Goal: Transaction & Acquisition: Book appointment/travel/reservation

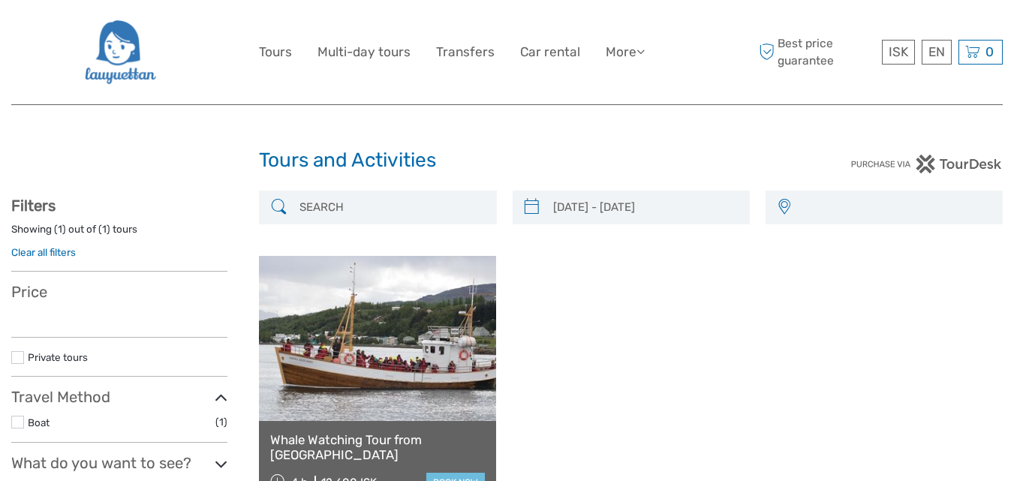
select select
type input "24/09/2025 - 24/09/2025"
select select
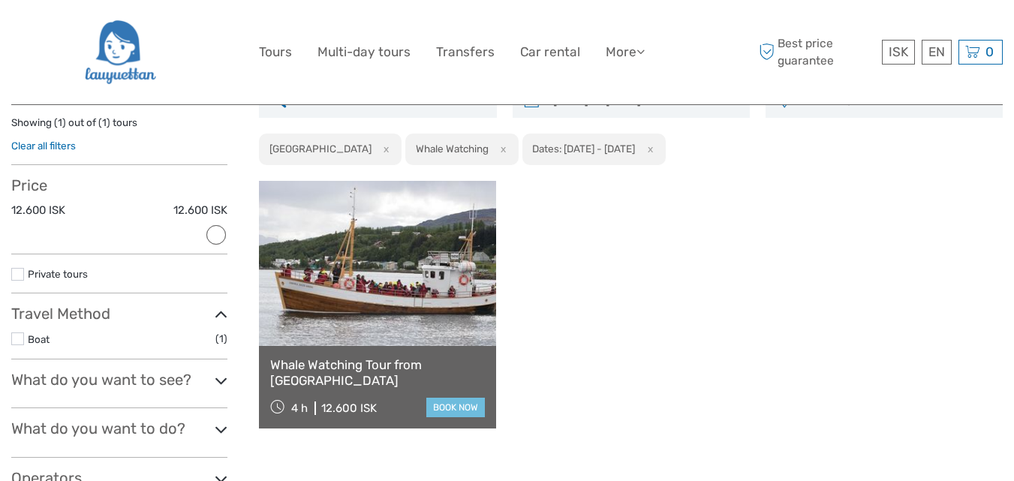
scroll to position [200, 0]
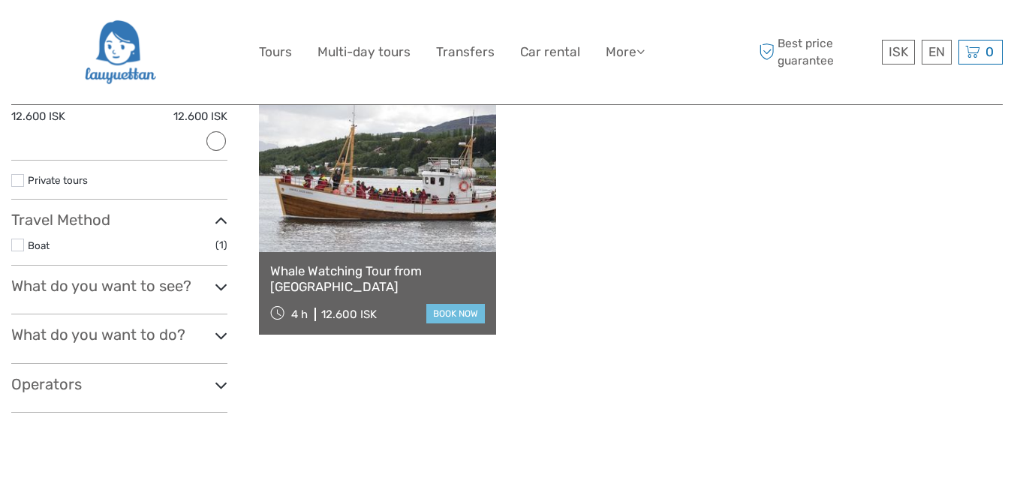
click at [224, 336] on icon at bounding box center [221, 336] width 13 height 20
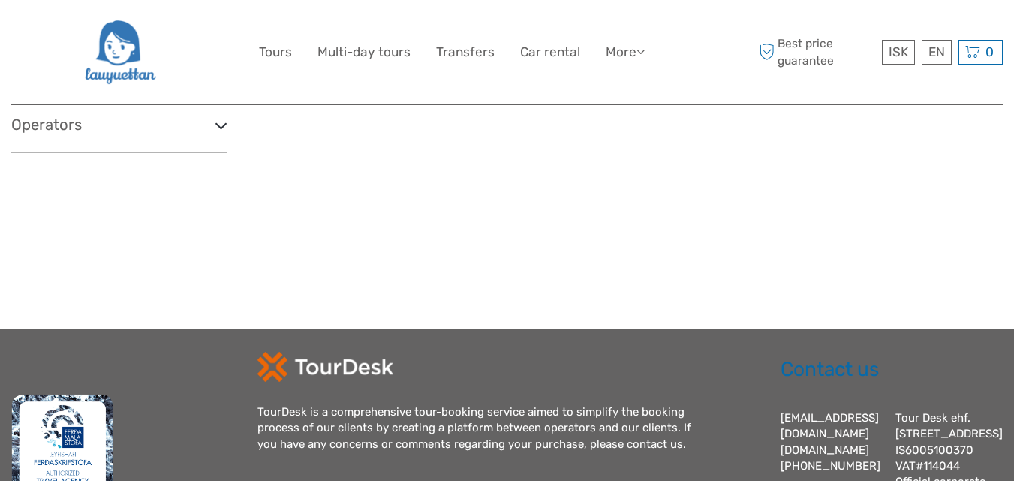
scroll to position [300, 0]
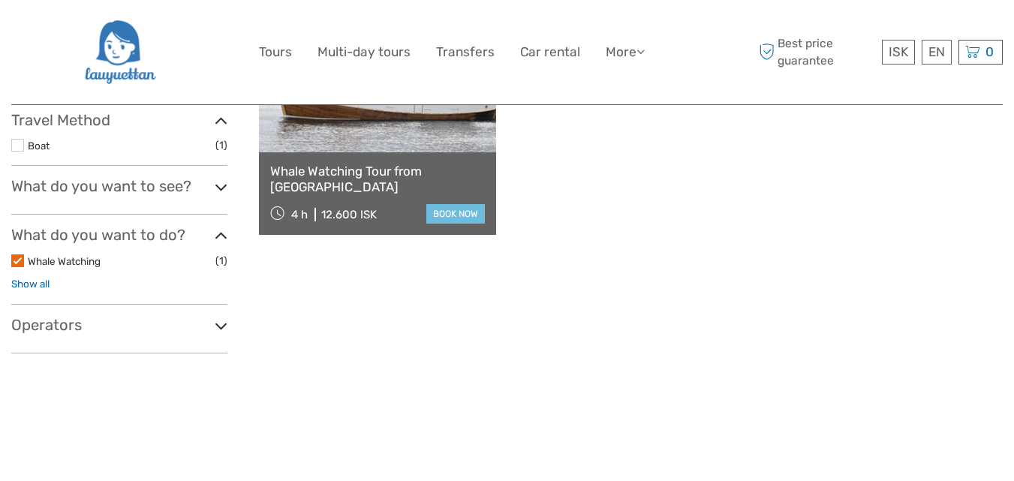
click at [44, 283] on link "Show all" at bounding box center [30, 284] width 38 height 12
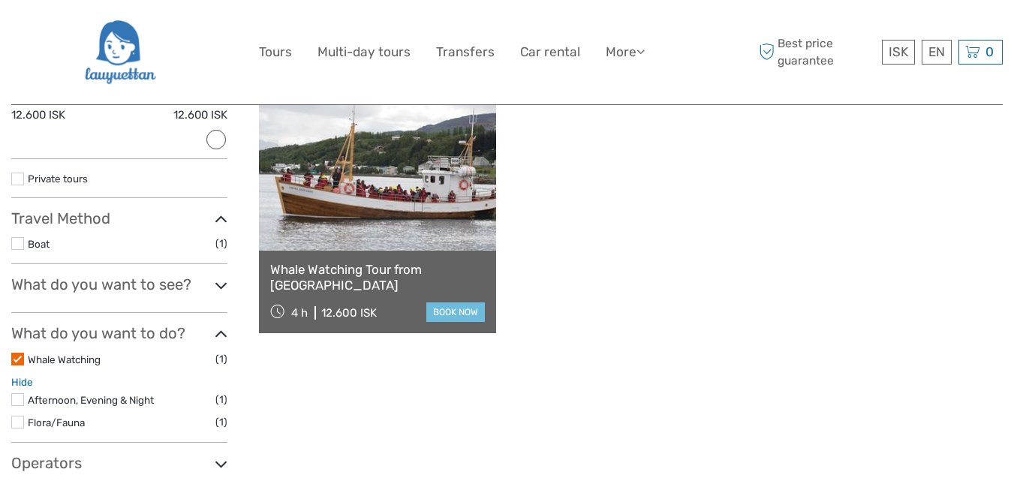
scroll to position [0, 0]
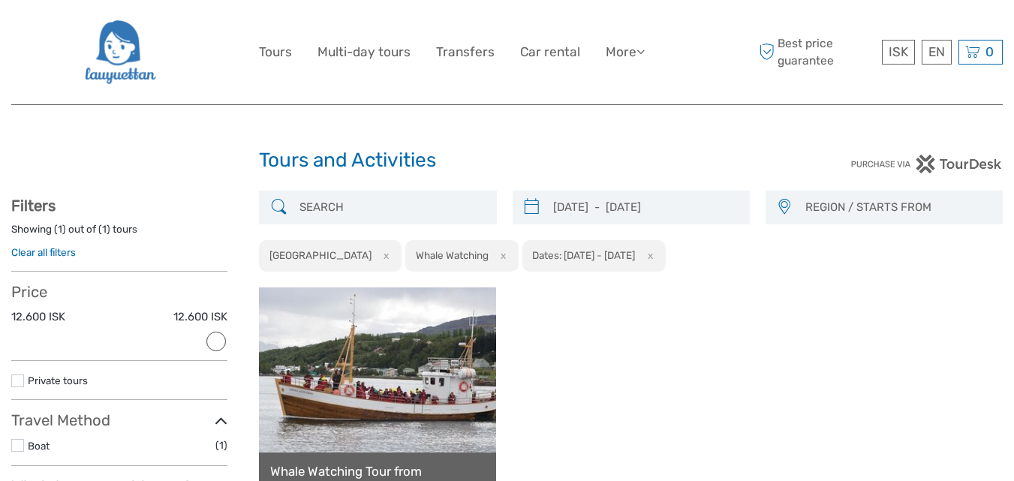
click at [374, 256] on button "x" at bounding box center [384, 256] width 20 height 16
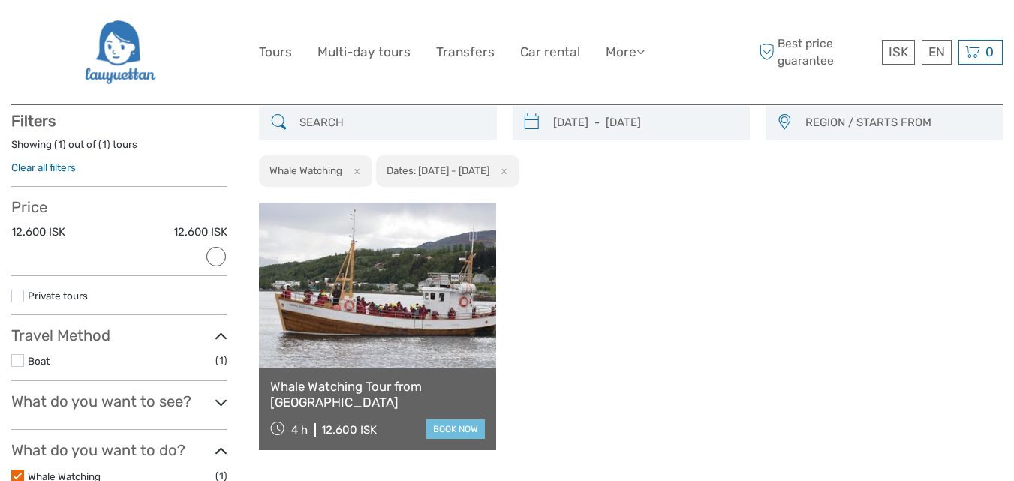
scroll to position [86, 0]
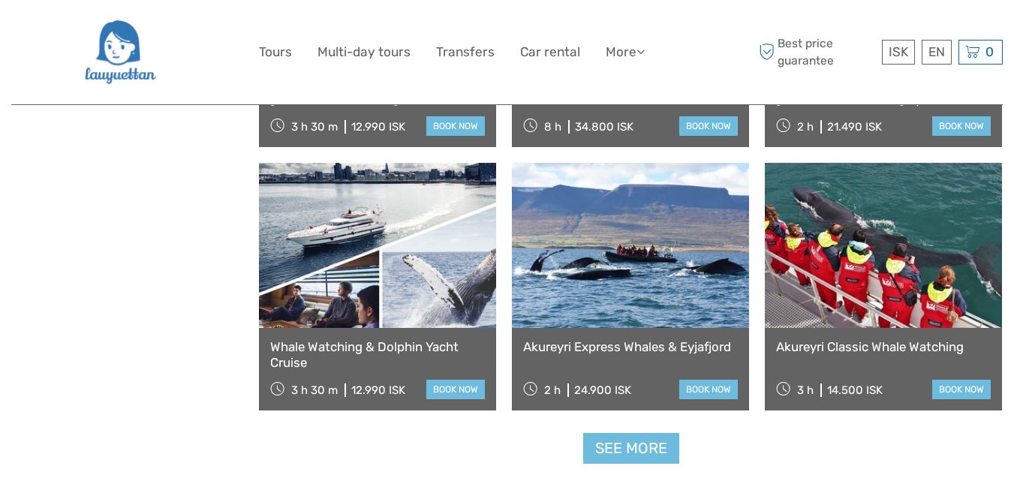
scroll to position [1487, 0]
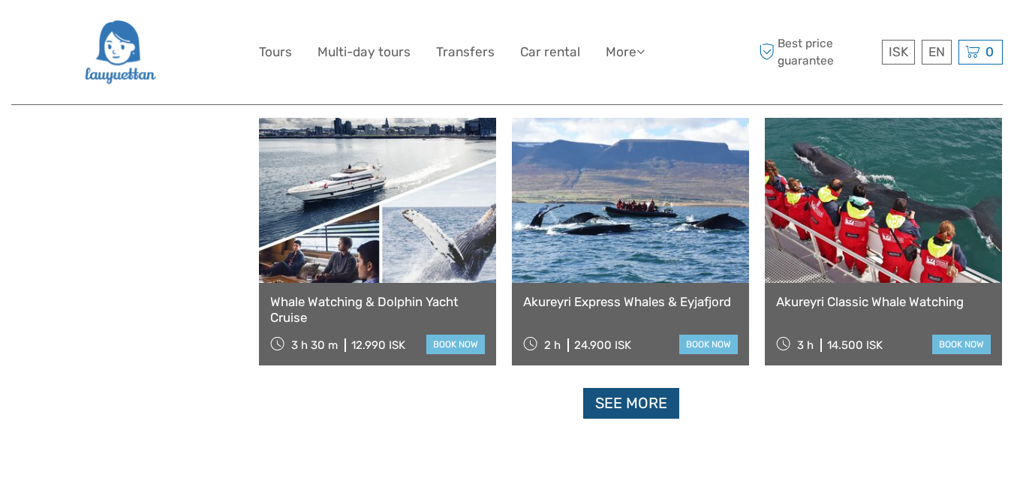
click at [650, 406] on link "See more" at bounding box center [631, 403] width 96 height 31
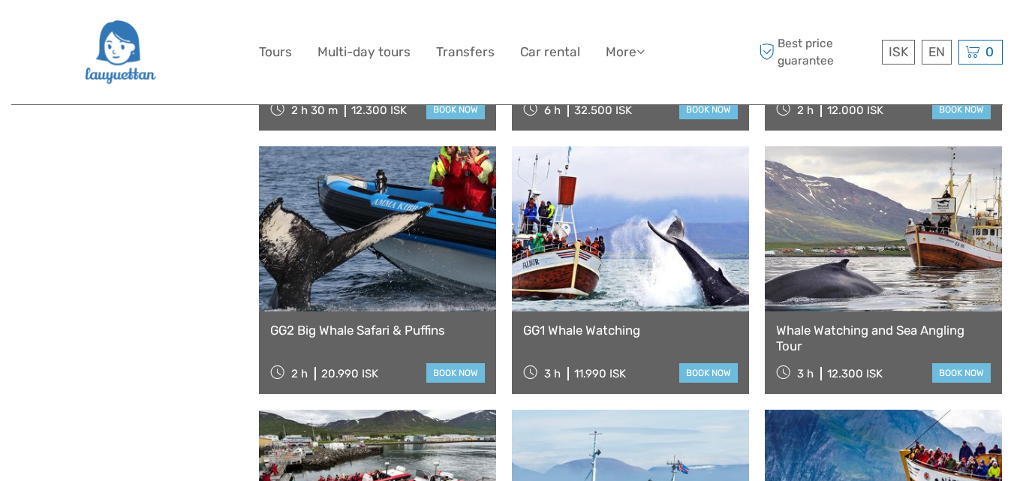
scroll to position [2288, 0]
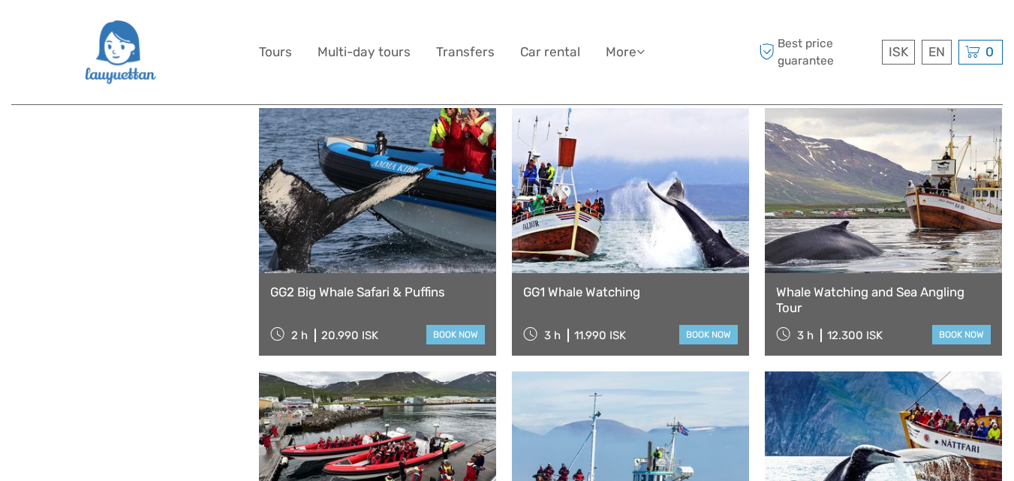
click at [666, 218] on link at bounding box center [630, 190] width 237 height 165
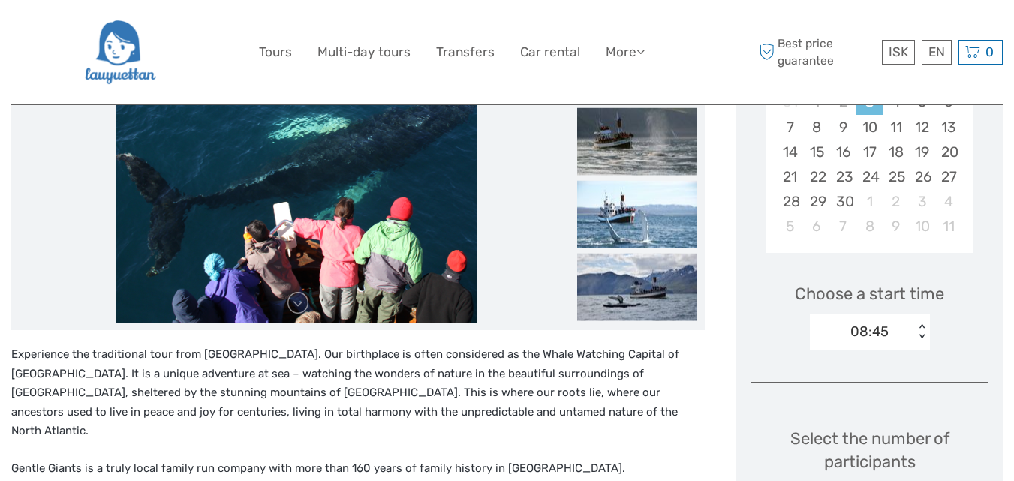
scroll to position [400, 0]
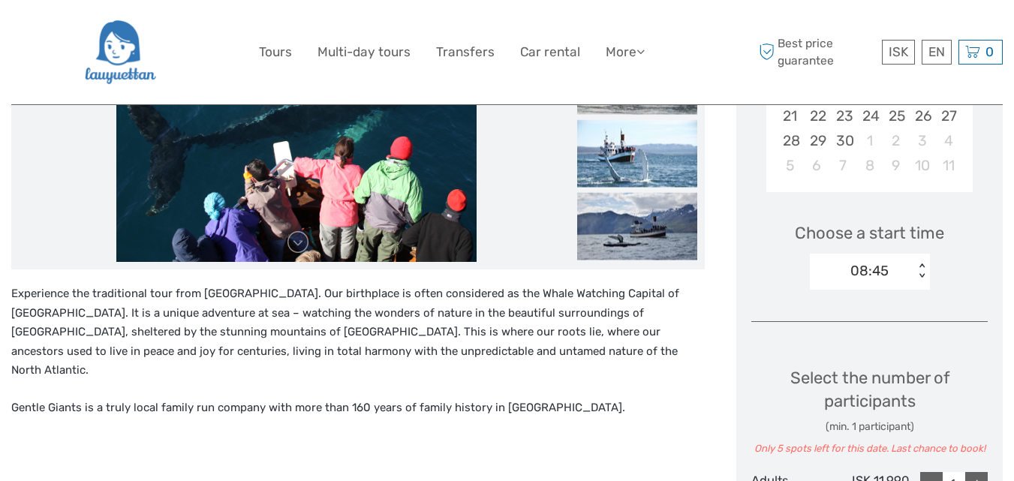
click at [923, 270] on div "< >" at bounding box center [921, 272] width 13 height 16
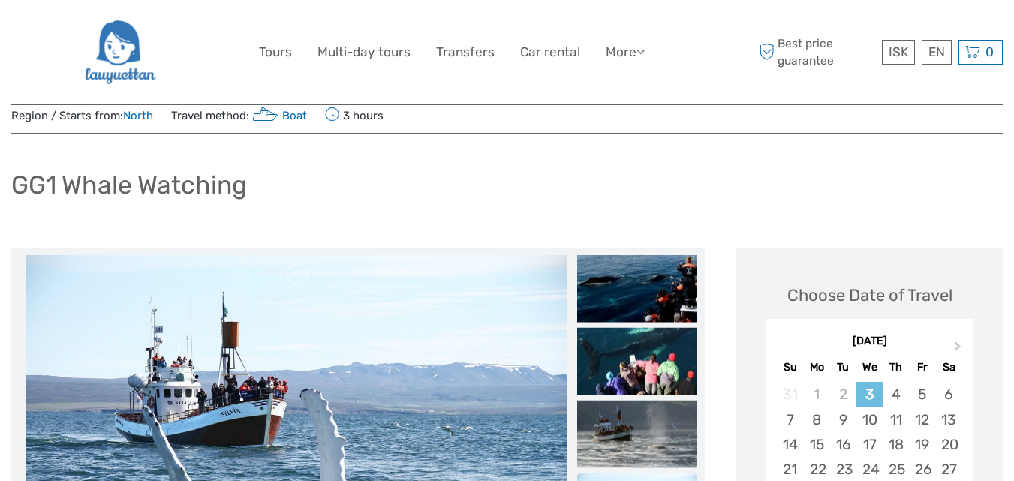
scroll to position [0, 0]
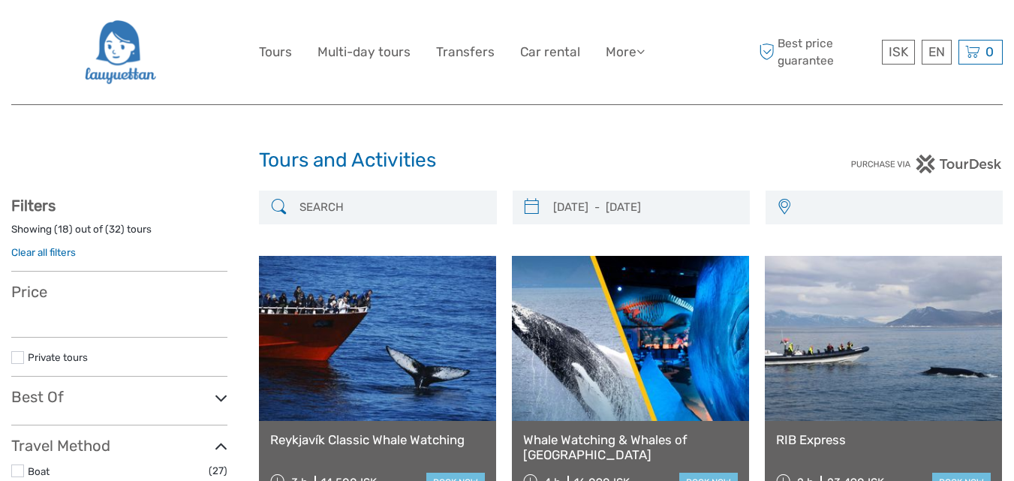
select select
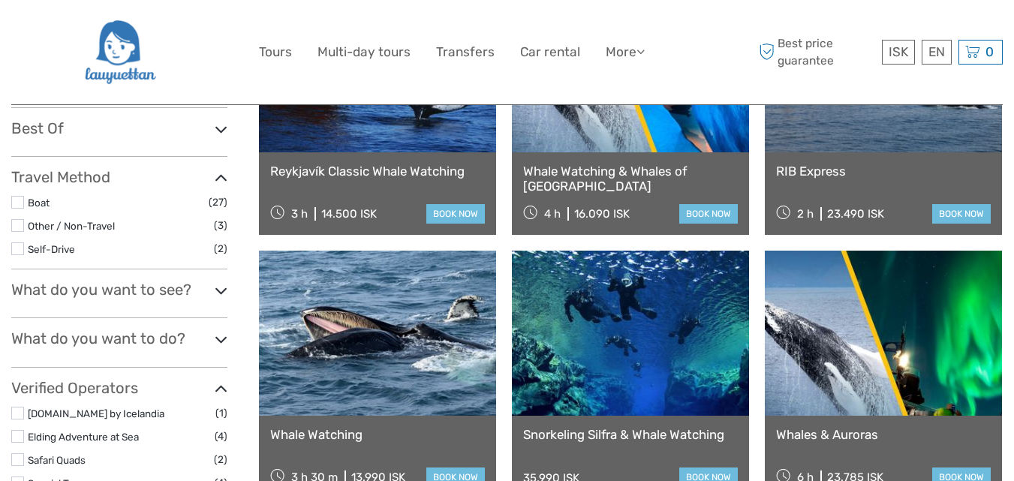
scroll to position [300, 0]
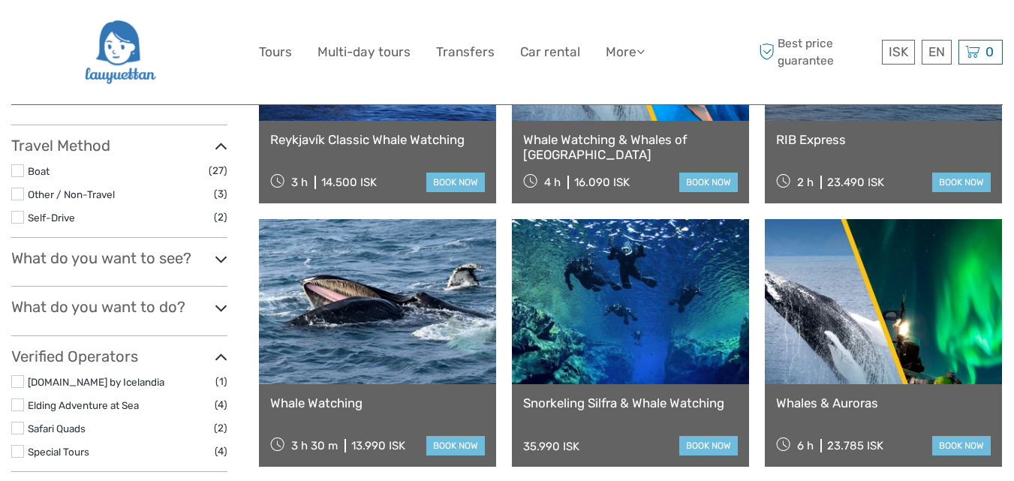
select select
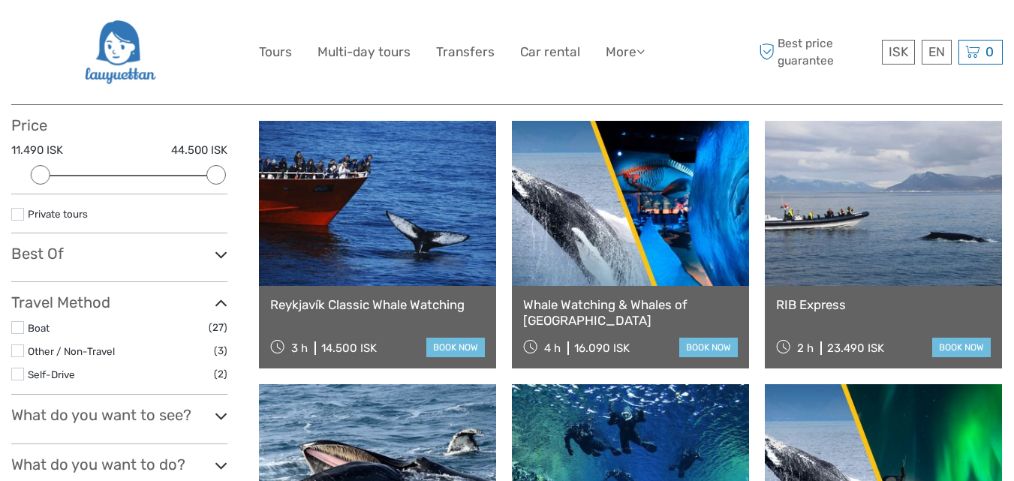
scroll to position [200, 0]
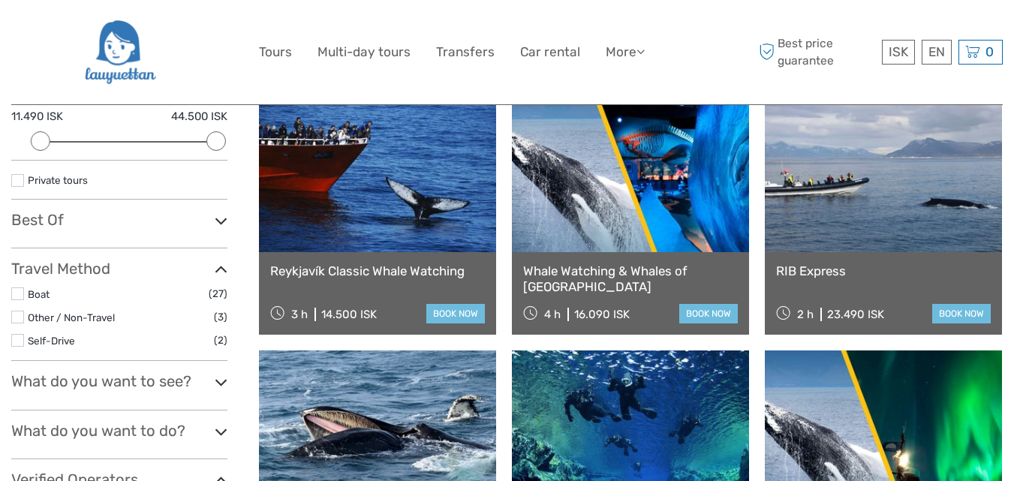
click at [221, 222] on icon at bounding box center [221, 221] width 13 height 20
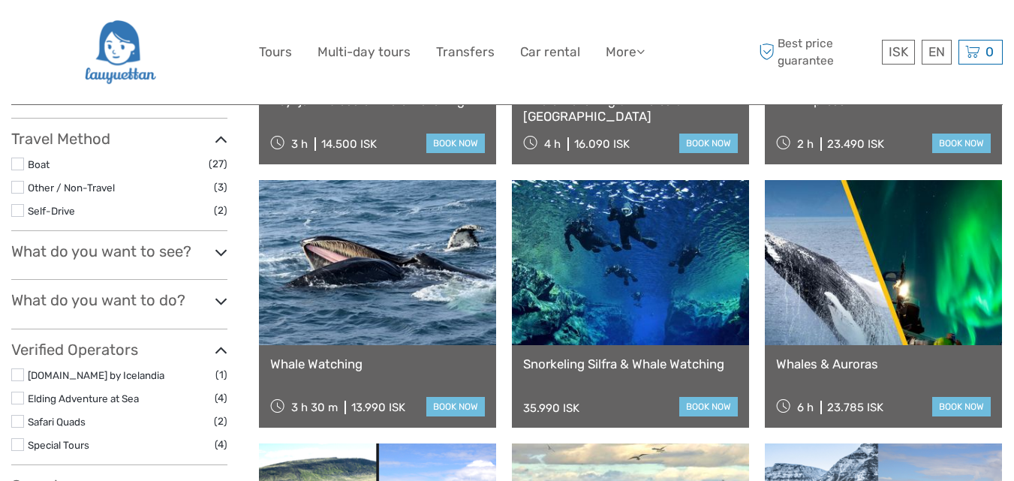
scroll to position [400, 0]
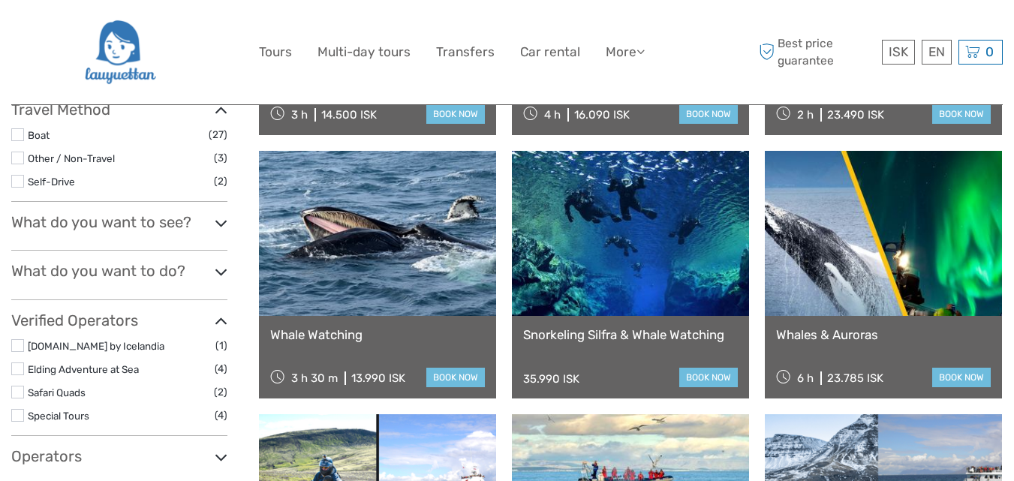
click at [221, 224] on icon at bounding box center [221, 223] width 13 height 20
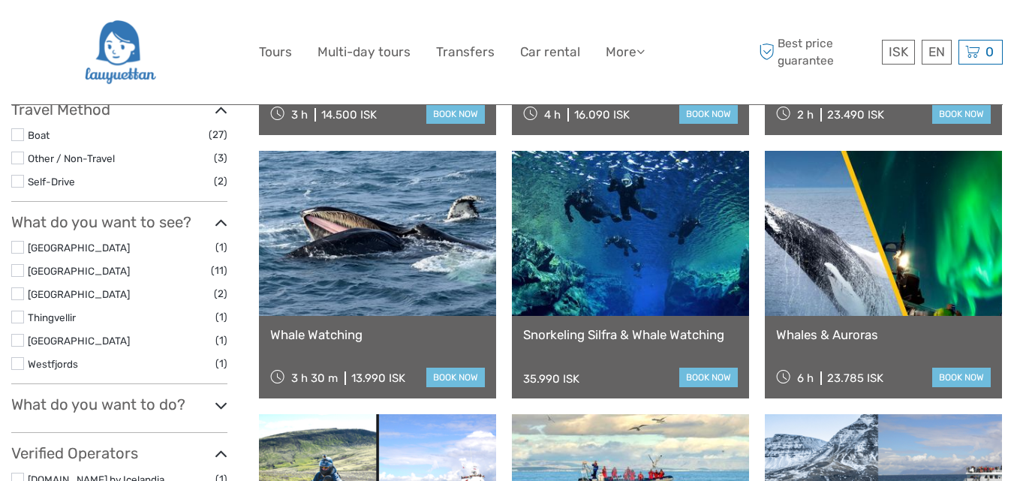
click at [20, 249] on label at bounding box center [17, 247] width 13 height 13
click at [0, 0] on input "checkbox" at bounding box center [0, 0] width 0 height 0
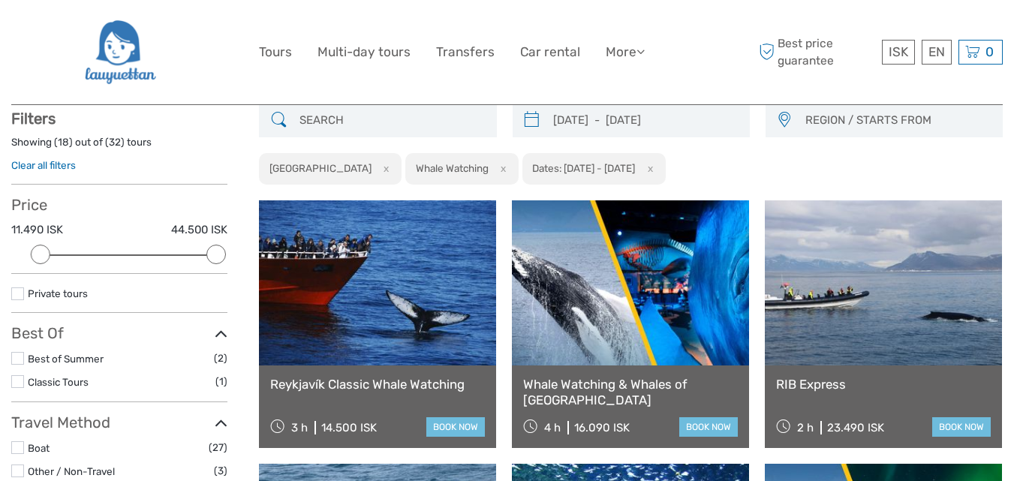
scroll to position [86, 0]
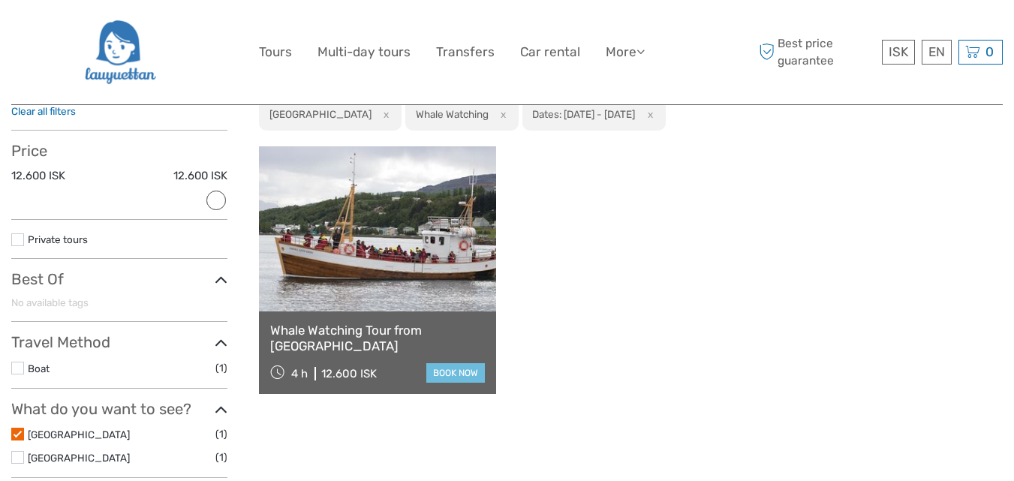
scroll to position [186, 0]
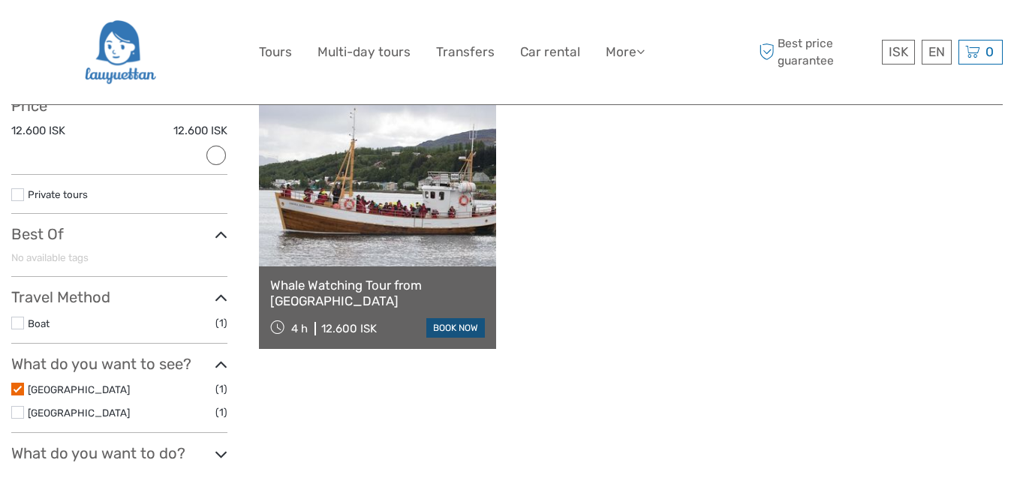
click at [462, 330] on link "book now" at bounding box center [455, 328] width 59 height 20
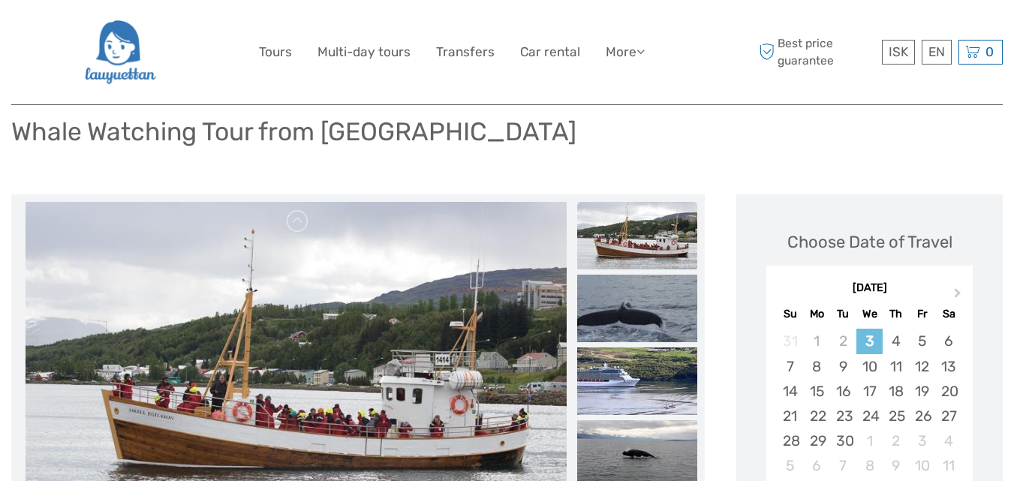
scroll to position [300, 0]
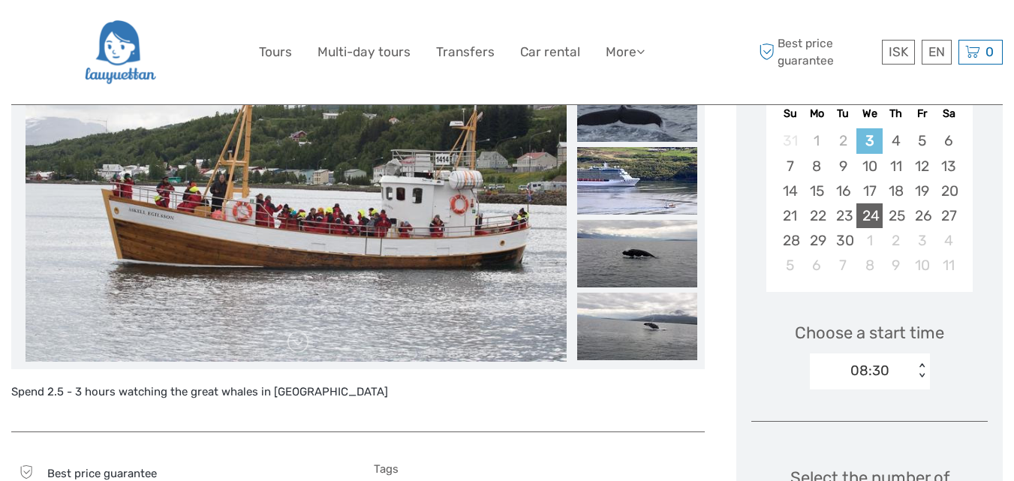
click at [866, 221] on div "24" at bounding box center [870, 215] width 26 height 25
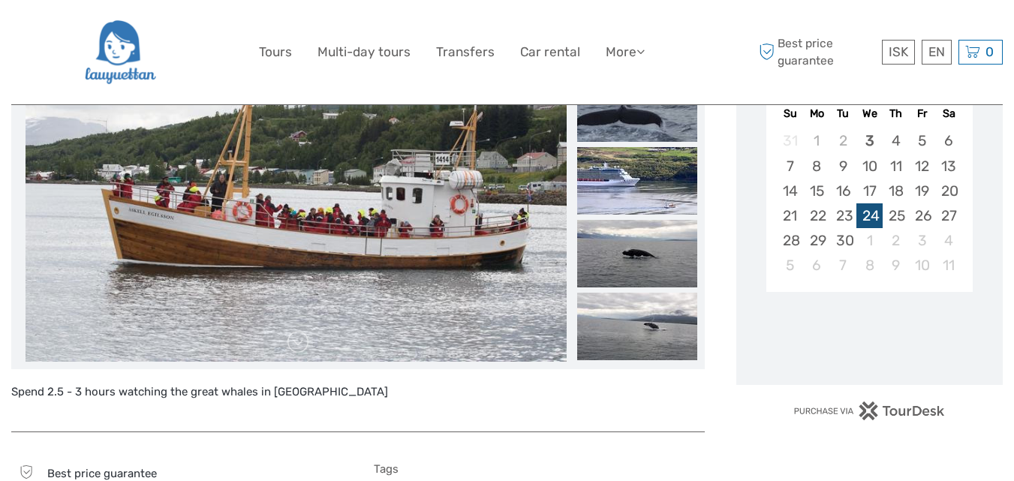
scroll to position [0, 0]
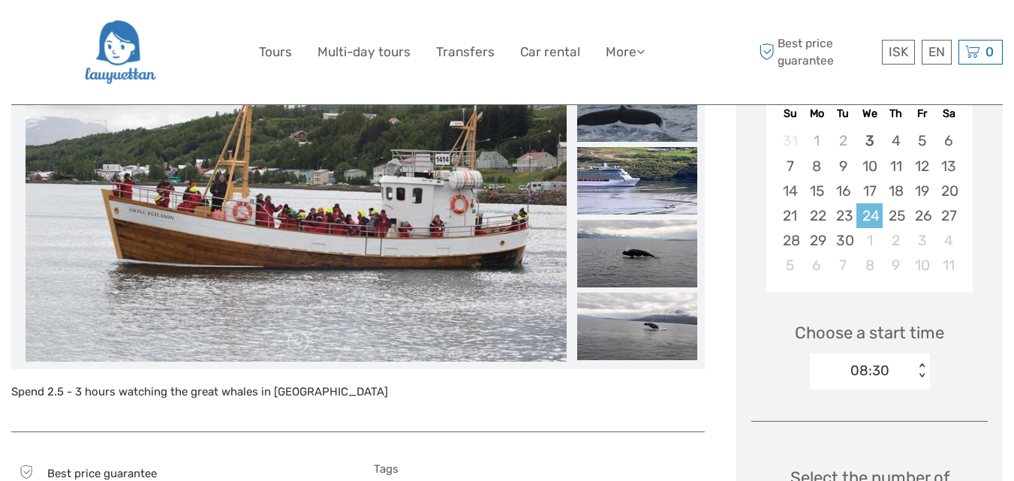
click at [920, 371] on div "< >" at bounding box center [921, 371] width 13 height 16
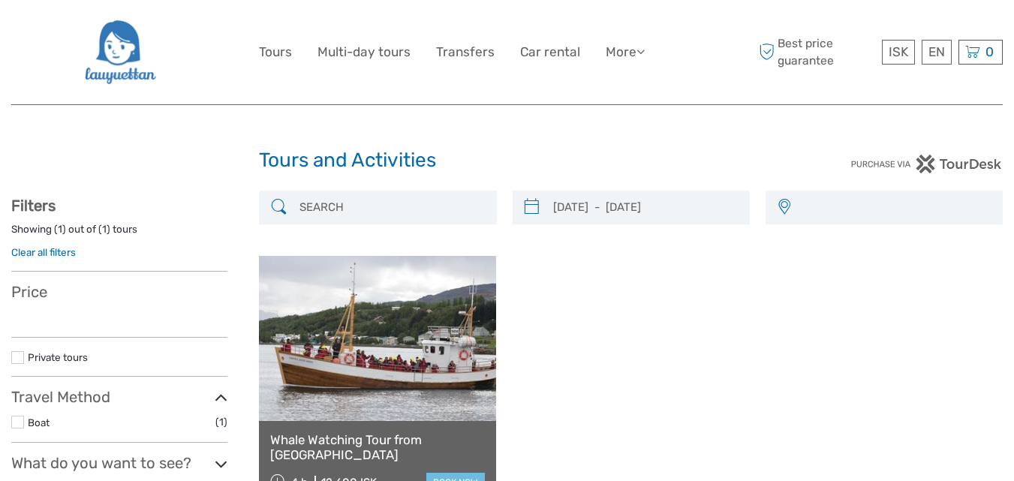
select select
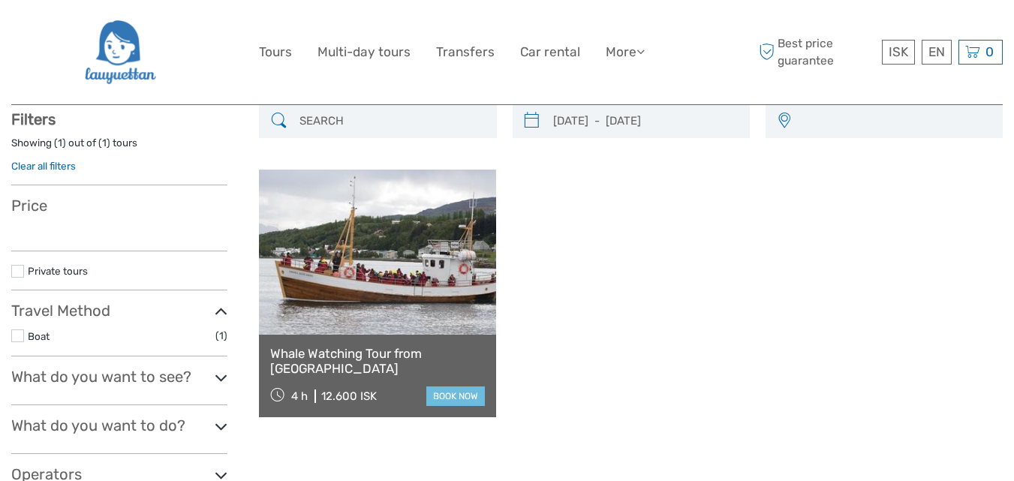
select select
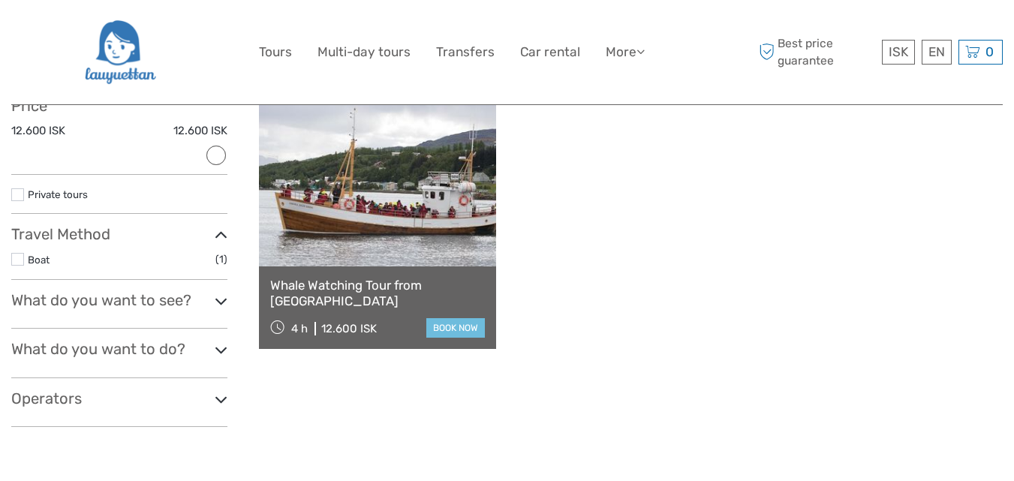
click at [218, 302] on icon at bounding box center [221, 301] width 13 height 20
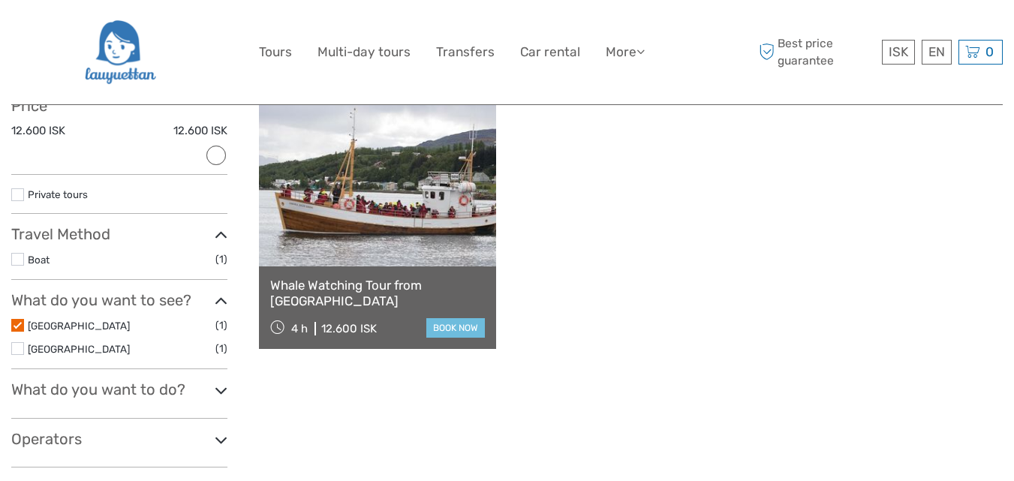
click at [15, 342] on label at bounding box center [17, 348] width 13 height 13
click at [0, 0] on input "checkbox" at bounding box center [0, 0] width 0 height 0
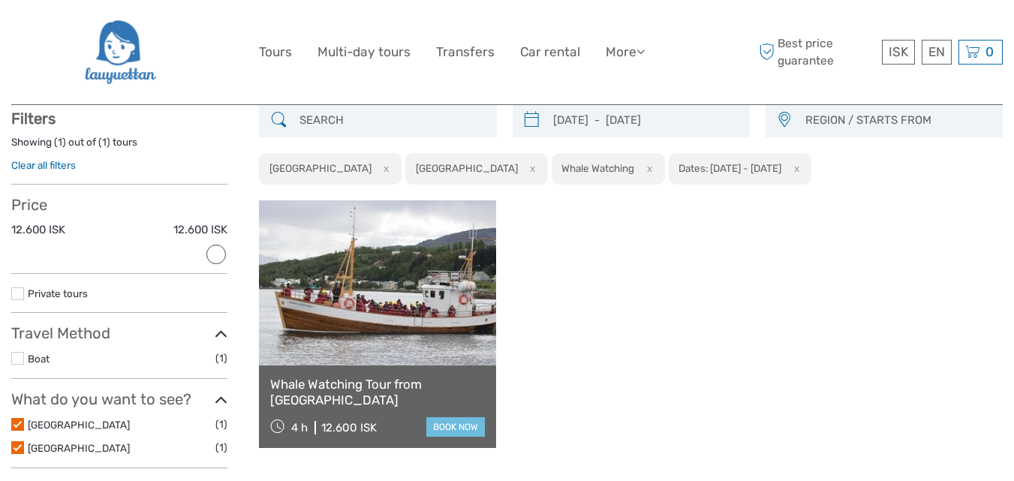
scroll to position [86, 0]
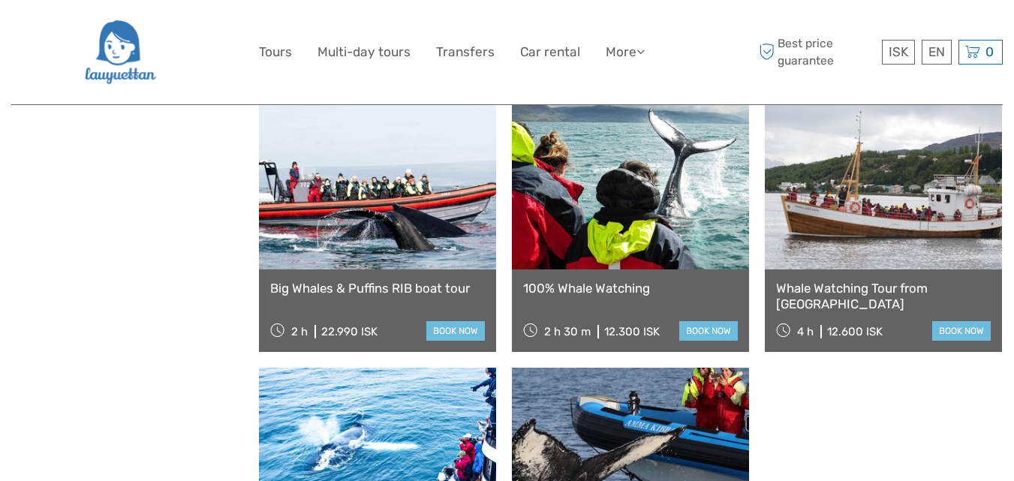
scroll to position [700, 0]
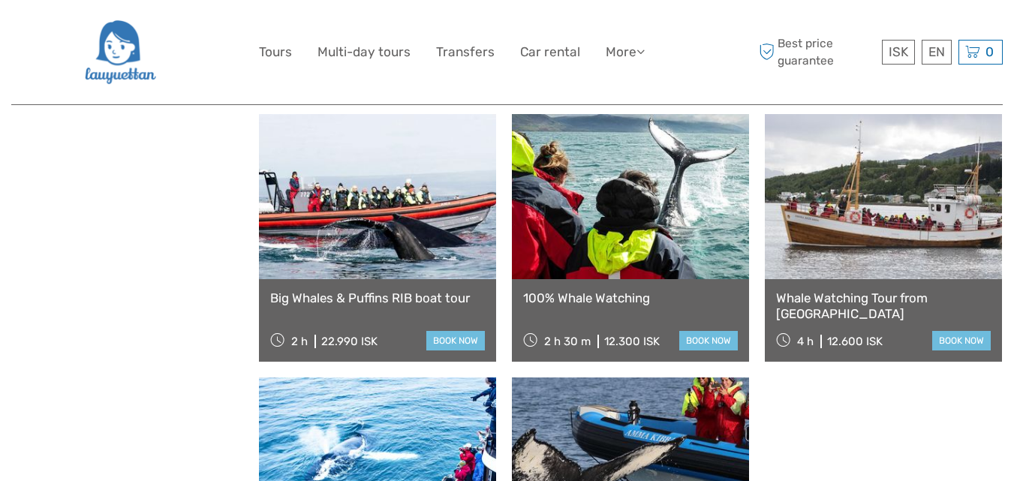
click at [643, 234] on link at bounding box center [630, 196] width 237 height 165
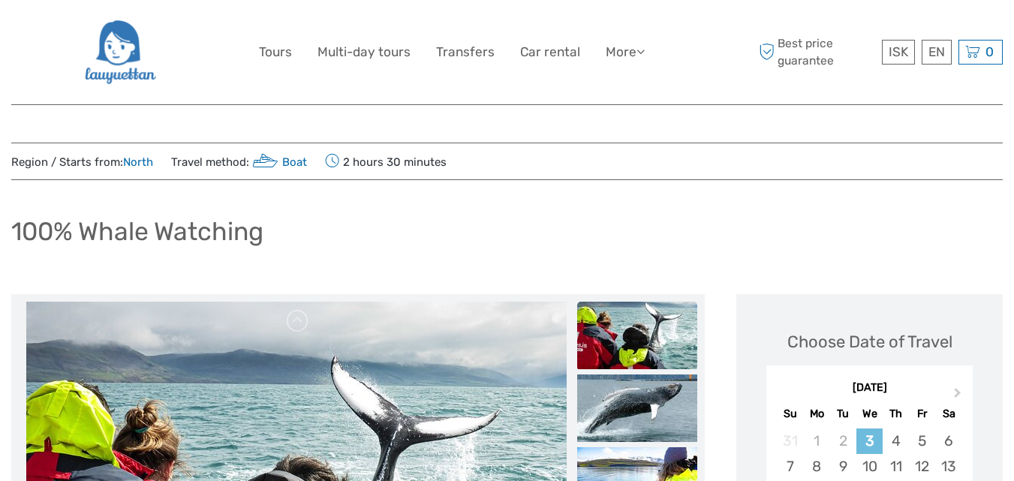
scroll to position [100, 0]
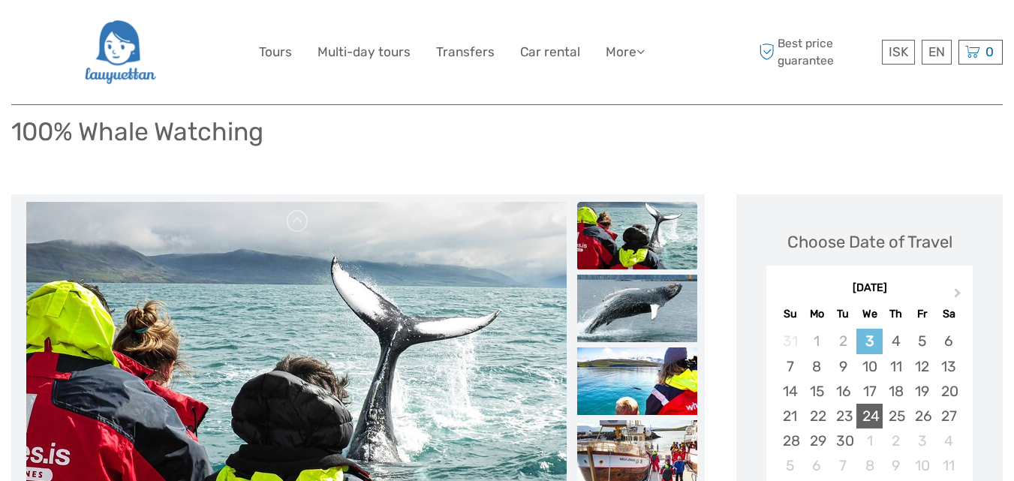
click at [877, 414] on div "24" at bounding box center [870, 416] width 26 height 25
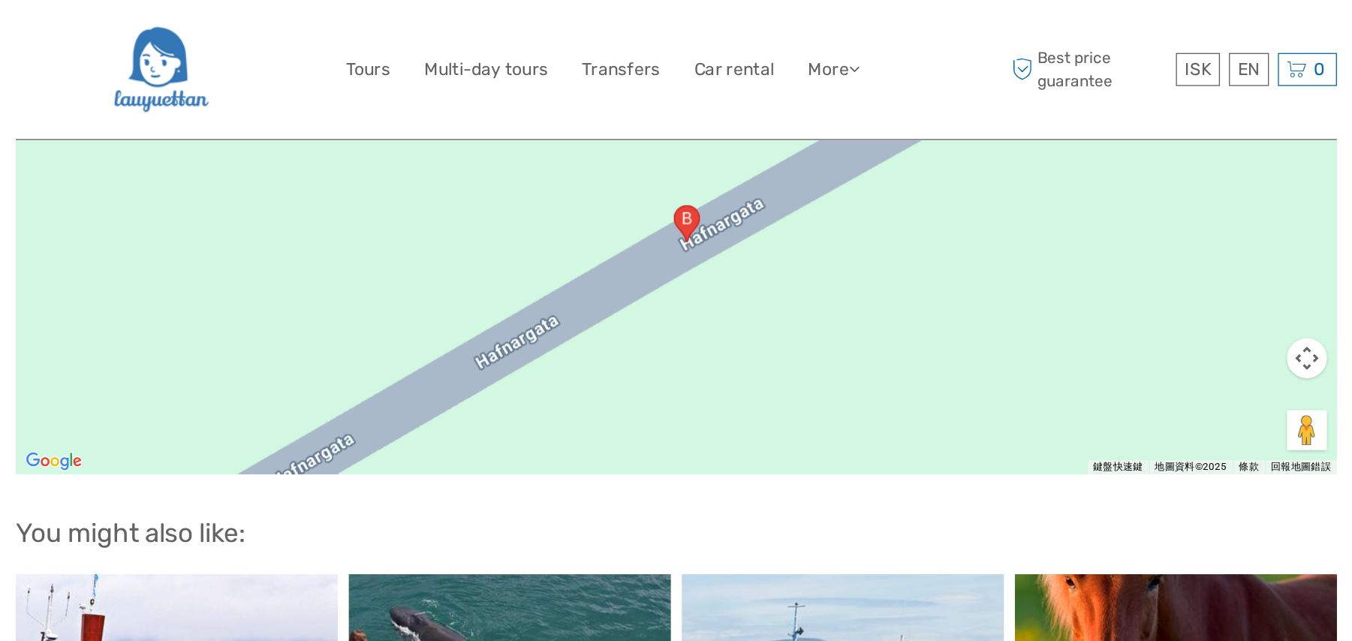
scroll to position [1502, 0]
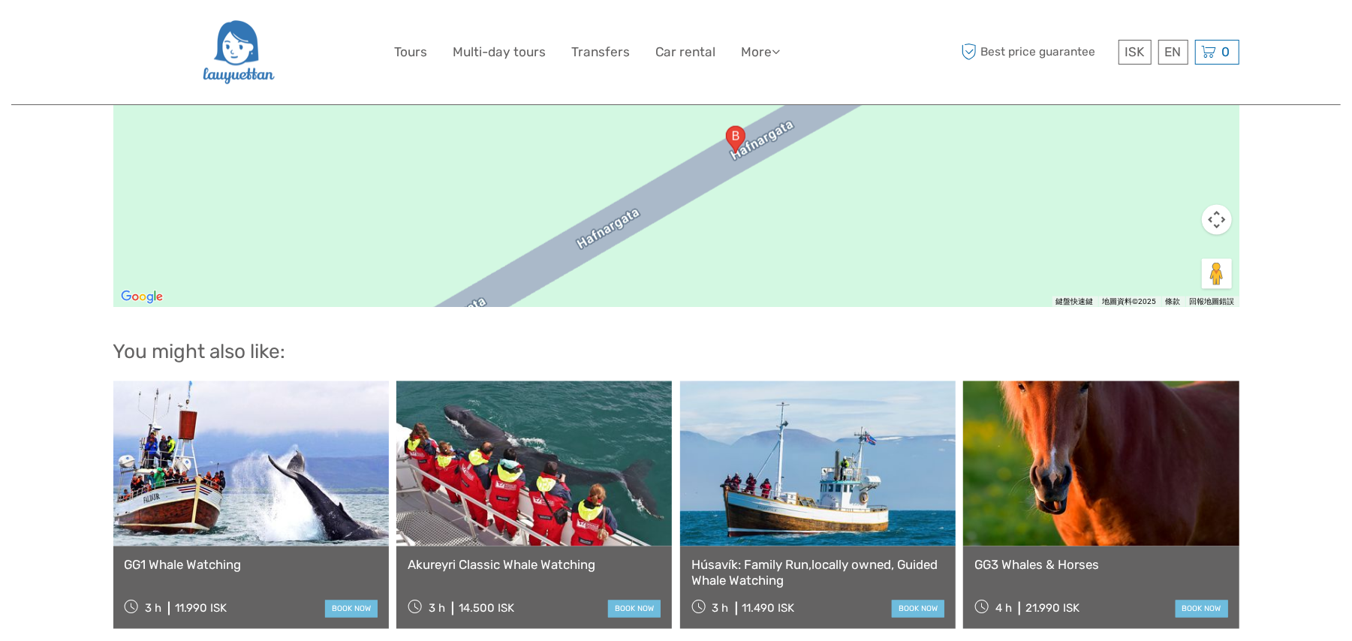
drag, startPoint x: 749, startPoint y: 204, endPoint x: 803, endPoint y: 231, distance: 60.4
click at [803, 231] on div at bounding box center [676, 119] width 1126 height 375
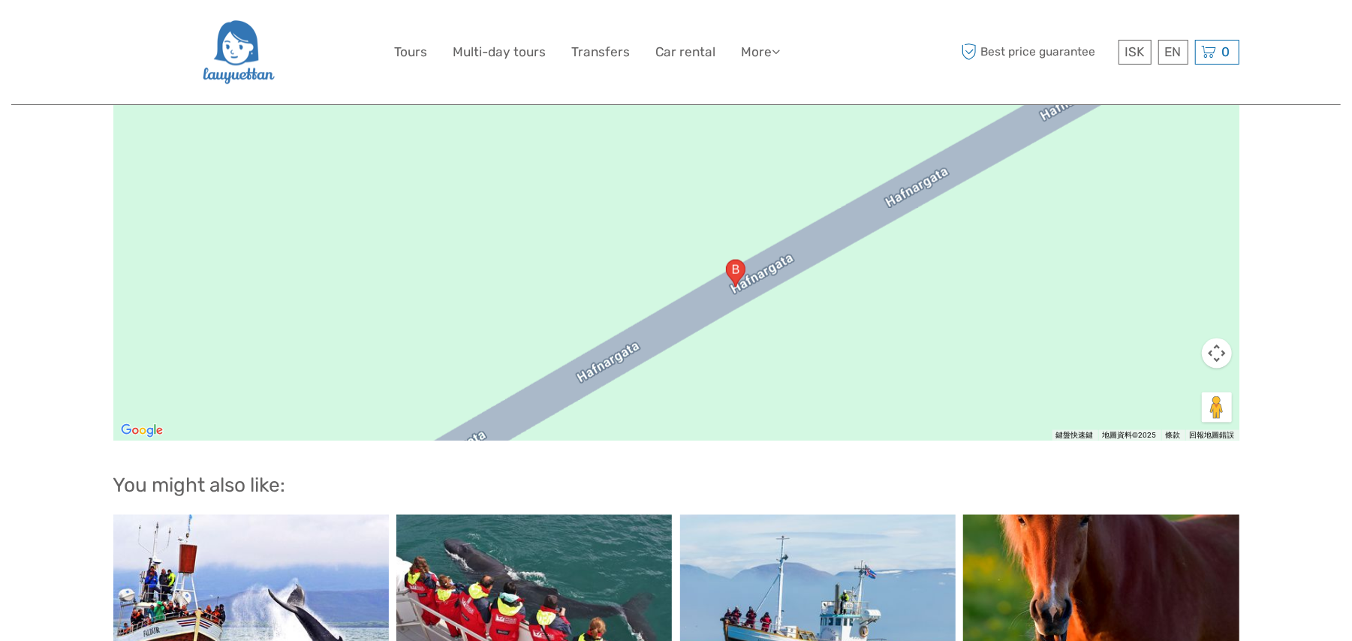
scroll to position [1234, 0]
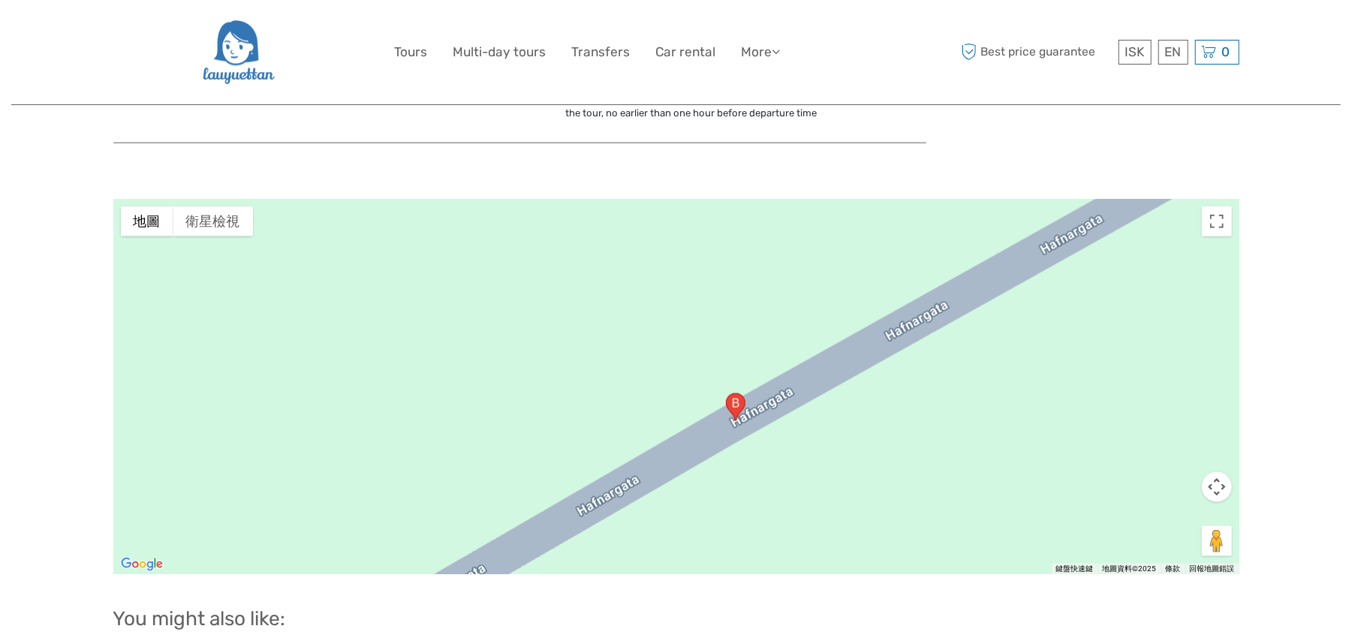
click at [1014, 481] on button "地圖鏡頭控制項" at bounding box center [1217, 487] width 30 height 30
click at [1014, 481] on button "縮小" at bounding box center [1179, 525] width 30 height 30
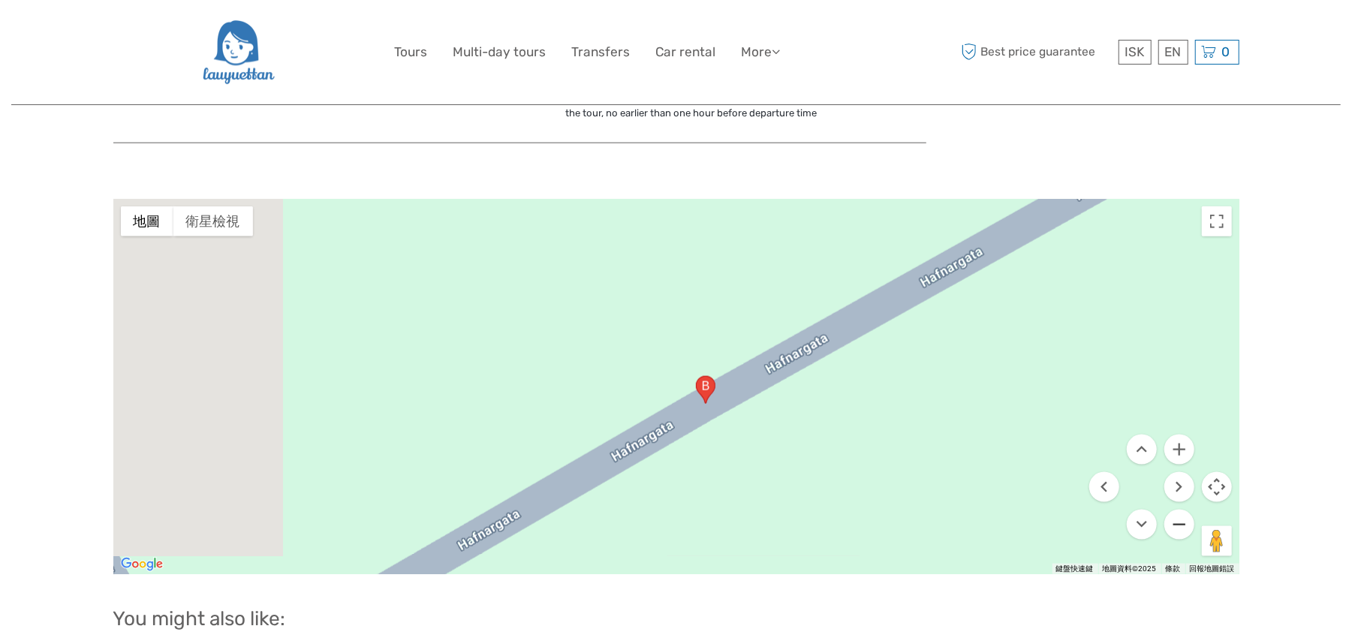
click at [1014, 481] on button "縮小" at bounding box center [1179, 525] width 30 height 30
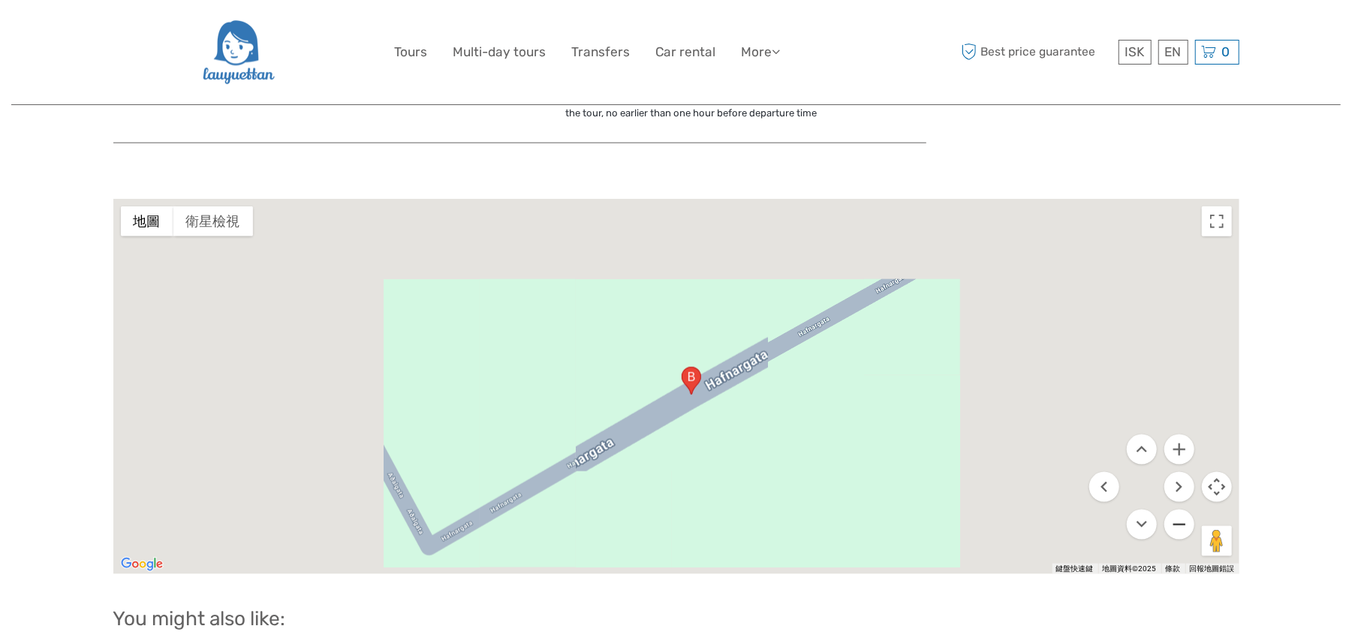
click at [1014, 481] on button "縮小" at bounding box center [1179, 525] width 30 height 30
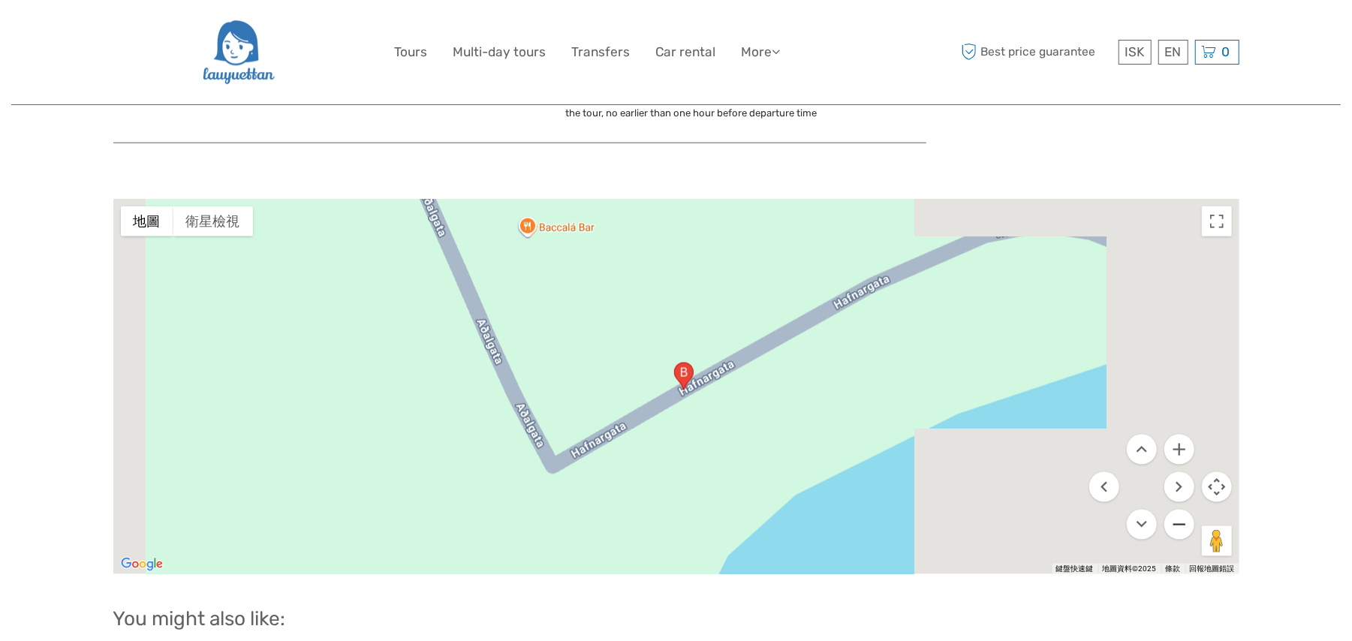
click at [1014, 481] on button "縮小" at bounding box center [1179, 525] width 30 height 30
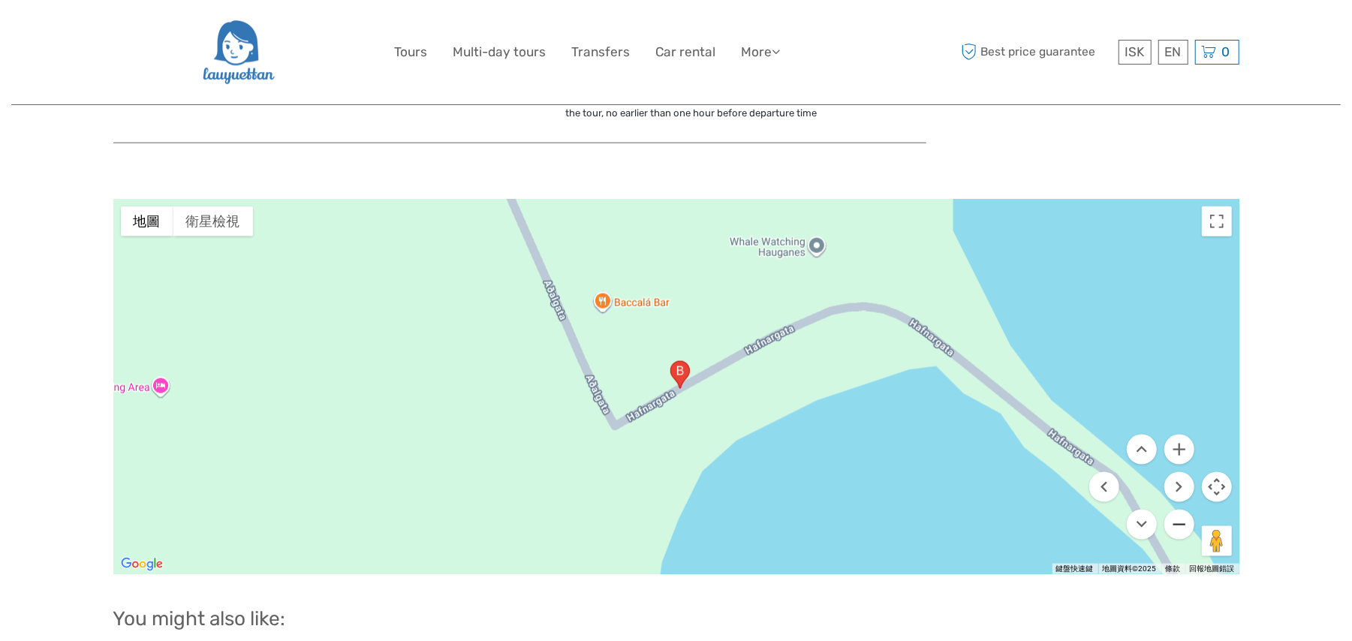
click at [1014, 481] on button "縮小" at bounding box center [1179, 525] width 30 height 30
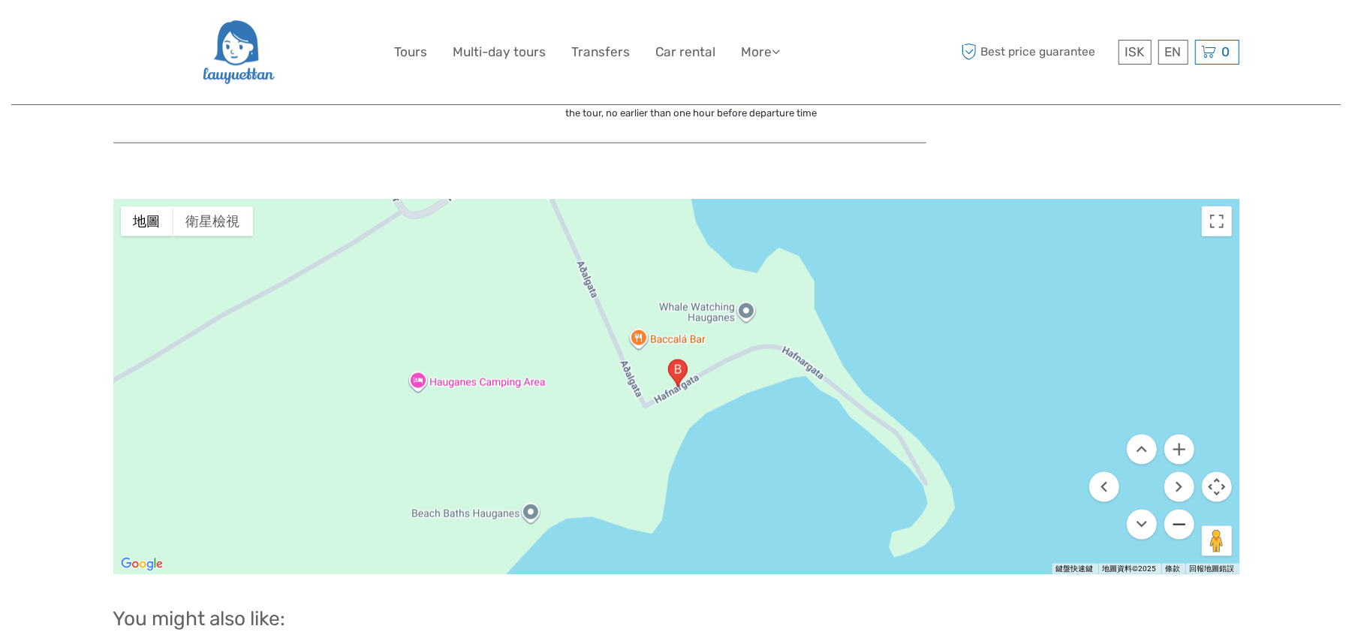
click at [1014, 481] on button "縮小" at bounding box center [1179, 525] width 30 height 30
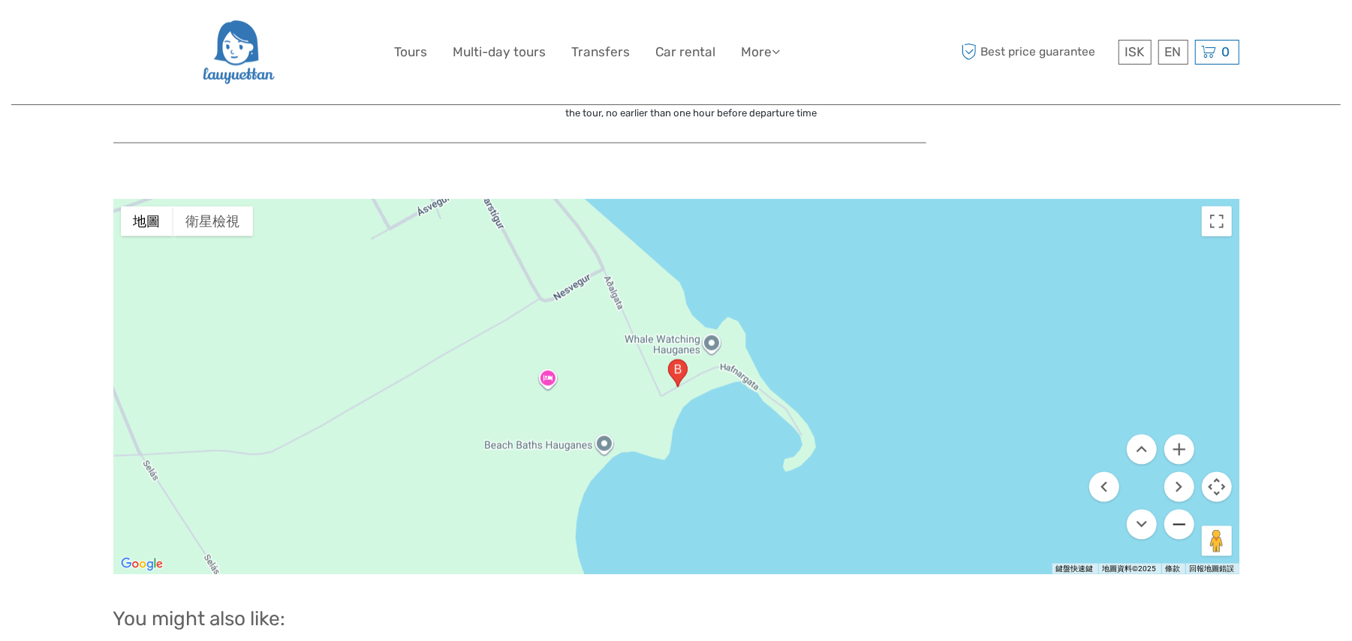
click at [1014, 481] on button "縮小" at bounding box center [1179, 525] width 30 height 30
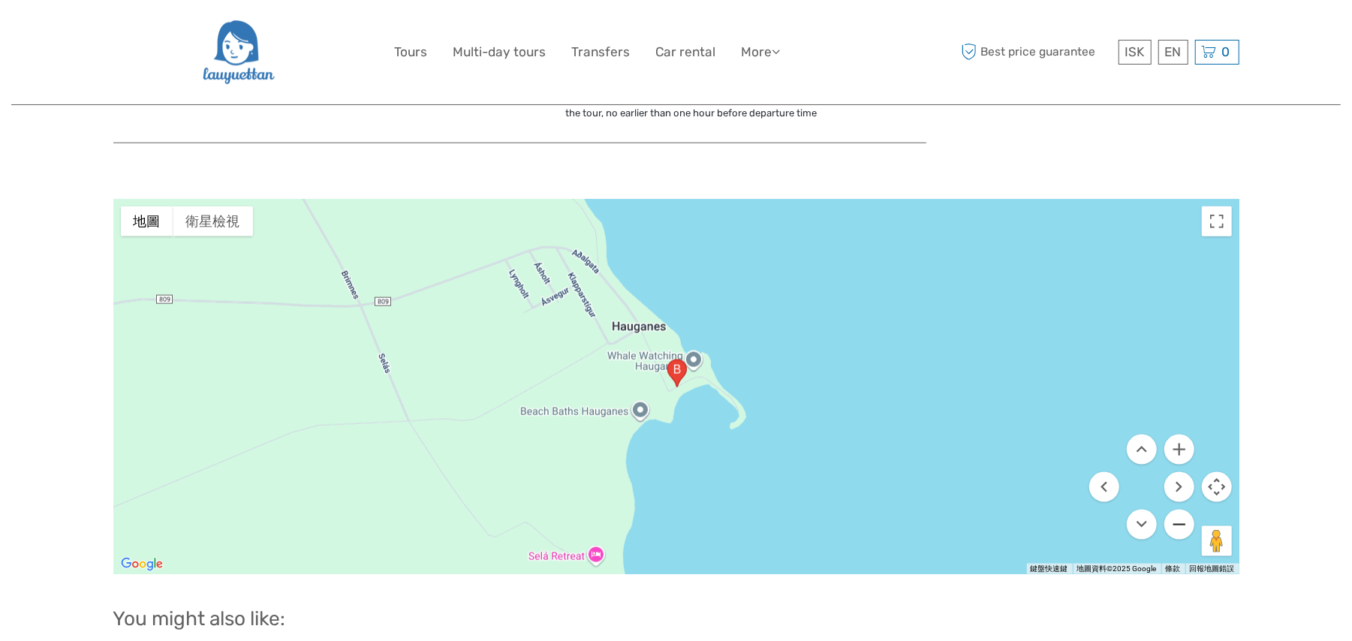
click at [1014, 481] on button "縮小" at bounding box center [1179, 525] width 30 height 30
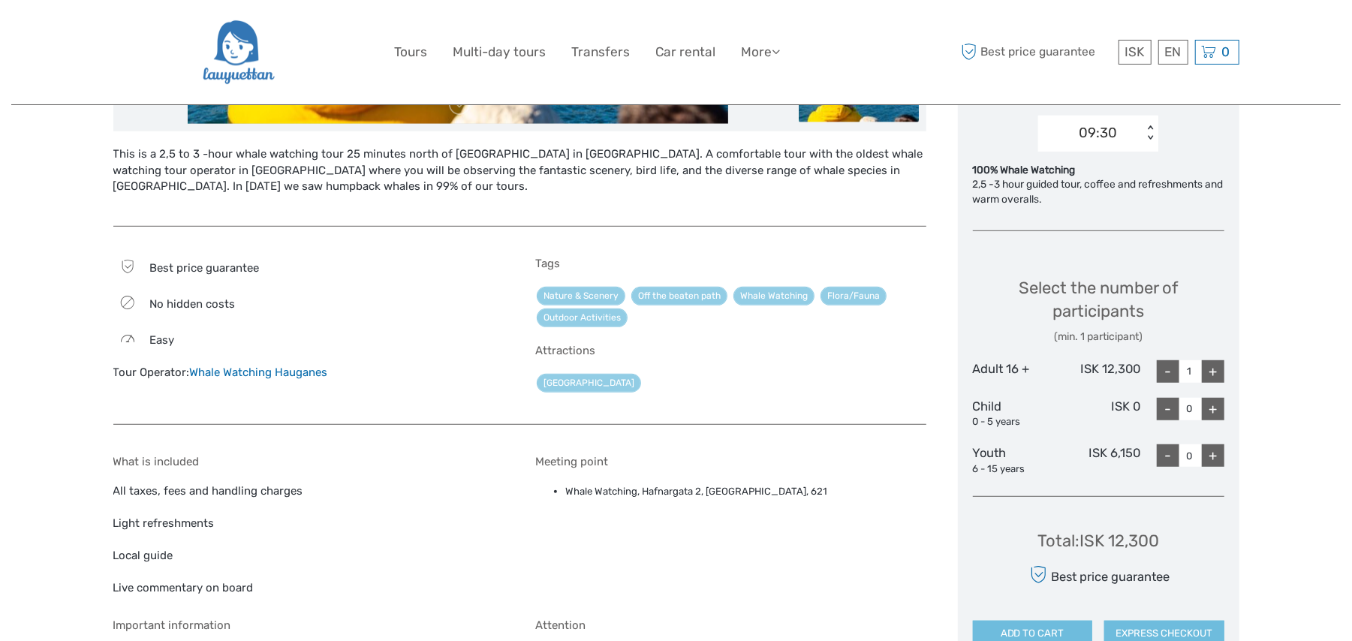
scroll to position [433, 0]
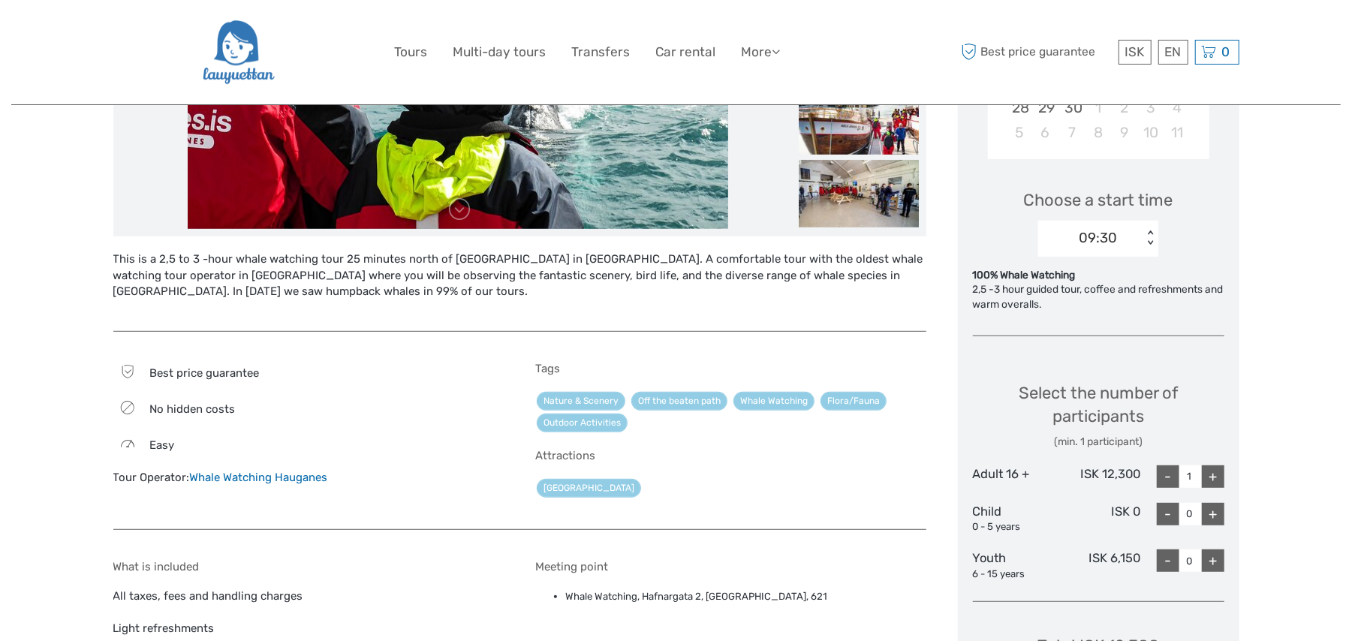
click at [1014, 474] on div "+" at bounding box center [1213, 476] width 23 height 23
type input "2"
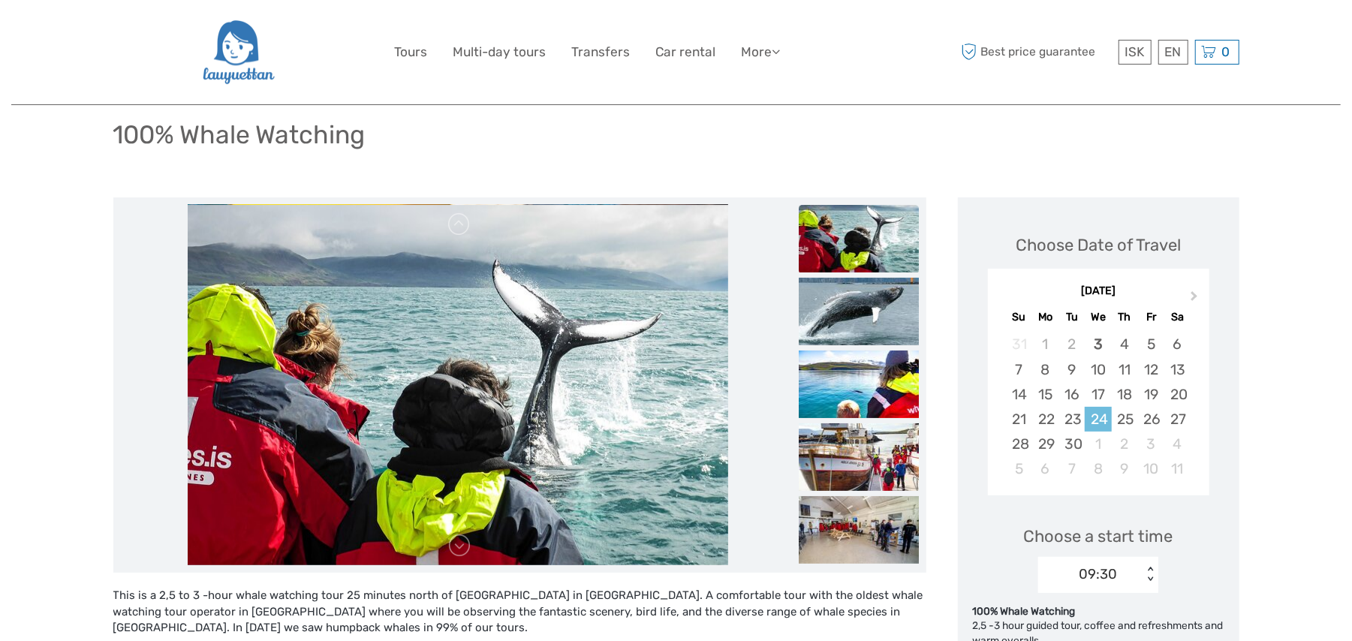
scroll to position [33, 0]
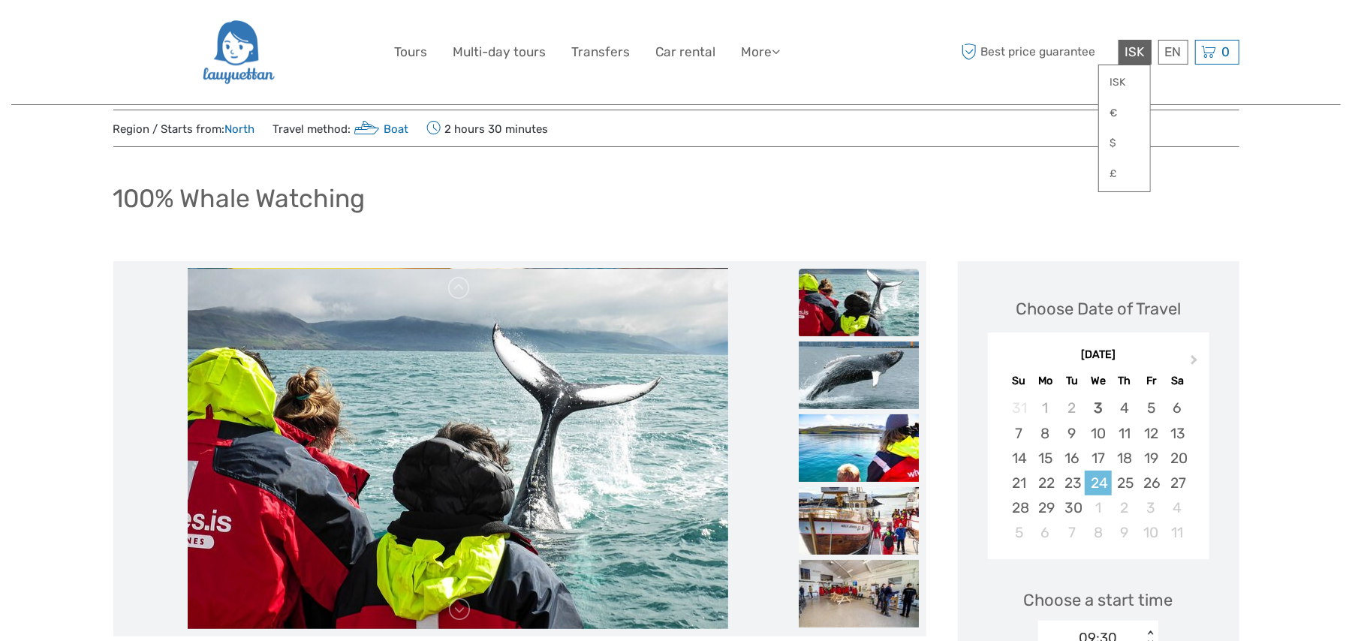
click at [1014, 46] on span "ISK" at bounding box center [1135, 51] width 20 height 15
click at [1014, 176] on link "£" at bounding box center [1124, 174] width 51 height 27
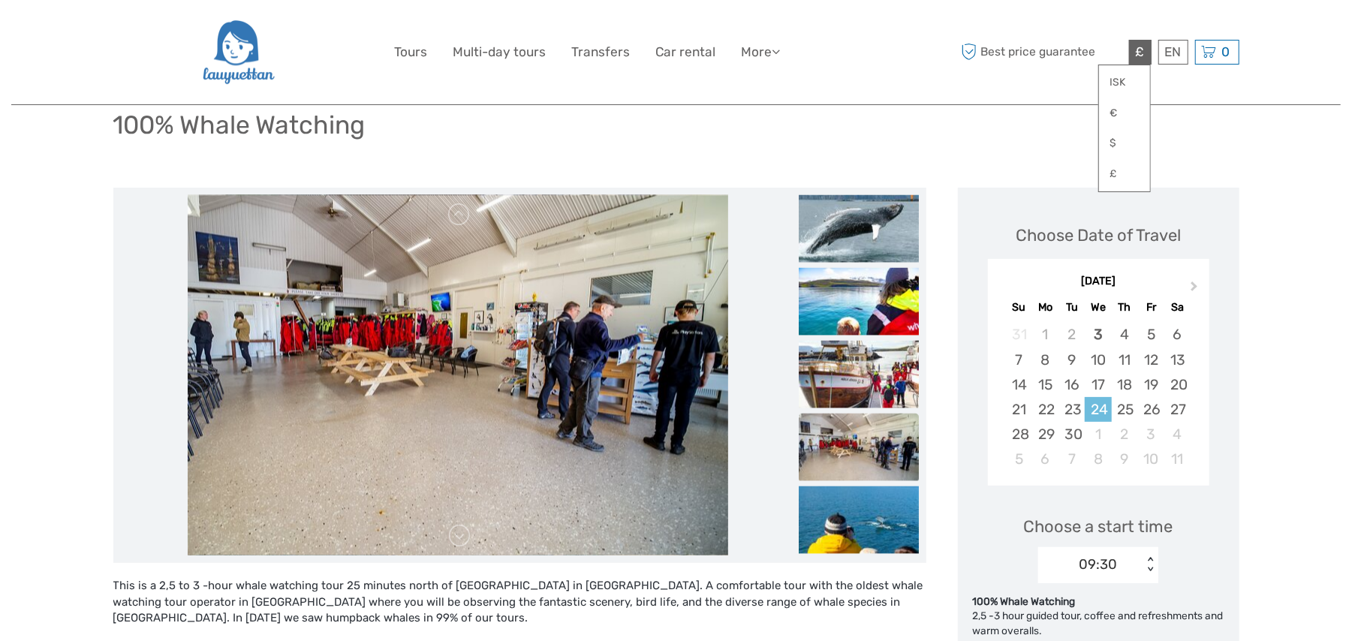
scroll to position [167, 0]
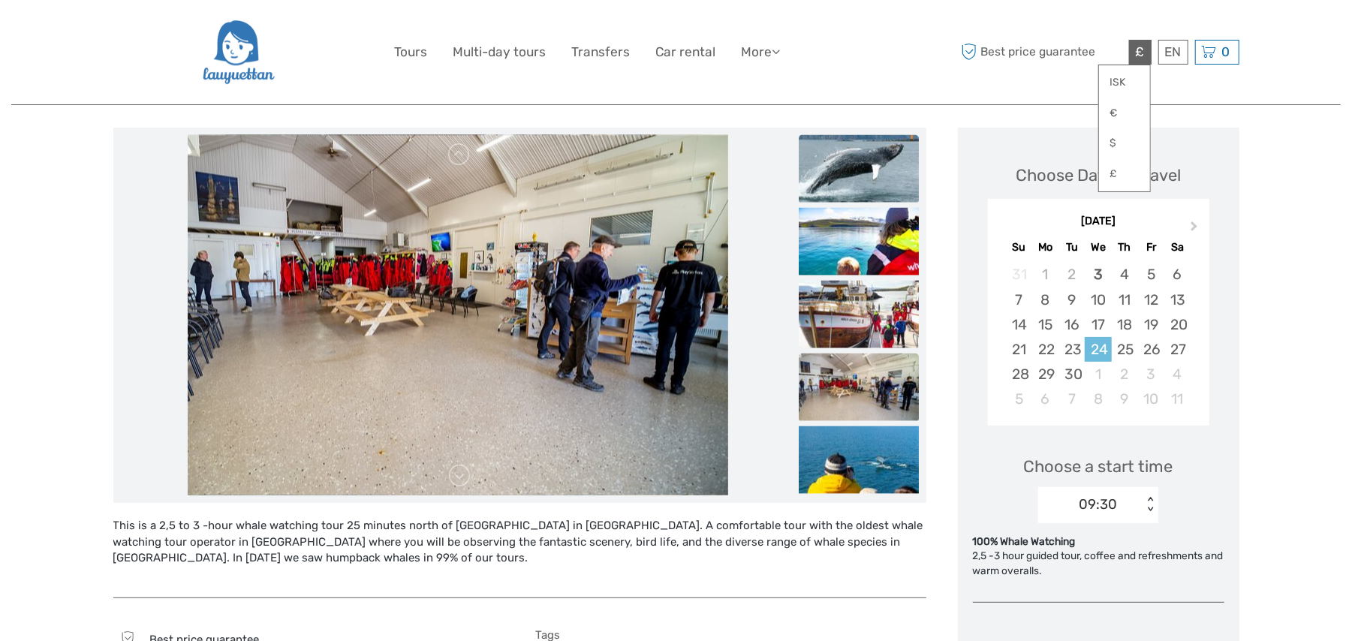
click at [881, 165] on img at bounding box center [859, 169] width 120 height 68
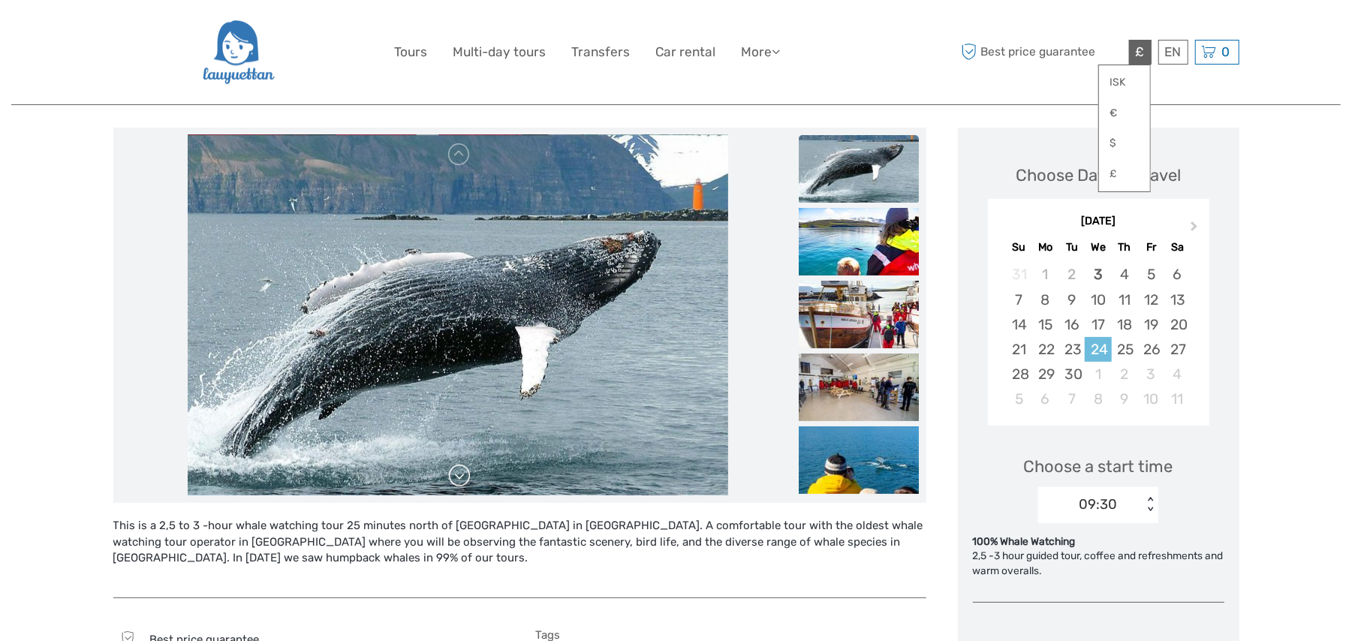
click at [458, 473] on link at bounding box center [459, 476] width 24 height 24
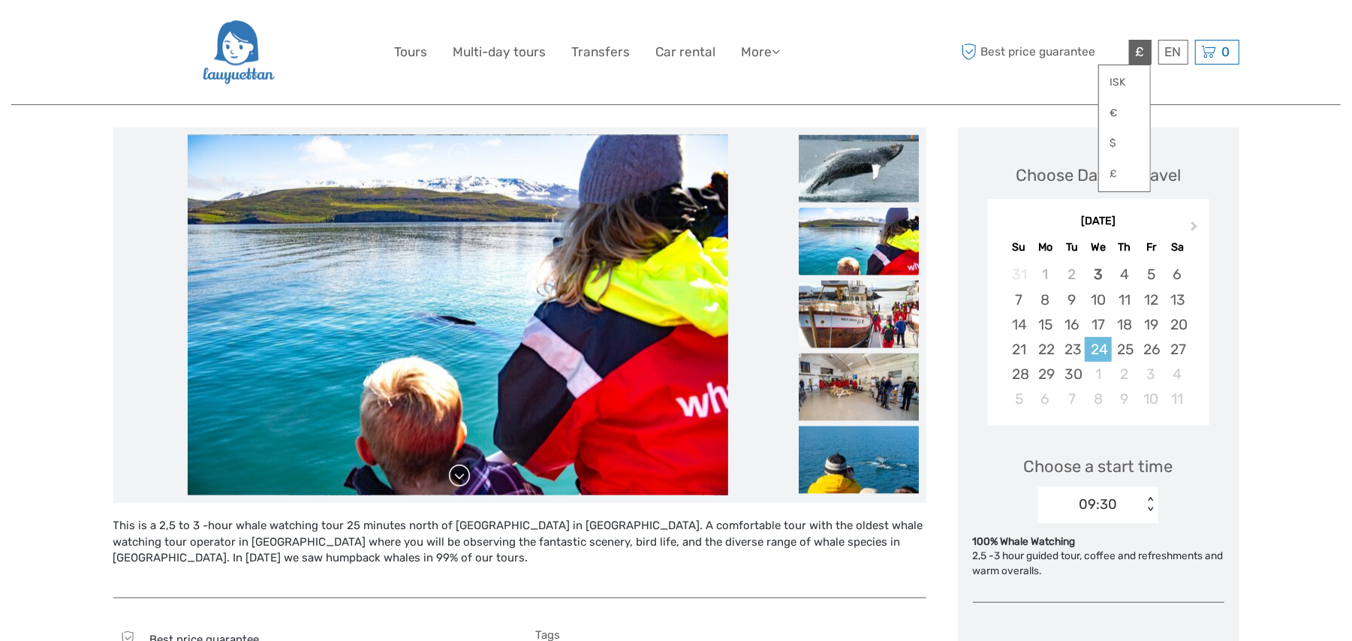
click at [458, 473] on link at bounding box center [459, 476] width 24 height 24
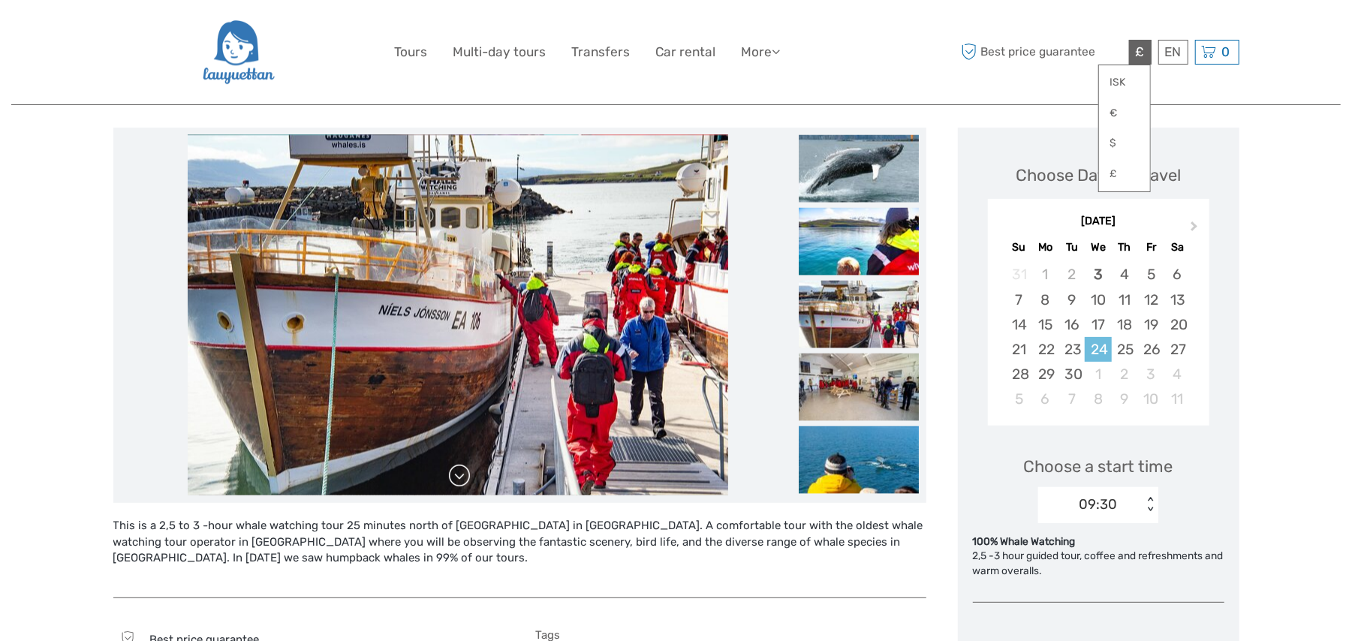
click at [458, 473] on link at bounding box center [459, 476] width 24 height 24
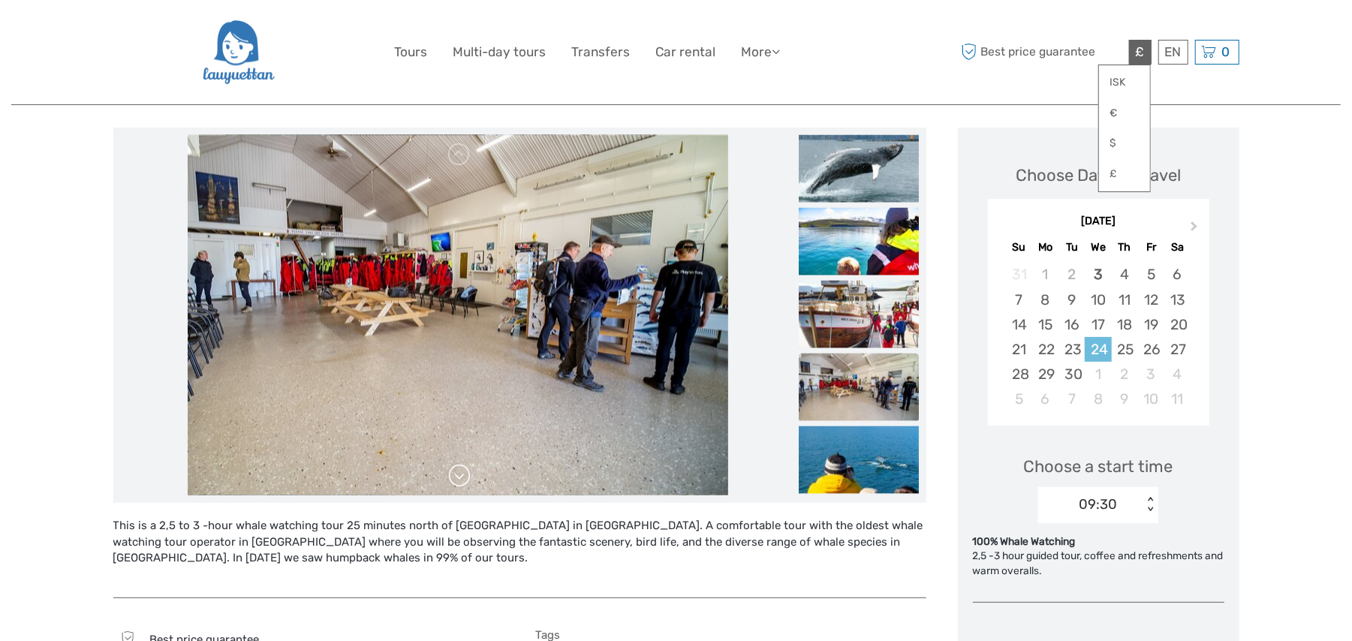
click at [458, 473] on link at bounding box center [459, 476] width 24 height 24
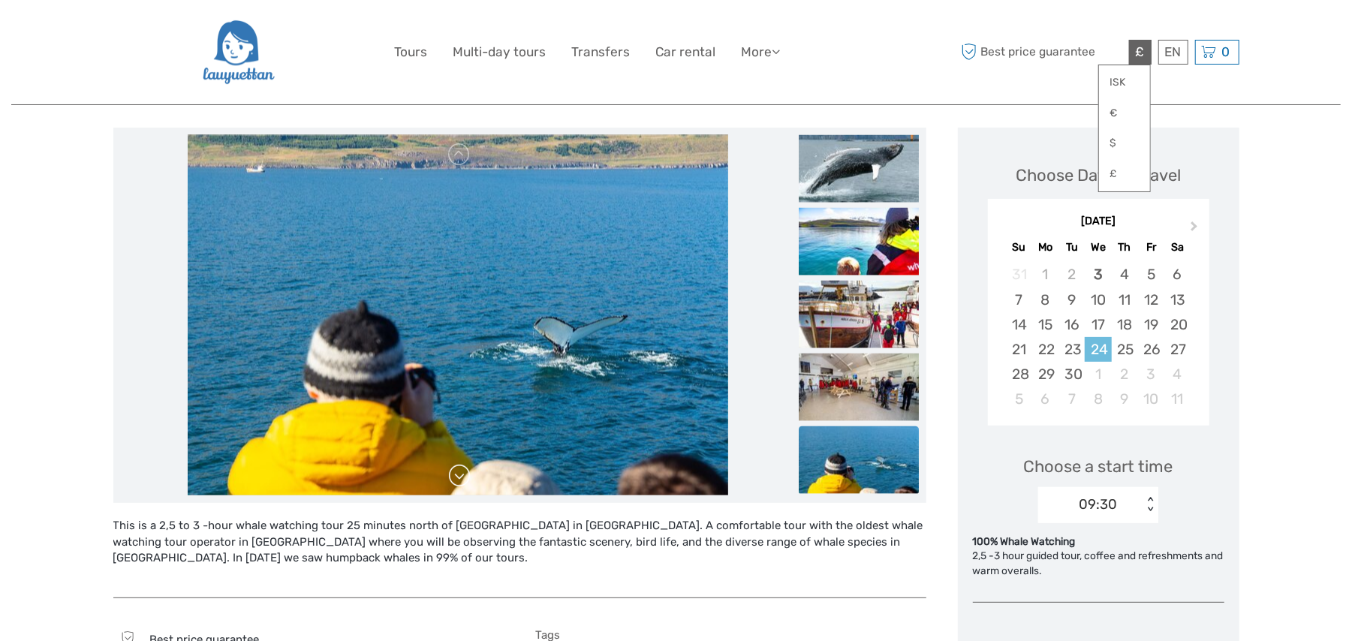
click at [458, 473] on link at bounding box center [459, 476] width 24 height 24
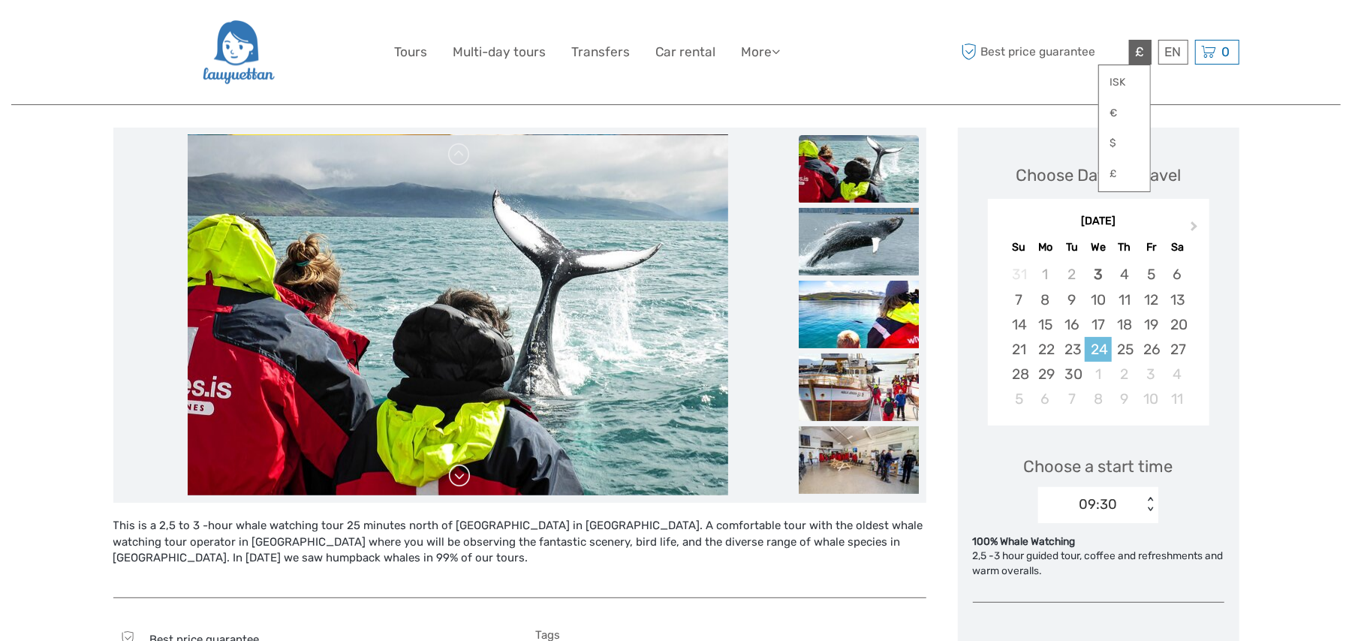
click at [458, 473] on link at bounding box center [459, 476] width 24 height 24
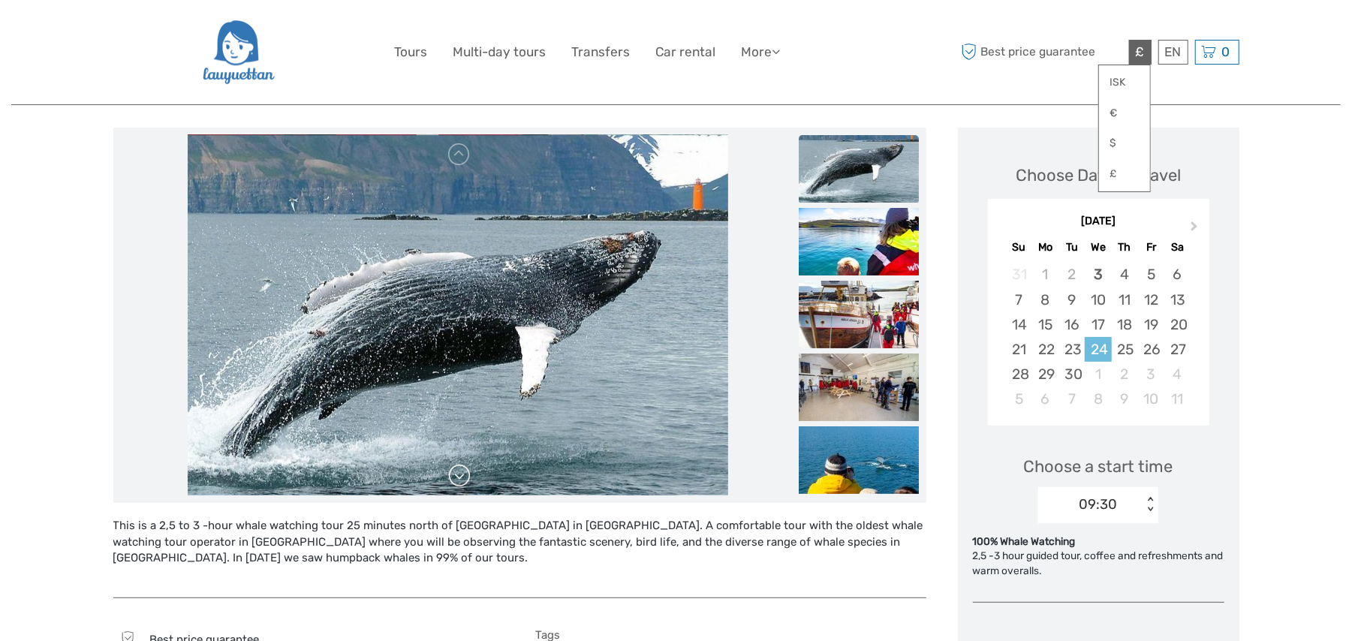
click at [458, 473] on link at bounding box center [459, 476] width 24 height 24
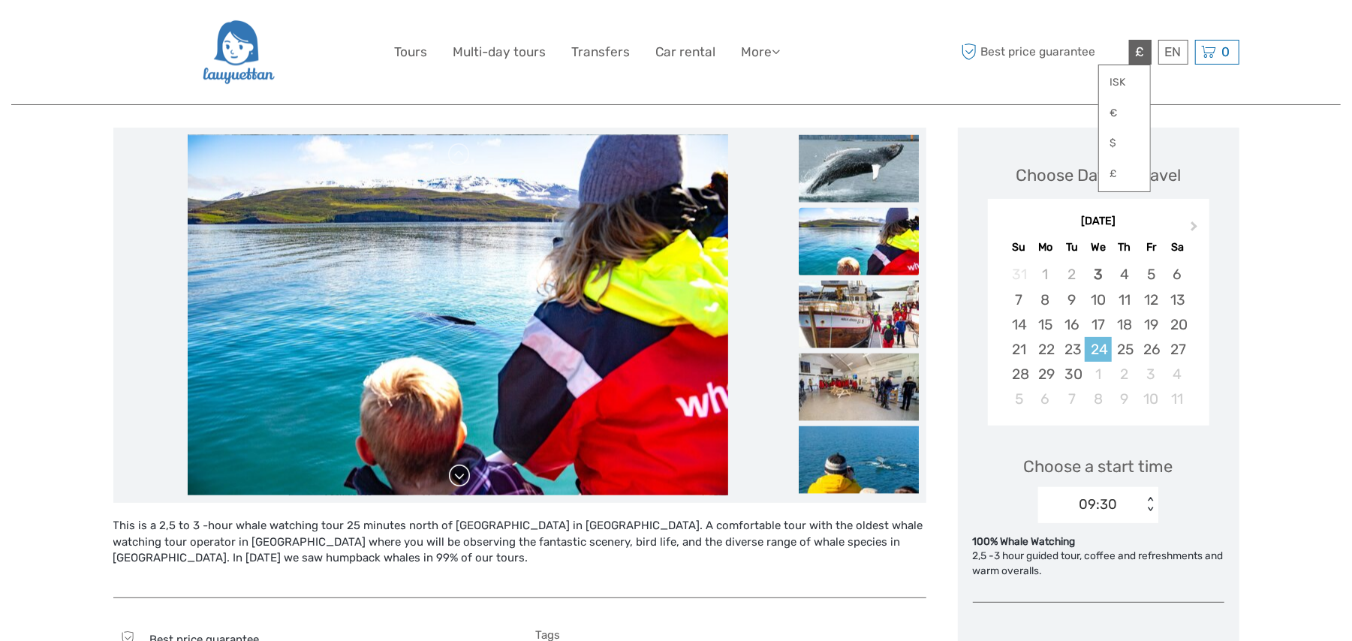
click at [458, 473] on link at bounding box center [459, 476] width 24 height 24
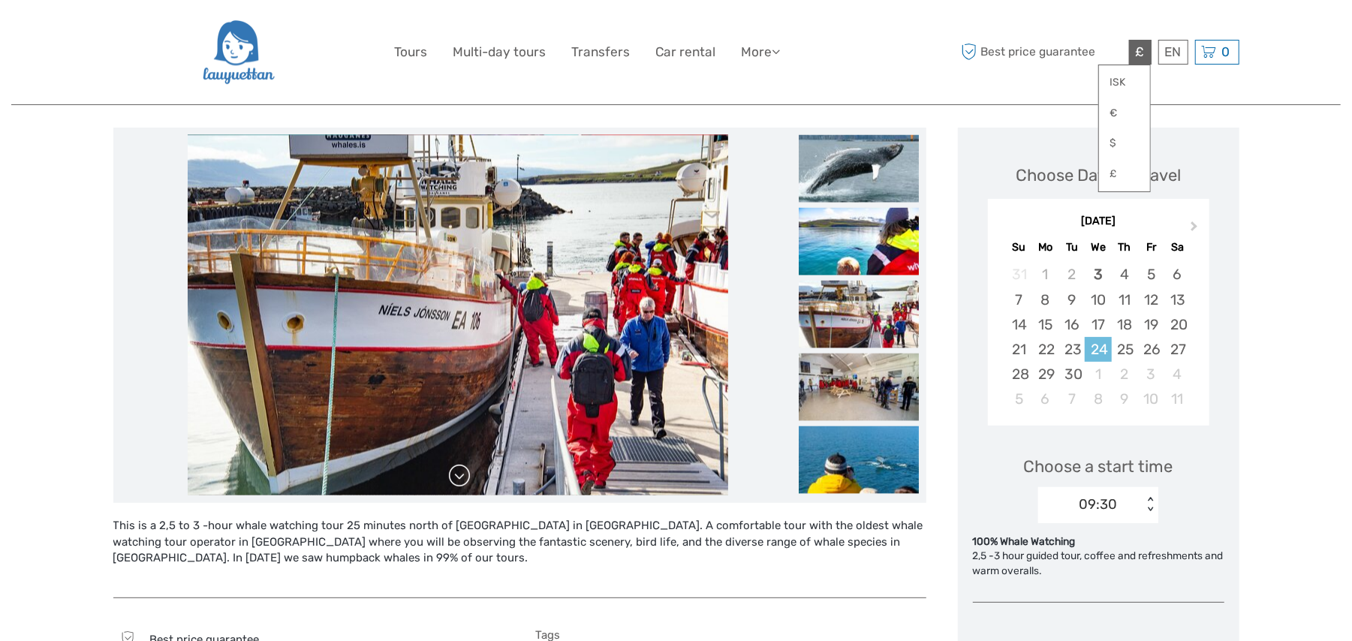
click at [458, 473] on link at bounding box center [459, 476] width 24 height 24
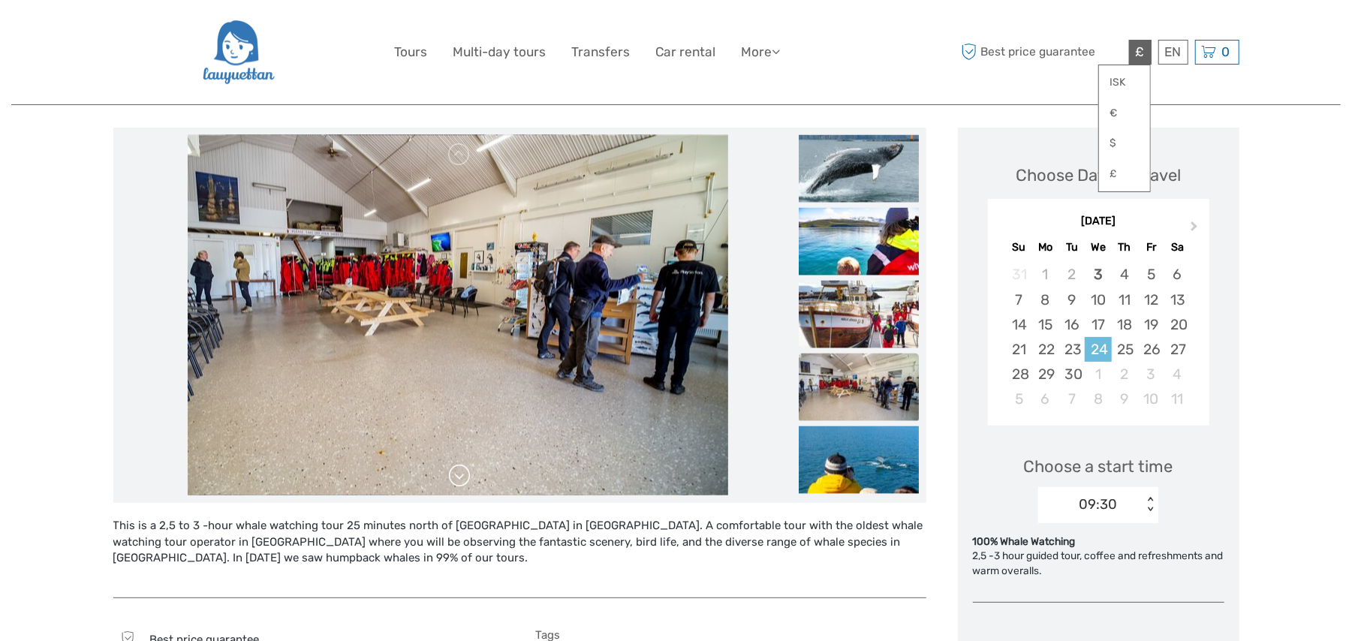
click at [458, 473] on link at bounding box center [459, 476] width 24 height 24
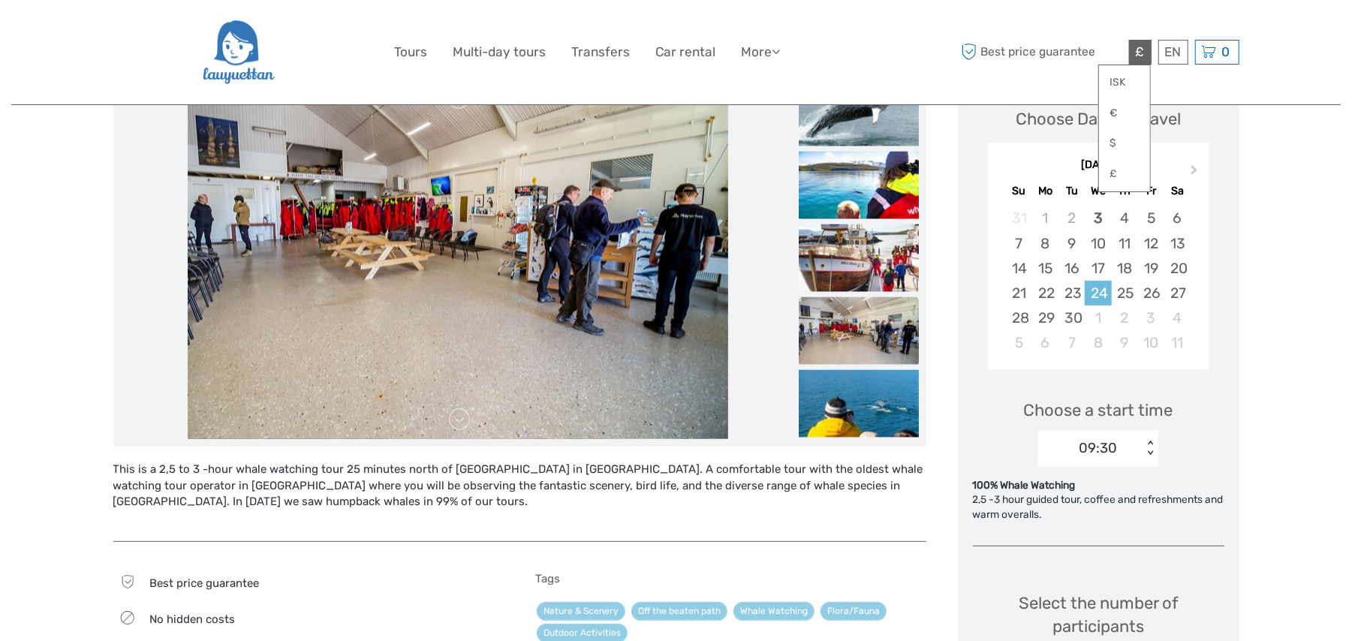
scroll to position [267, 0]
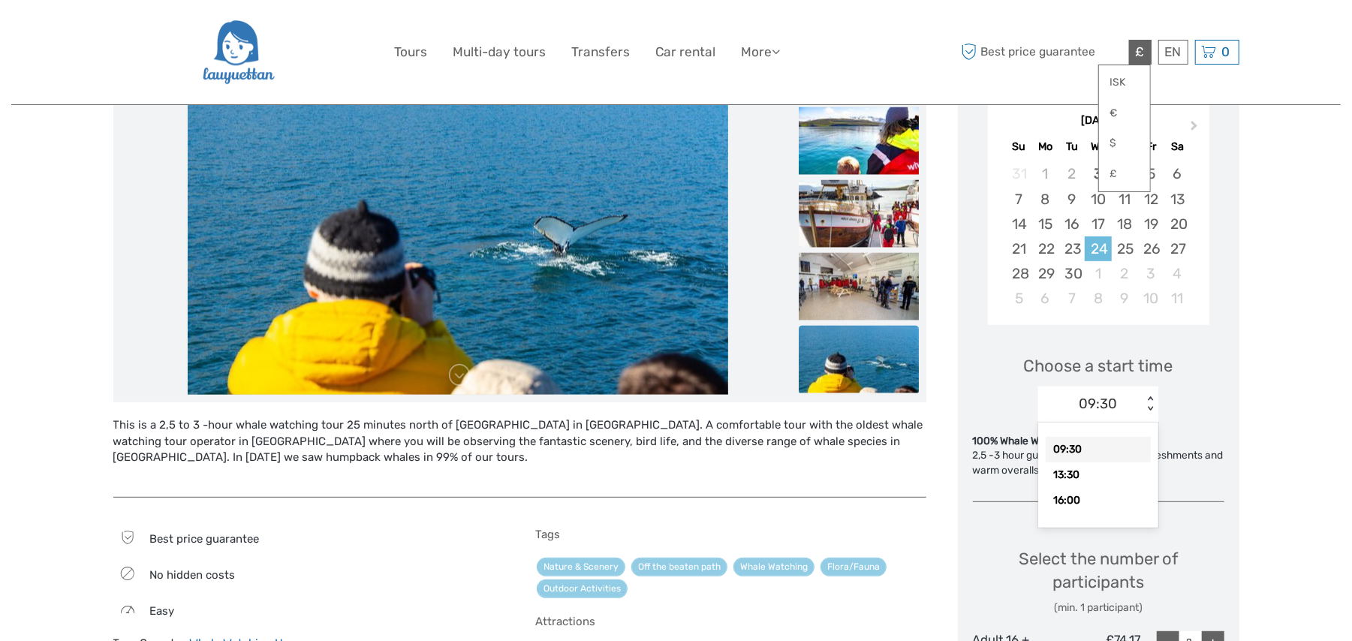
click at [1014, 403] on div "09:30" at bounding box center [1090, 404] width 104 height 23
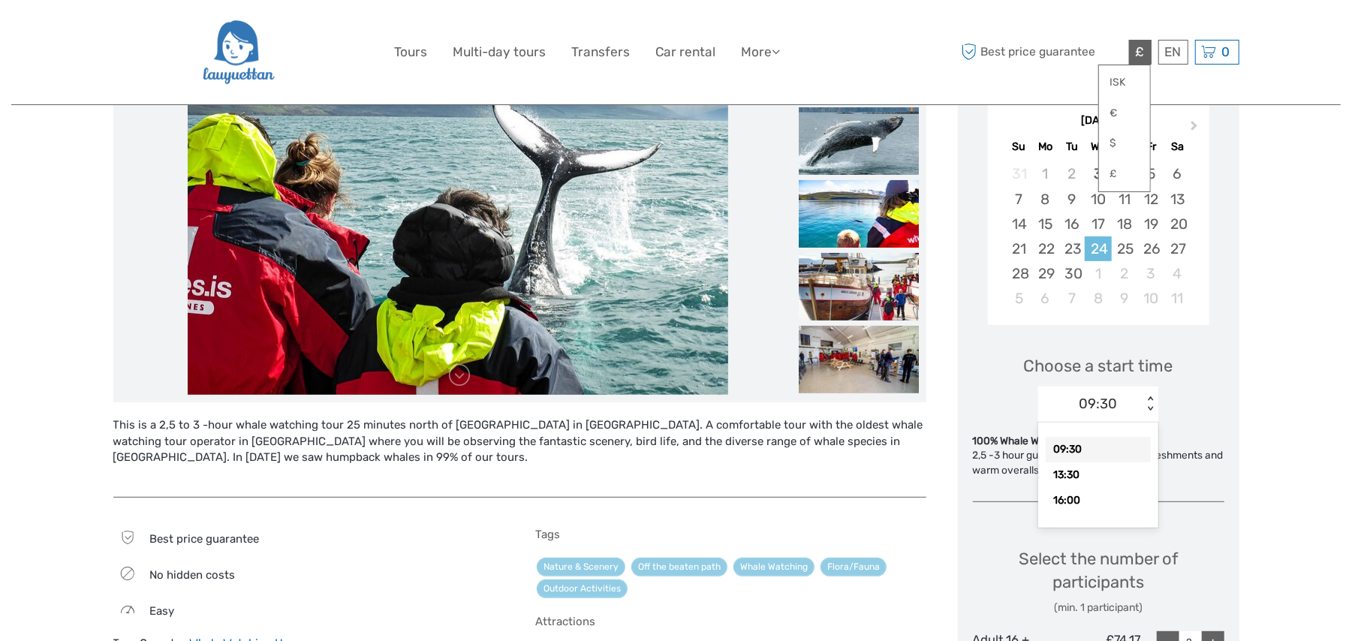
click at [1014, 444] on div "09:30" at bounding box center [1098, 450] width 105 height 26
click at [1014, 249] on div "24" at bounding box center [1098, 248] width 26 height 25
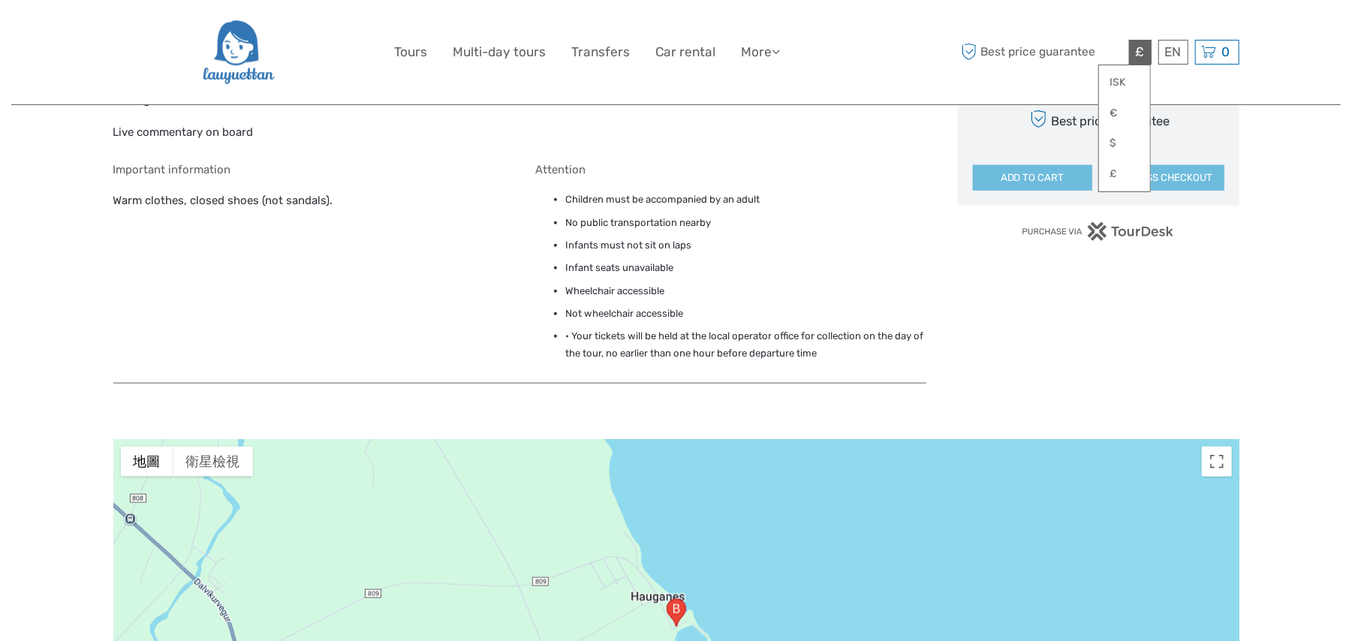
scroll to position [934, 0]
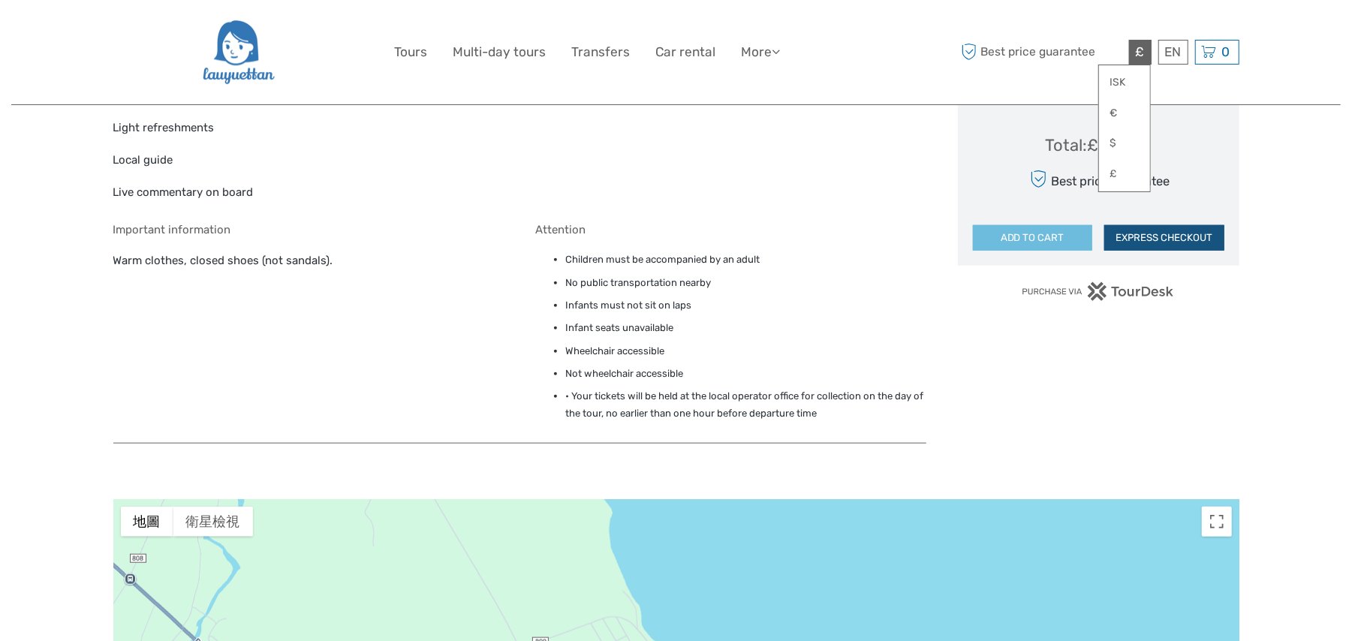
click at [1014, 240] on button "EXPRESS CHECKOUT" at bounding box center [1164, 238] width 120 height 26
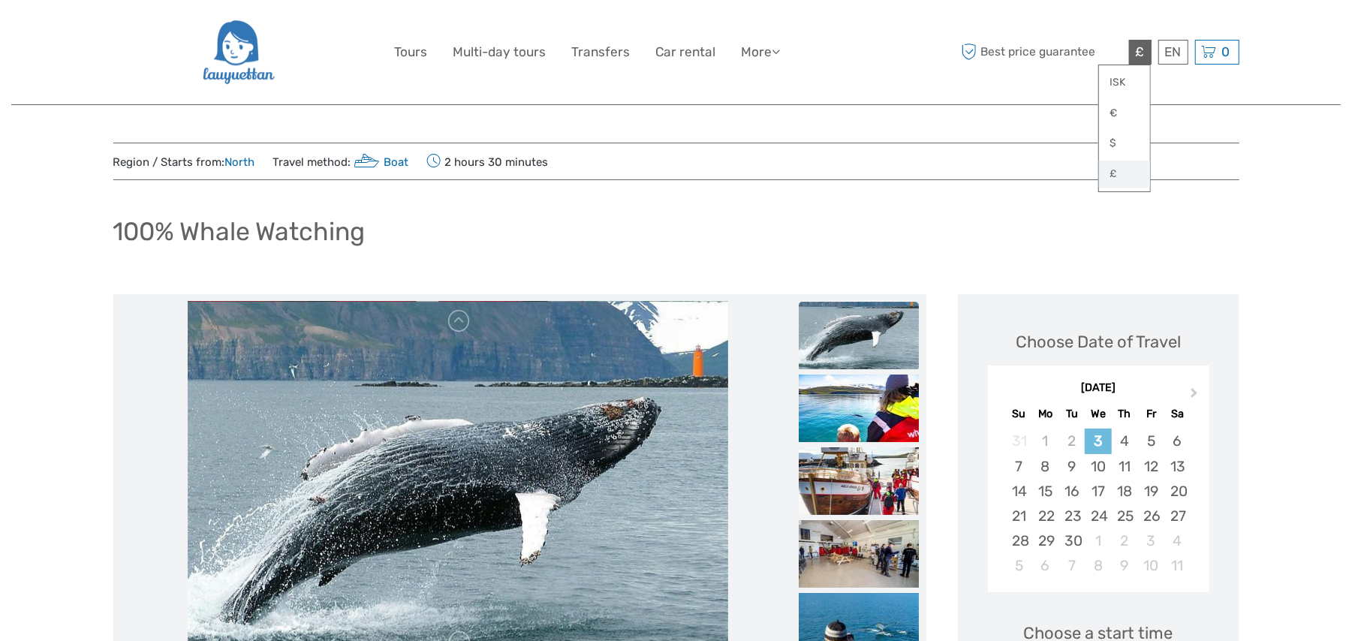
click at [1123, 176] on link "£" at bounding box center [1124, 174] width 51 height 27
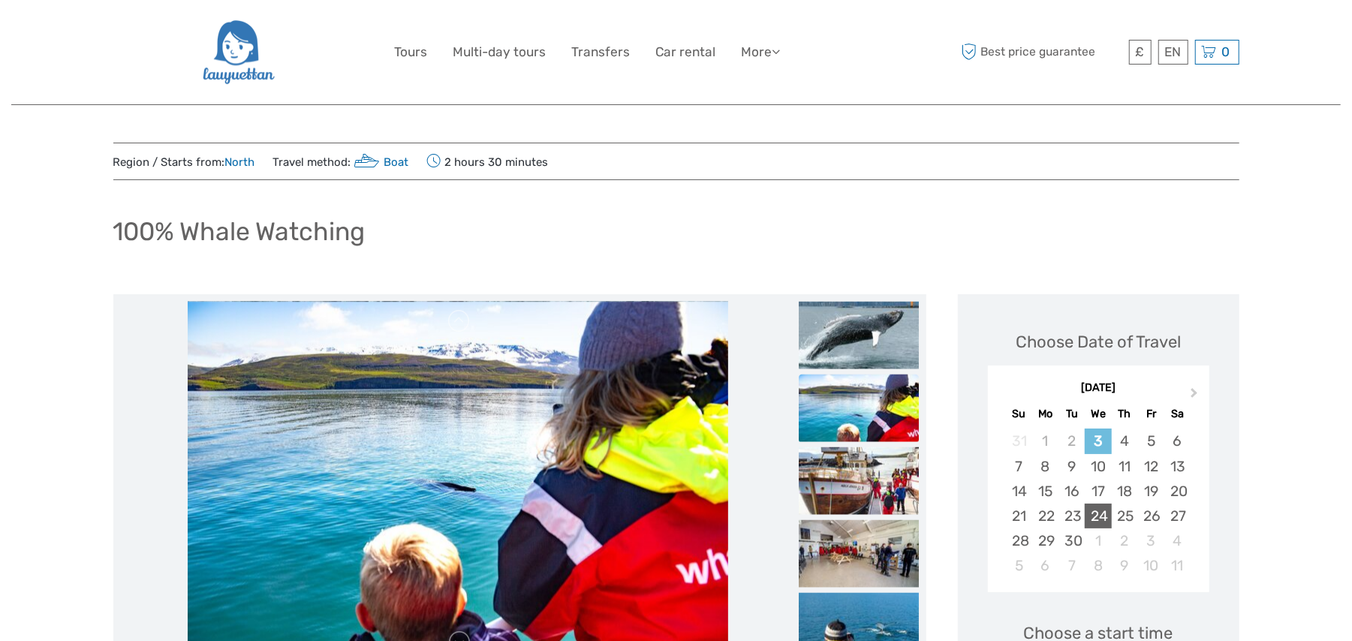
click at [1099, 511] on div "24" at bounding box center [1098, 516] width 26 height 25
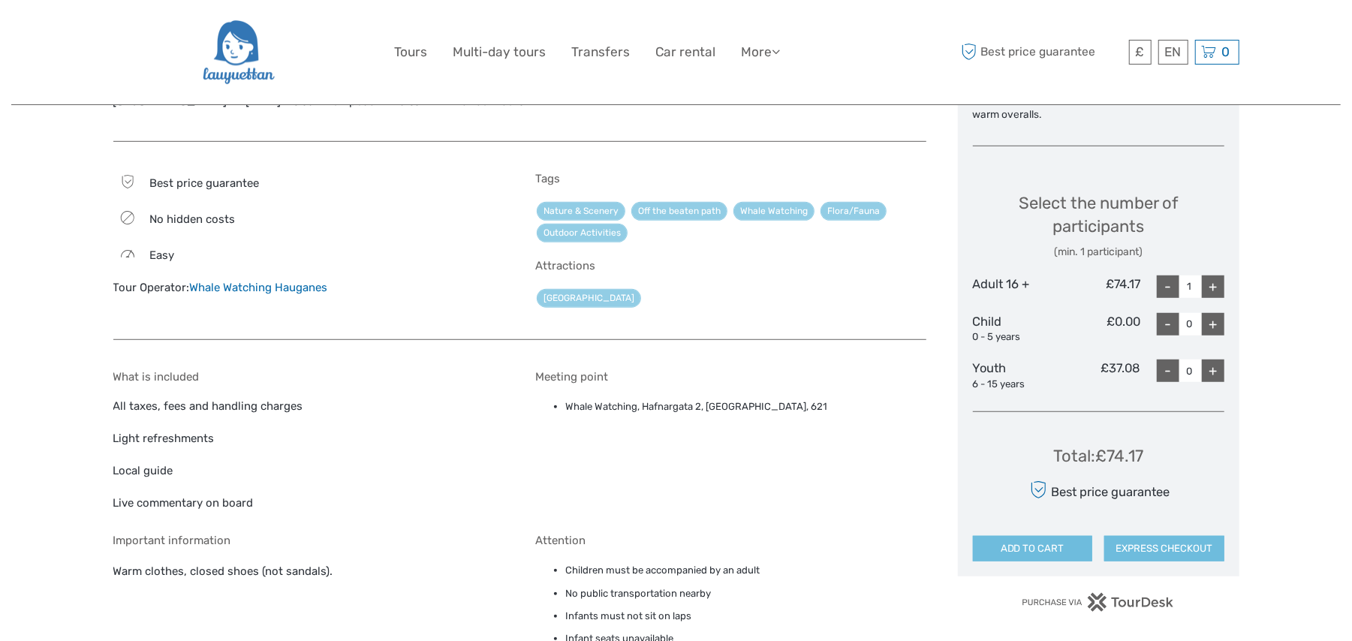
scroll to position [667, 0]
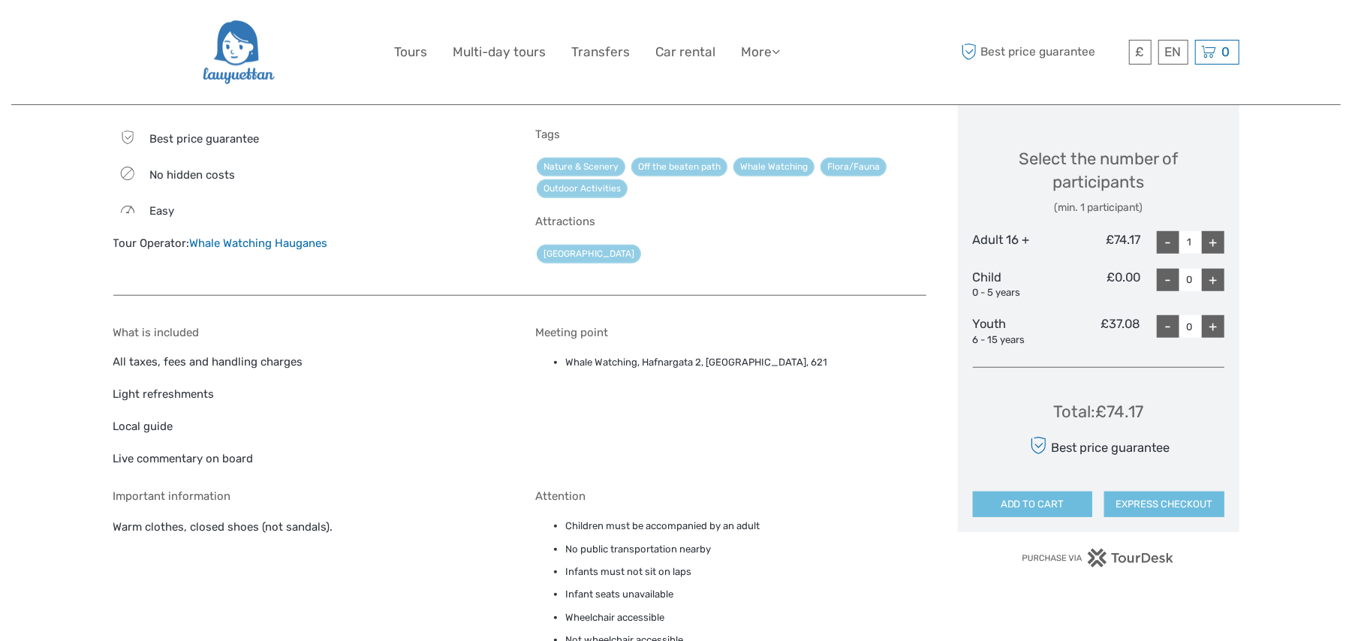
click at [1211, 241] on div "+" at bounding box center [1213, 242] width 23 height 23
type input "2"
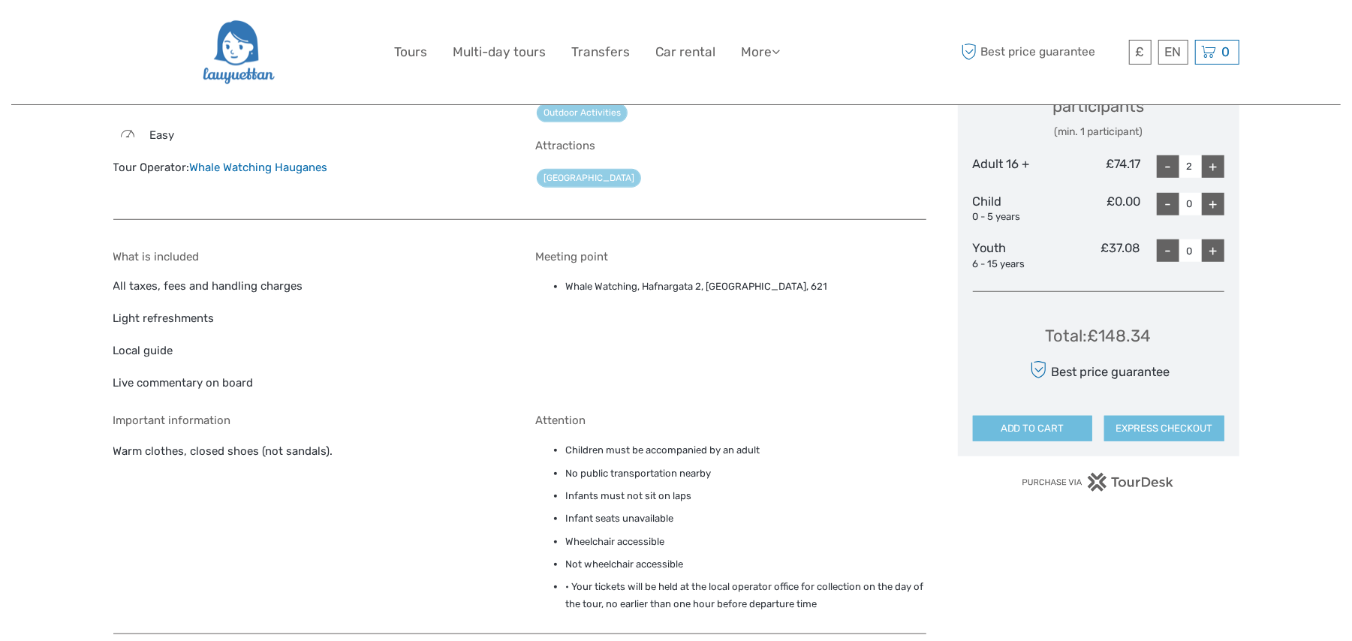
scroll to position [800, 0]
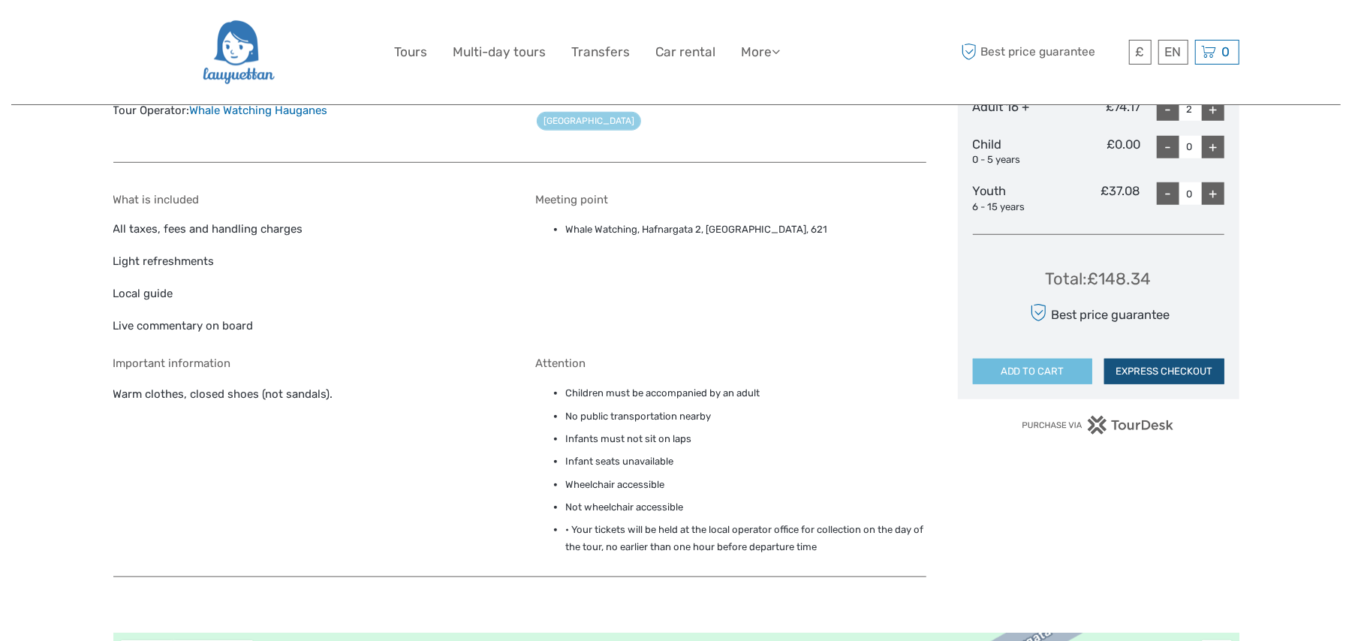
click at [1180, 377] on button "EXPRESS CHECKOUT" at bounding box center [1164, 372] width 120 height 26
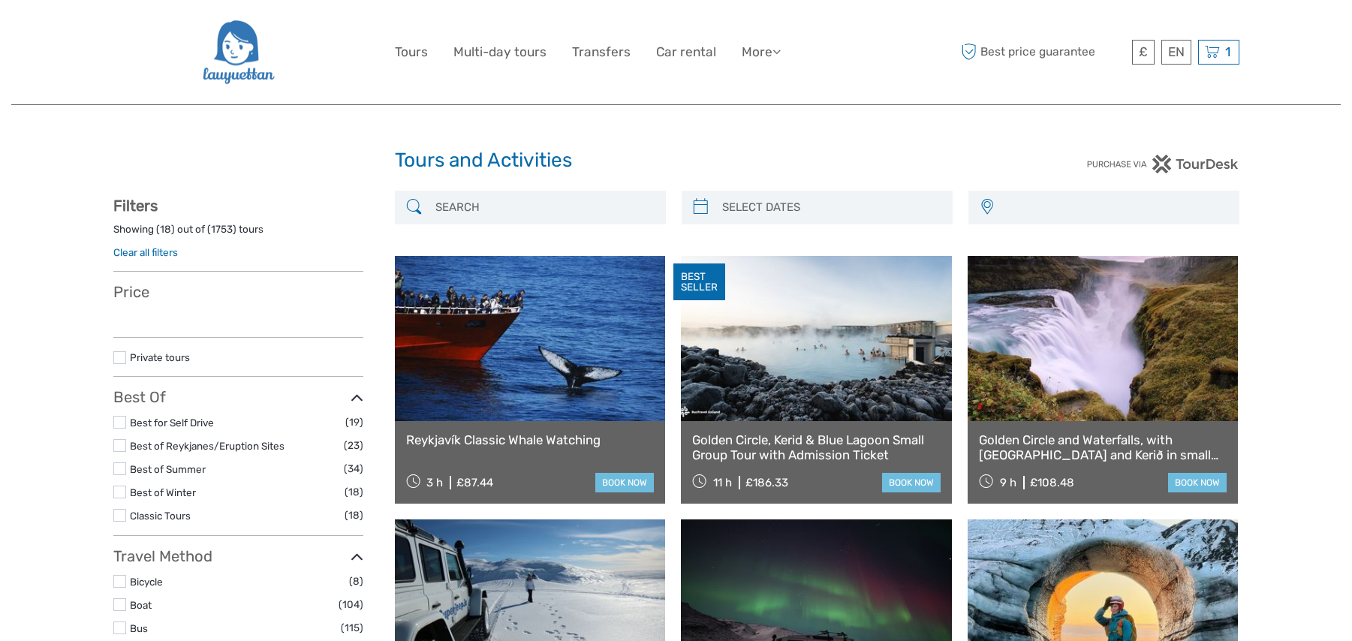
select select
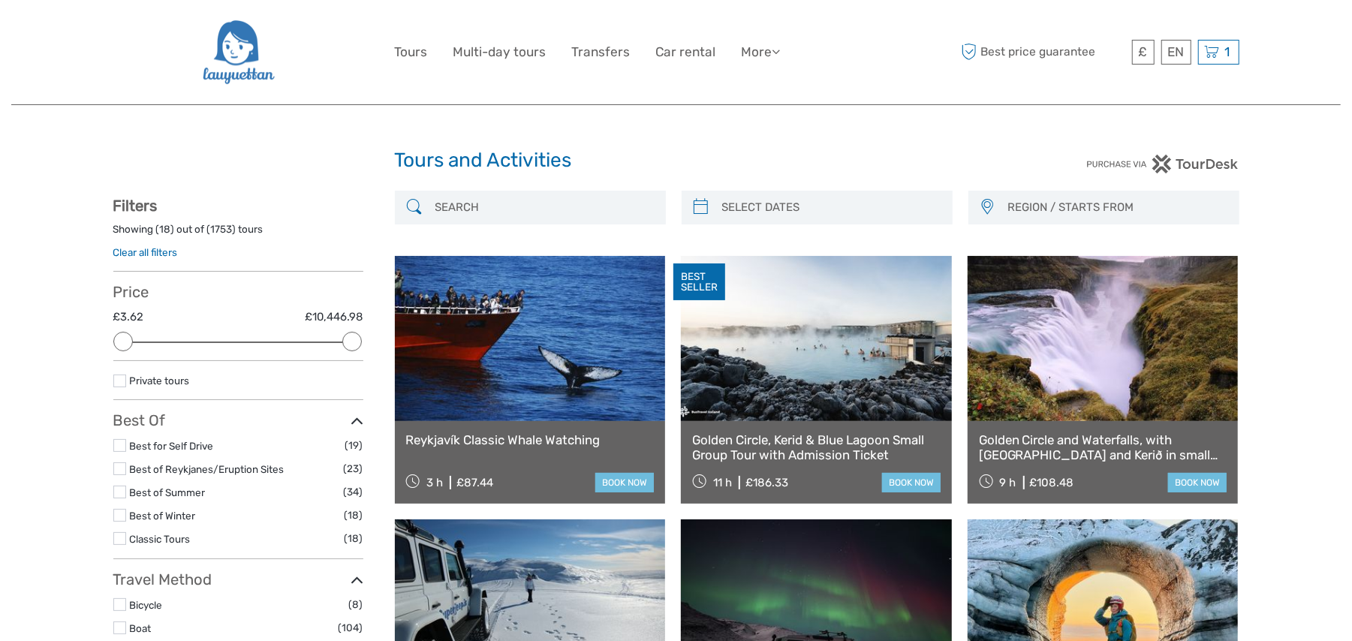
click at [815, 206] on input "search" at bounding box center [830, 207] width 229 height 26
type input "[DATE]"
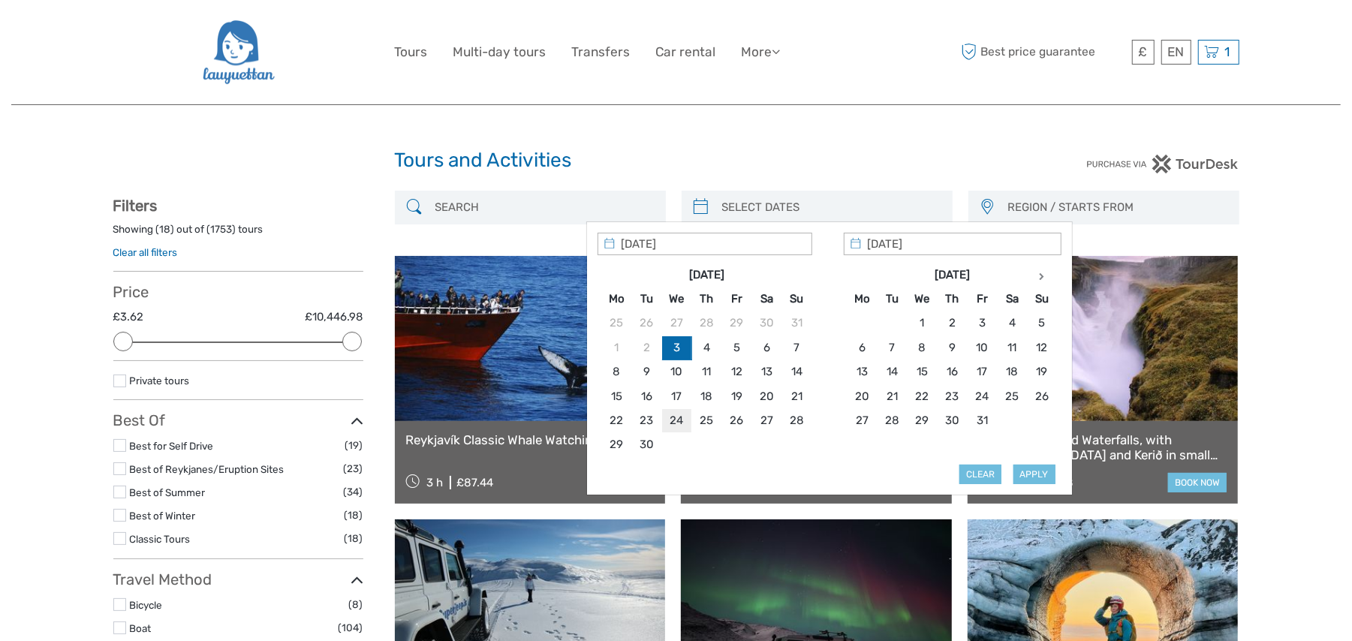
type input "[DATE]"
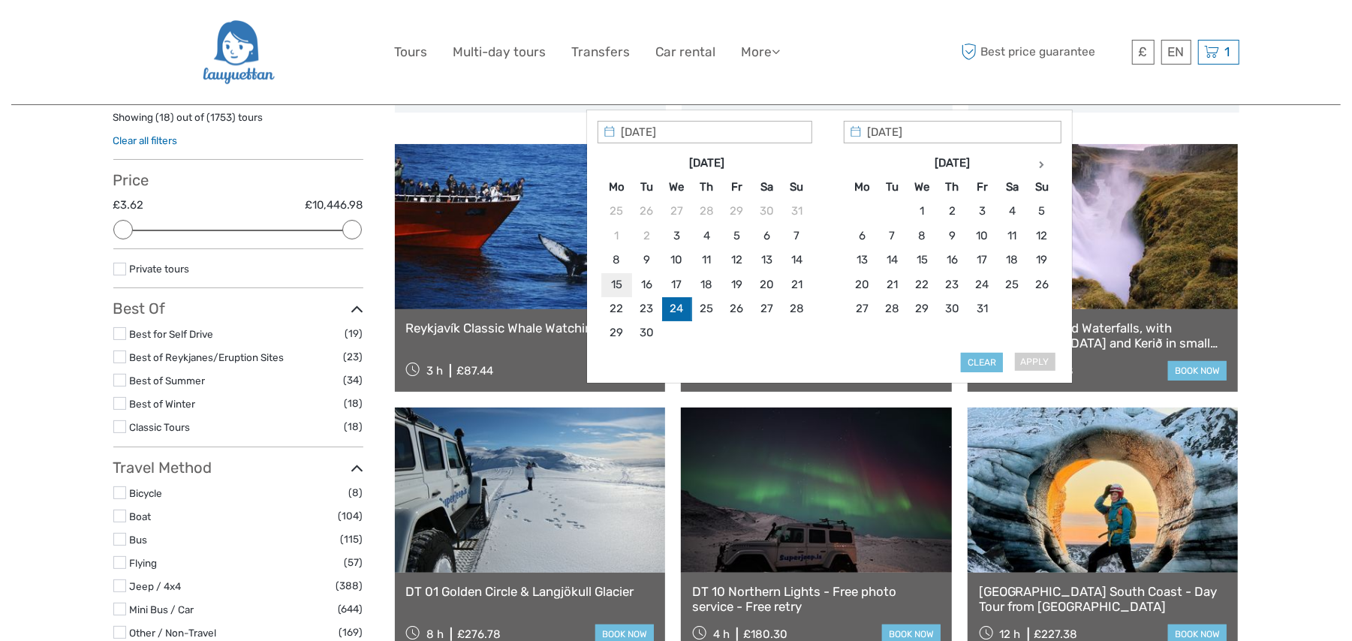
scroll to position [267, 0]
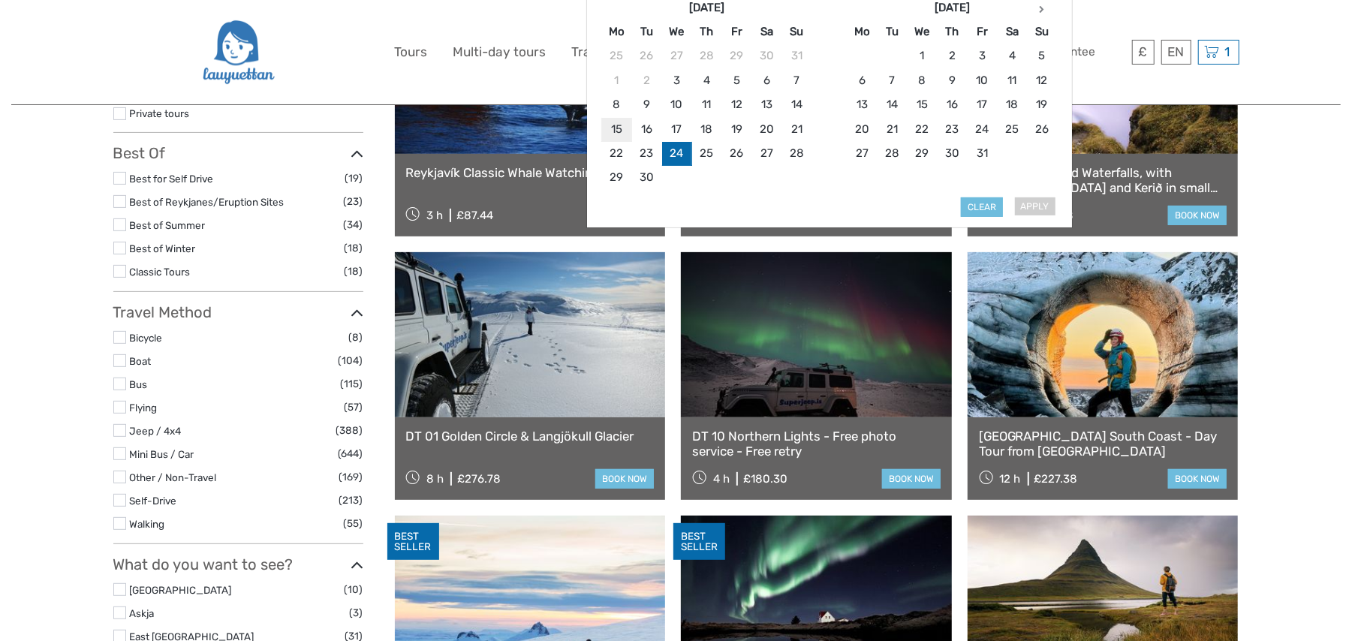
type input "[DATE]"
click at [1038, 206] on button "Apply" at bounding box center [1035, 207] width 42 height 20
type input "[DATE] - [DATE]"
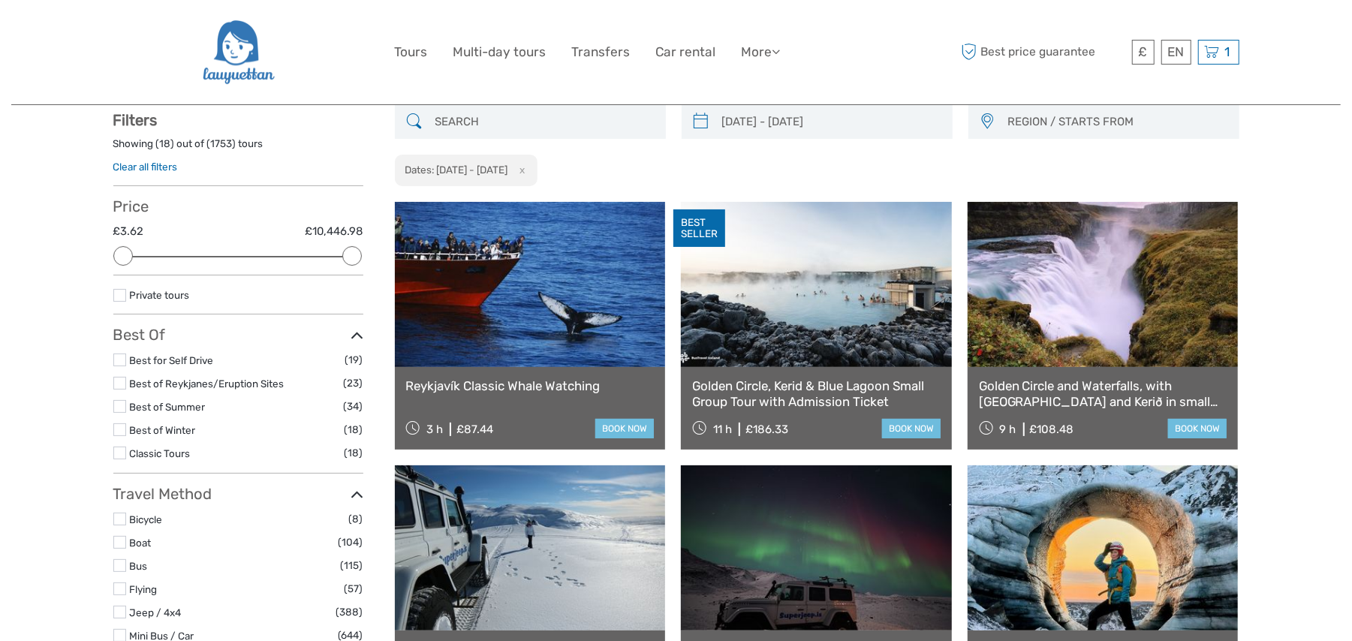
scroll to position [85, 0]
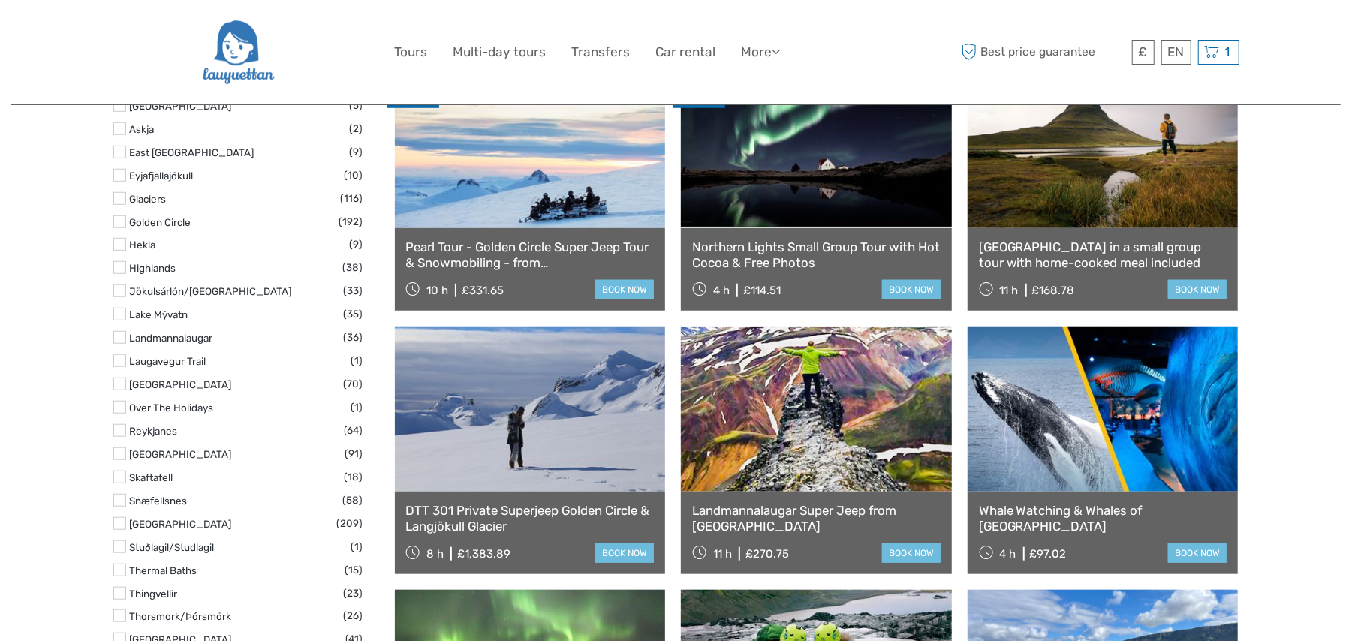
scroll to position [886, 0]
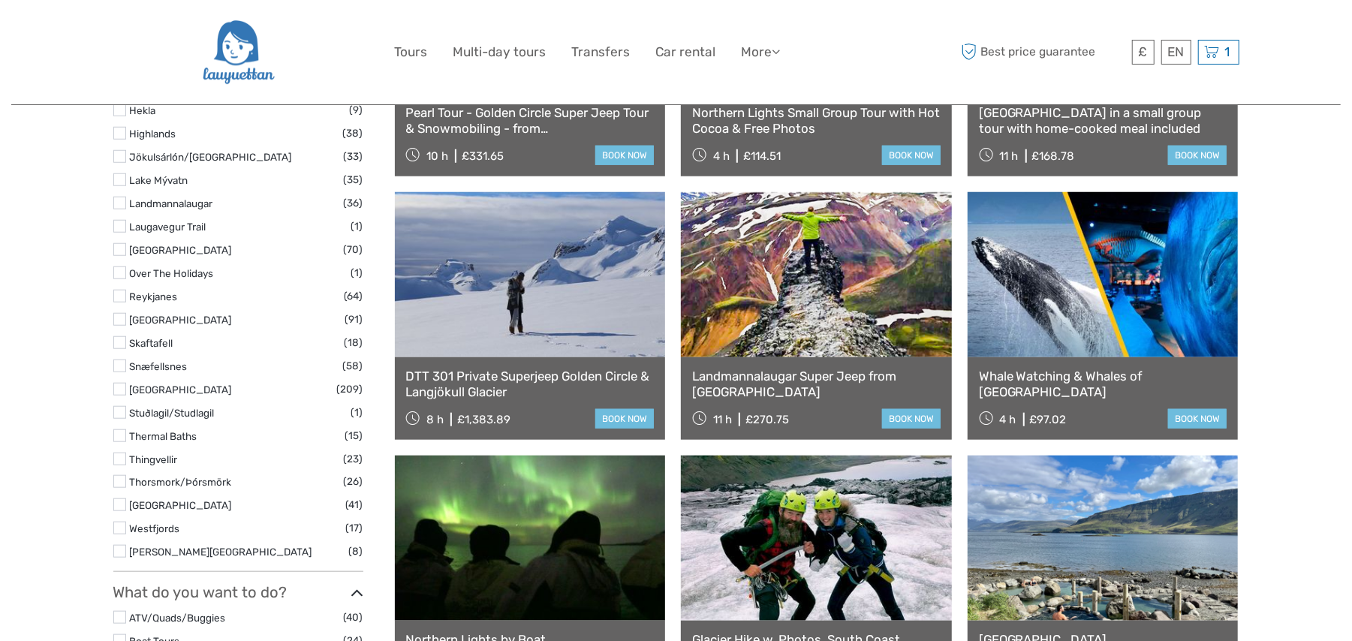
click at [119, 255] on label at bounding box center [119, 249] width 13 height 13
click at [0, 0] on input "checkbox" at bounding box center [0, 0] width 0 height 0
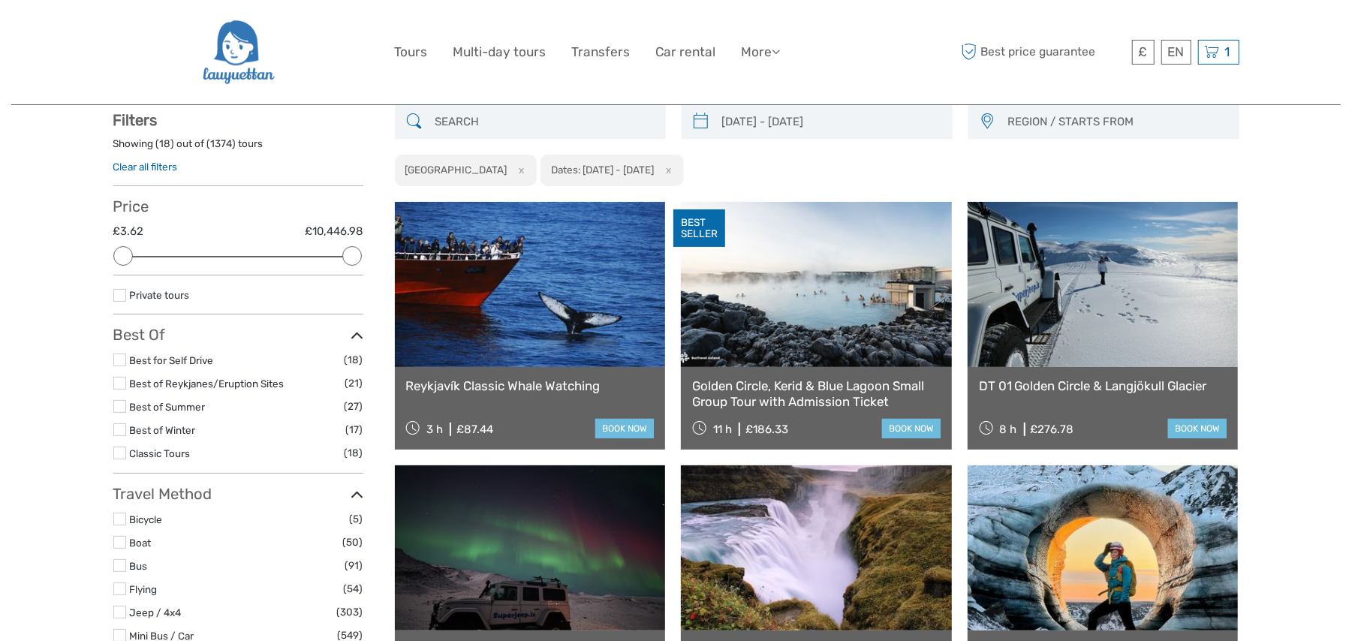
scroll to position [85, 0]
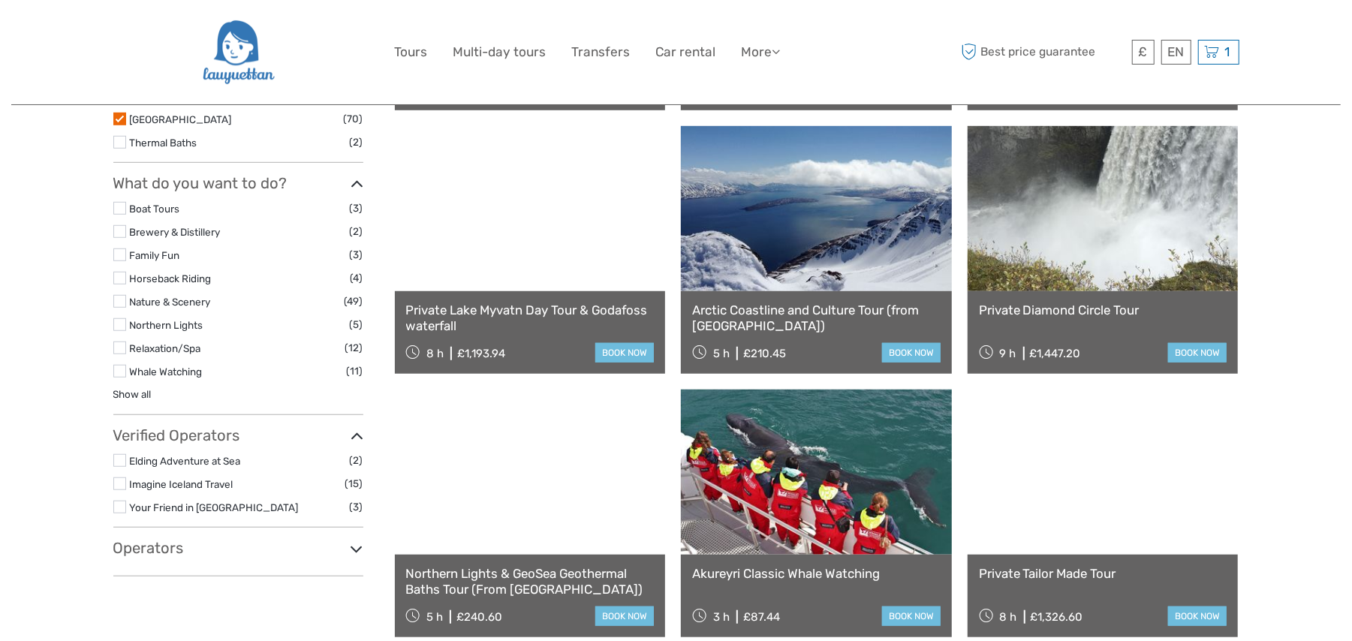
scroll to position [752, 0]
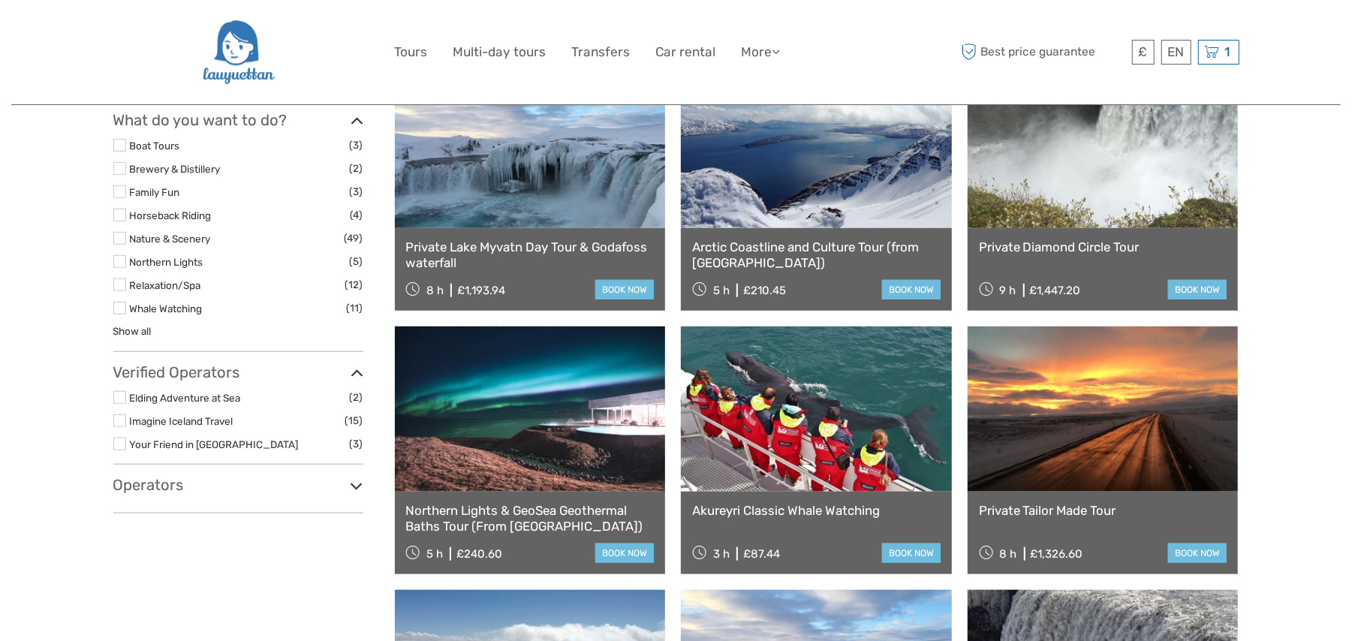
click at [116, 312] on label at bounding box center [119, 308] width 13 height 13
click at [0, 0] on input "checkbox" at bounding box center [0, 0] width 0 height 0
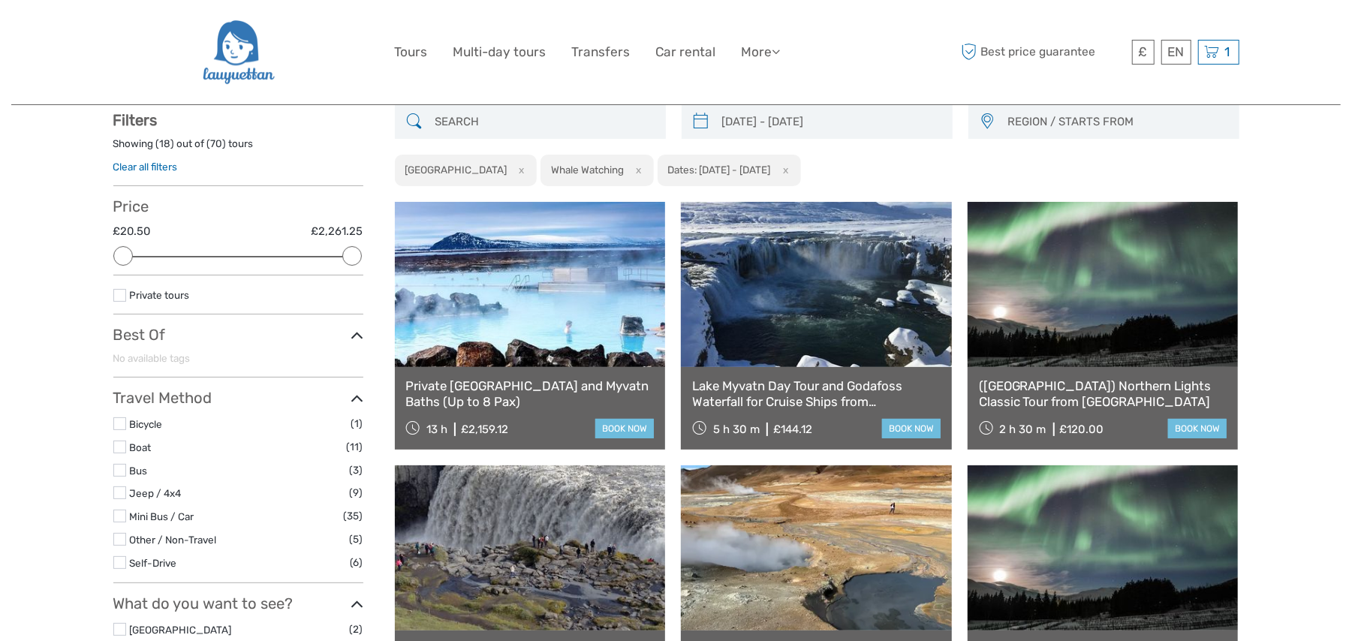
scroll to position [85, 0]
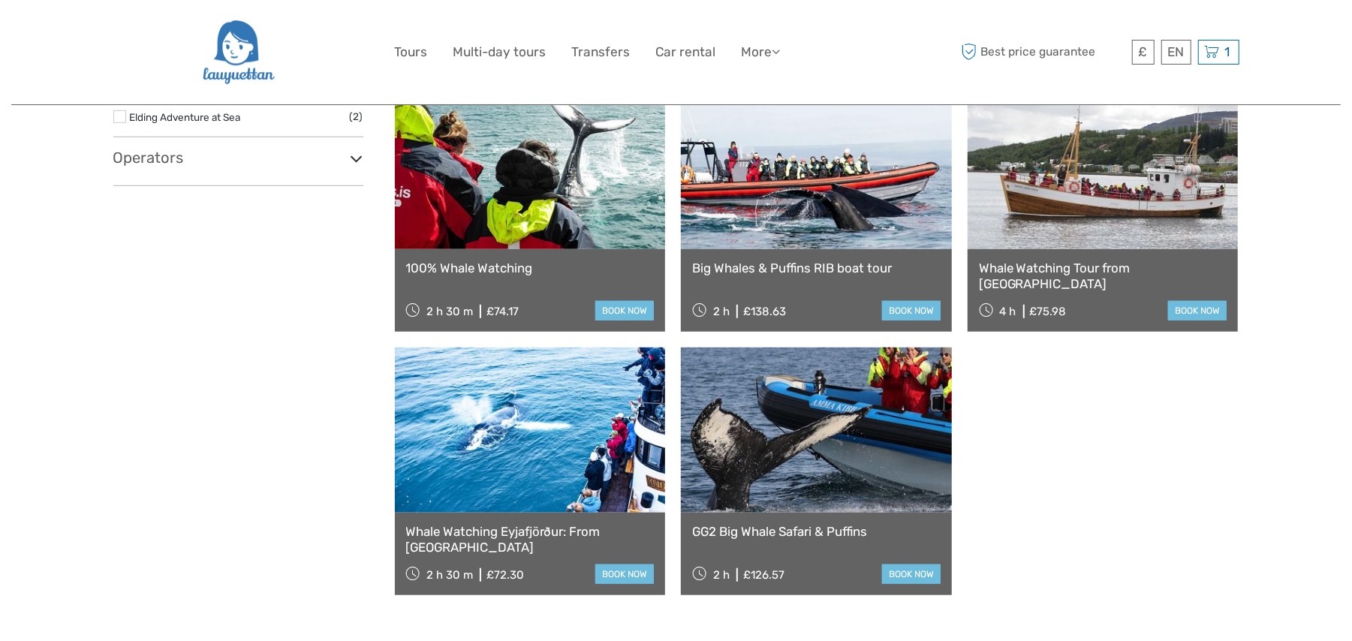
scroll to position [752, 0]
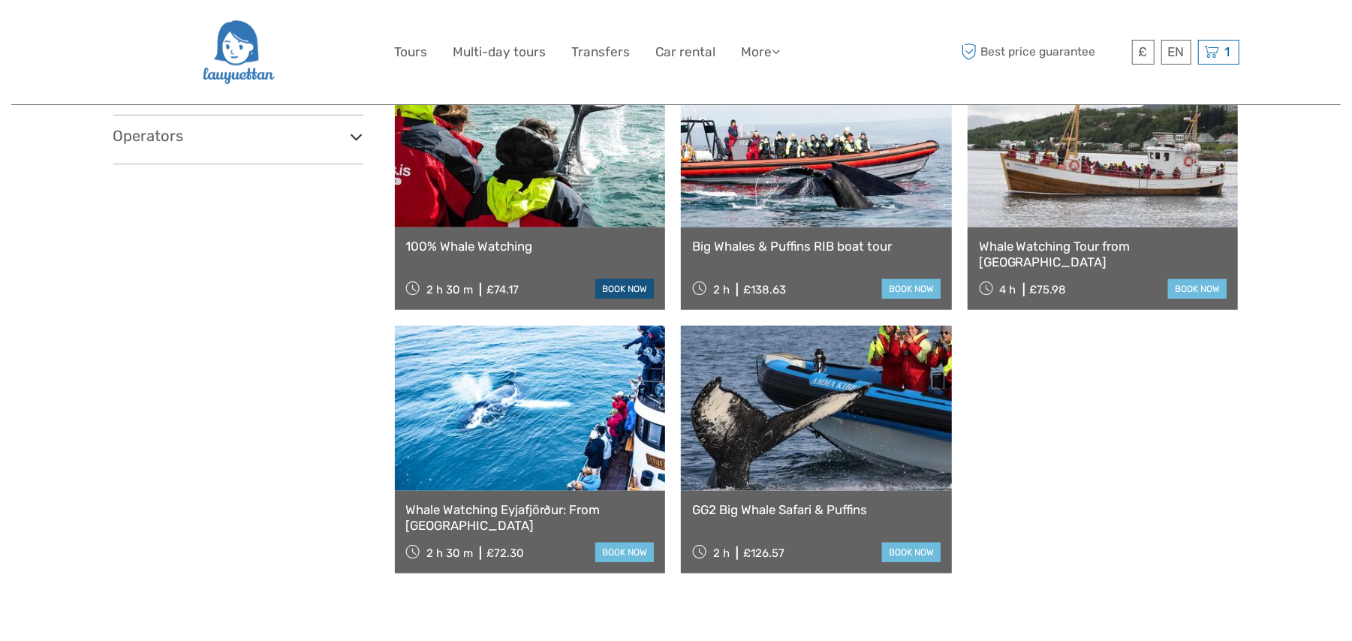
click at [623, 291] on link "book now" at bounding box center [624, 289] width 59 height 20
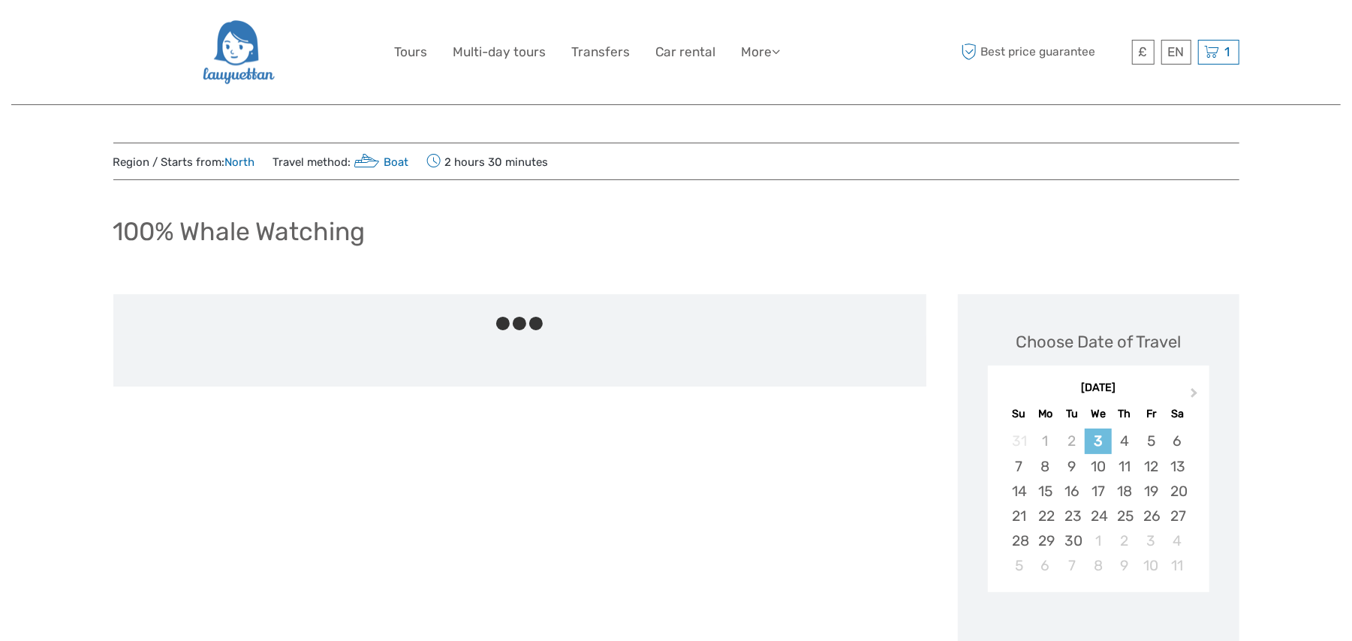
scroll to position [133, 0]
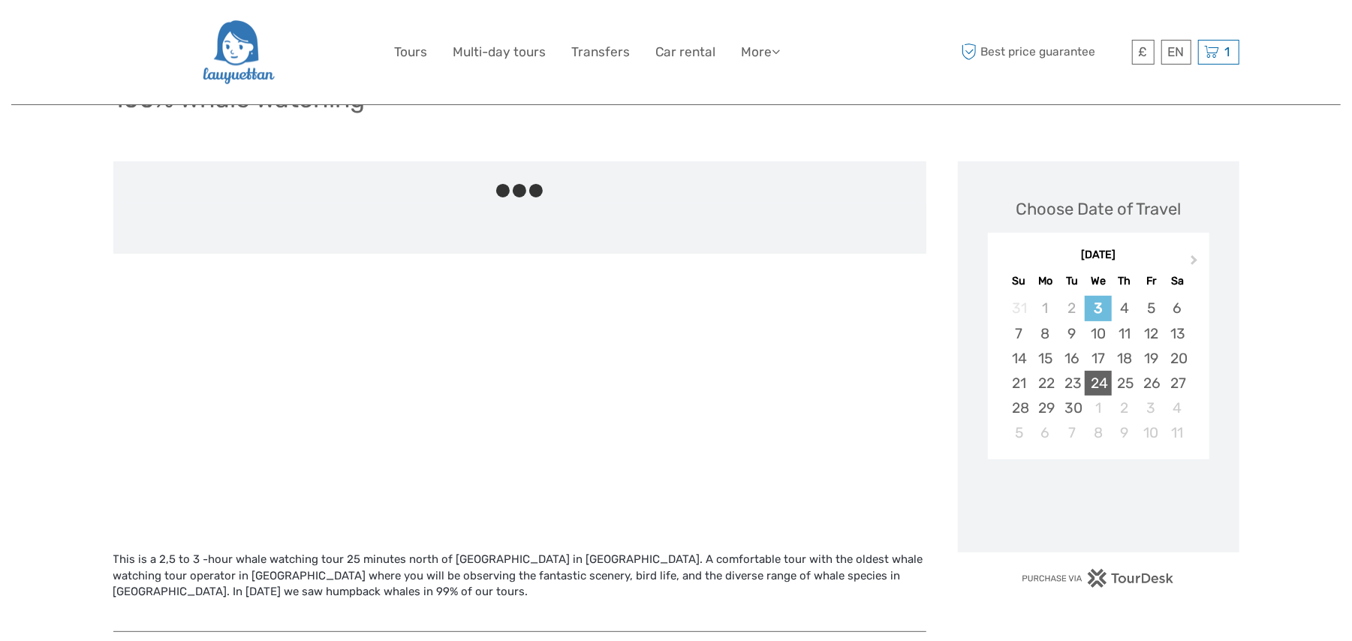
click at [1104, 384] on div "24" at bounding box center [1098, 383] width 26 height 25
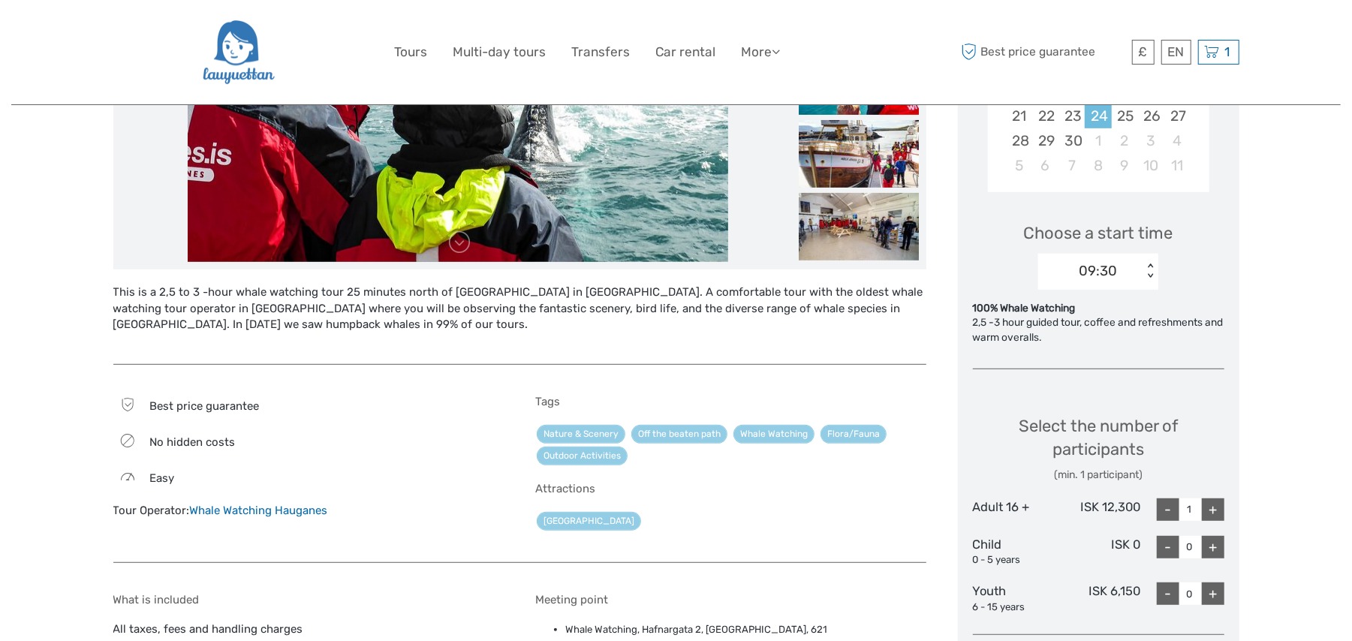
scroll to position [533, 0]
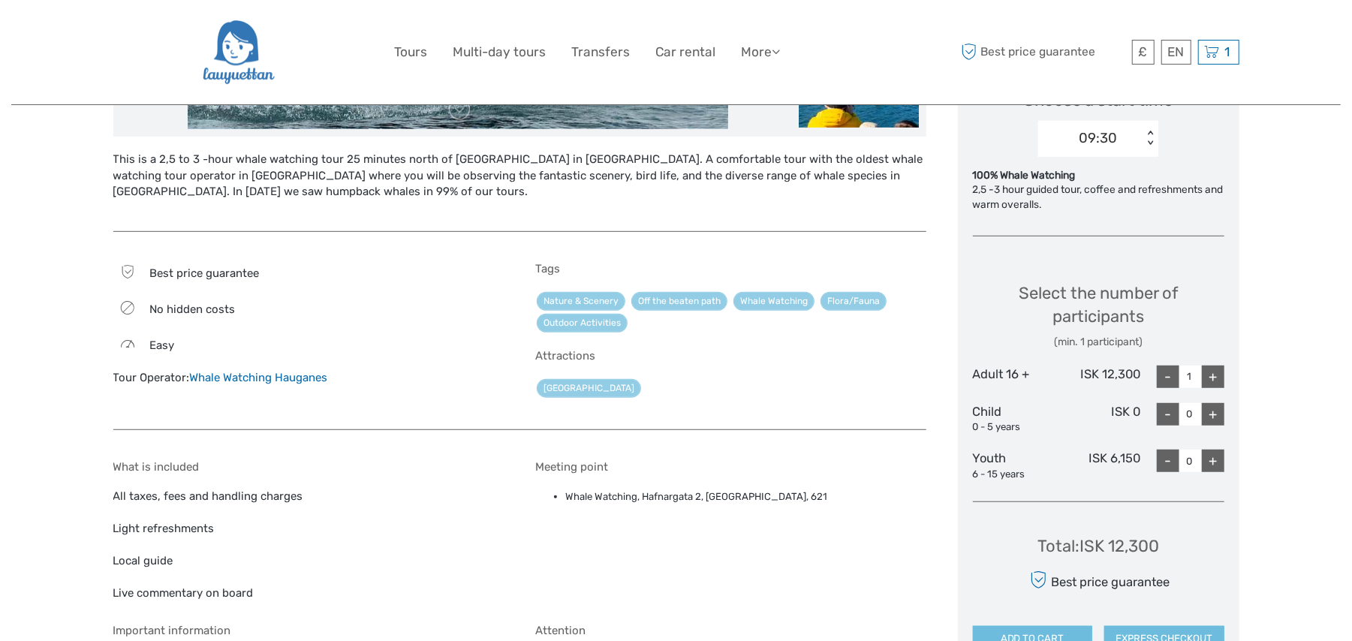
click at [1216, 372] on div "+" at bounding box center [1213, 377] width 23 height 23
type input "2"
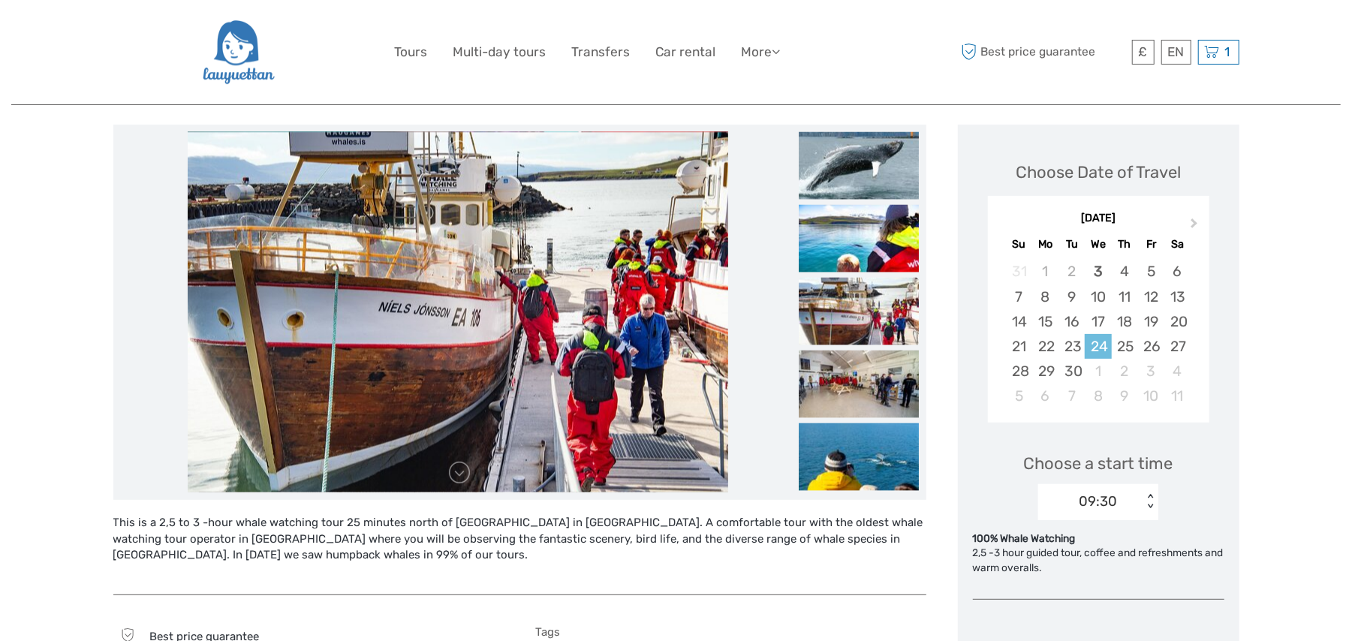
scroll to position [133, 0]
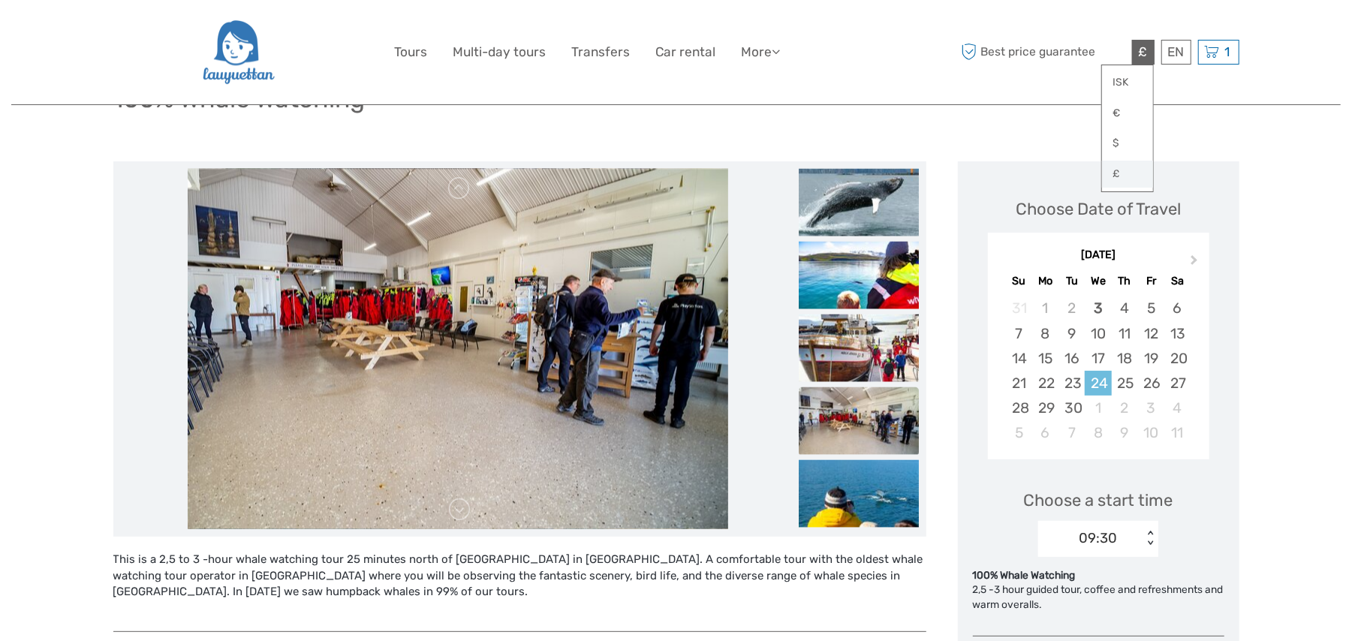
click at [1117, 183] on link "£" at bounding box center [1127, 174] width 51 height 27
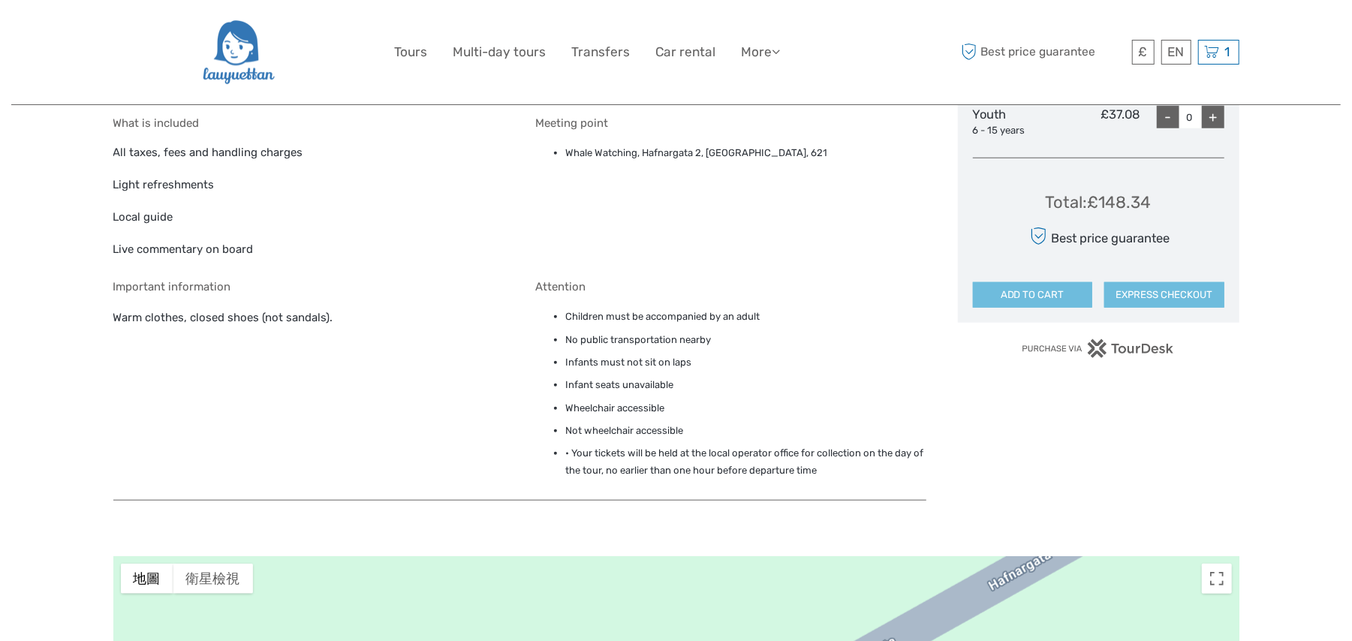
scroll to position [934, 0]
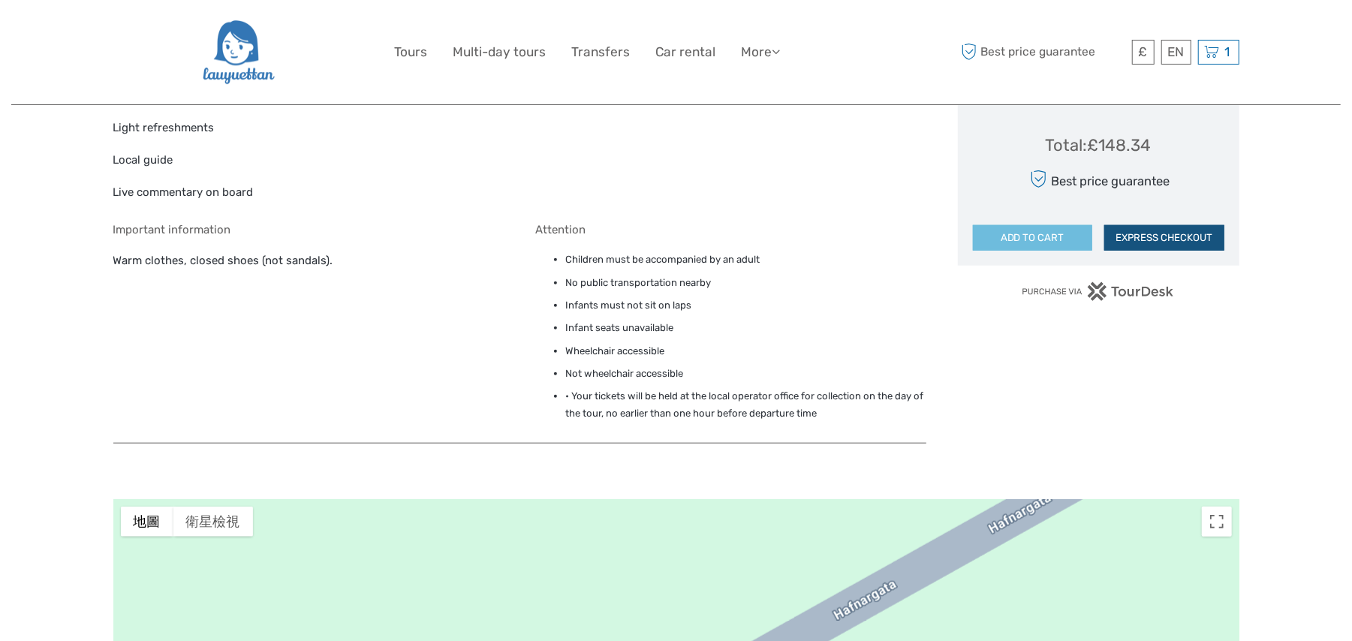
click at [1166, 232] on button "EXPRESS CHECKOUT" at bounding box center [1164, 238] width 120 height 26
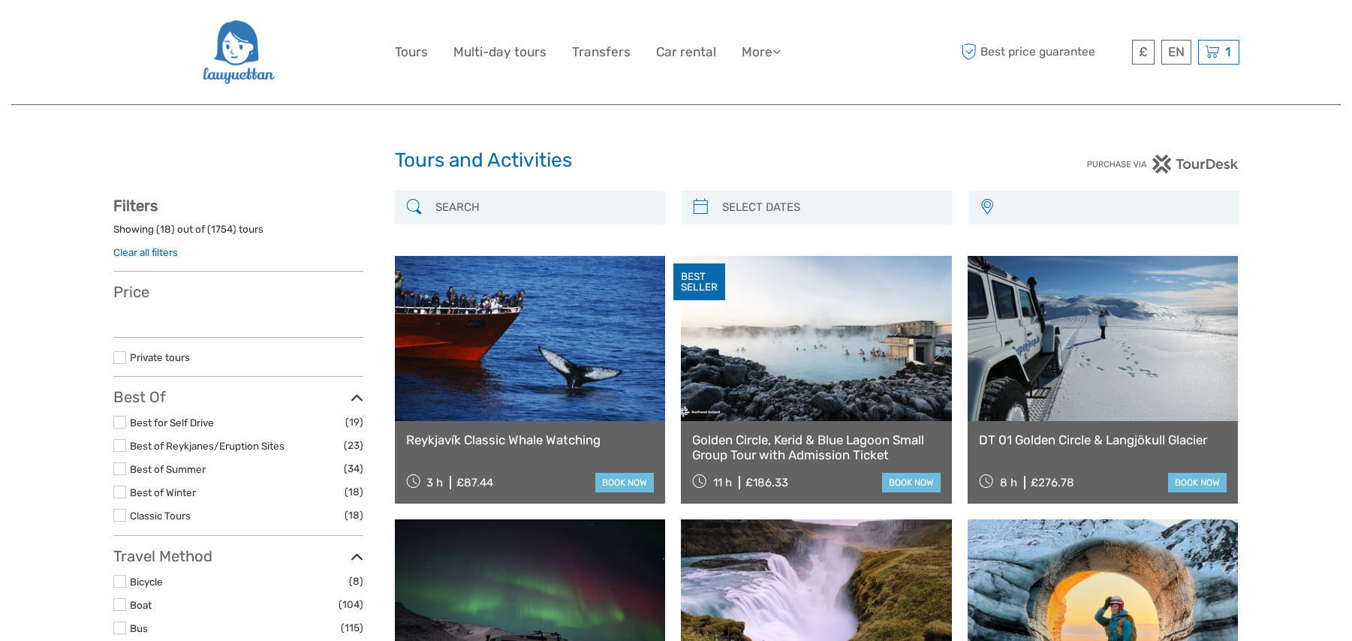
select select
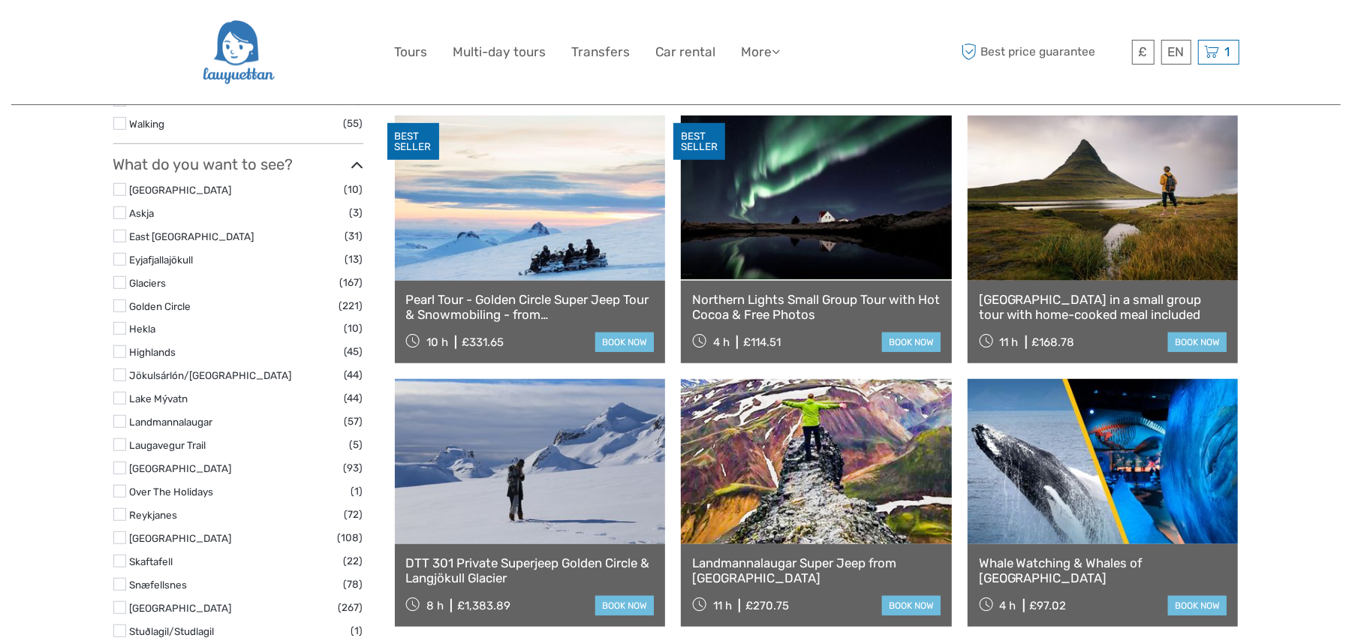
scroll to position [800, 0]
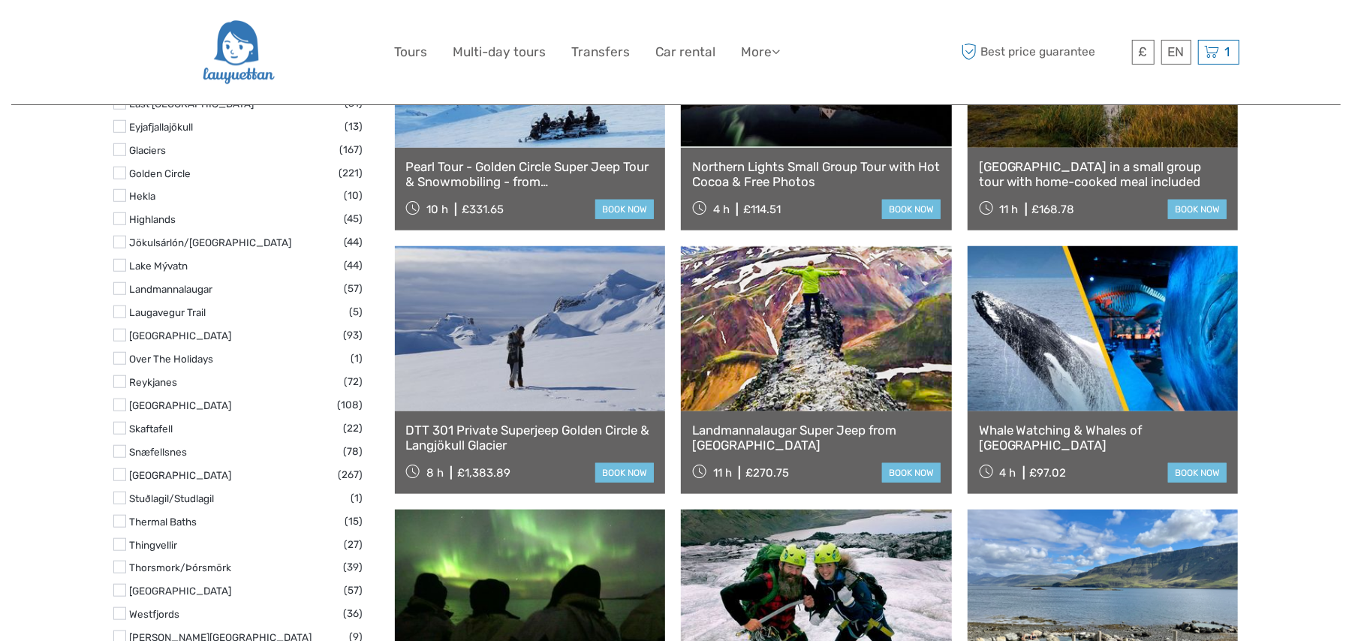
click at [120, 332] on label at bounding box center [119, 335] width 13 height 13
click at [0, 0] on input "checkbox" at bounding box center [0, 0] width 0 height 0
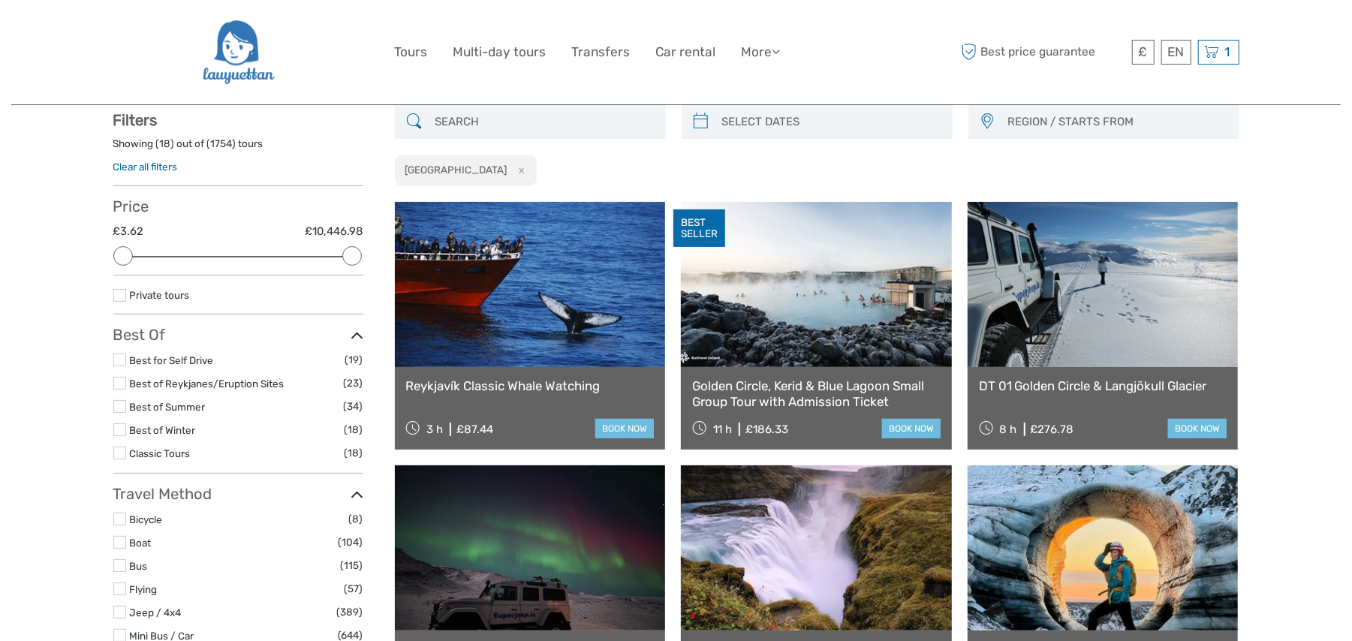
scroll to position [85, 0]
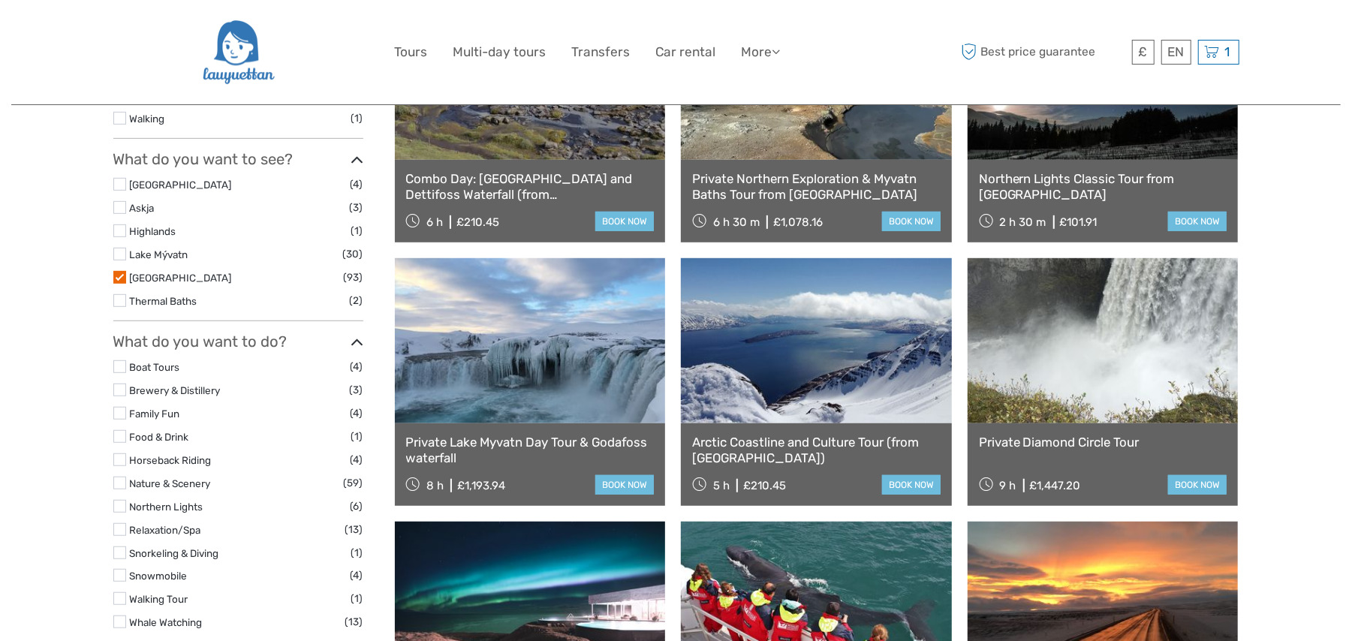
scroll to position [619, 0]
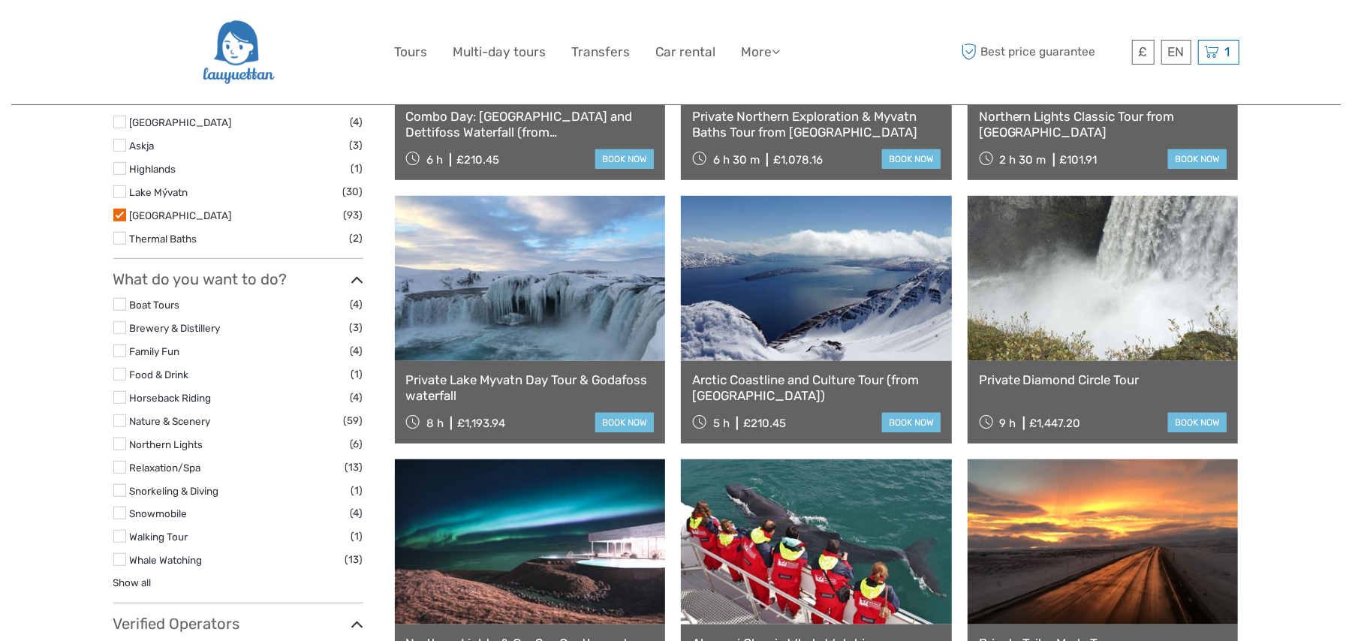
click at [123, 562] on label at bounding box center [119, 559] width 13 height 13
click at [0, 0] on input "checkbox" at bounding box center [0, 0] width 0 height 0
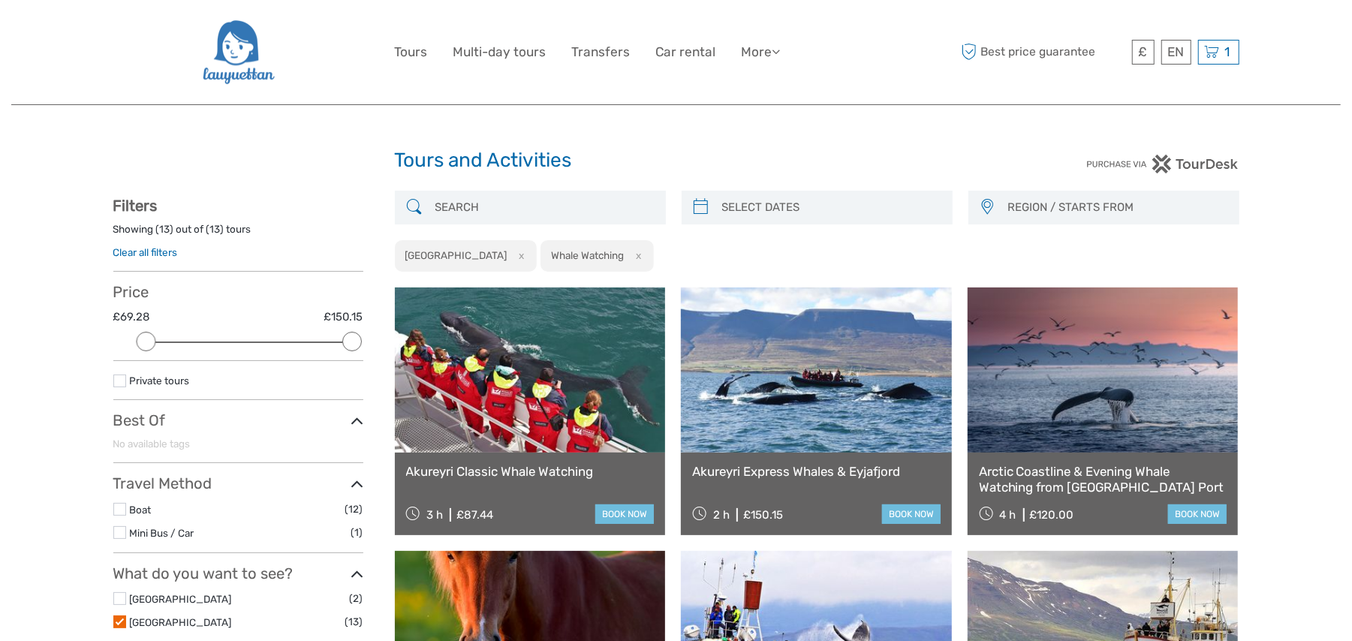
type input "[DATE]"
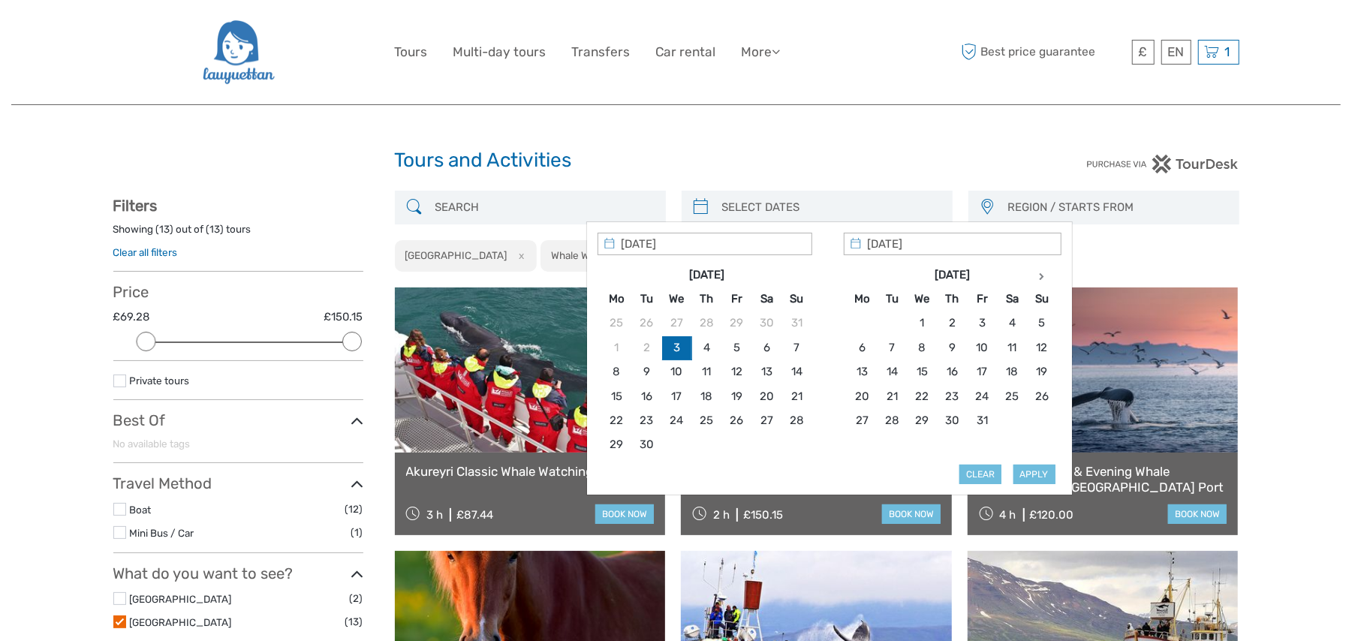
click at [820, 197] on input "search" at bounding box center [830, 207] width 229 height 26
type input "[DATE]"
type input "24/09/2025"
click at [1027, 478] on button "Apply" at bounding box center [1035, 475] width 42 height 20
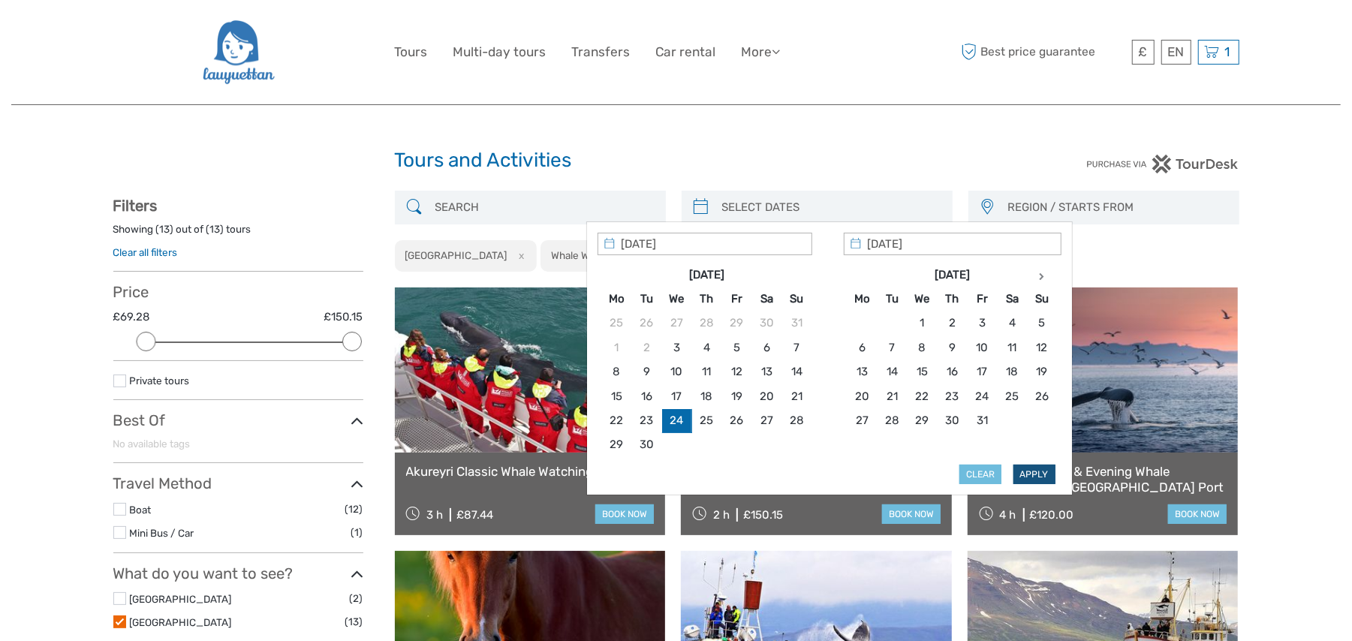
type input "24/09/2025 - 24/09/2025"
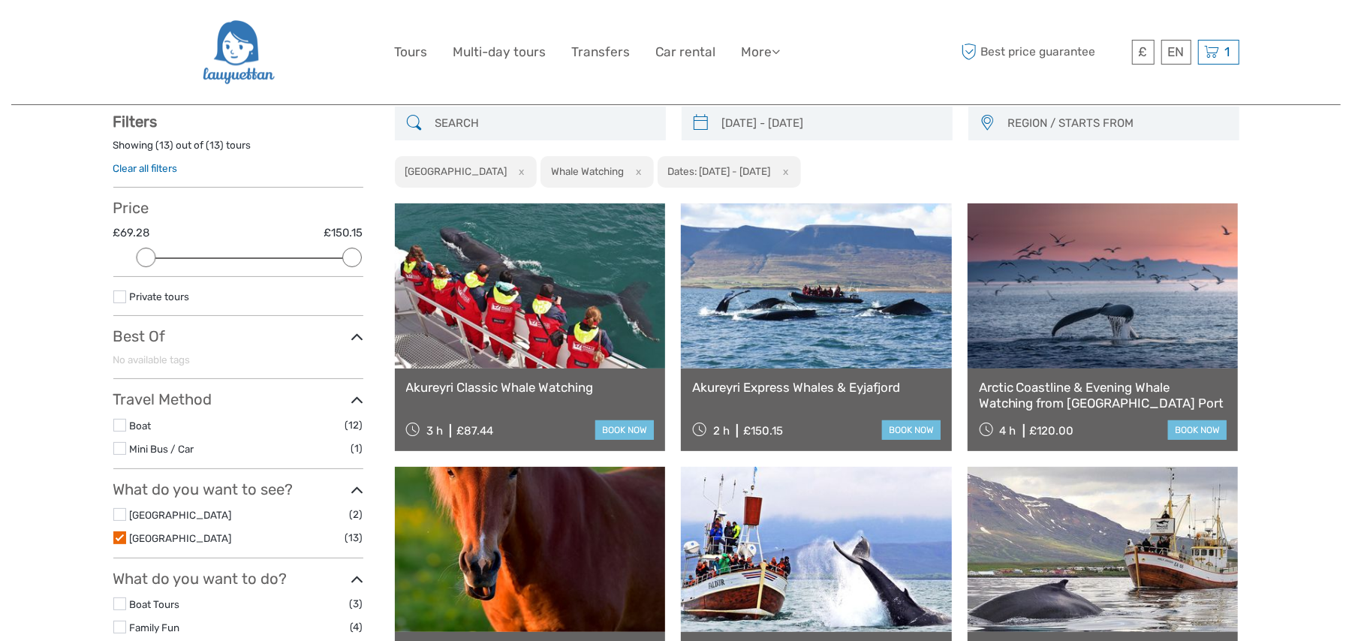
scroll to position [85, 0]
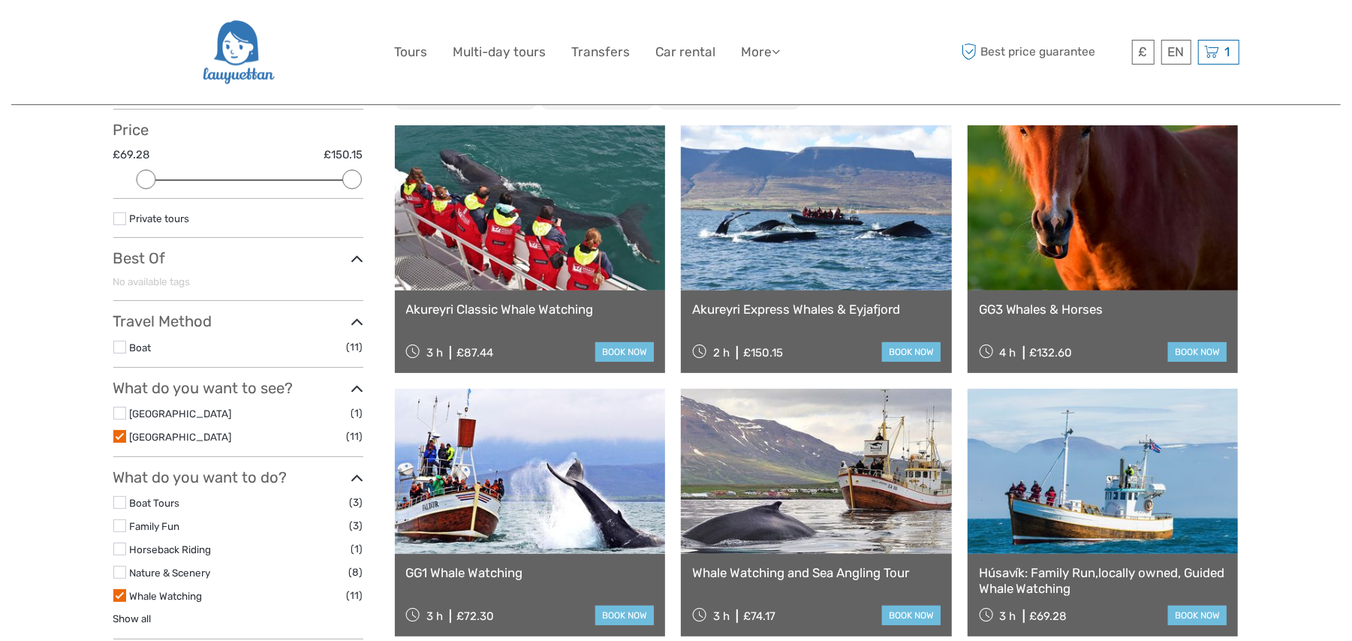
scroll to position [218, 0]
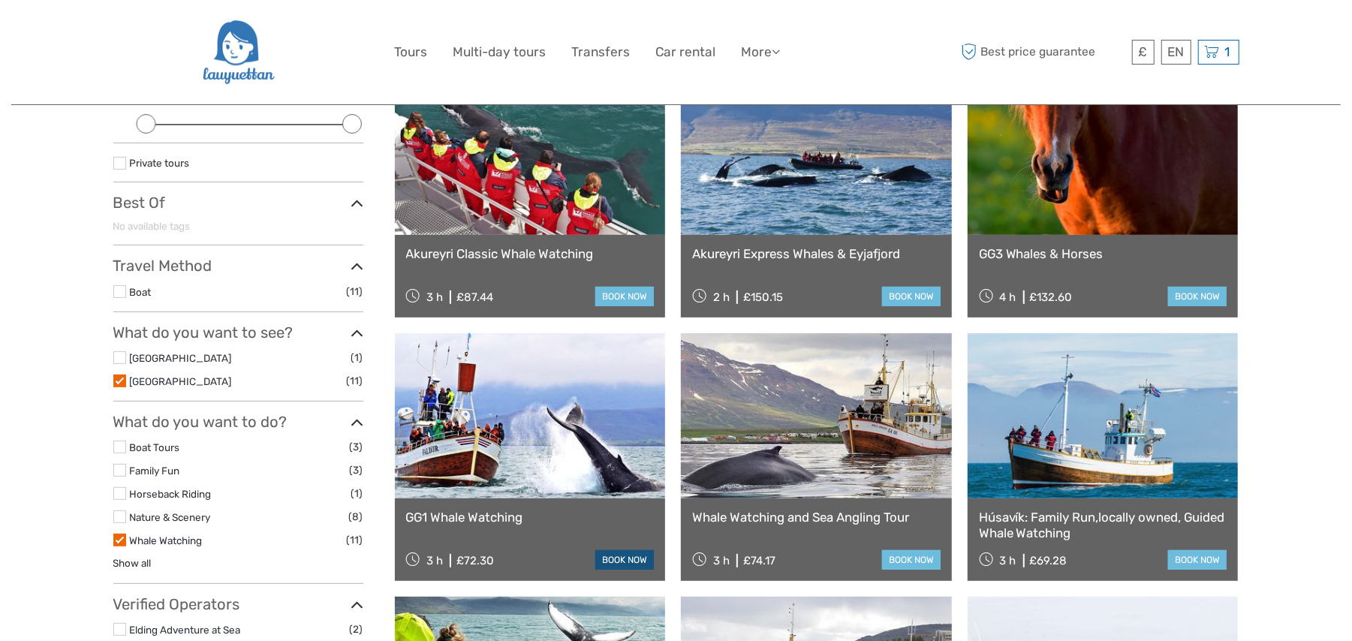
click at [625, 562] on link "book now" at bounding box center [624, 560] width 59 height 20
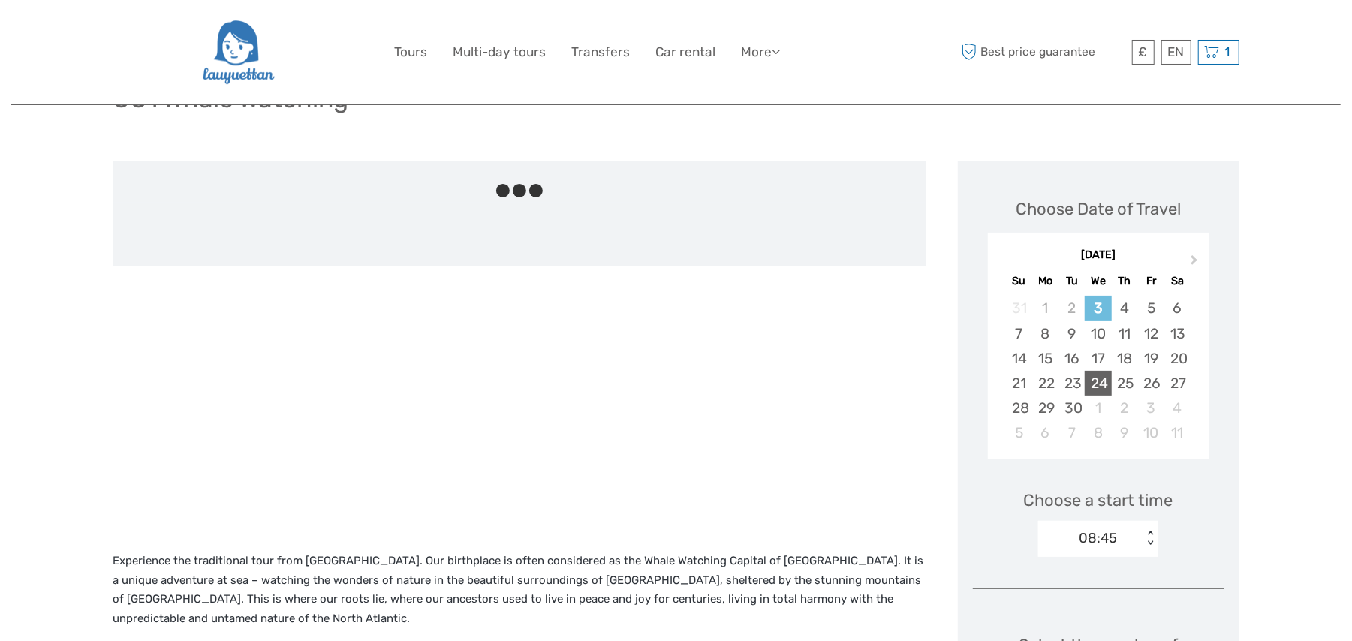
click at [1096, 390] on div "24" at bounding box center [1098, 383] width 26 height 25
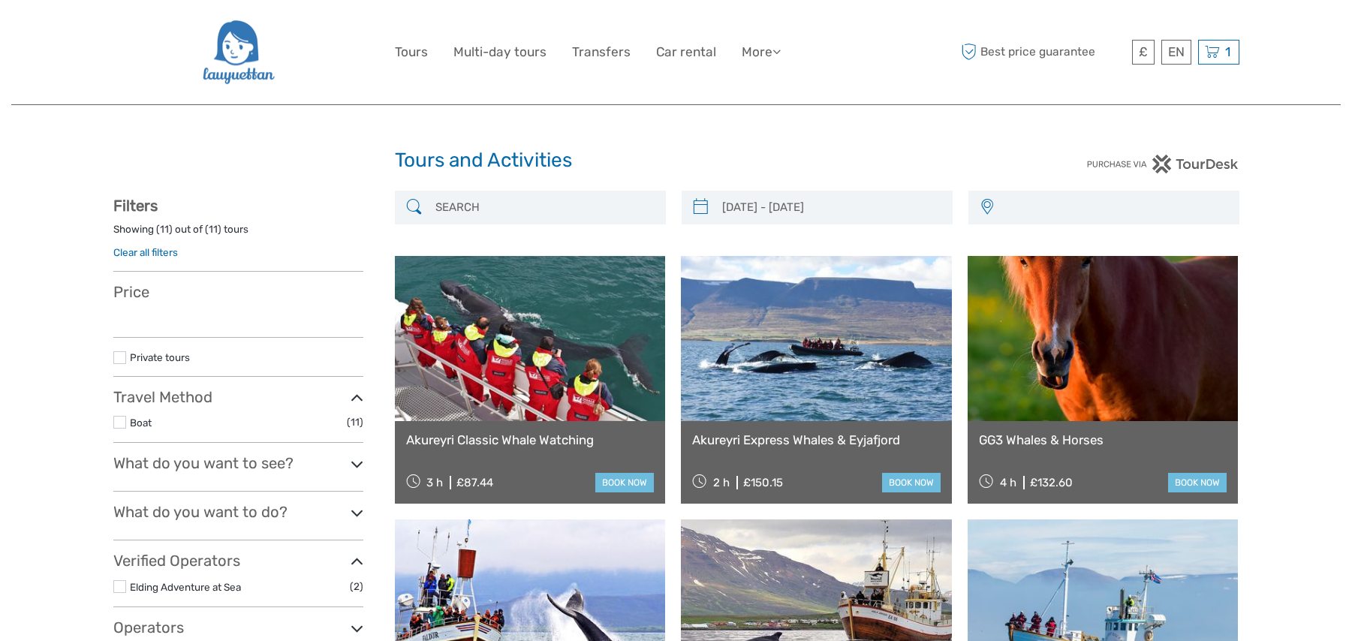
select select
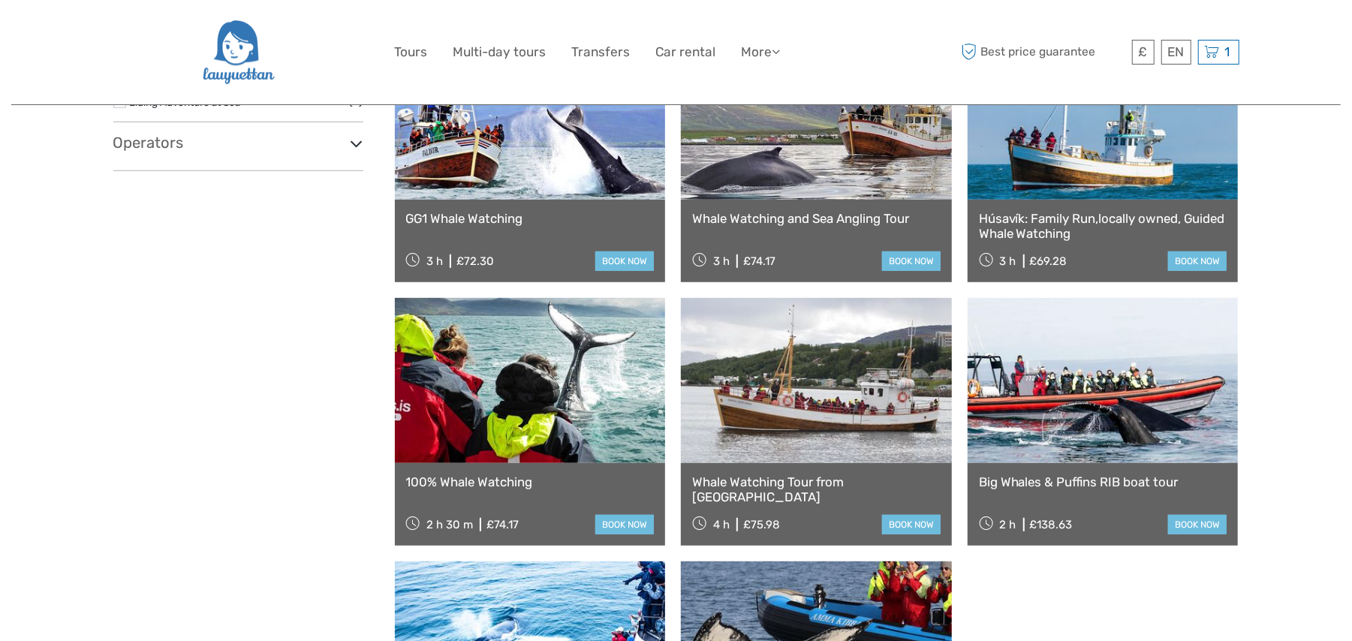
type input "[DATE] - [DATE]"
select select
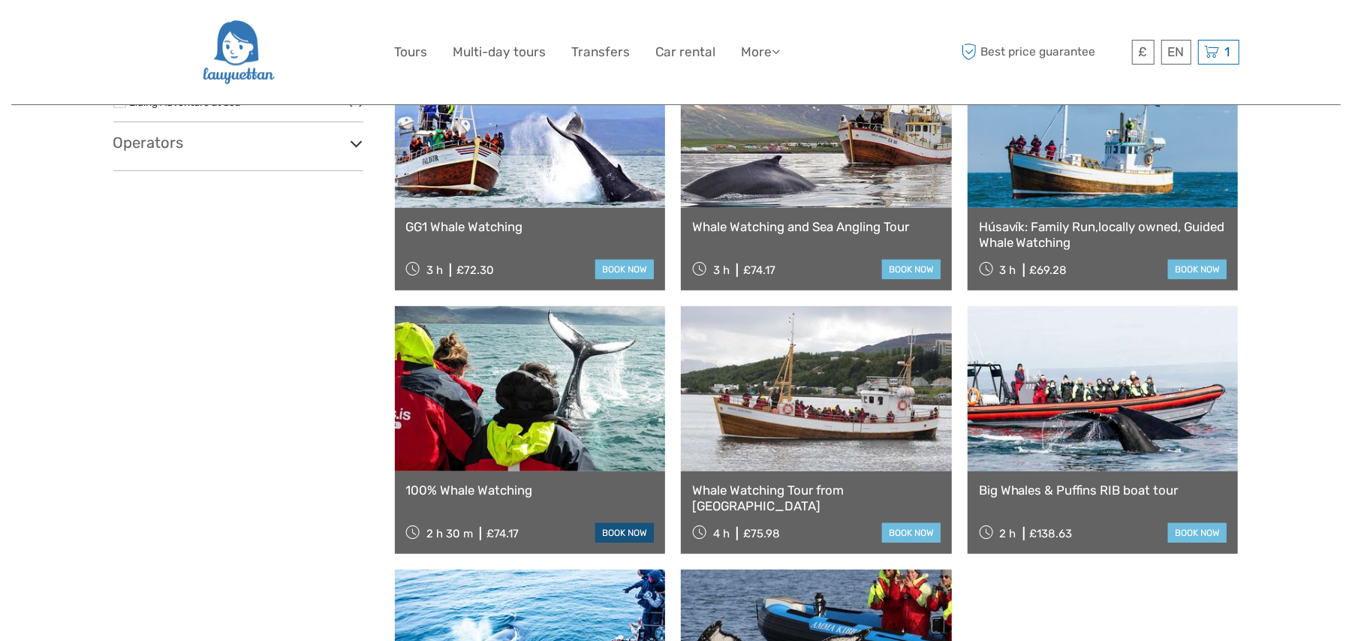
click at [625, 527] on link "book now" at bounding box center [624, 533] width 59 height 20
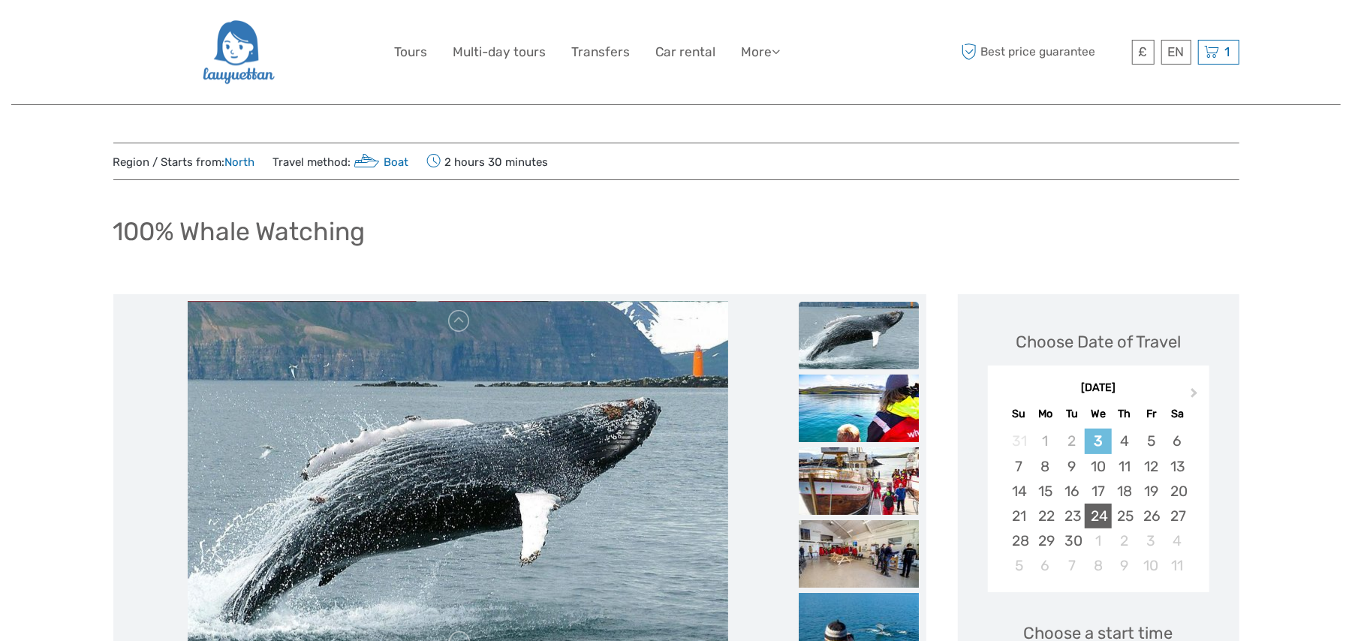
click at [1095, 514] on div "24" at bounding box center [1098, 516] width 26 height 25
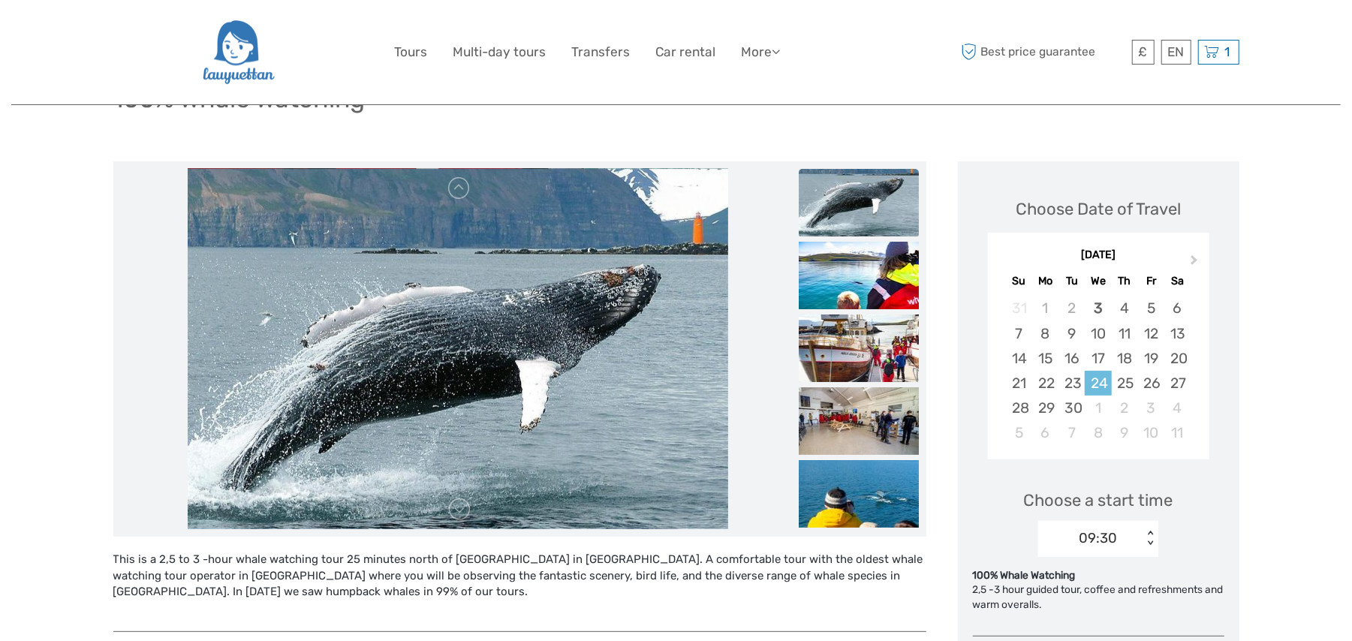
scroll to position [267, 0]
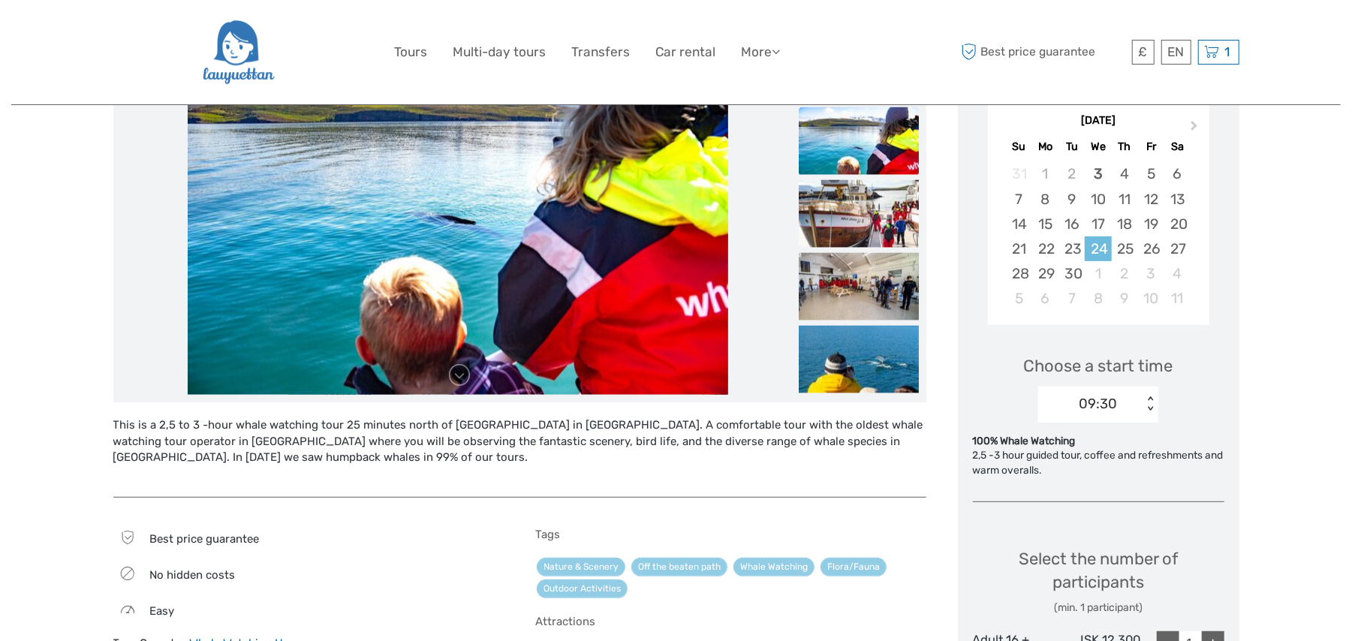
click at [1147, 404] on div "< >" at bounding box center [1150, 404] width 13 height 16
click at [1081, 446] on div "09:30" at bounding box center [1098, 450] width 105 height 26
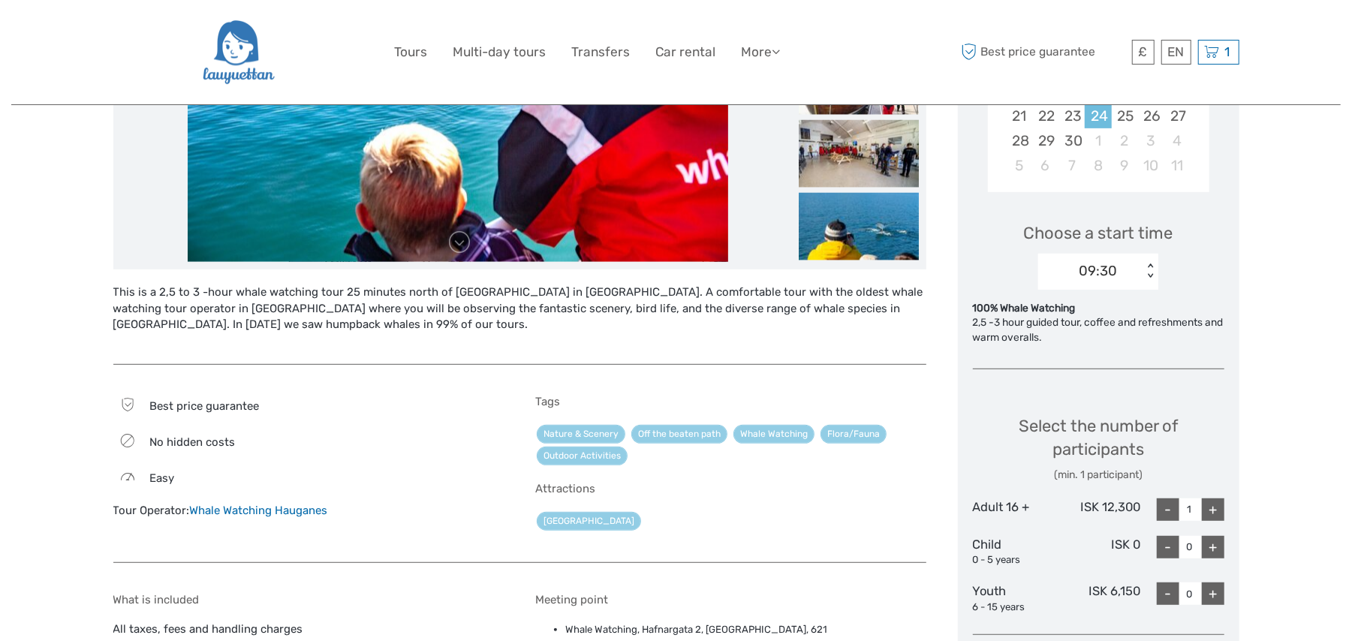
click at [1213, 503] on div "+" at bounding box center [1213, 510] width 23 height 23
type input "2"
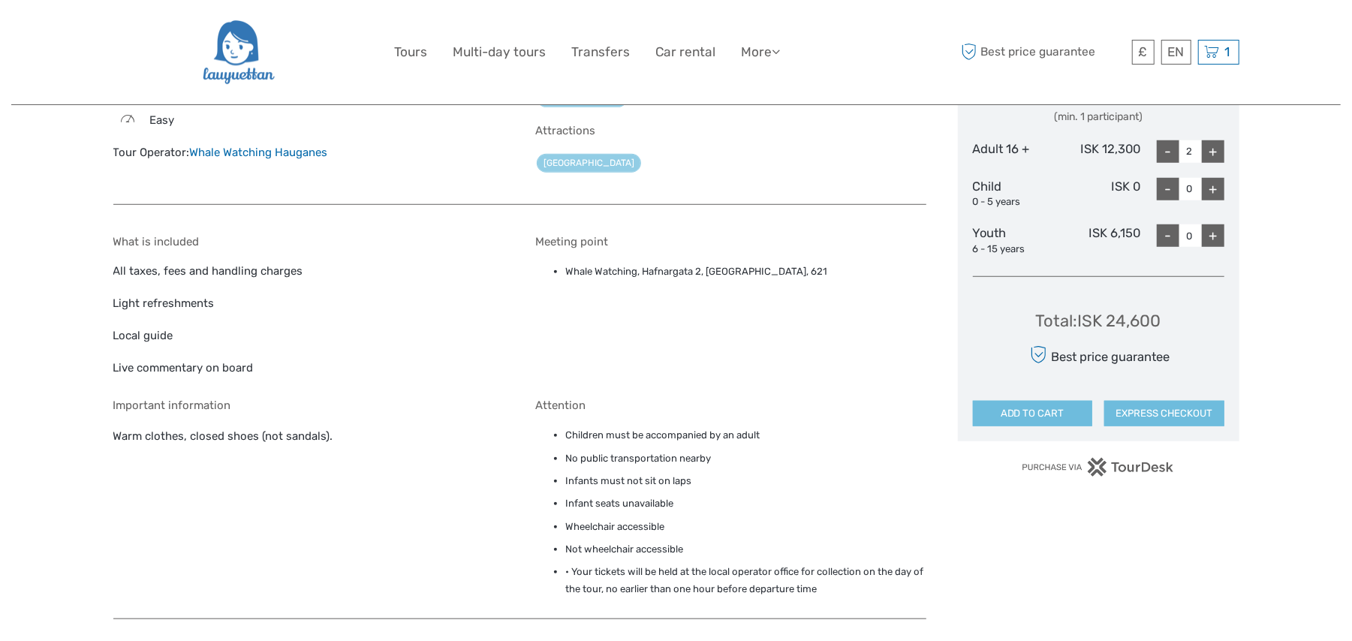
scroll to position [800, 0]
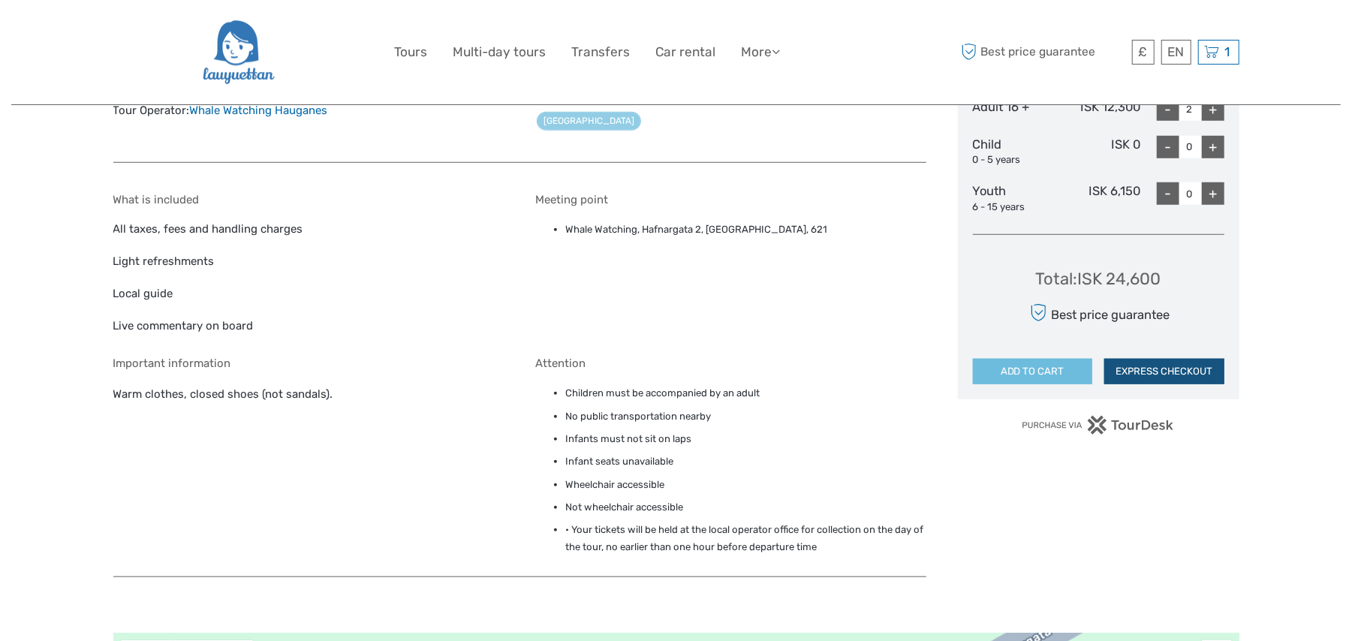
click at [1200, 370] on button "EXPRESS CHECKOUT" at bounding box center [1164, 372] width 120 height 26
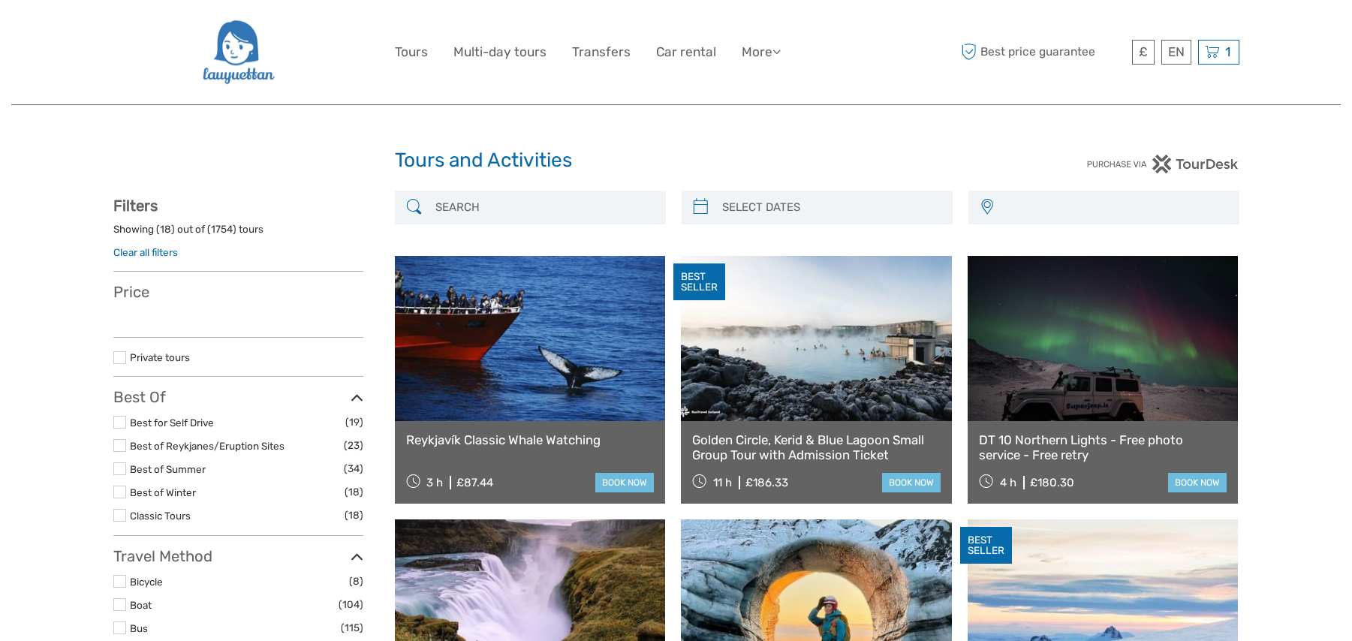
select select
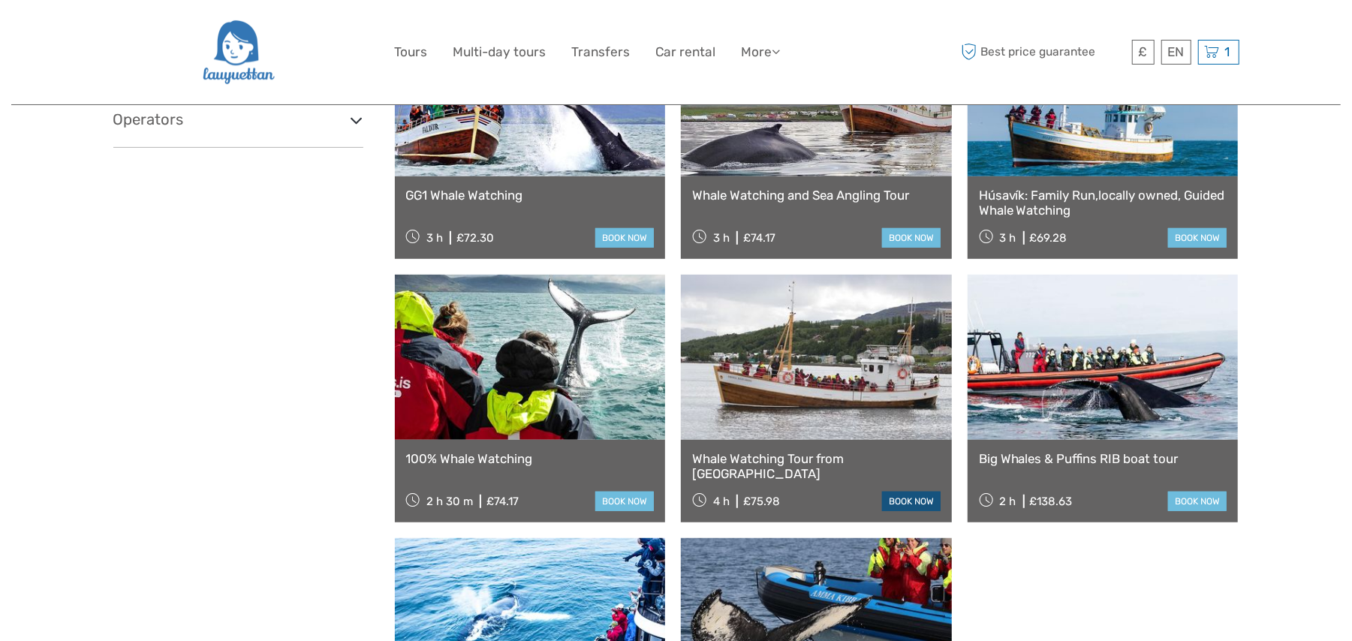
scroll to position [508, 0]
click at [914, 502] on link "book now" at bounding box center [911, 502] width 59 height 20
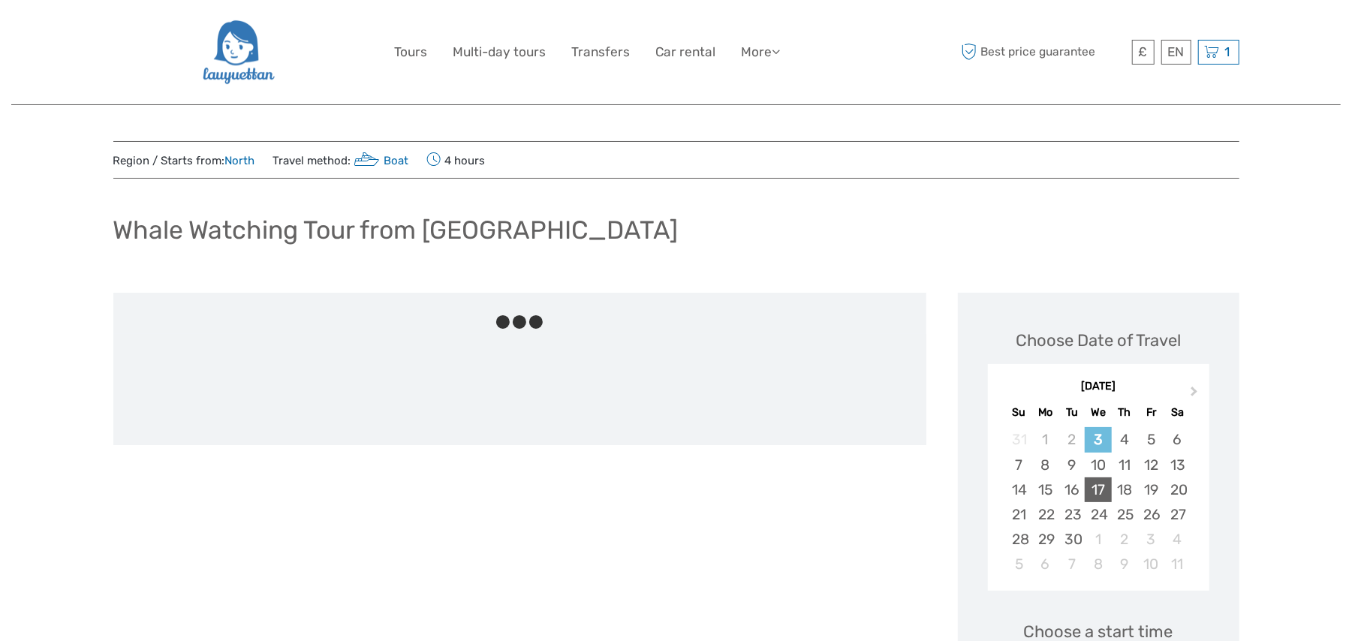
scroll to position [133, 0]
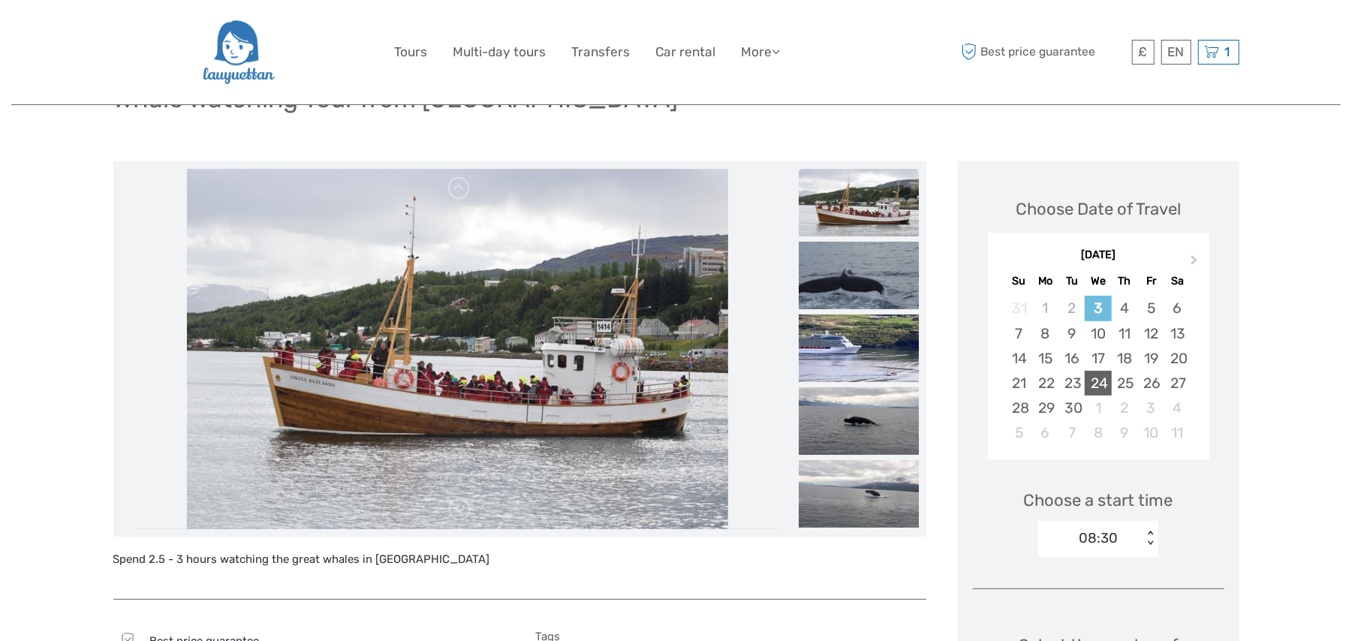
click at [1097, 385] on div "24" at bounding box center [1098, 383] width 26 height 25
click at [1150, 538] on div "< >" at bounding box center [1150, 539] width 13 height 16
click at [1088, 581] on div "08:30" at bounding box center [1098, 584] width 105 height 26
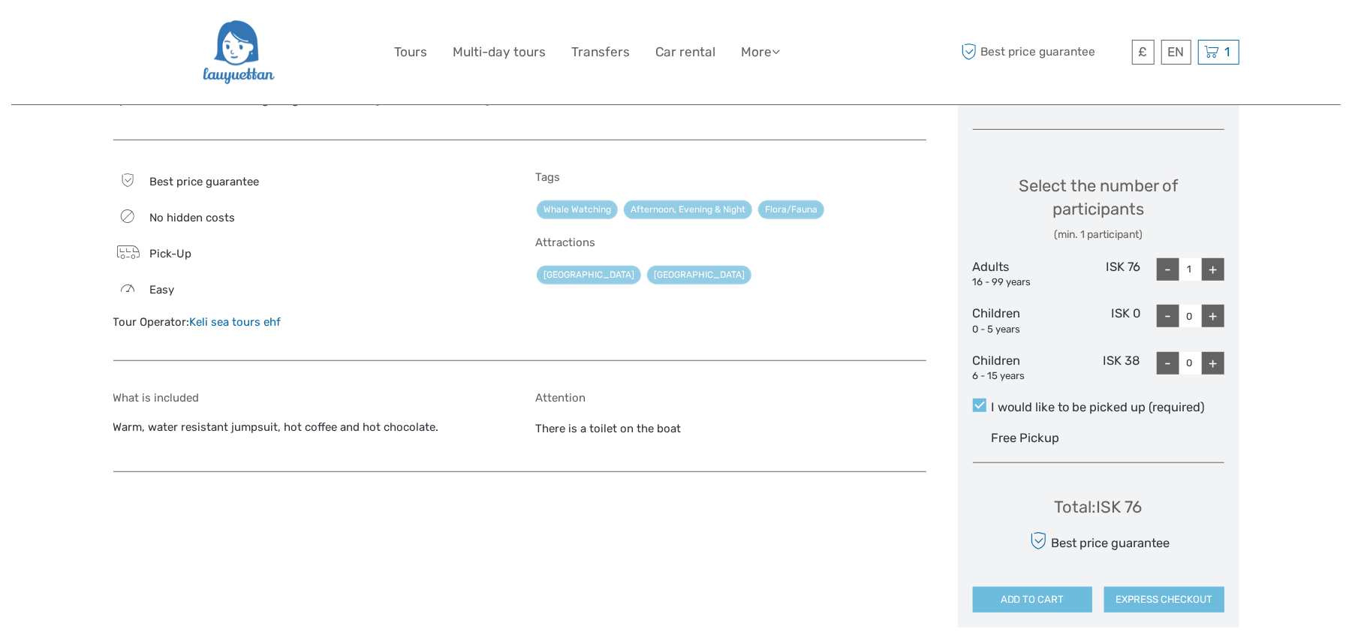
scroll to position [533, 0]
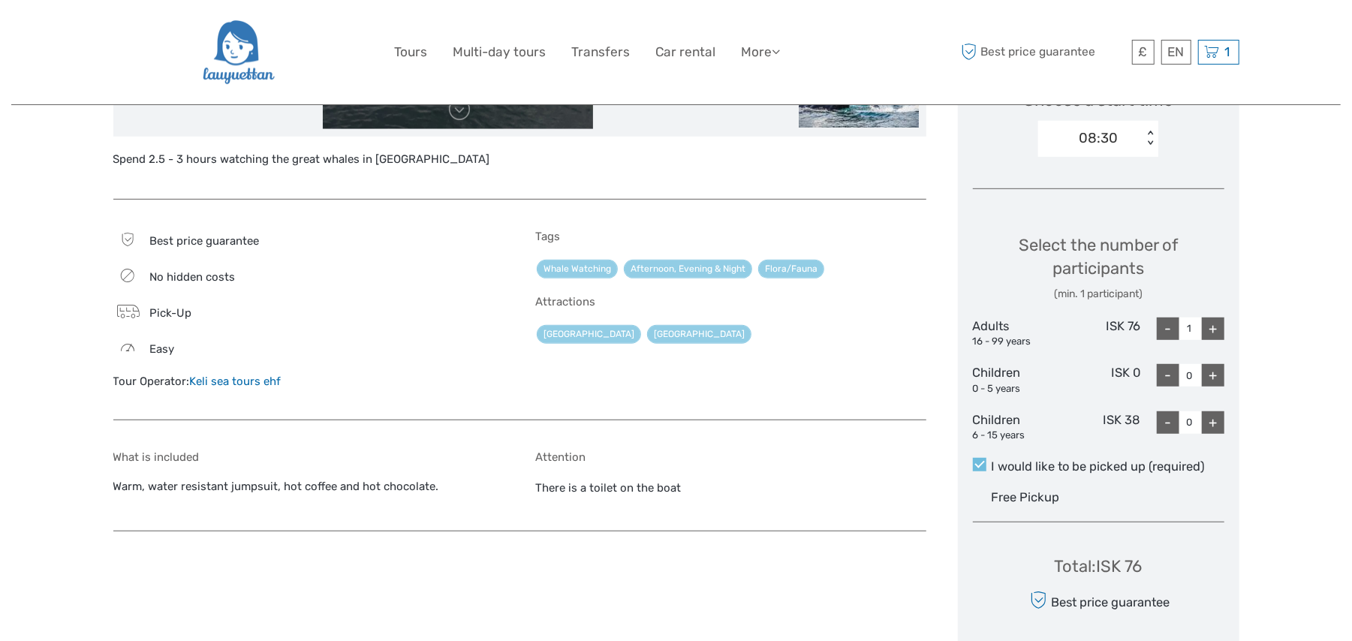
click at [1216, 323] on div "+" at bounding box center [1213, 329] width 23 height 23
type input "2"
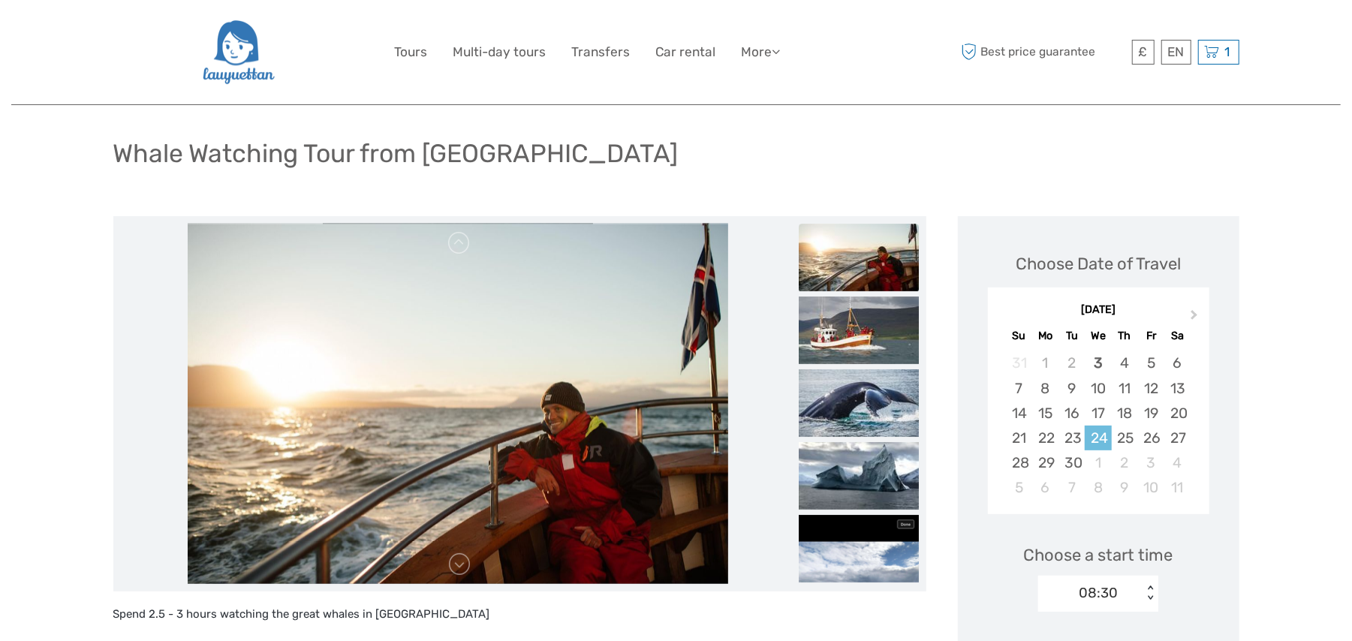
scroll to position [133, 0]
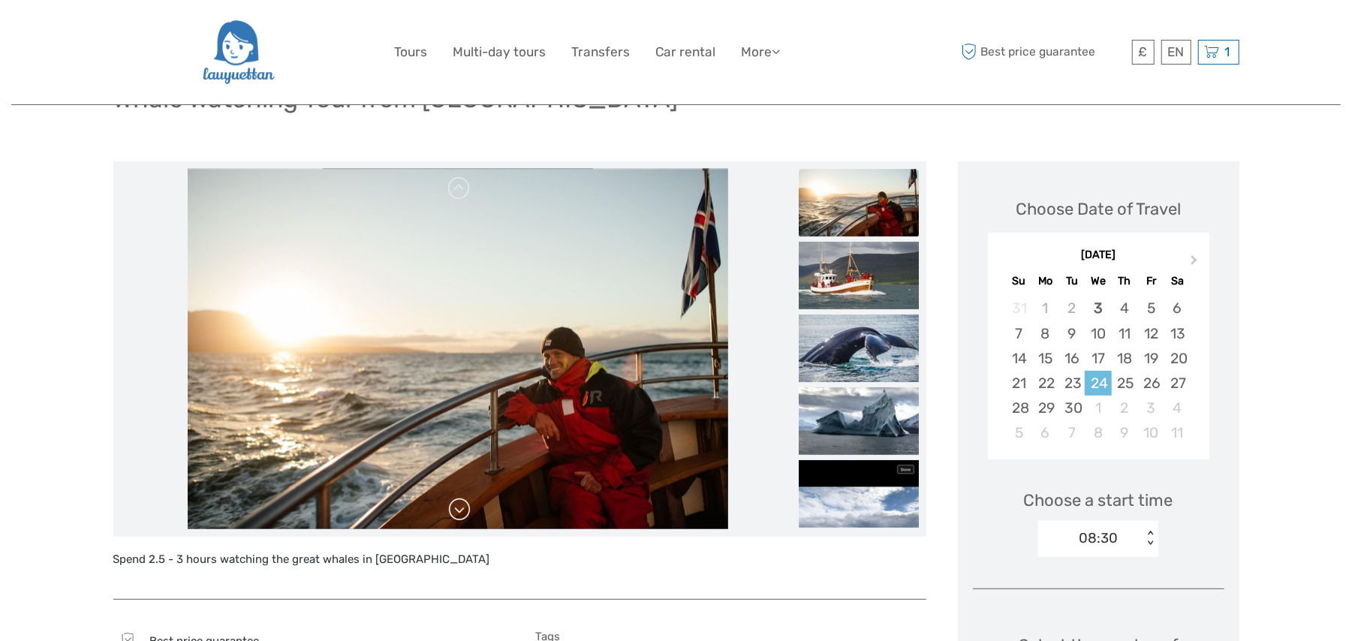
click at [463, 508] on link at bounding box center [459, 510] width 24 height 24
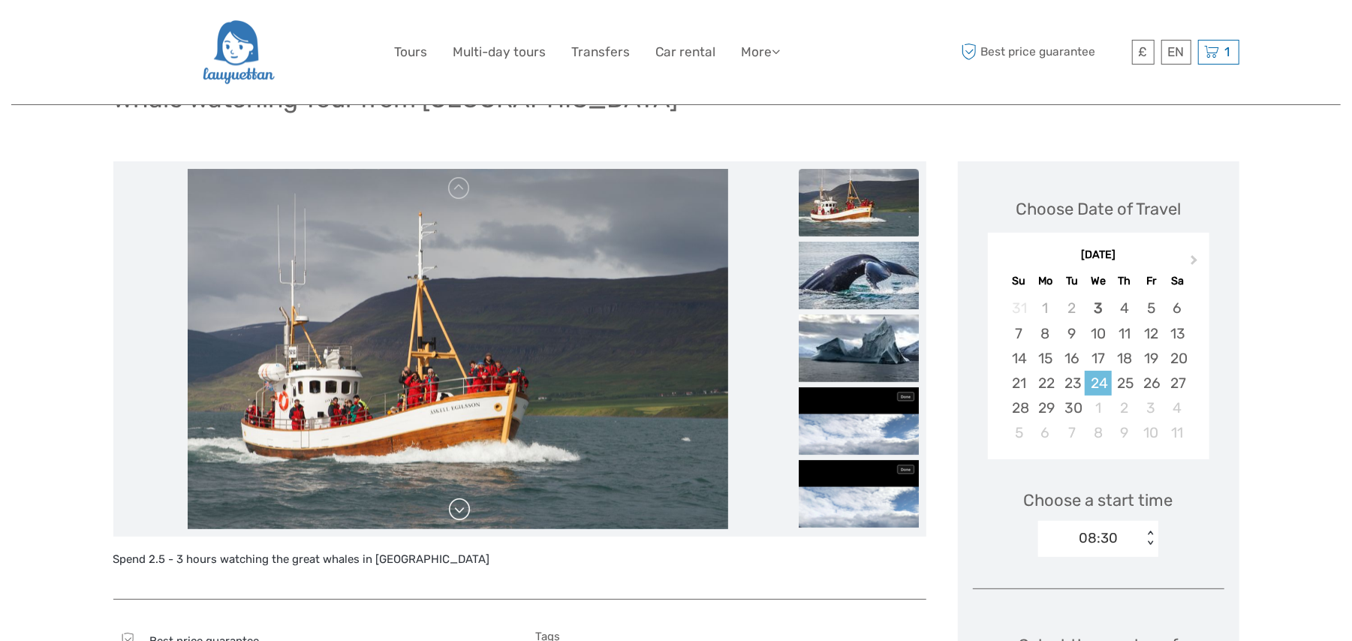
click at [462, 508] on link at bounding box center [459, 510] width 24 height 24
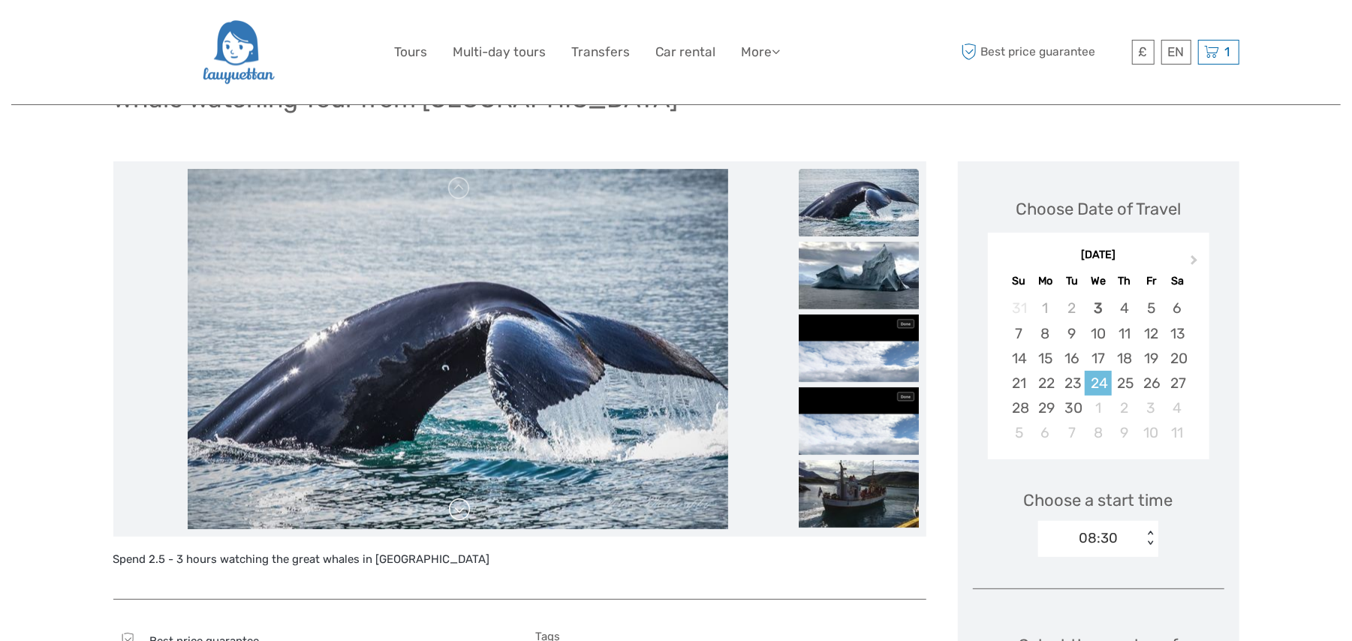
click at [462, 508] on link at bounding box center [459, 510] width 24 height 24
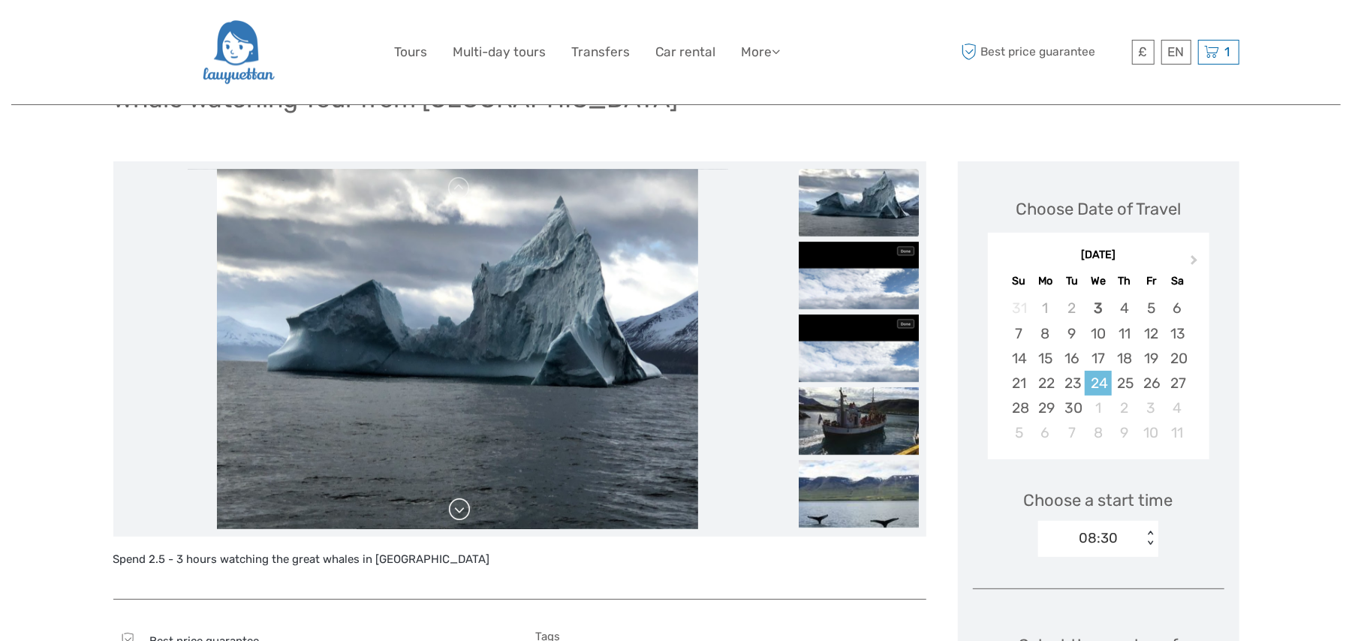
click at [462, 508] on link at bounding box center [459, 510] width 24 height 24
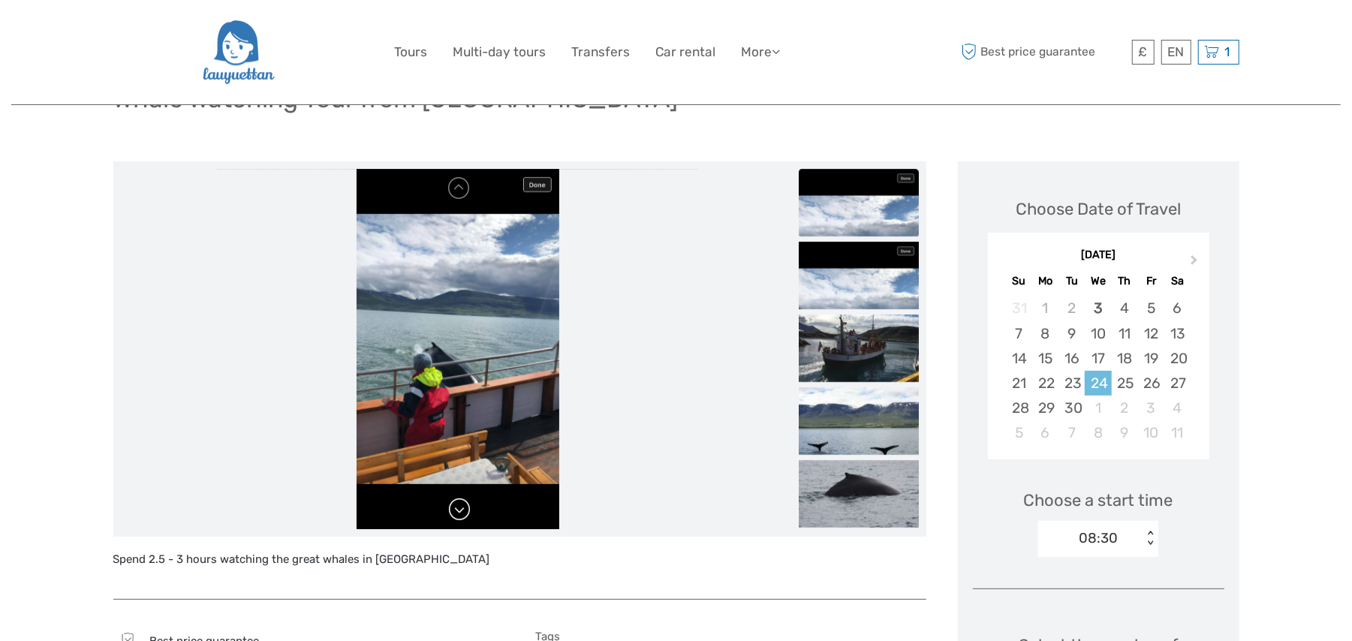
click at [462, 508] on link at bounding box center [459, 510] width 24 height 24
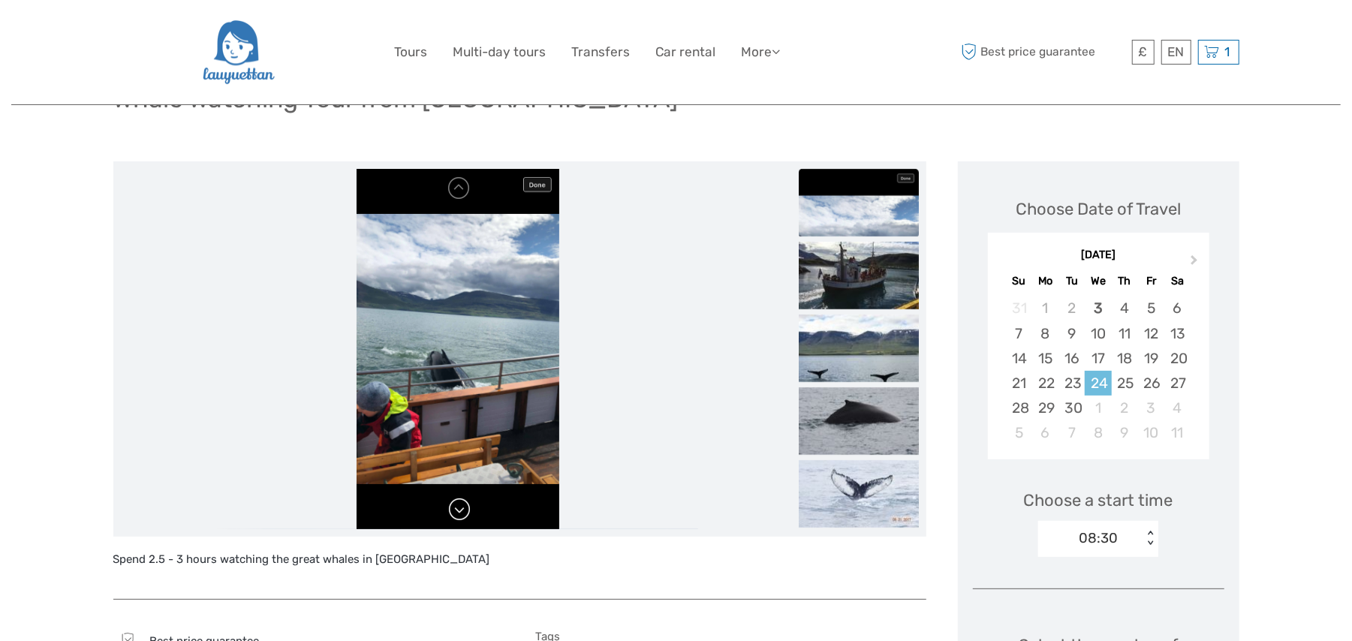
click at [462, 508] on link at bounding box center [459, 510] width 24 height 24
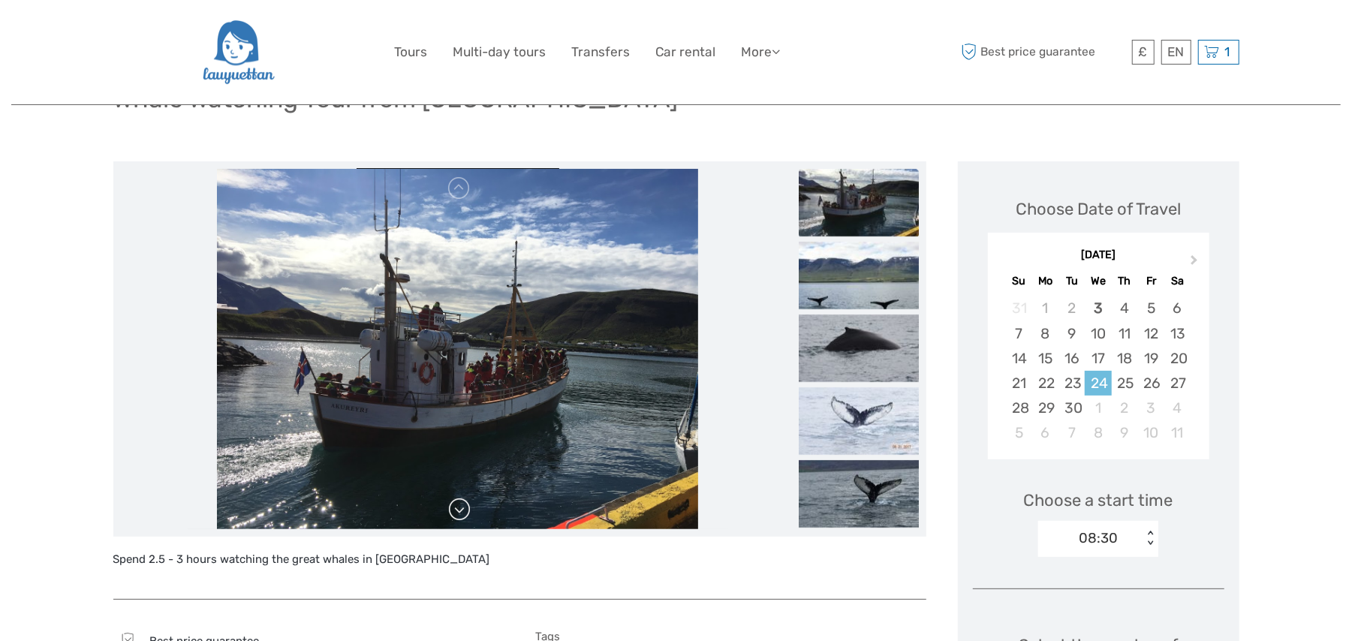
click at [462, 508] on link at bounding box center [459, 510] width 24 height 24
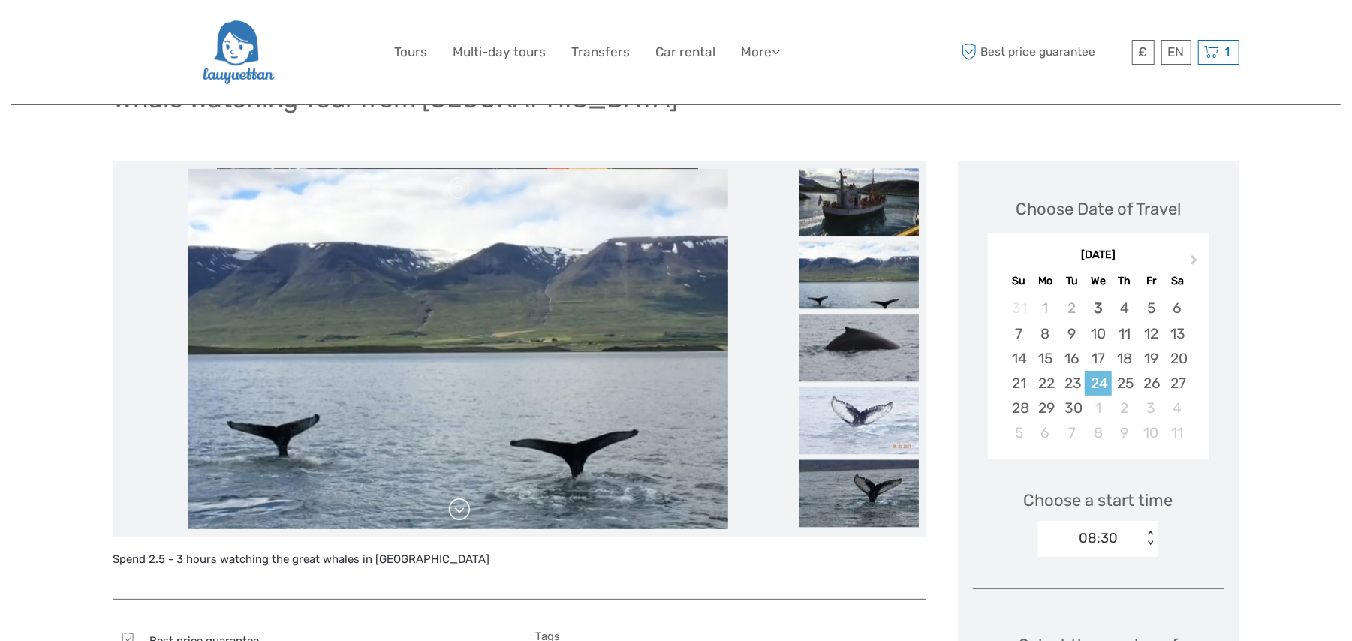
click at [462, 508] on link at bounding box center [459, 510] width 24 height 24
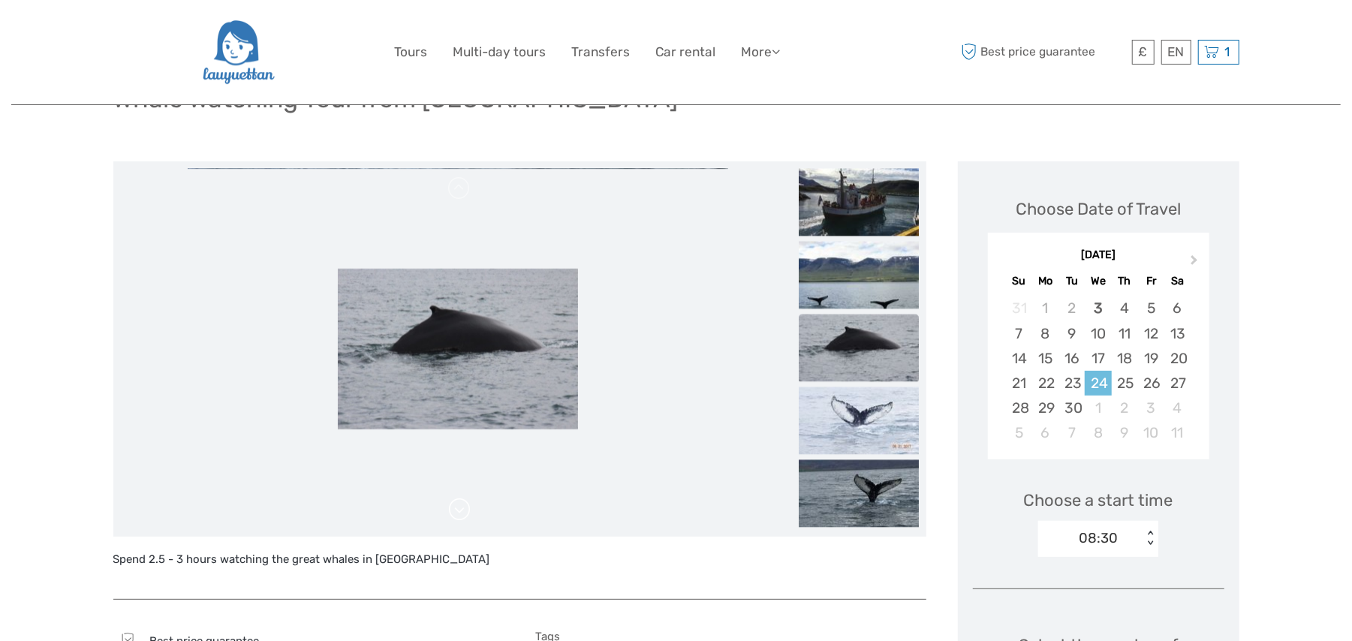
click at [462, 508] on link at bounding box center [459, 510] width 24 height 24
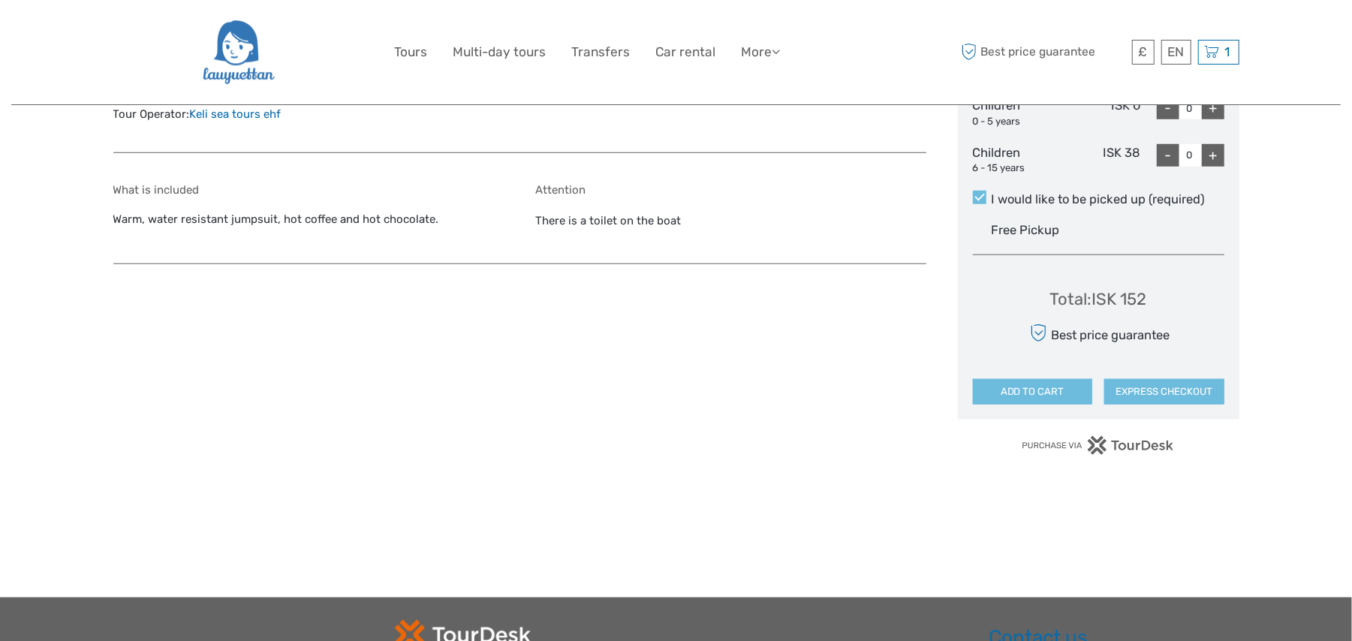
scroll to position [934, 0]
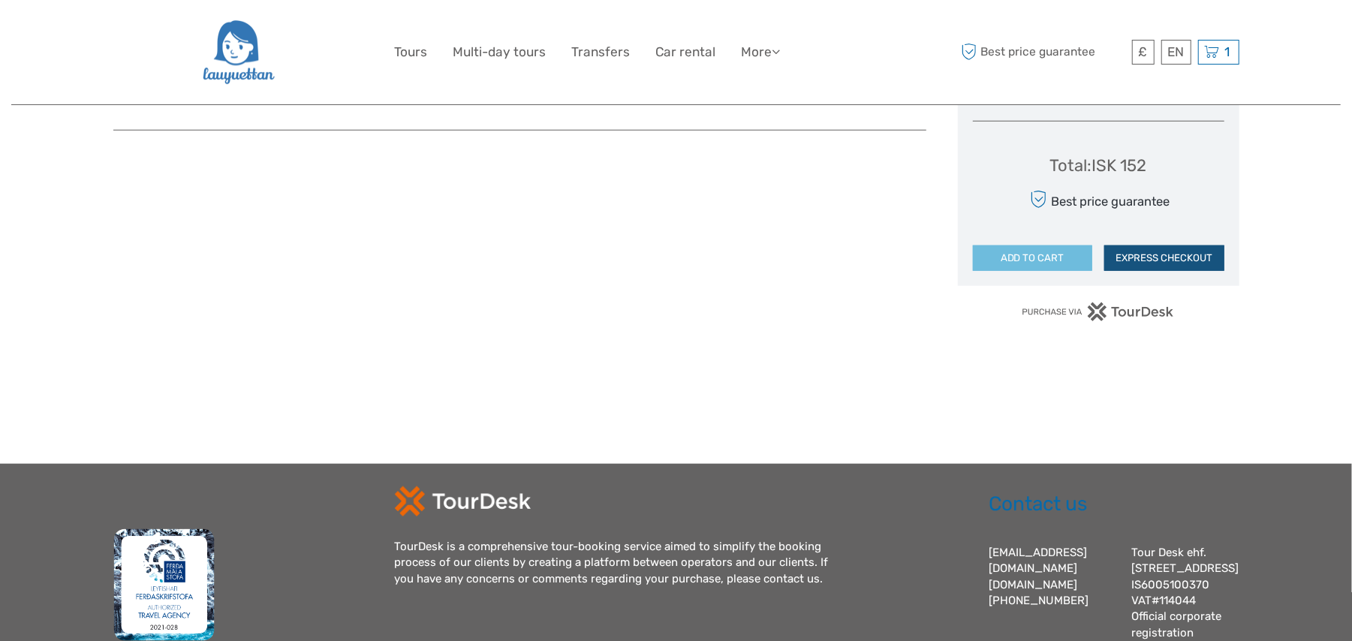
click at [1189, 262] on button "EXPRESS CHECKOUT" at bounding box center [1164, 259] width 120 height 26
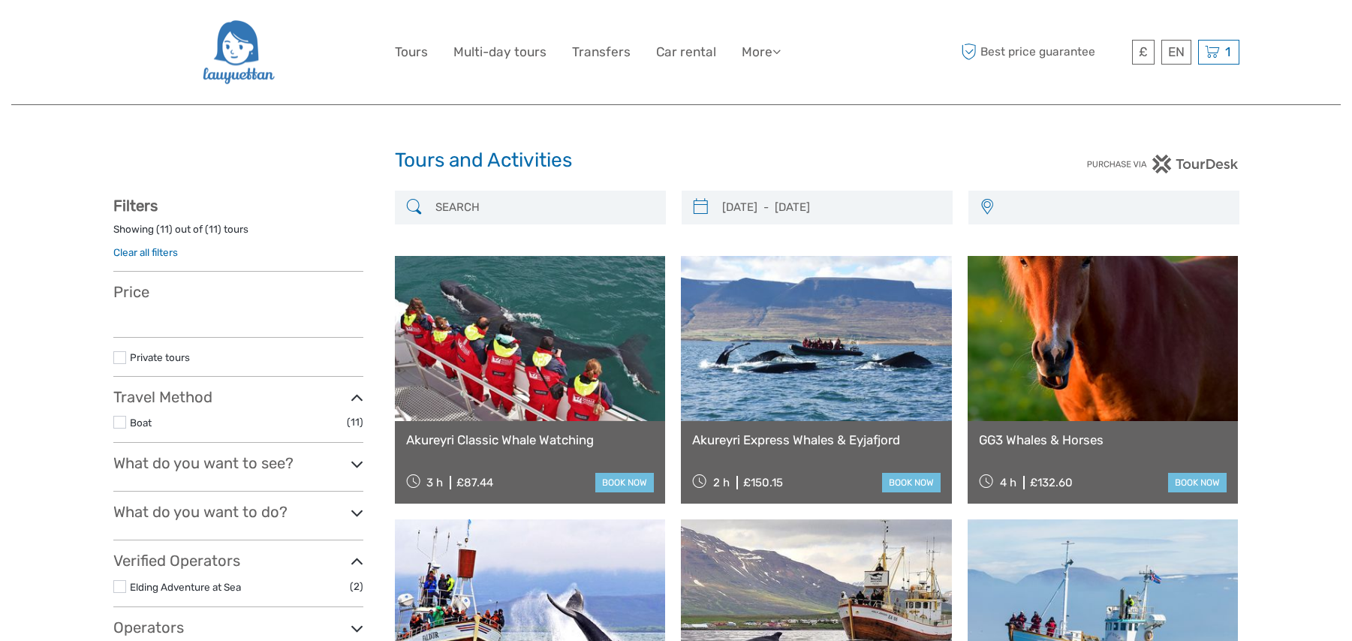
select select
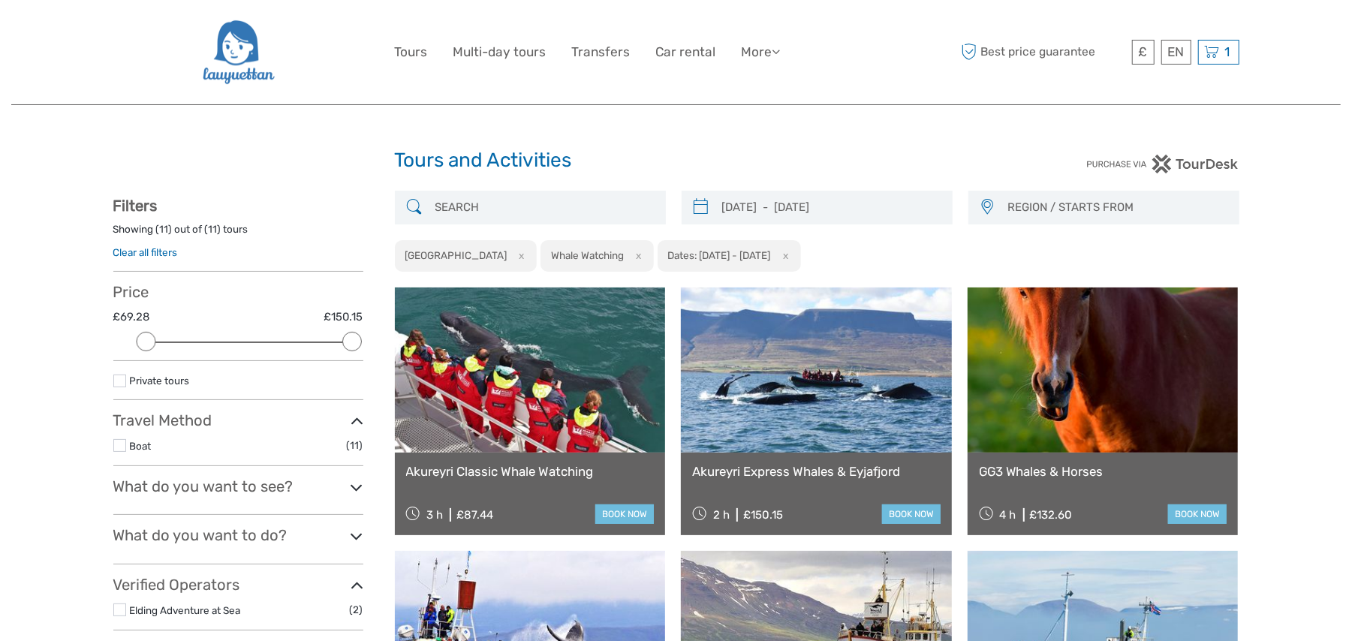
scroll to position [133, 0]
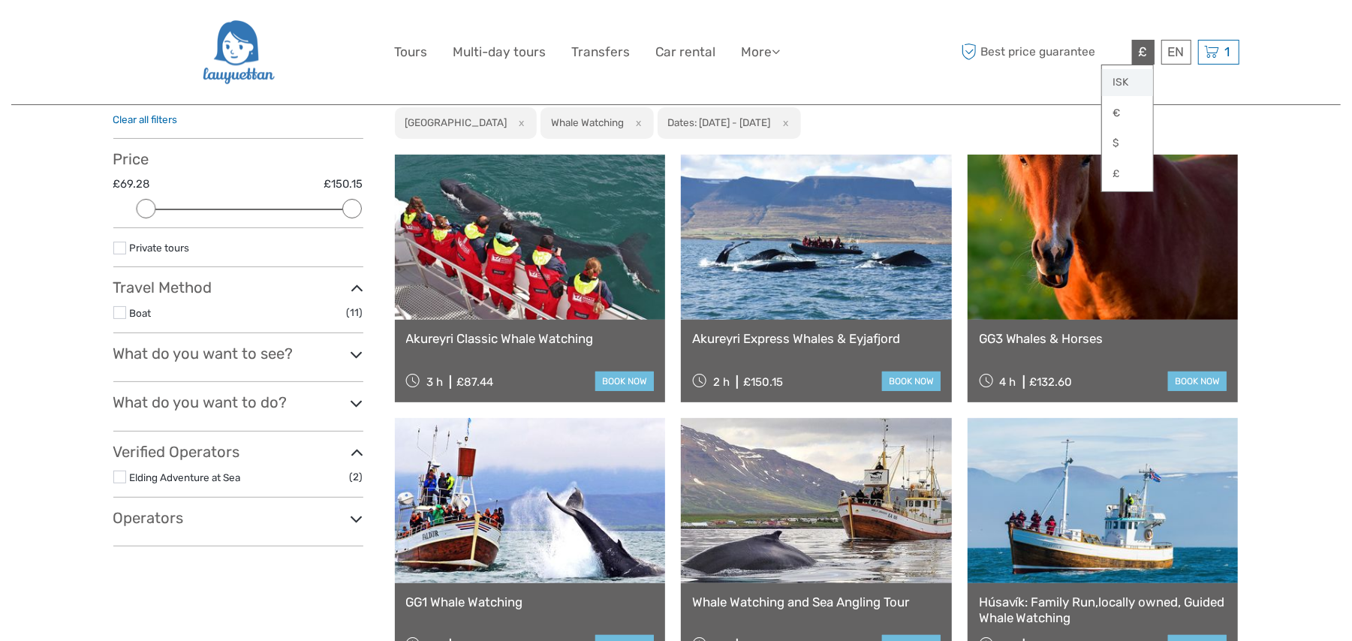
click at [1122, 84] on link "ISK" at bounding box center [1127, 82] width 51 height 27
click at [547, 230] on link at bounding box center [530, 237] width 271 height 165
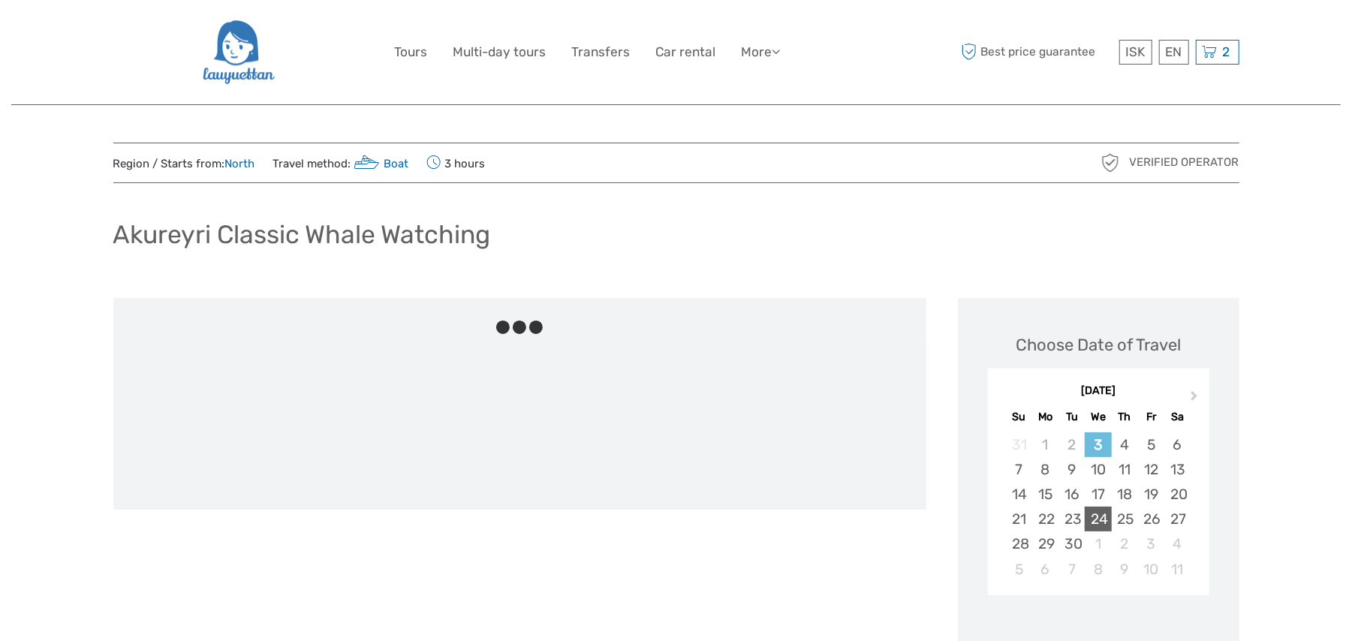
click at [1101, 514] on div "24" at bounding box center [1098, 519] width 26 height 25
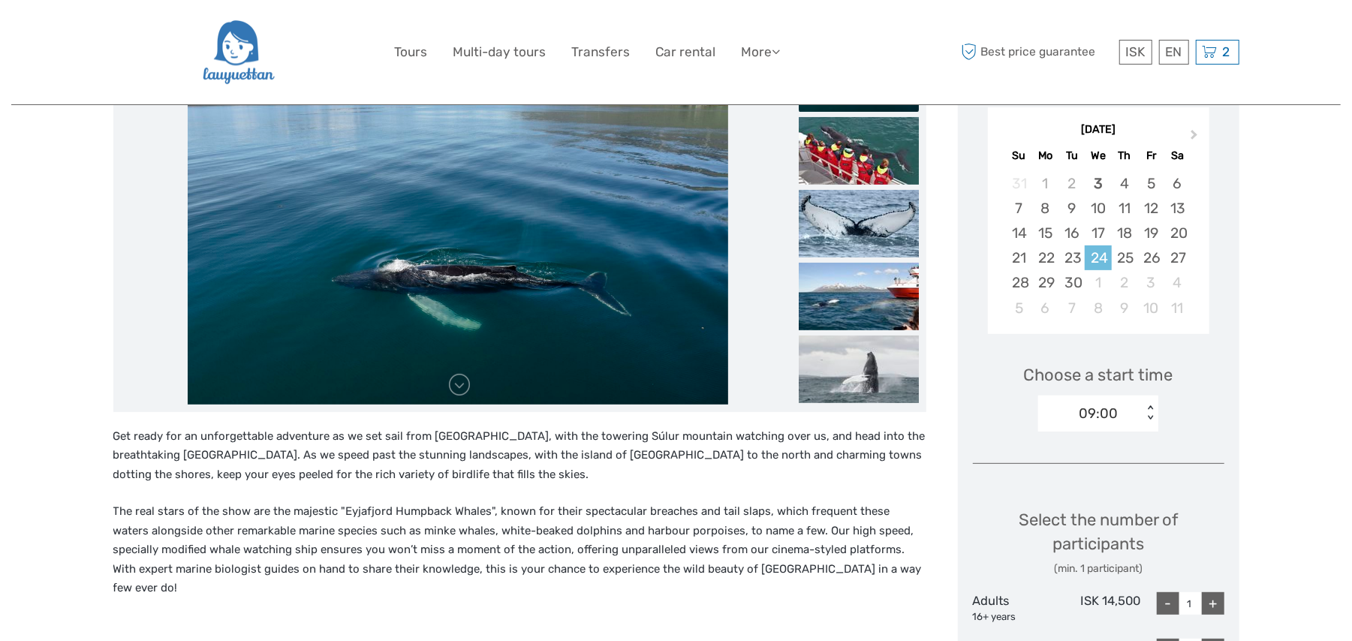
scroll to position [267, 0]
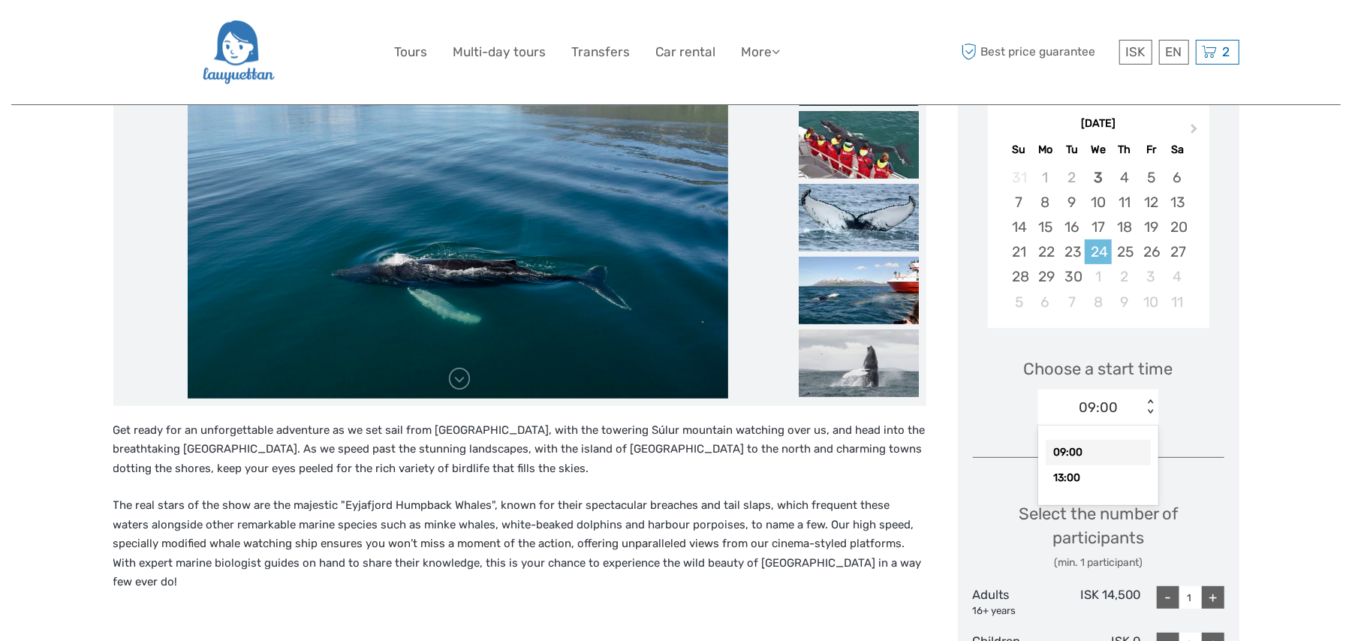
click at [1144, 402] on div "< >" at bounding box center [1150, 407] width 13 height 16
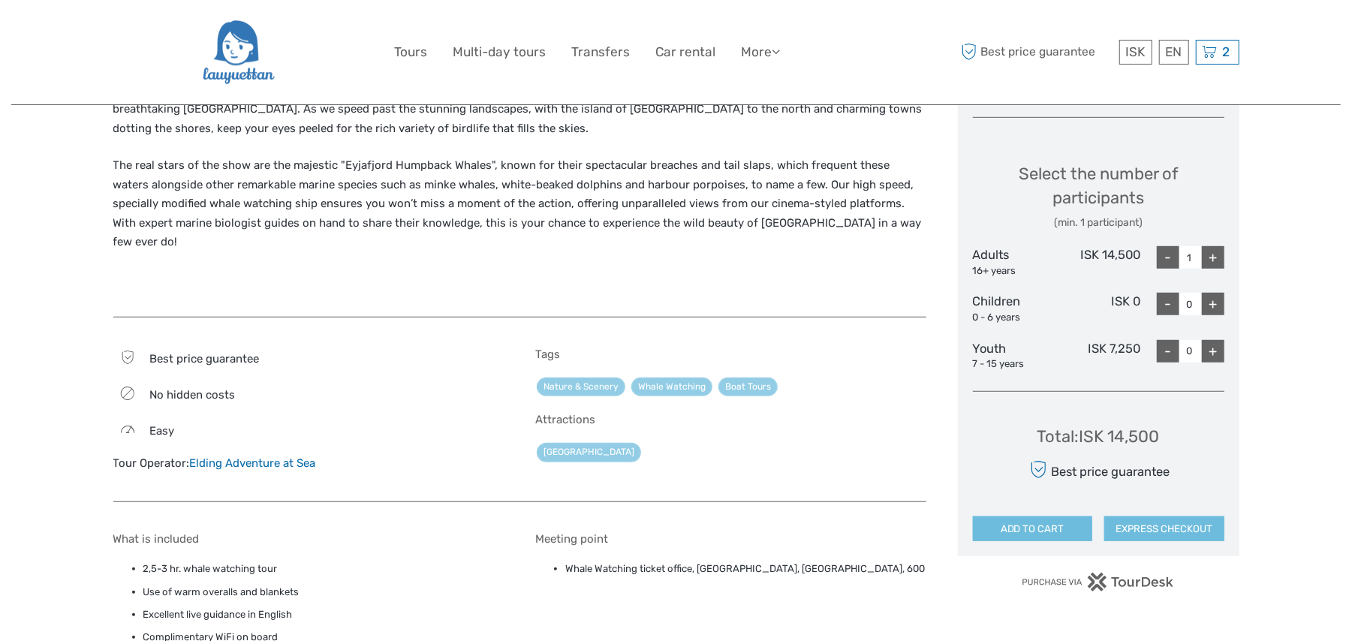
scroll to position [667, 0]
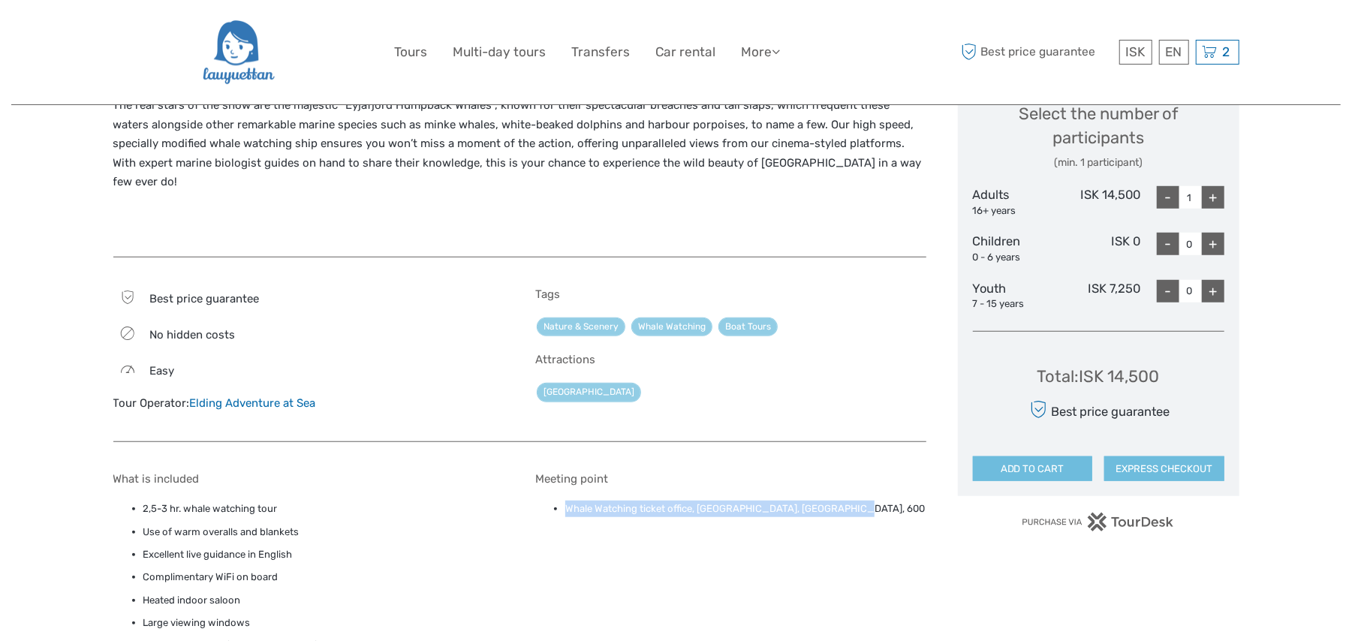
drag, startPoint x: 565, startPoint y: 491, endPoint x: 839, endPoint y: 487, distance: 274.1
click at [839, 501] on li "Whale Watching ticket office, Oddeyrarbót pier, Akureyri, 600" at bounding box center [745, 509] width 361 height 17
copy li "Whale Watching ticket office, Oddeyrarbót pier, Akureyri, 600"
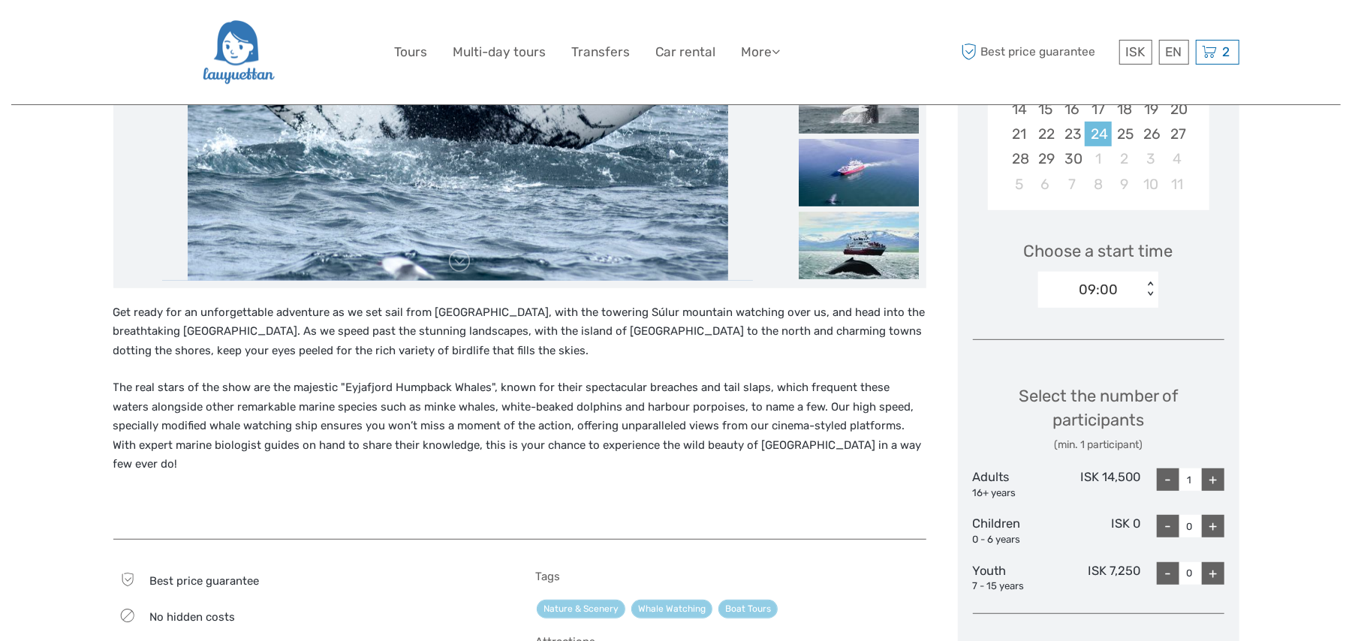
scroll to position [400, 0]
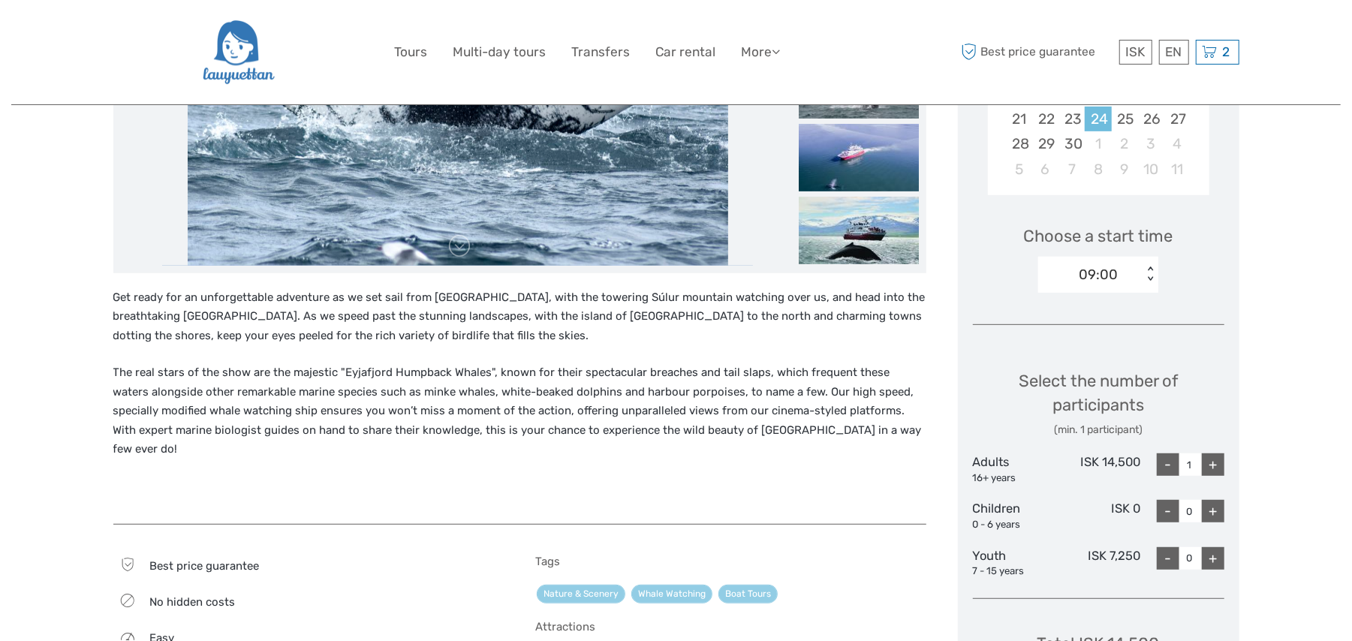
click at [1216, 464] on div "+" at bounding box center [1213, 464] width 23 height 23
type input "2"
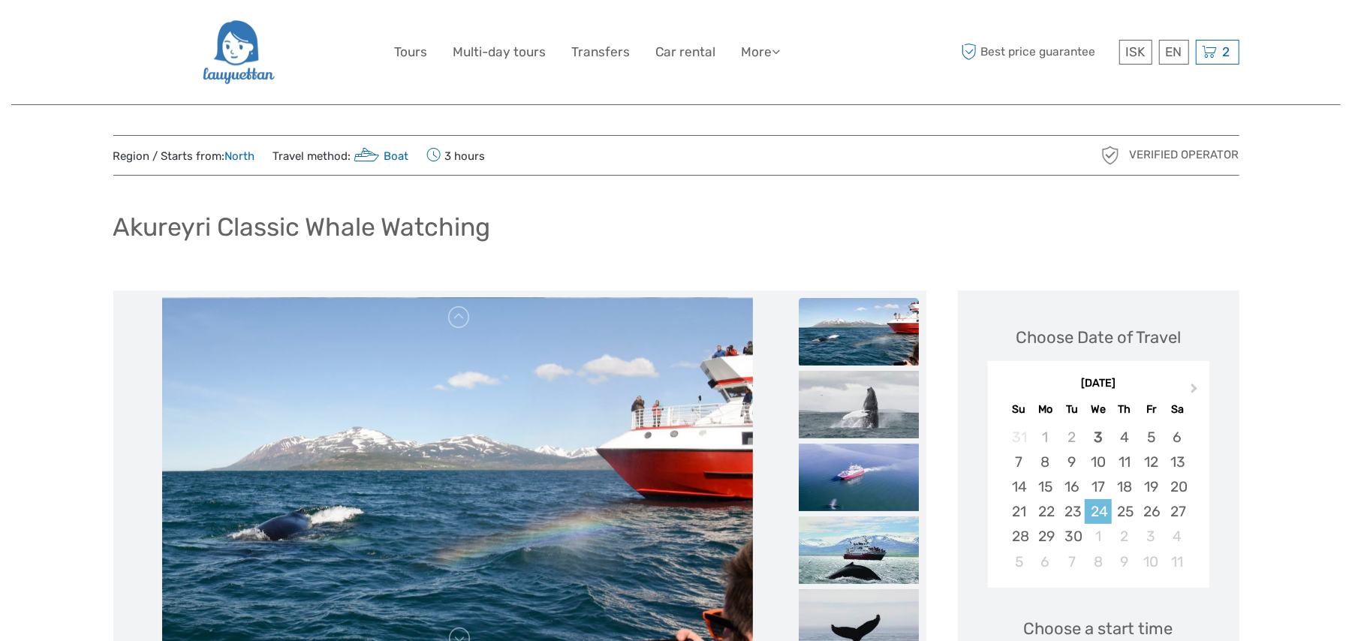
scroll to position [0, 0]
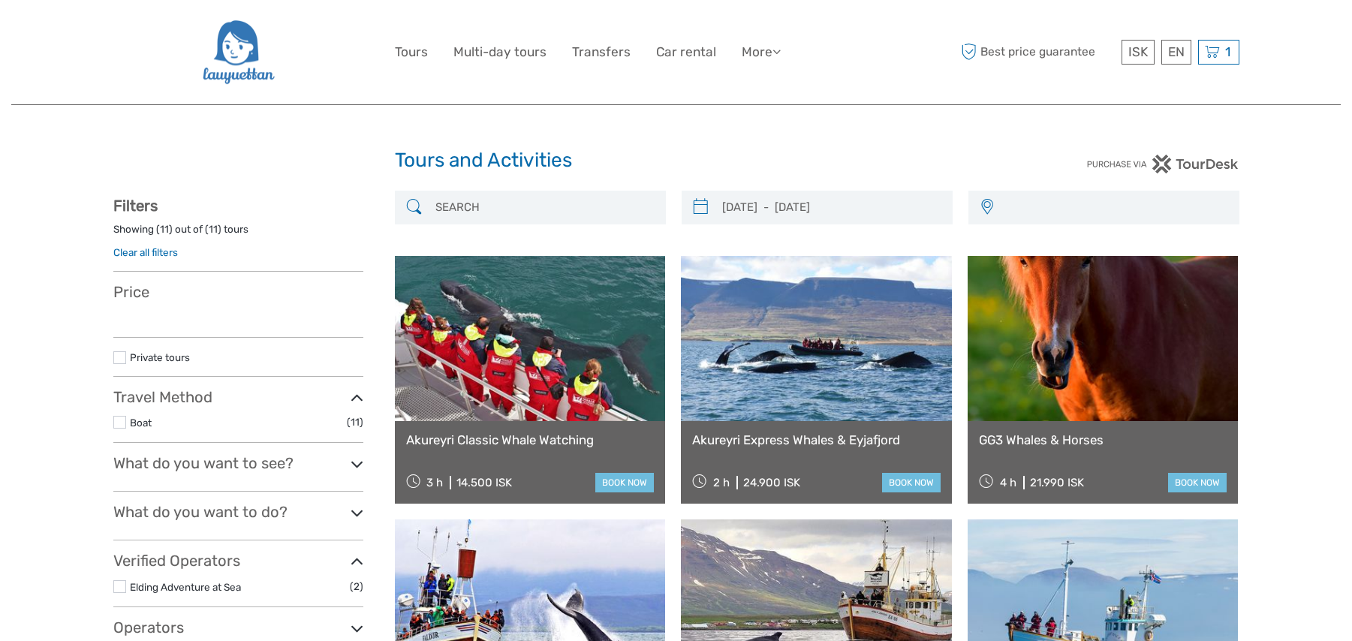
select select
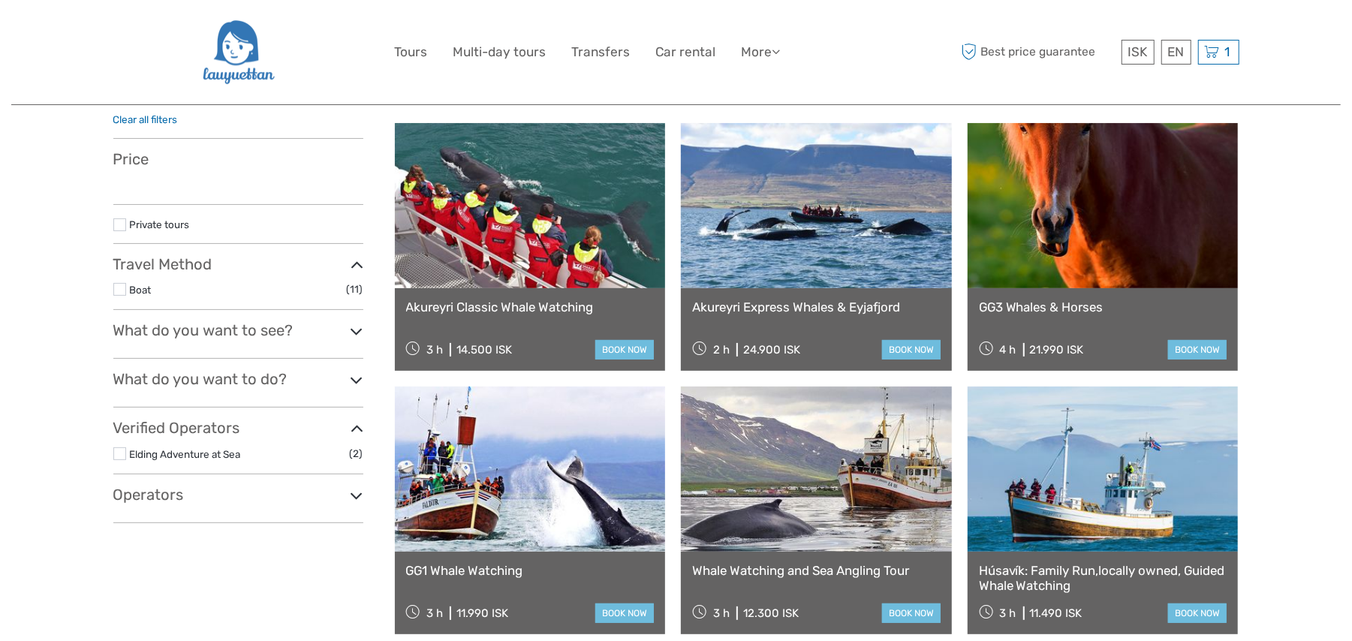
select select
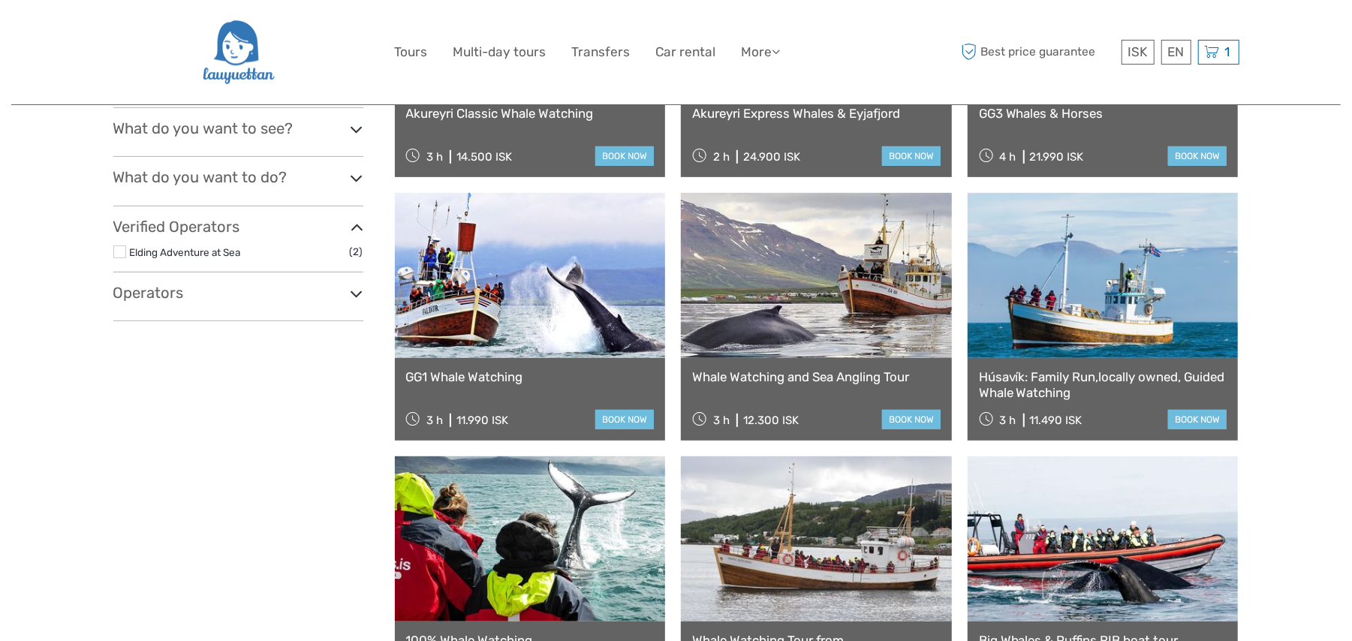
scroll to position [400, 0]
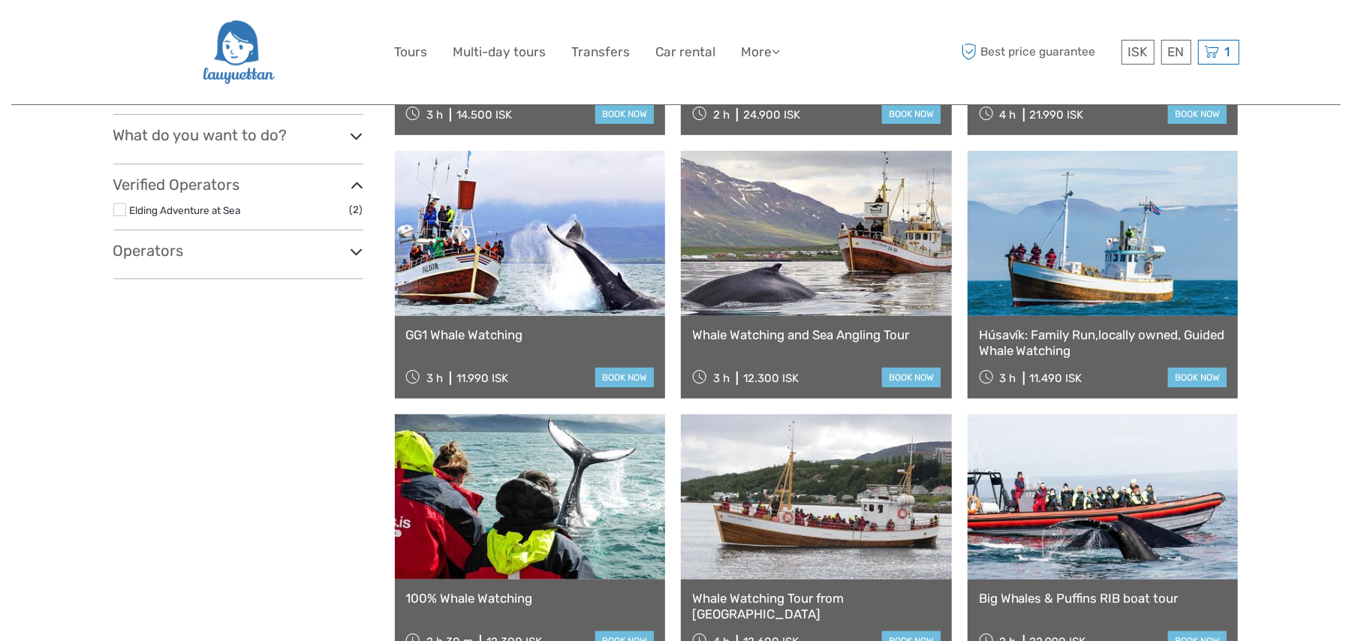
click at [832, 269] on link at bounding box center [816, 233] width 271 height 165
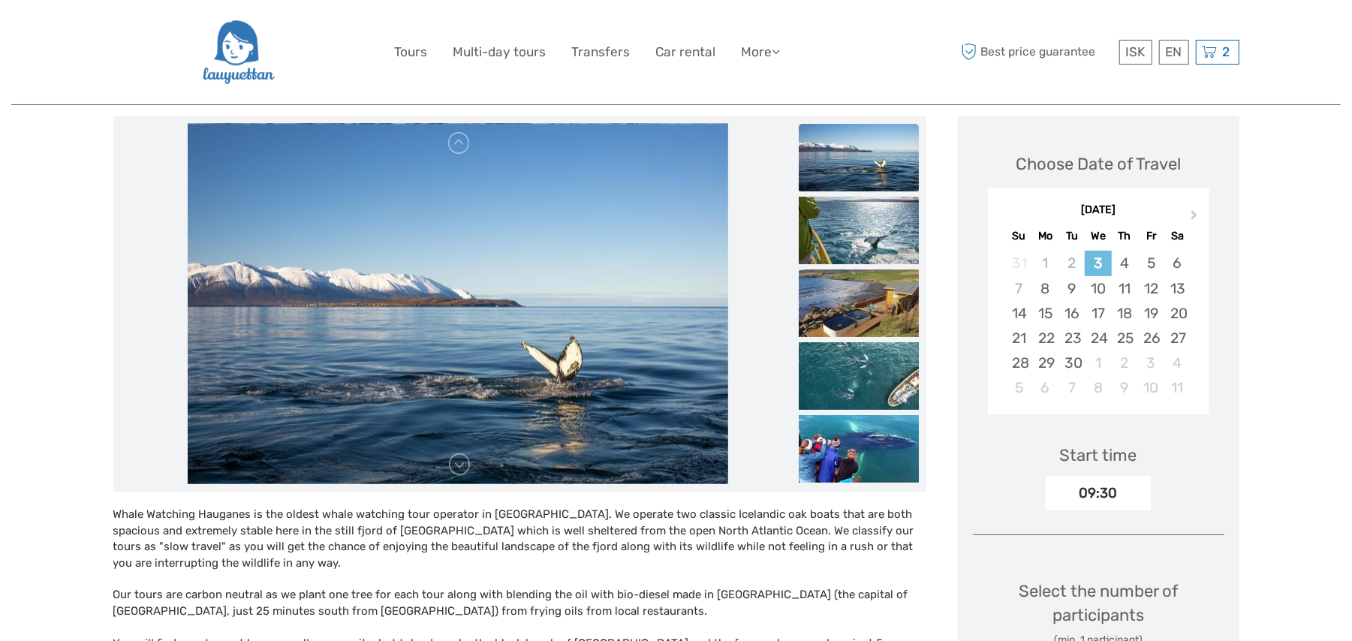
scroll to position [133, 0]
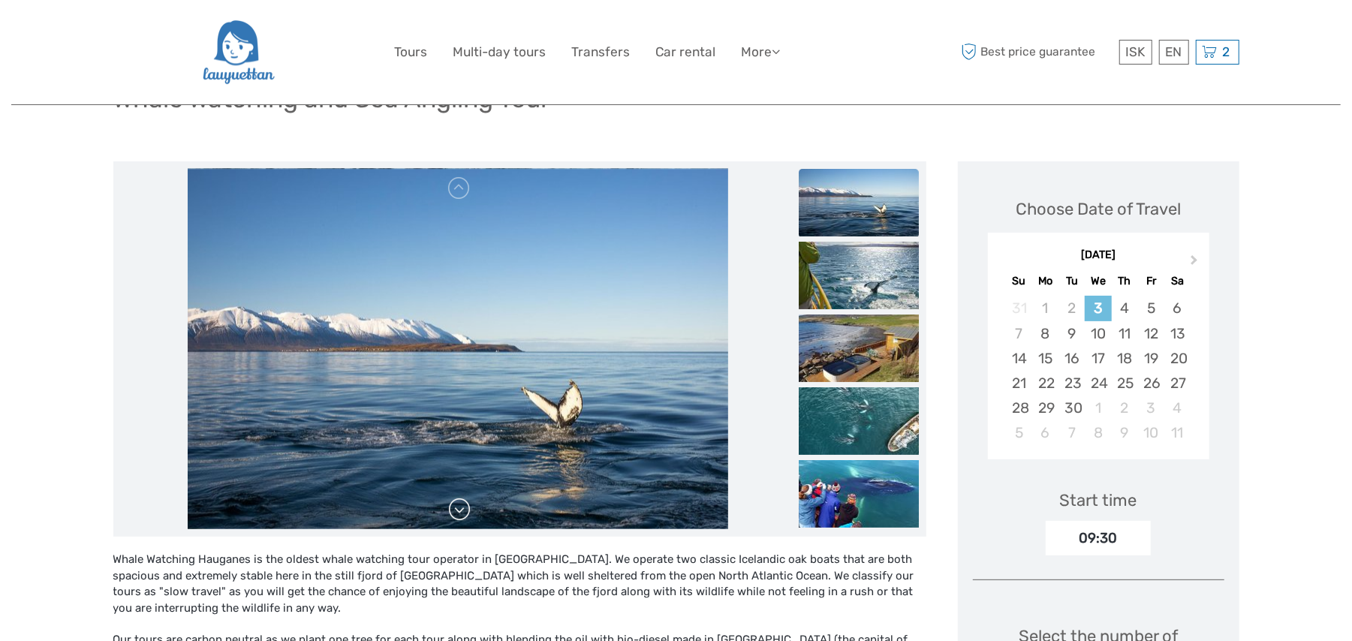
click at [456, 508] on link at bounding box center [459, 510] width 24 height 24
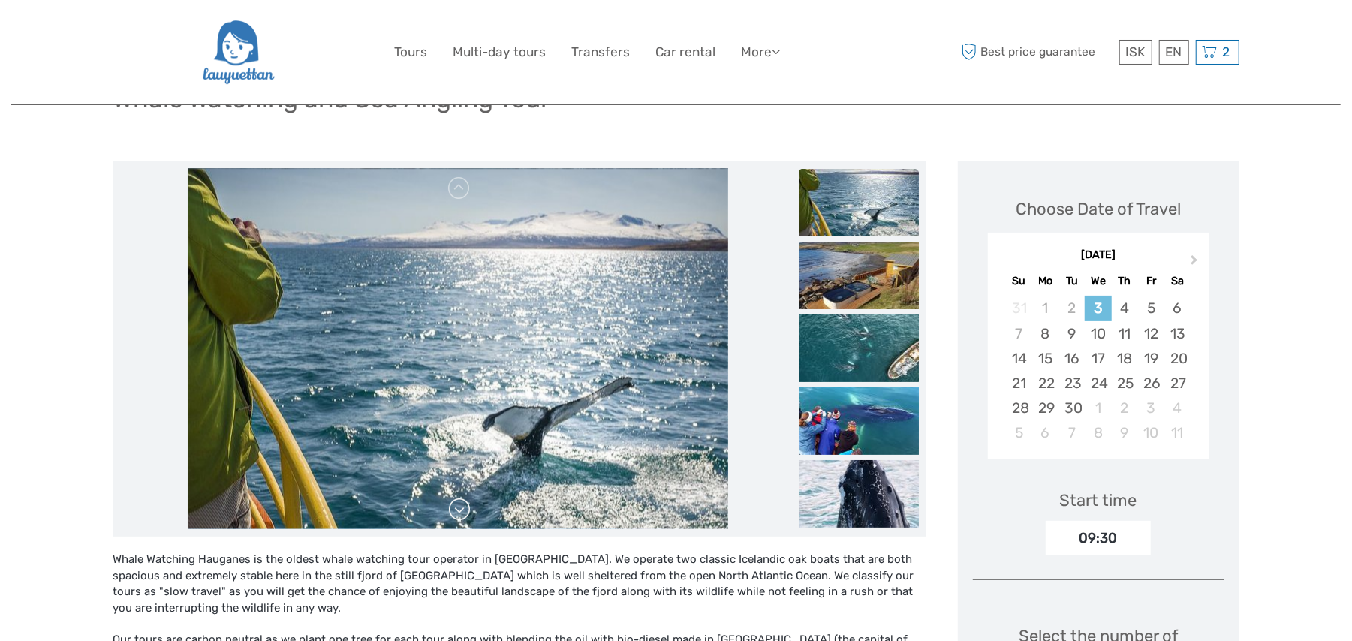
click at [456, 508] on link at bounding box center [459, 510] width 24 height 24
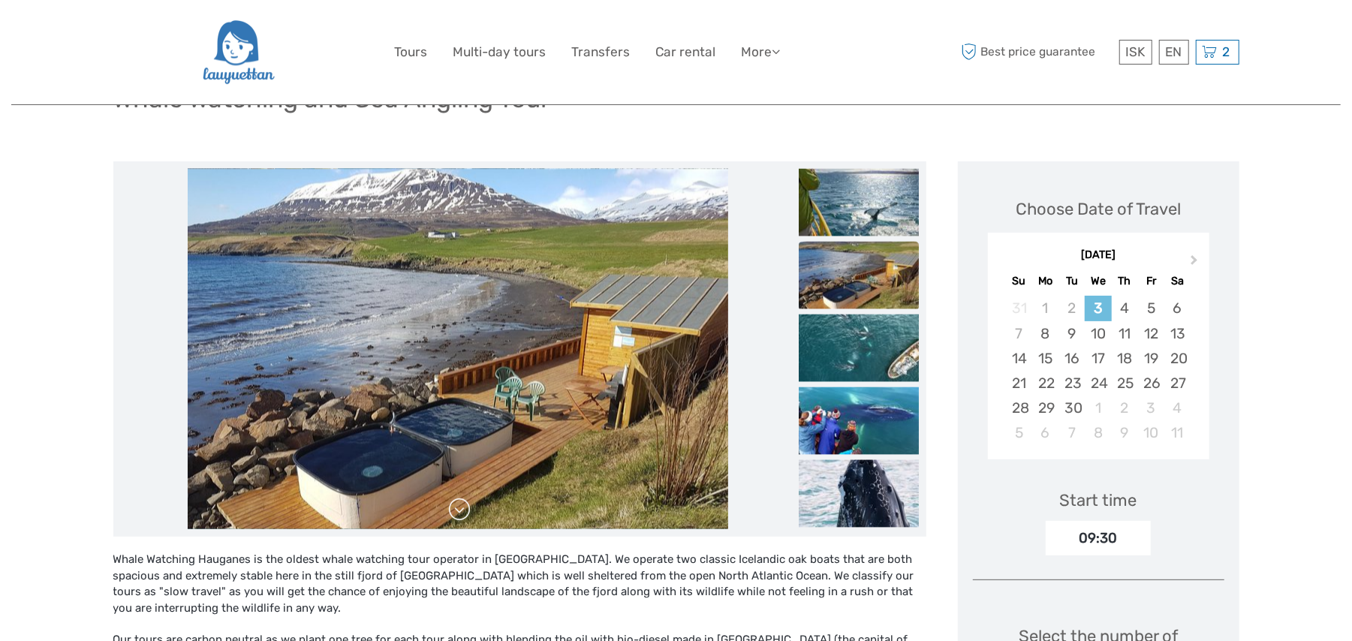
click at [456, 508] on link at bounding box center [459, 510] width 24 height 24
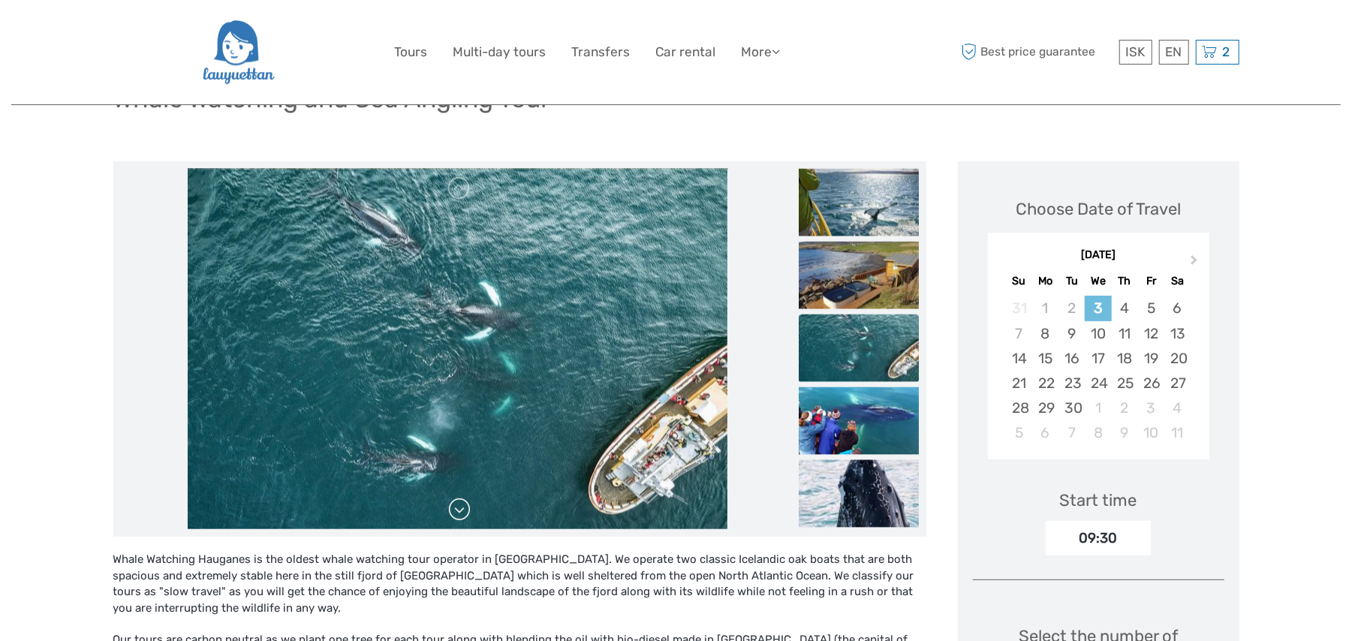
click at [456, 508] on link at bounding box center [459, 510] width 24 height 24
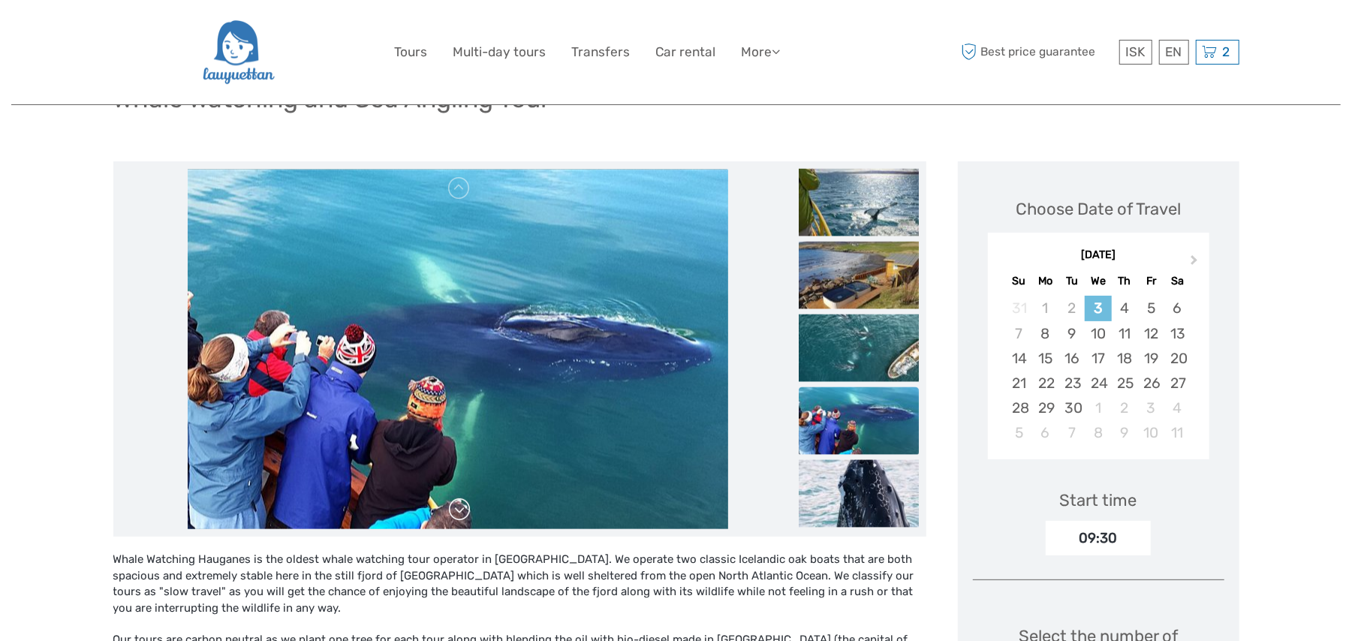
click at [456, 508] on link at bounding box center [459, 510] width 24 height 24
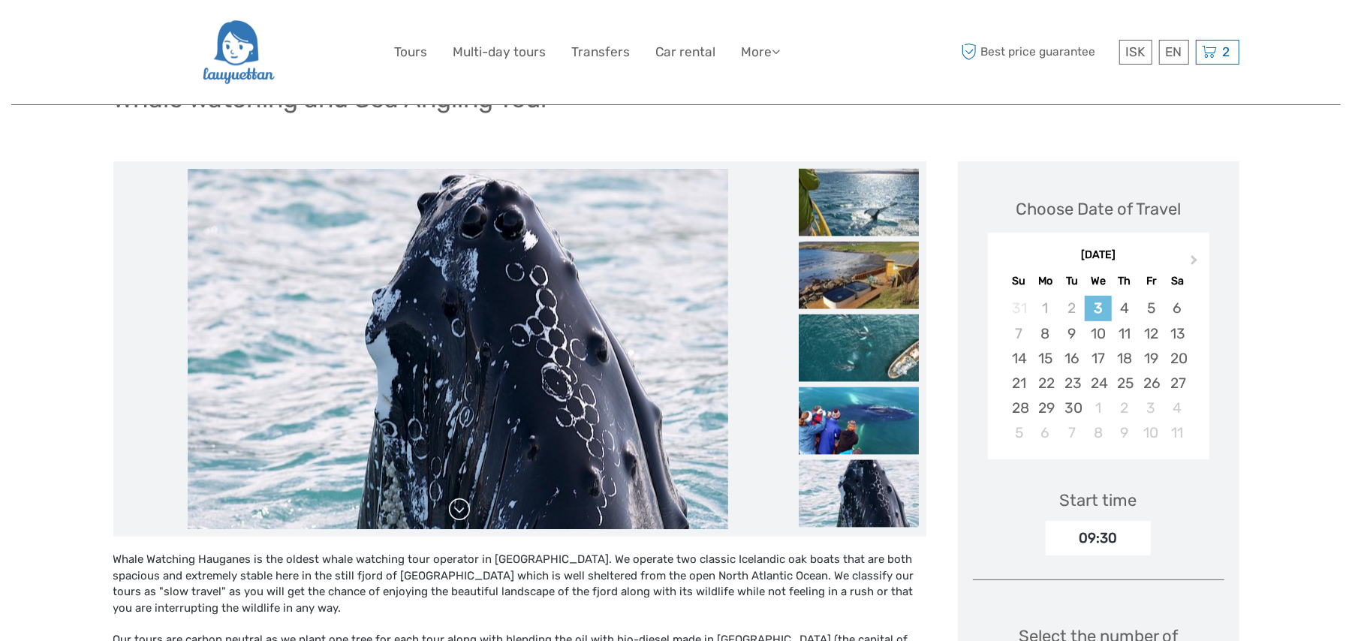
click at [456, 508] on link at bounding box center [459, 510] width 24 height 24
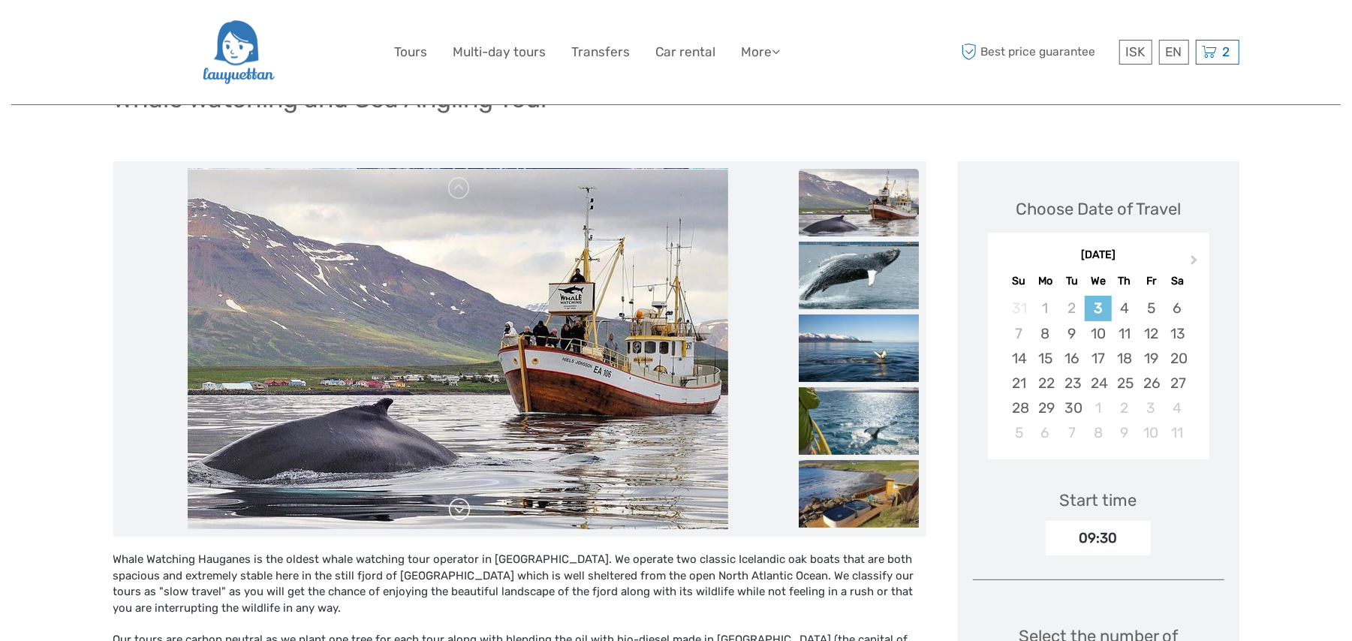
click at [456, 508] on link at bounding box center [459, 510] width 24 height 24
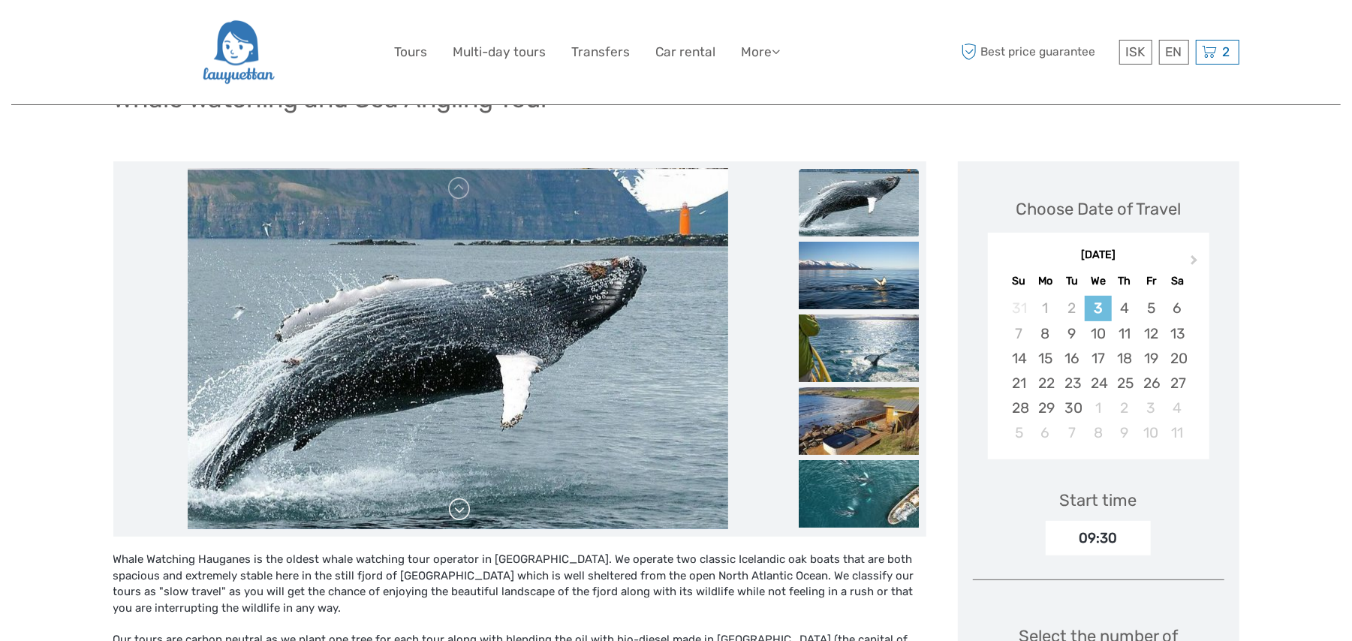
click at [456, 508] on link at bounding box center [459, 510] width 24 height 24
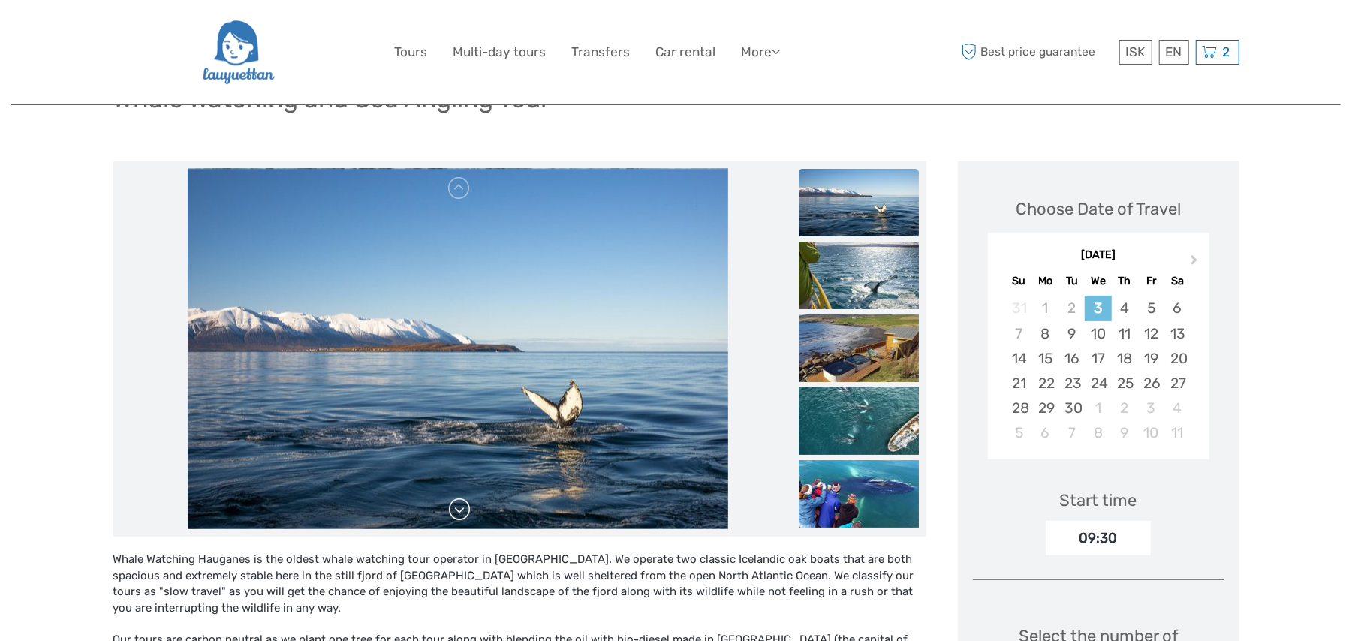
click at [456, 508] on link at bounding box center [459, 510] width 24 height 24
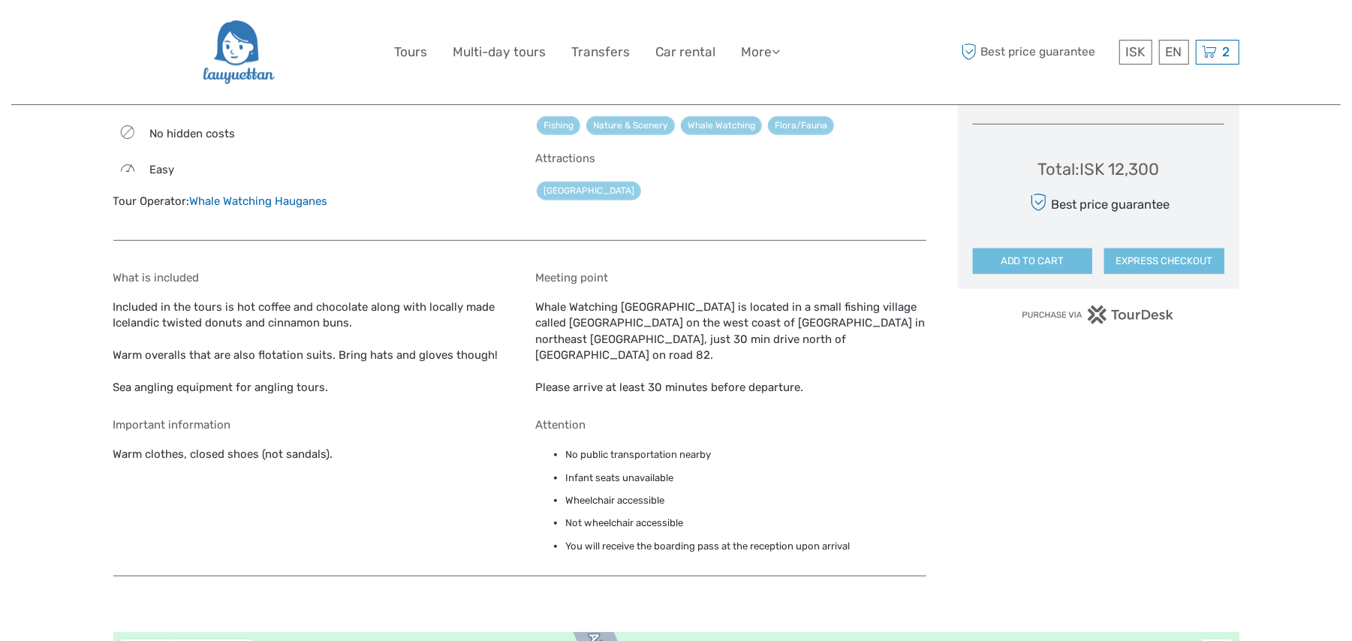
scroll to position [194, 0]
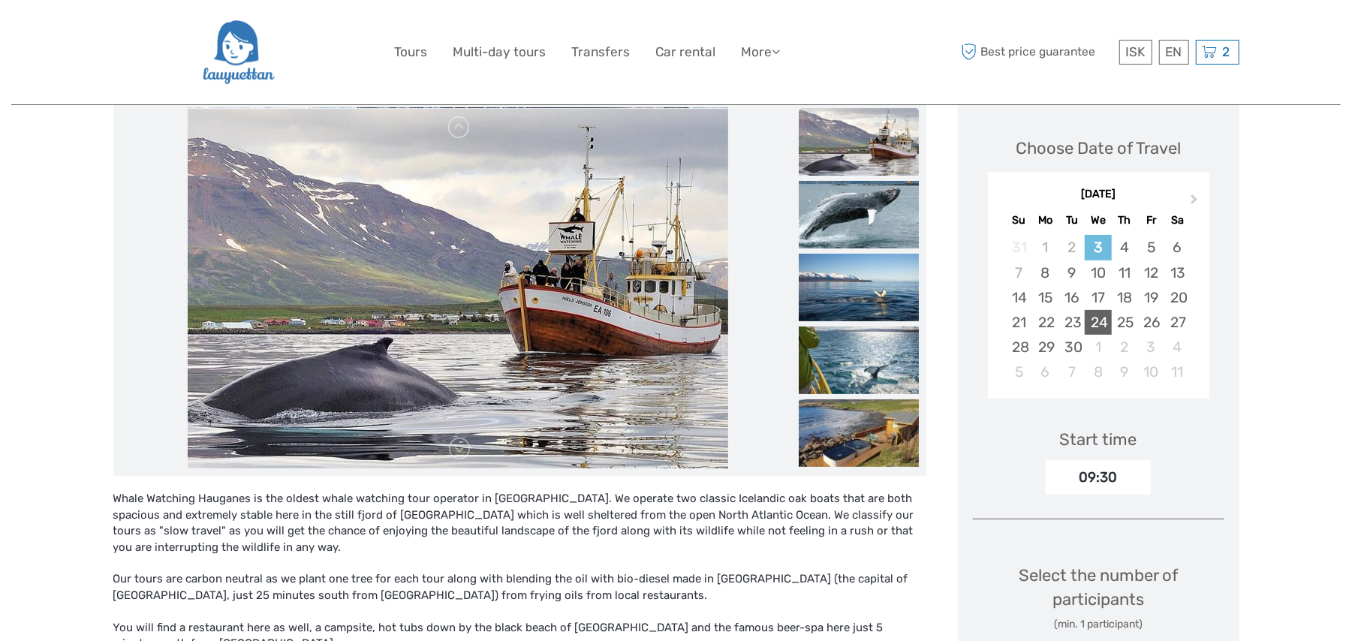
click at [1104, 321] on div "24" at bounding box center [1098, 322] width 26 height 25
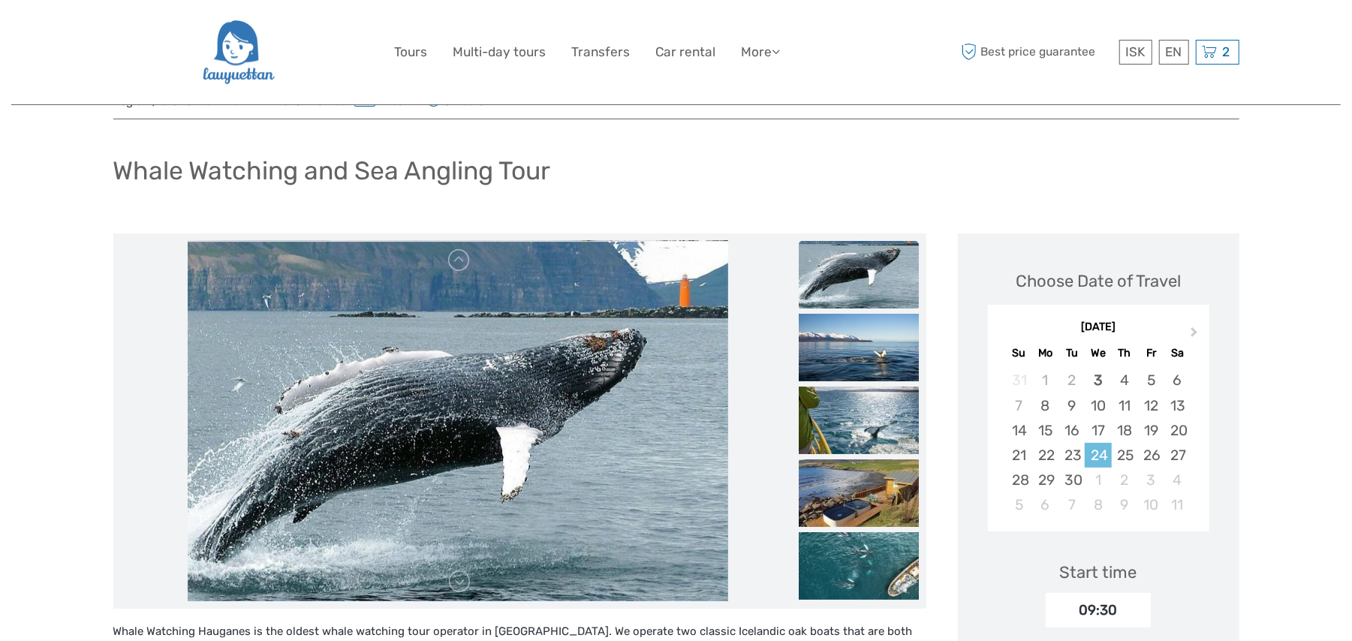
scroll to position [0, 0]
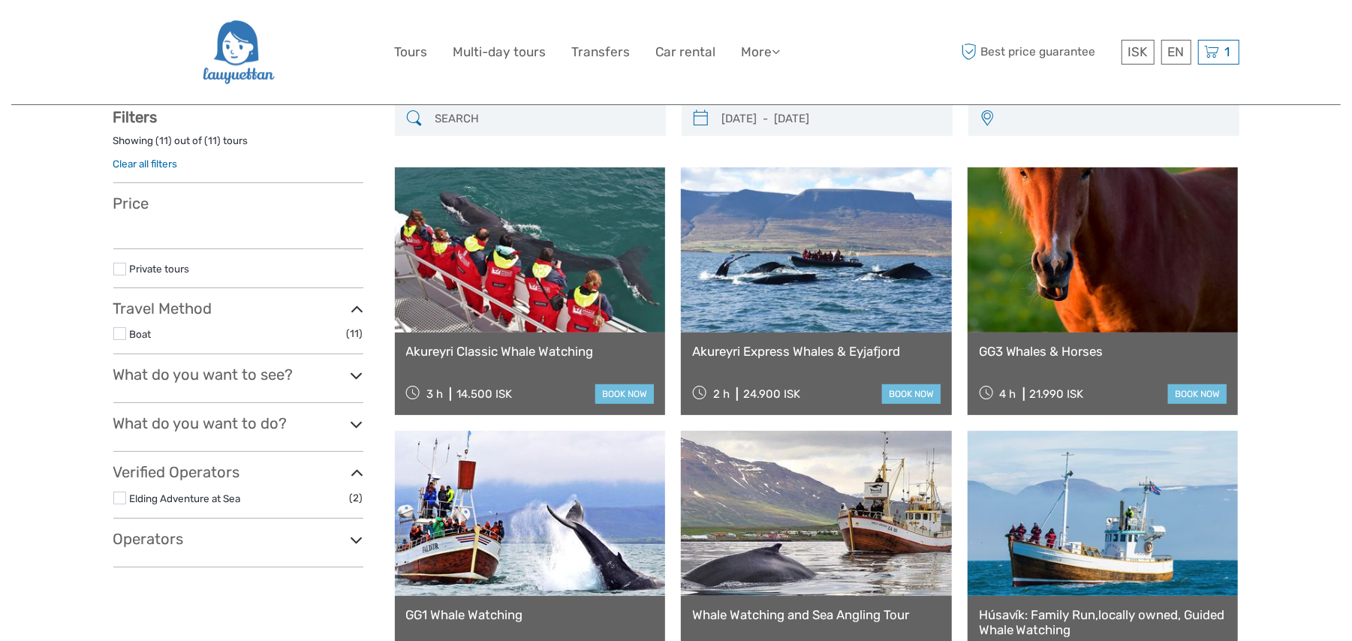
scroll to position [133, 0]
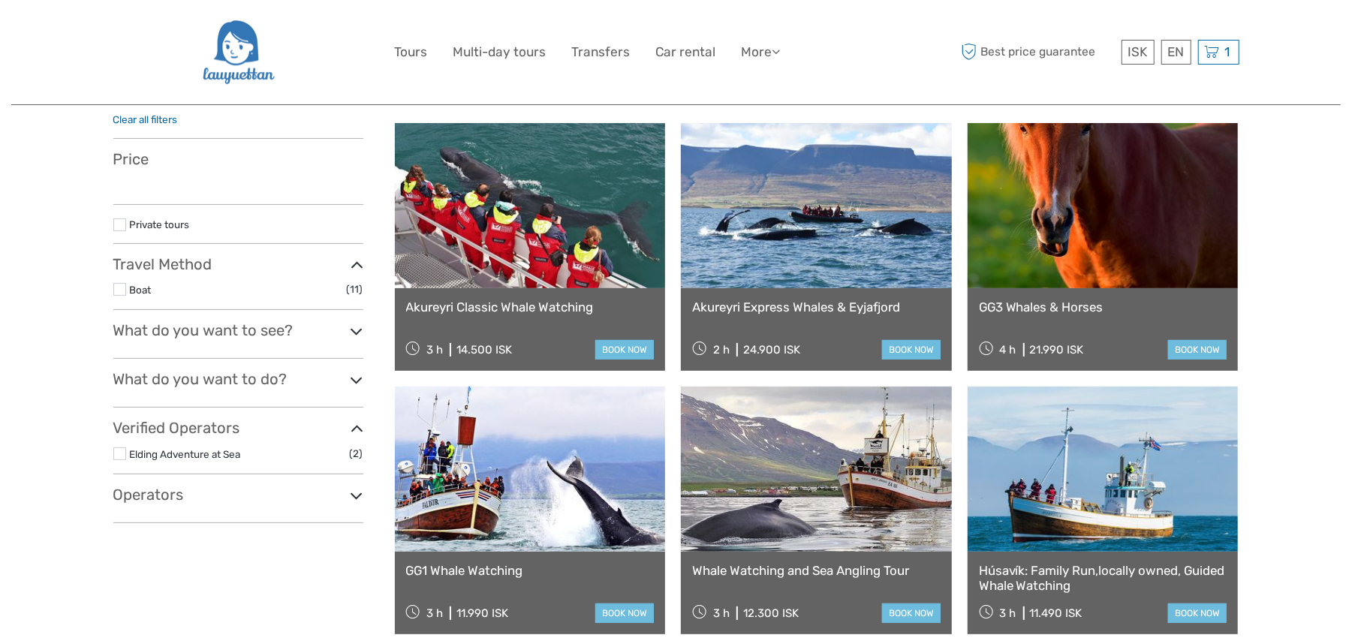
select select
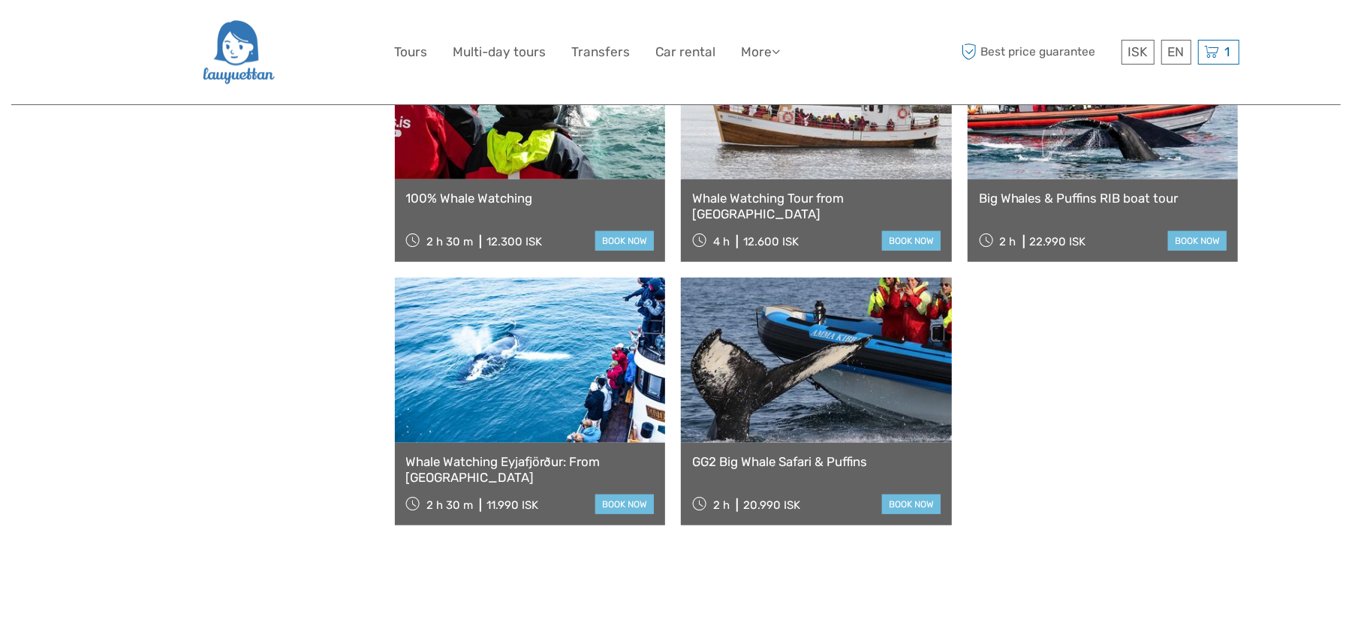
scroll to position [667, 0]
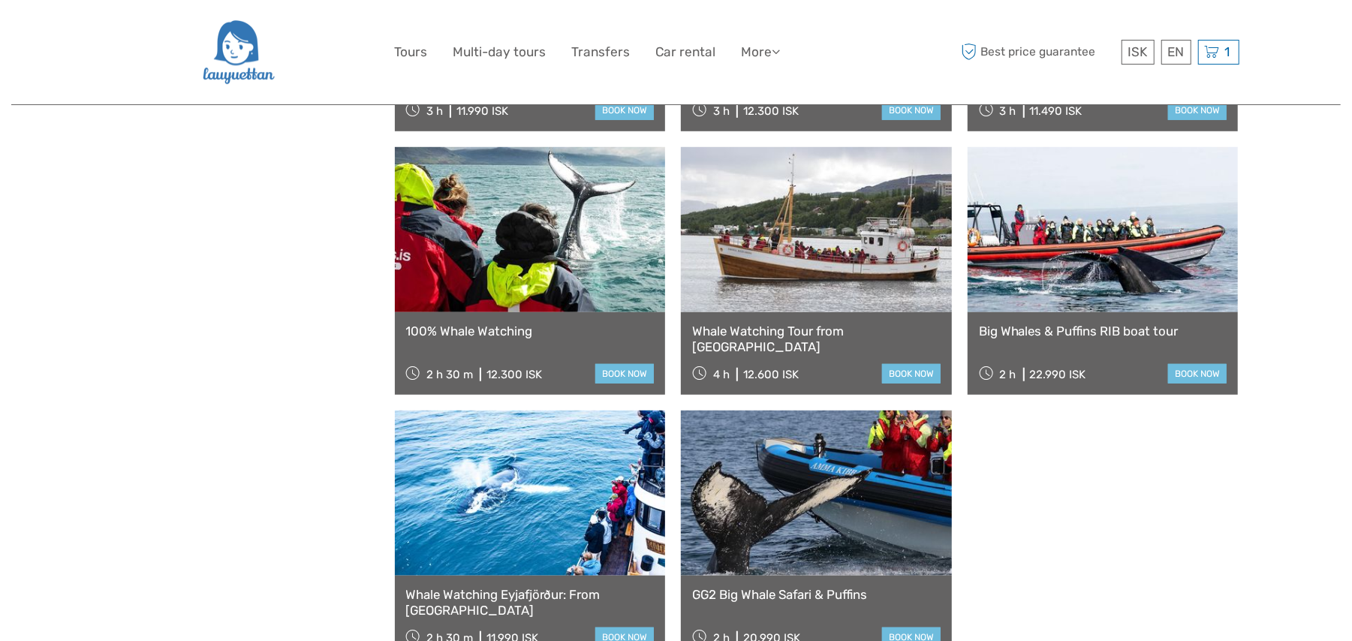
click at [511, 253] on link at bounding box center [530, 229] width 271 height 165
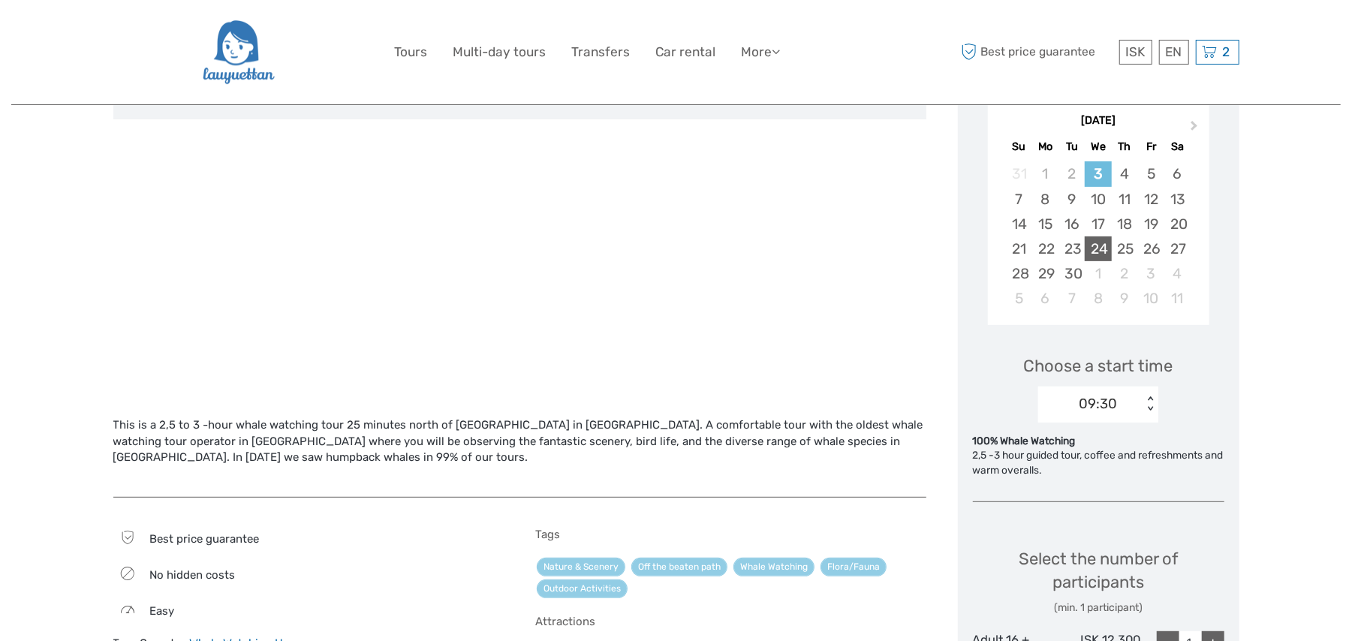
click at [1097, 246] on div "24" at bounding box center [1098, 248] width 26 height 25
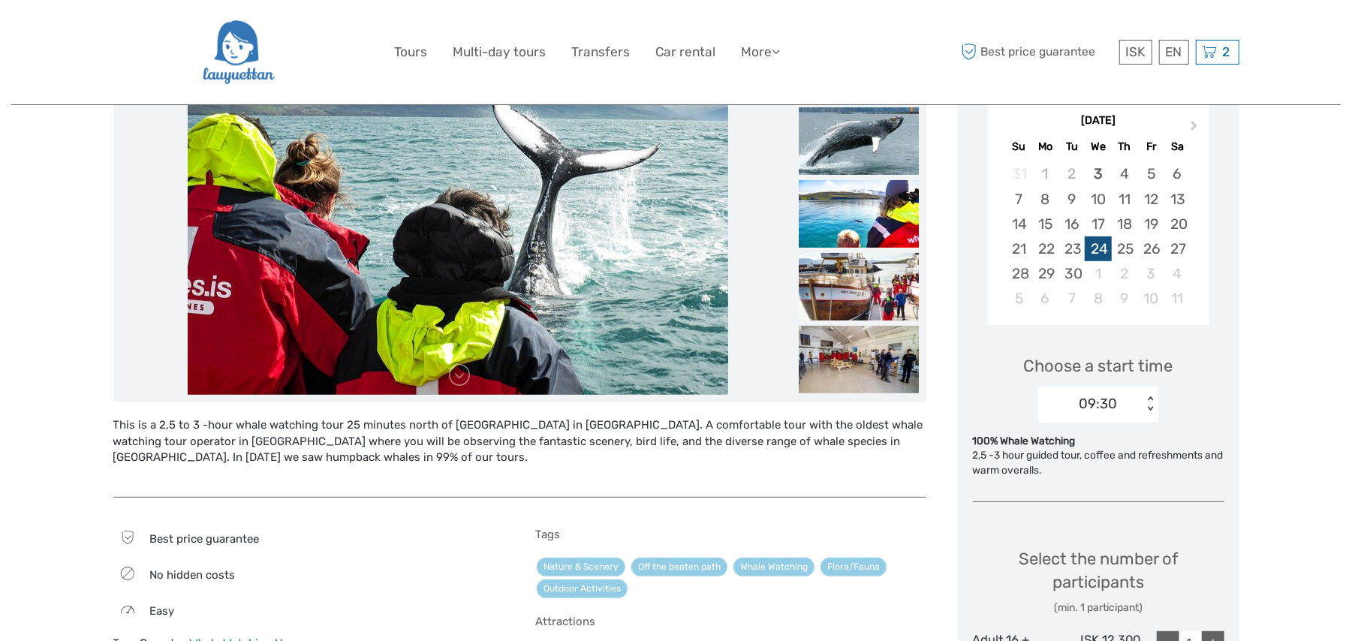
click at [1101, 251] on div "24" at bounding box center [1098, 248] width 26 height 25
click at [1152, 403] on div "< >" at bounding box center [1150, 404] width 13 height 16
click at [1079, 453] on div "09:30" at bounding box center [1098, 450] width 105 height 26
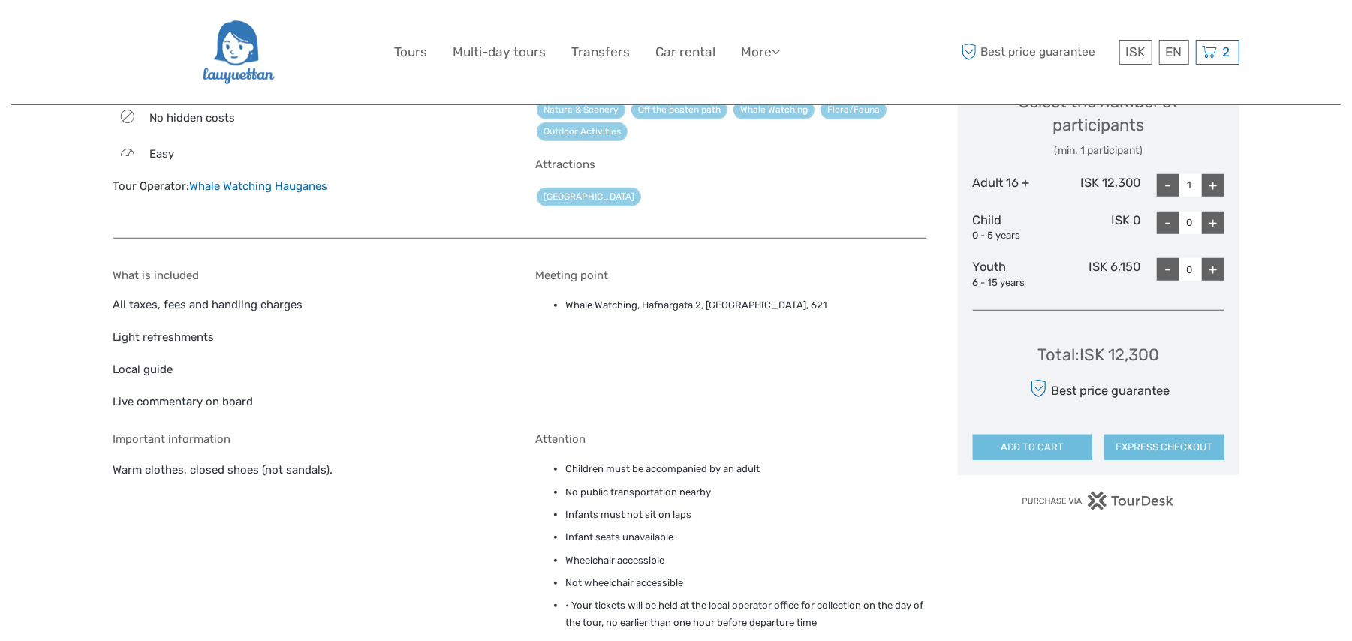
scroll to position [667, 0]
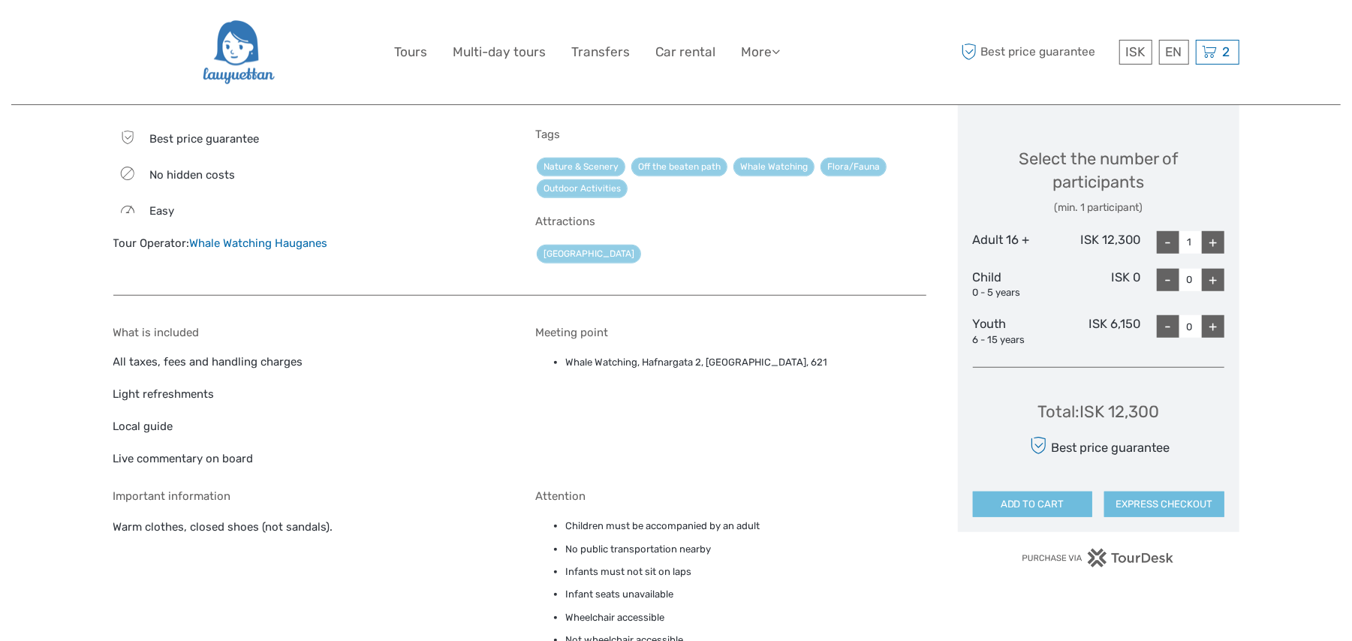
click at [1213, 240] on div "+" at bounding box center [1213, 242] width 23 height 23
type input "2"
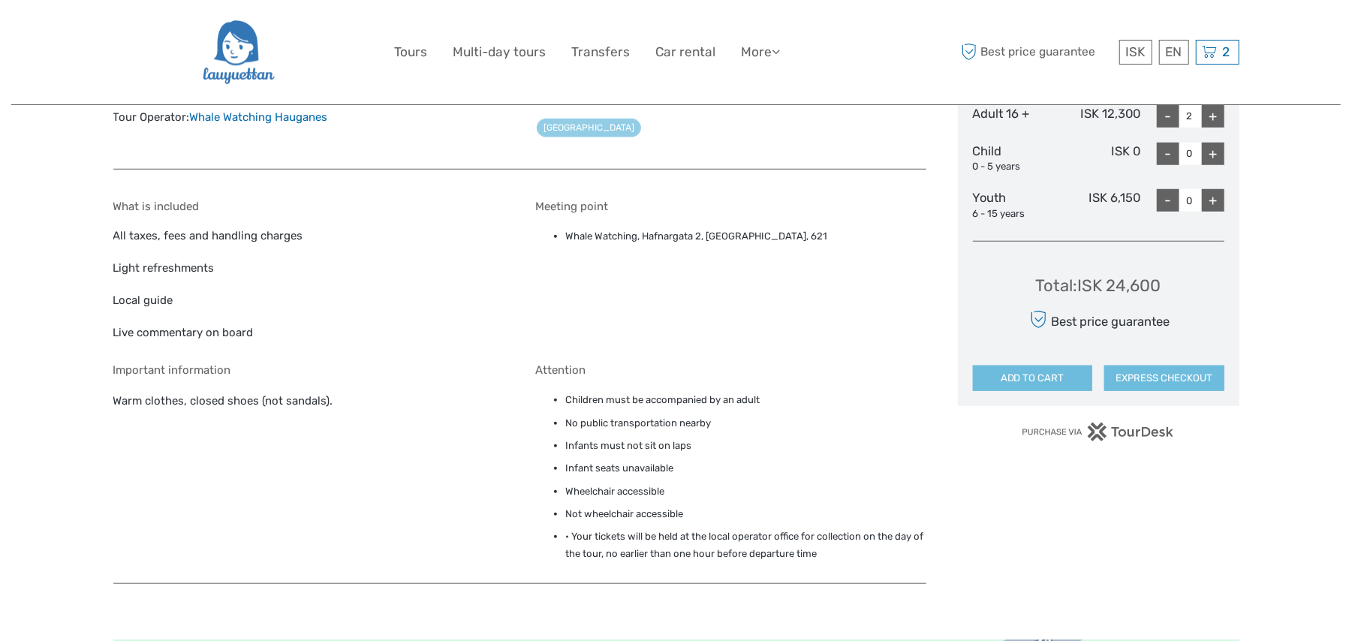
scroll to position [800, 0]
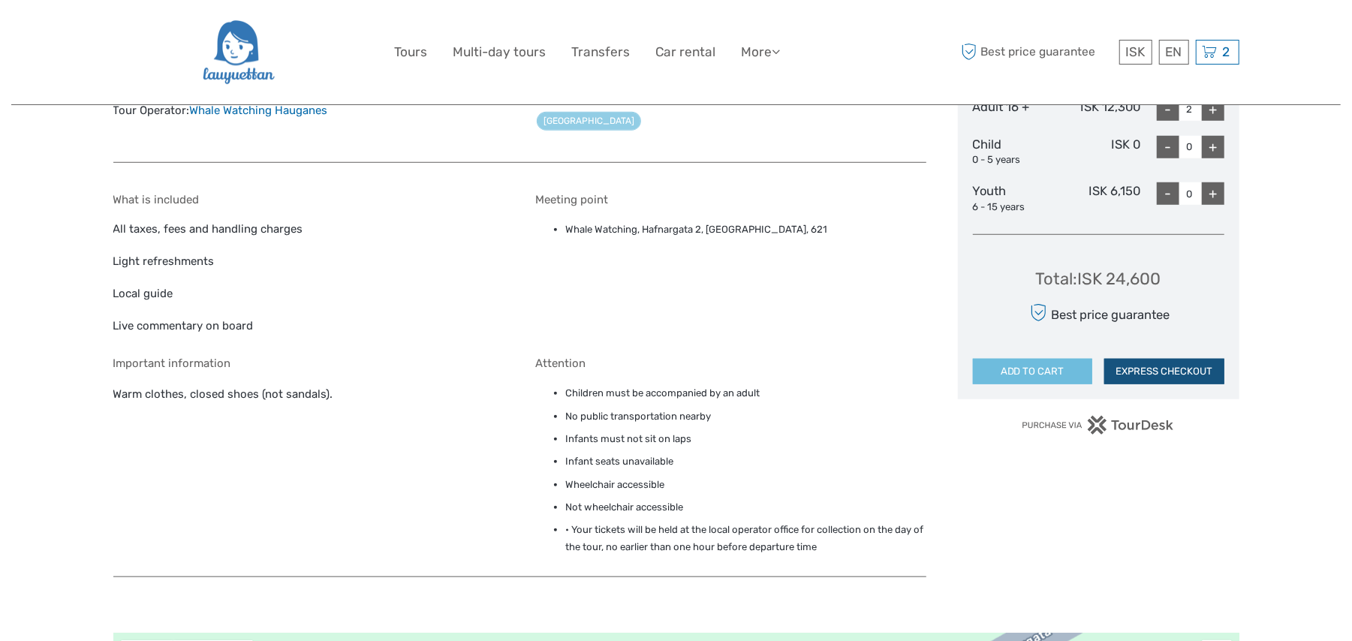
click at [1180, 366] on button "EXPRESS CHECKOUT" at bounding box center [1164, 372] width 120 height 26
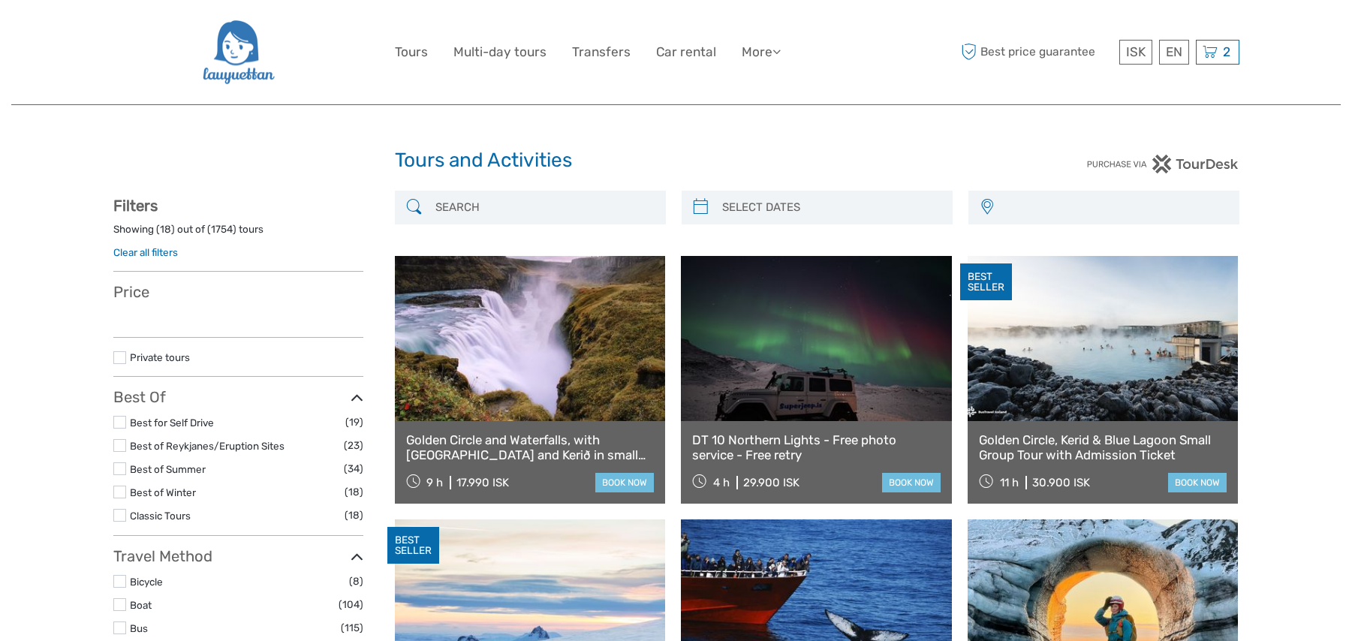
select select
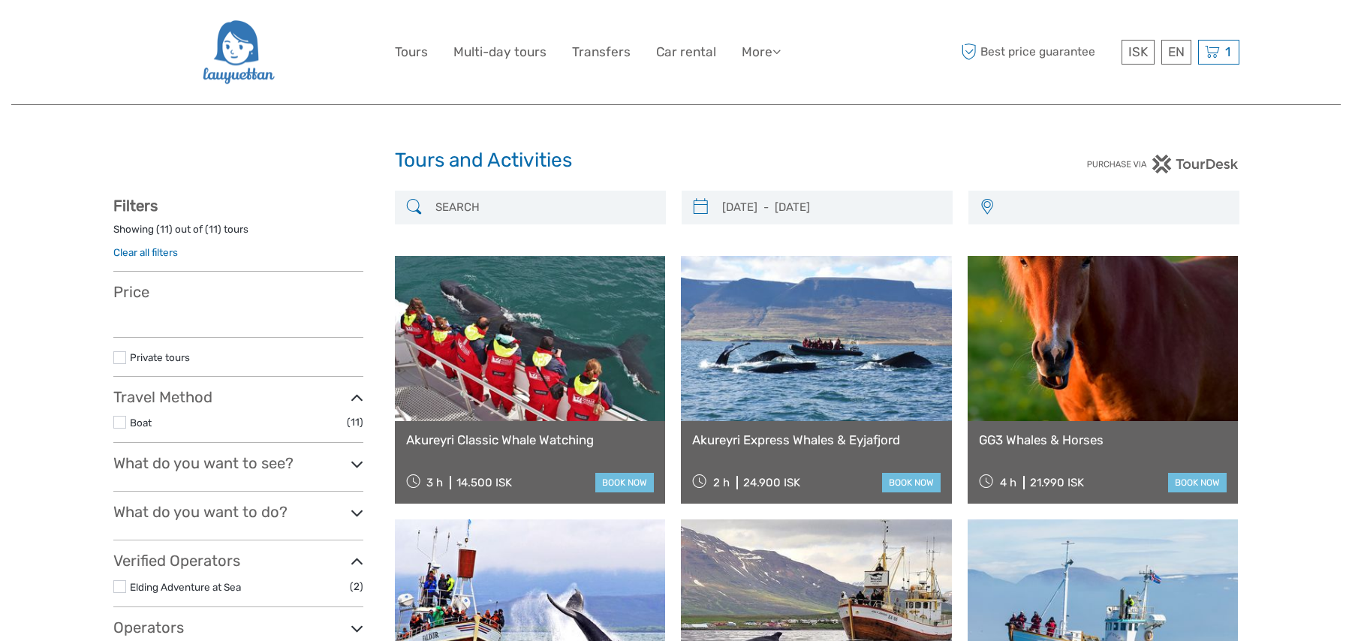
select select
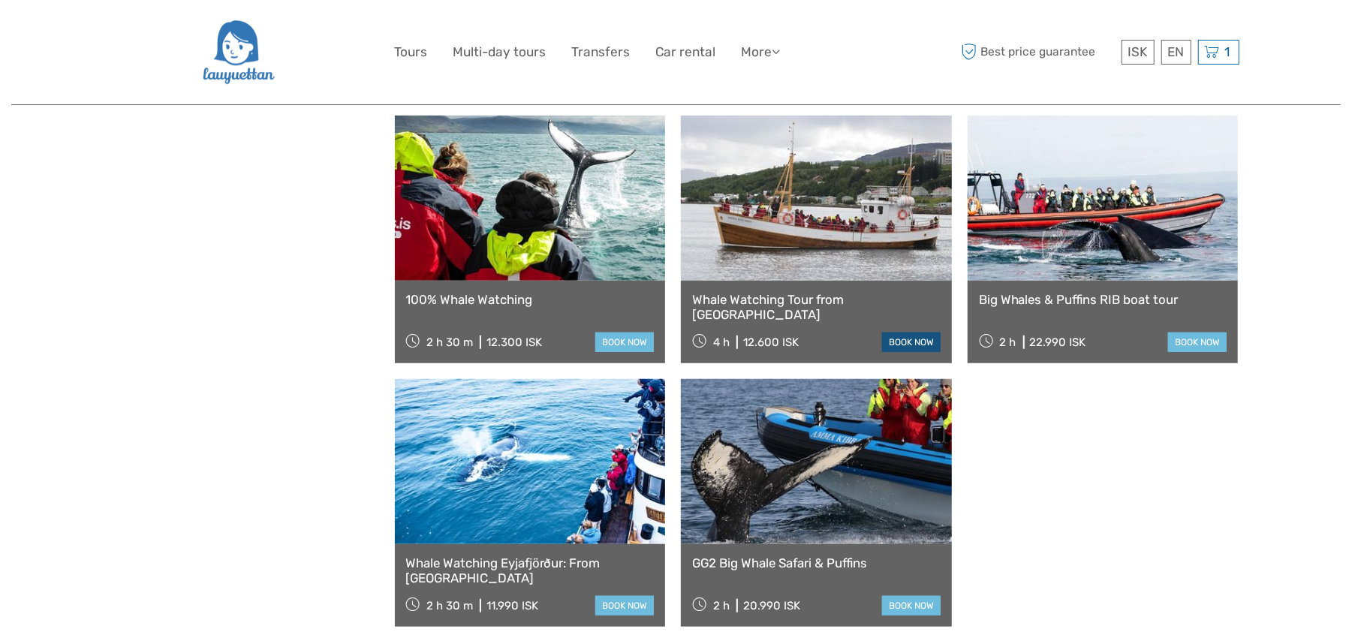
click at [913, 323] on link "Whale Watching Tour from [GEOGRAPHIC_DATA]" at bounding box center [816, 307] width 249 height 31
select select
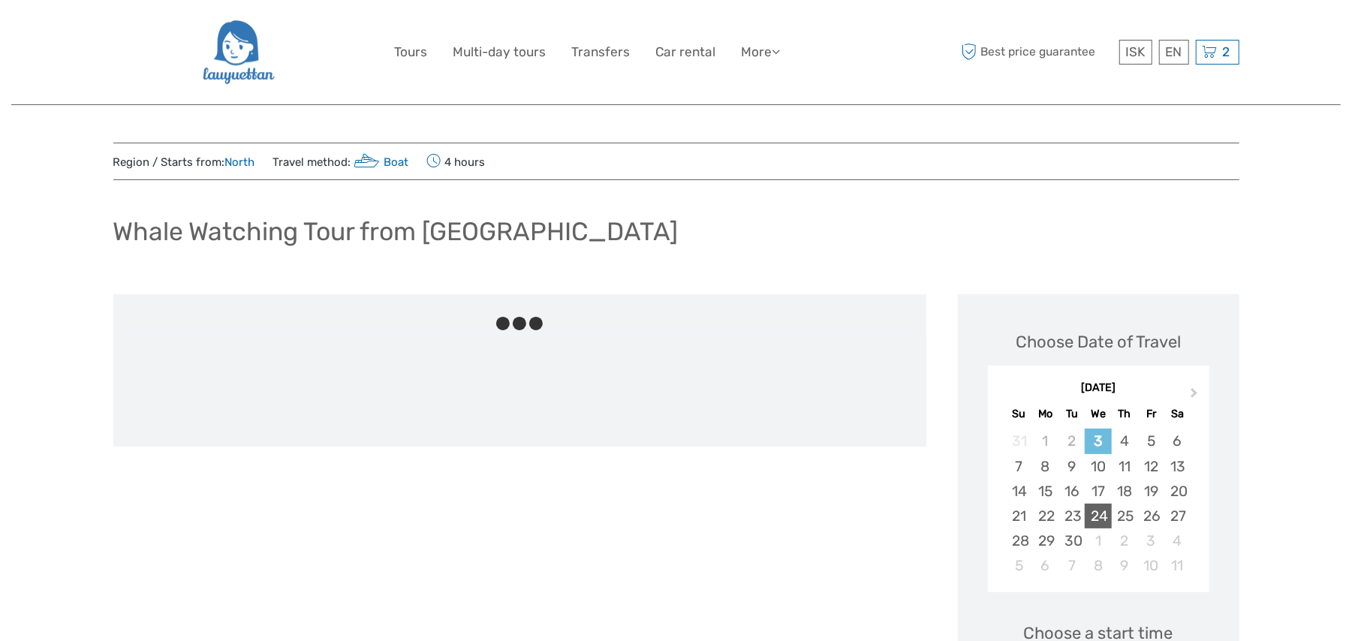
click at [1100, 517] on div "24" at bounding box center [1098, 516] width 26 height 25
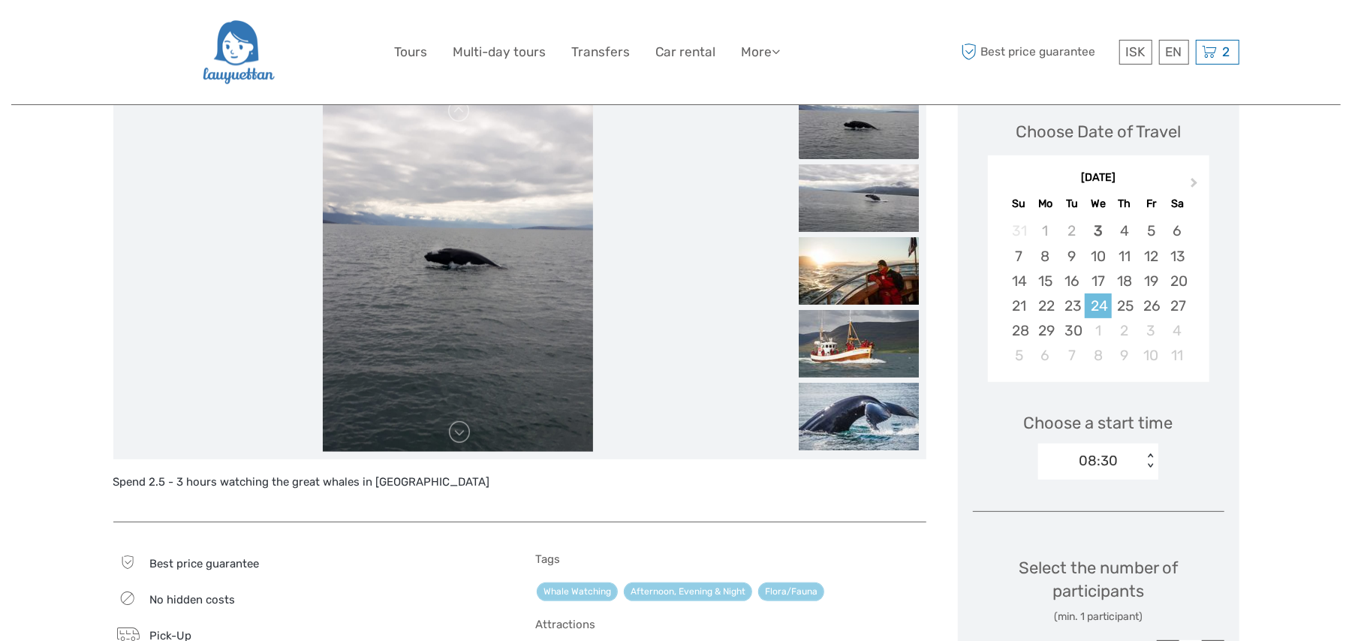
scroll to position [400, 0]
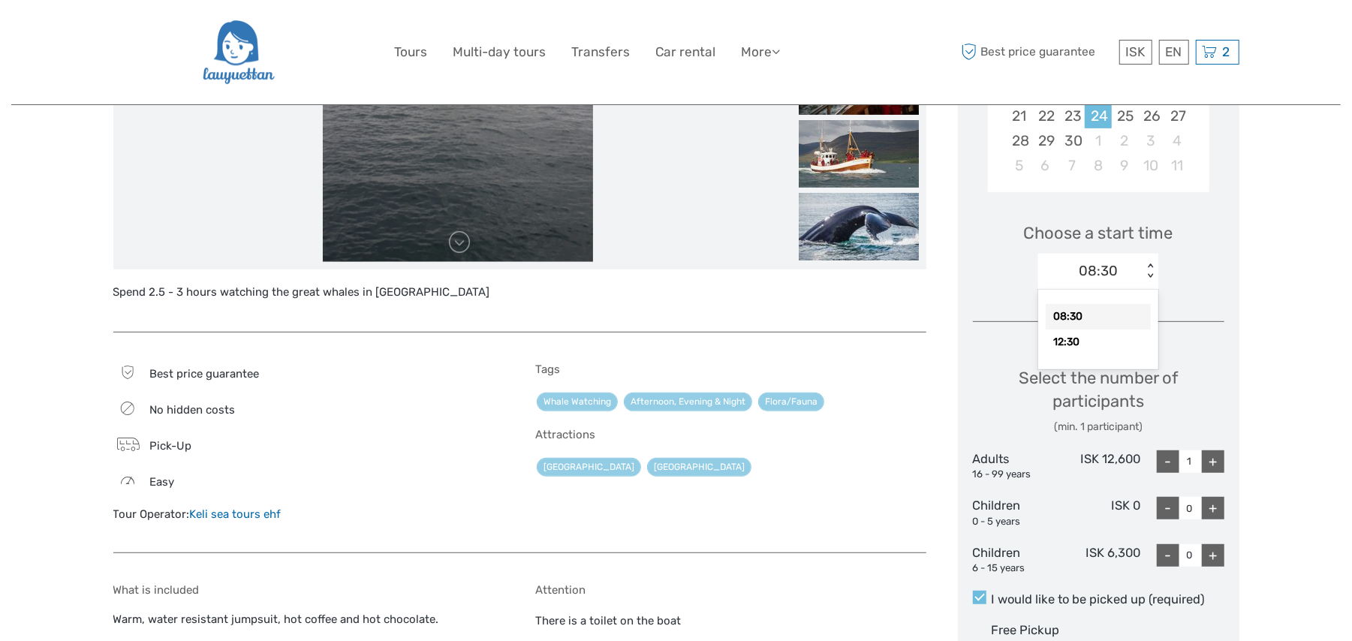
click at [1148, 264] on div "< >" at bounding box center [1150, 272] width 13 height 16
click at [1104, 311] on div "08:30" at bounding box center [1098, 317] width 105 height 26
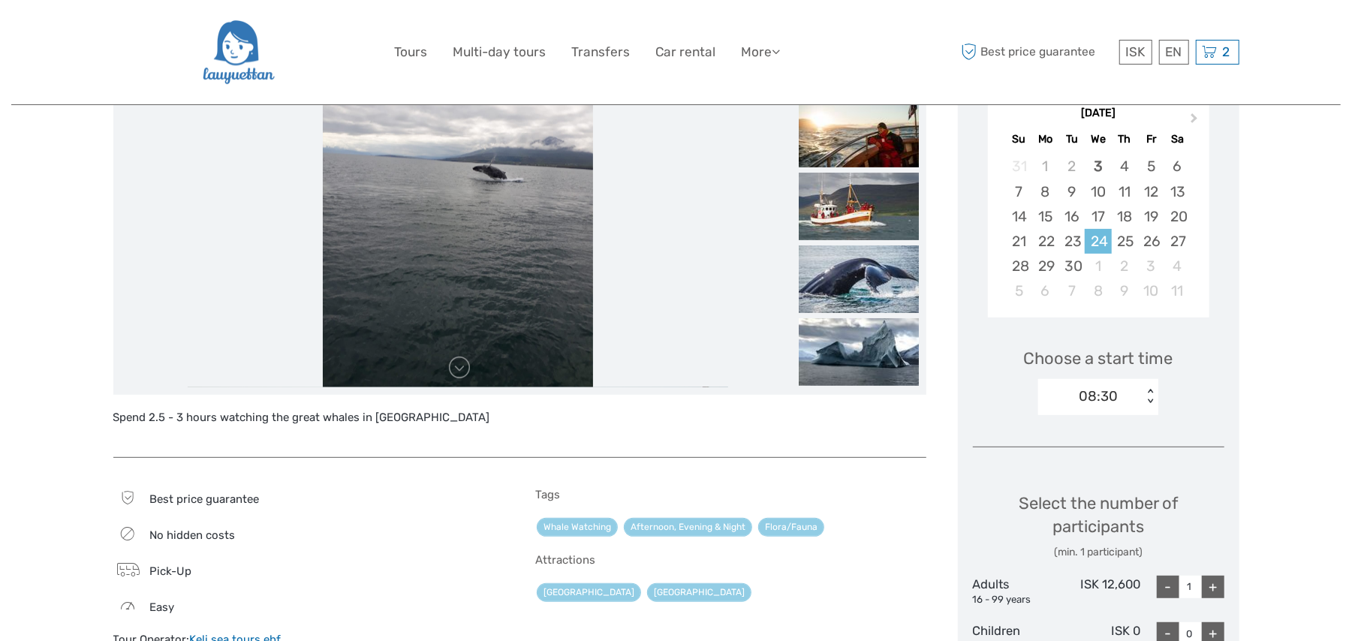
scroll to position [135, 0]
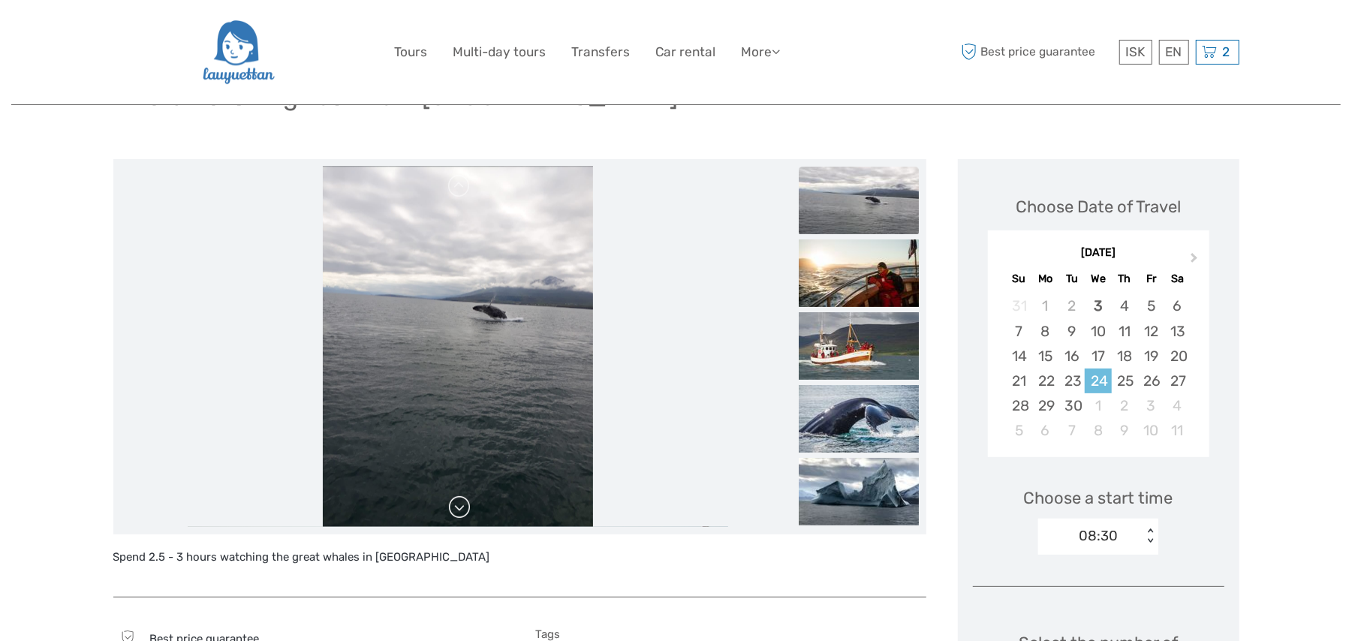
click at [467, 508] on link at bounding box center [459, 508] width 24 height 24
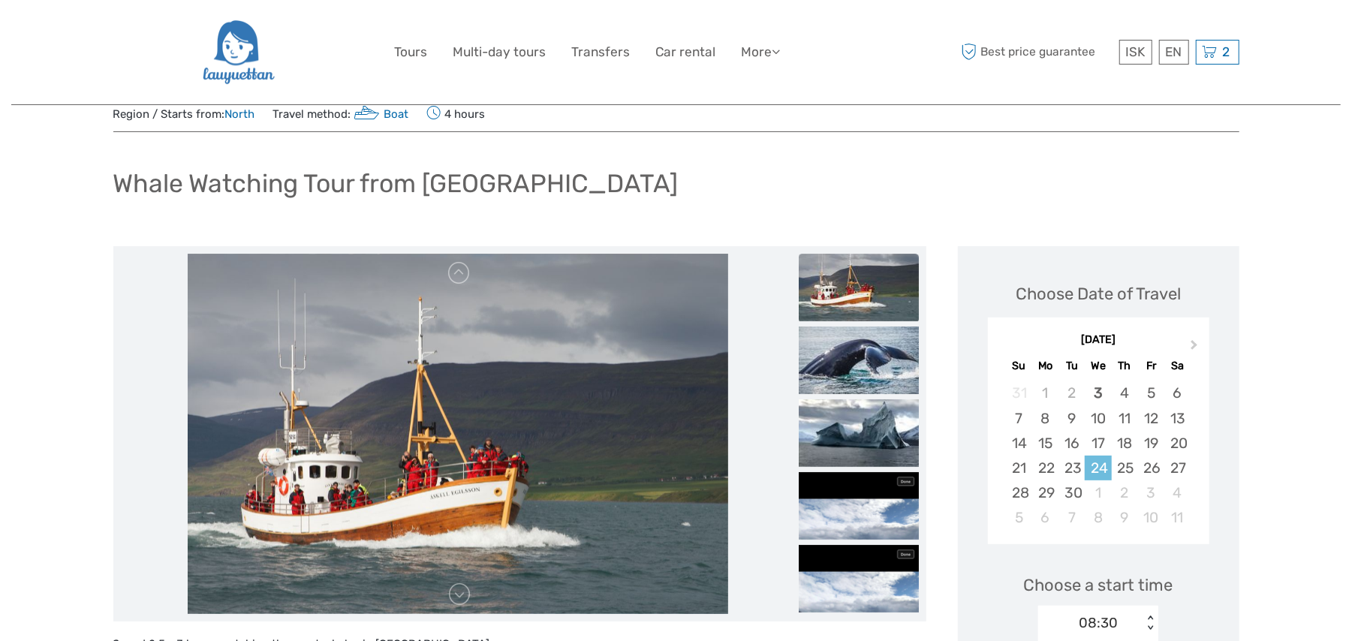
scroll to position [0, 0]
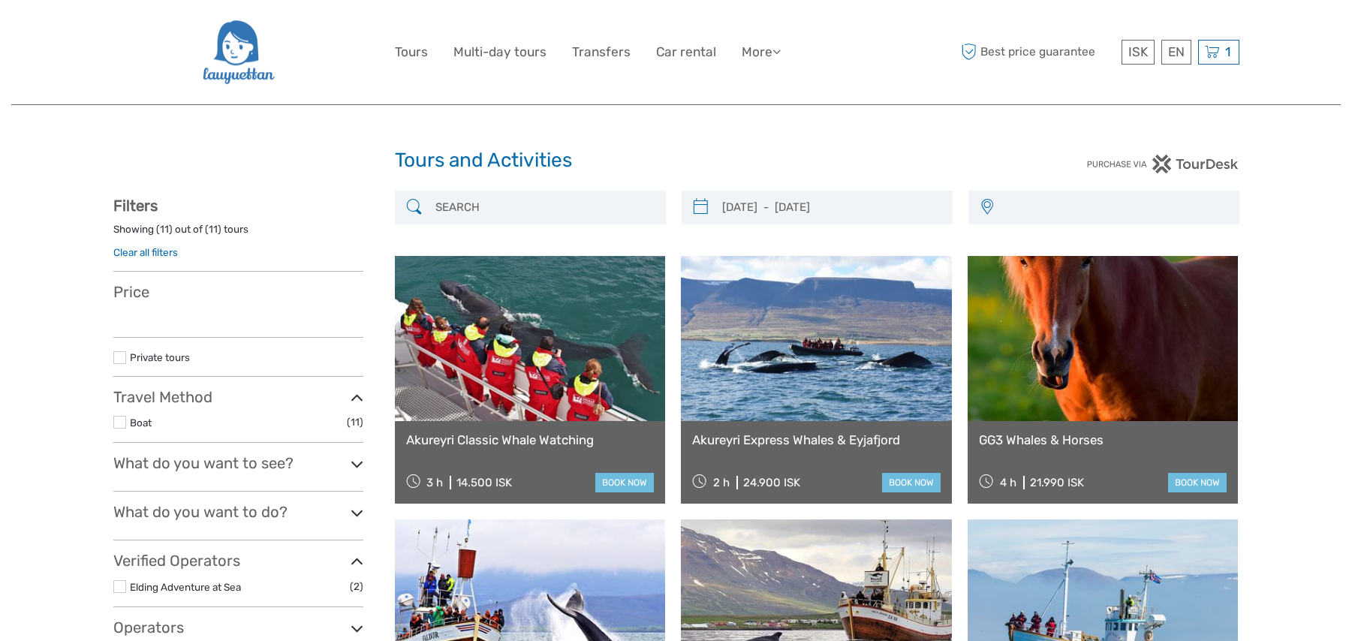
select select
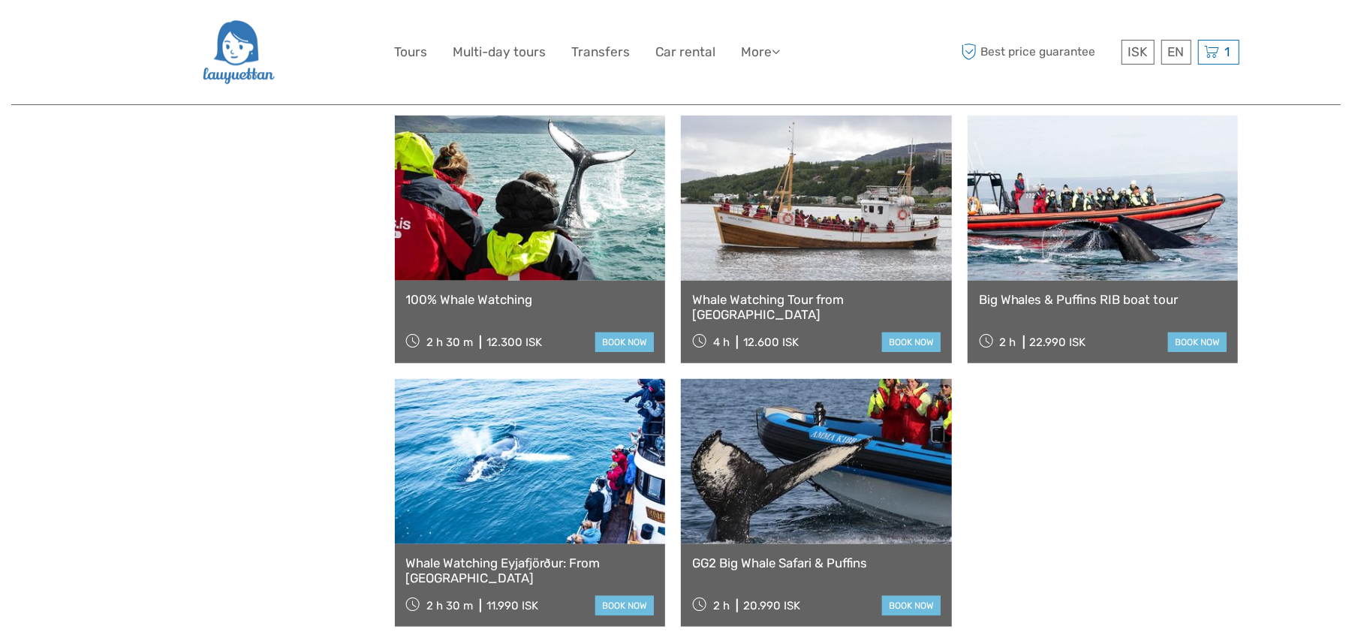
select select
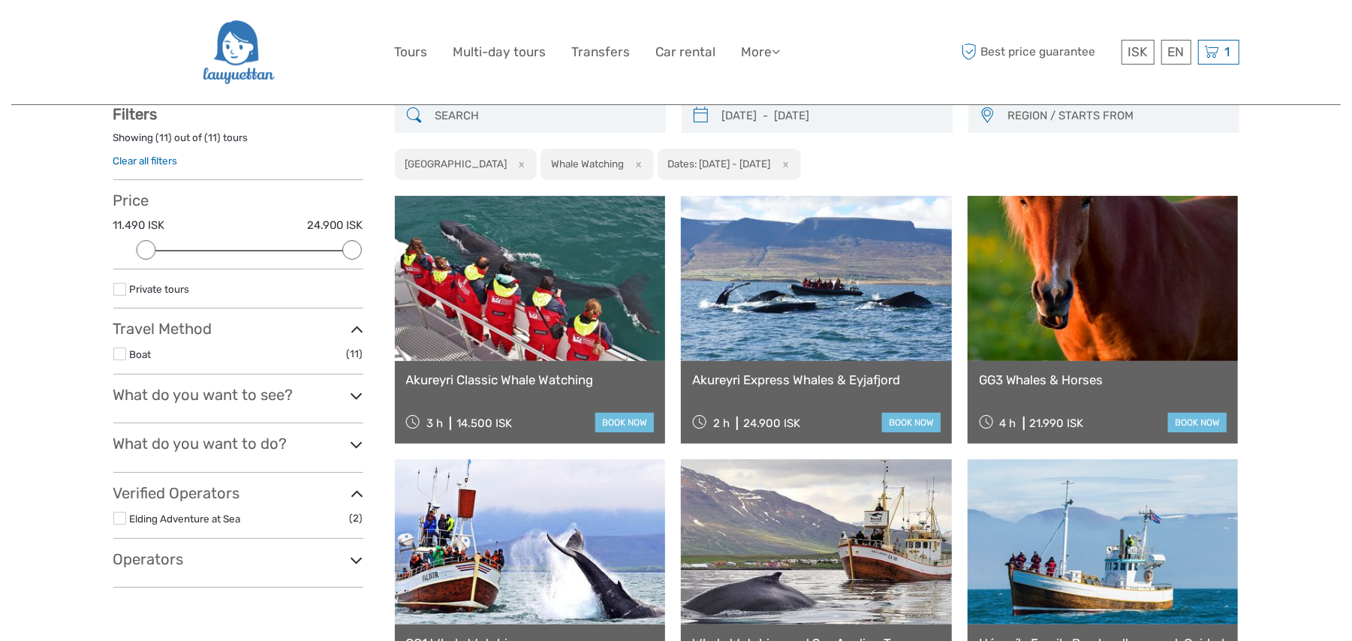
scroll to position [133, 0]
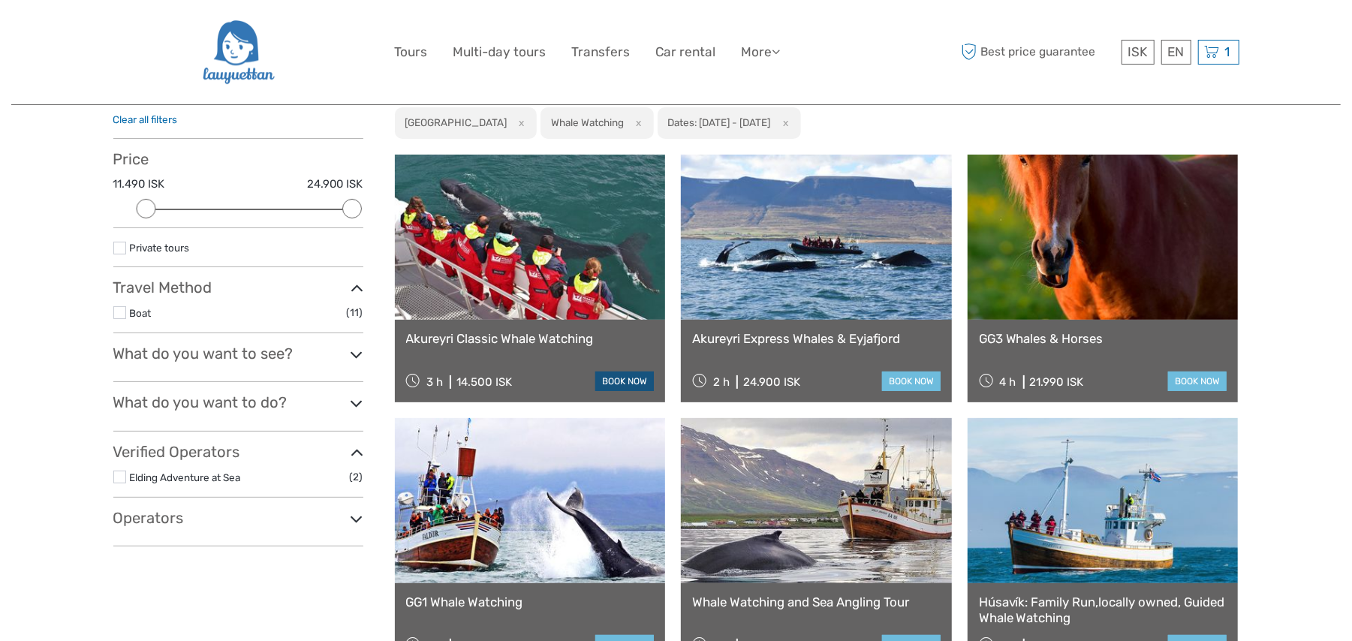
click at [623, 377] on link "book now" at bounding box center [624, 382] width 59 height 20
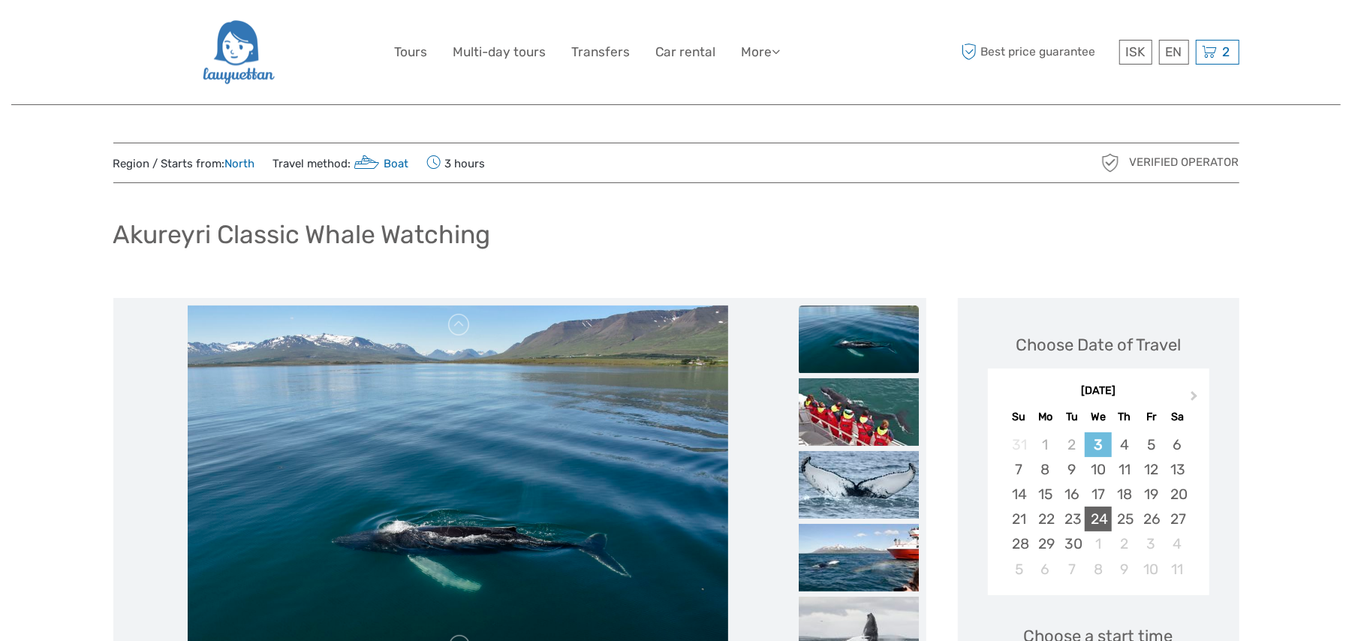
click at [1094, 520] on div "24" at bounding box center [1098, 519] width 26 height 25
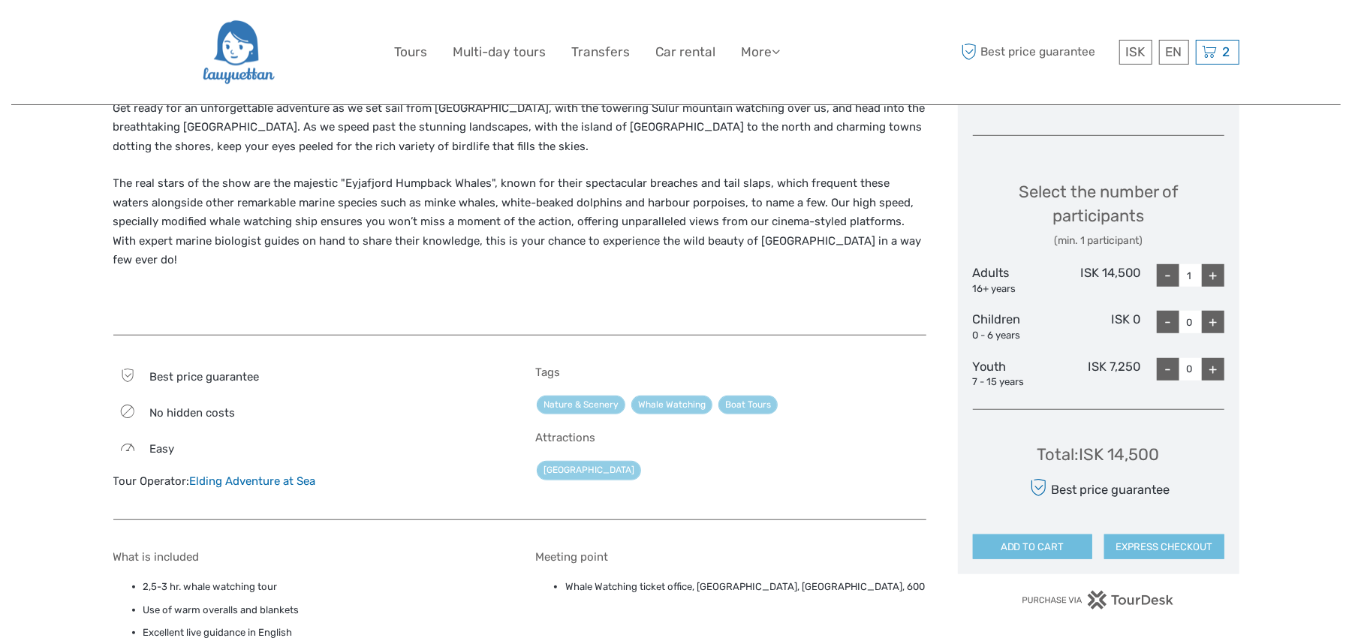
scroll to position [533, 0]
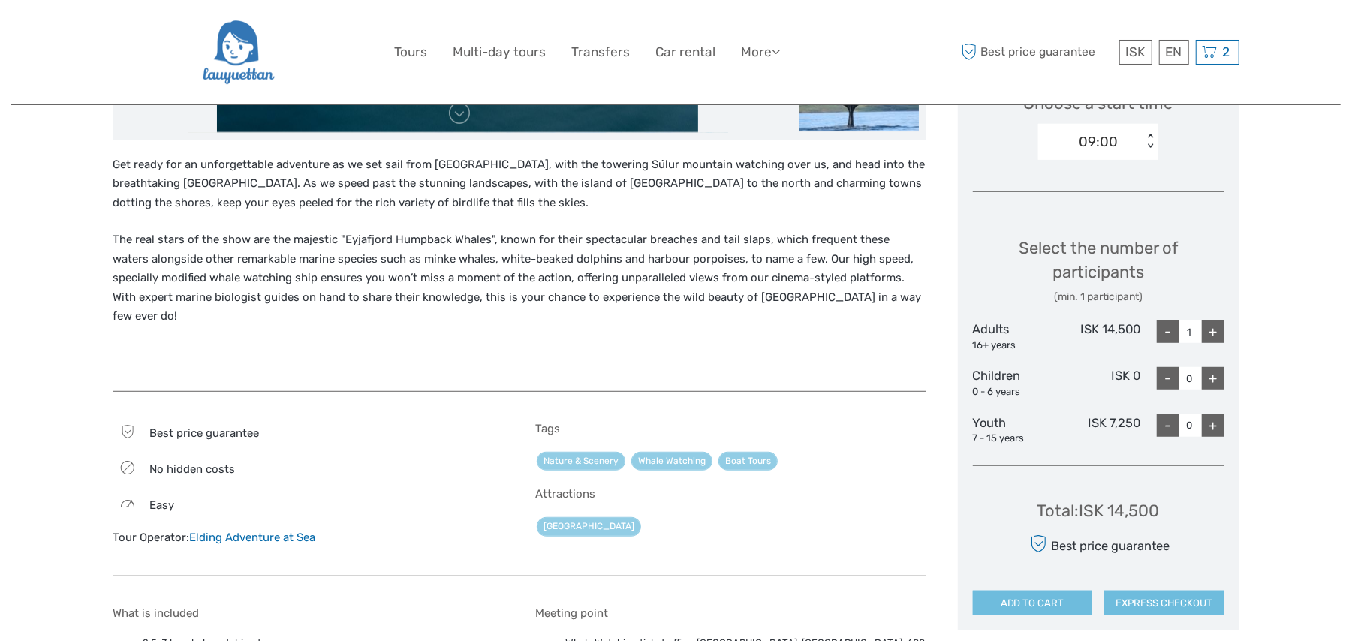
click at [1216, 334] on div "+" at bounding box center [1213, 332] width 23 height 23
type input "2"
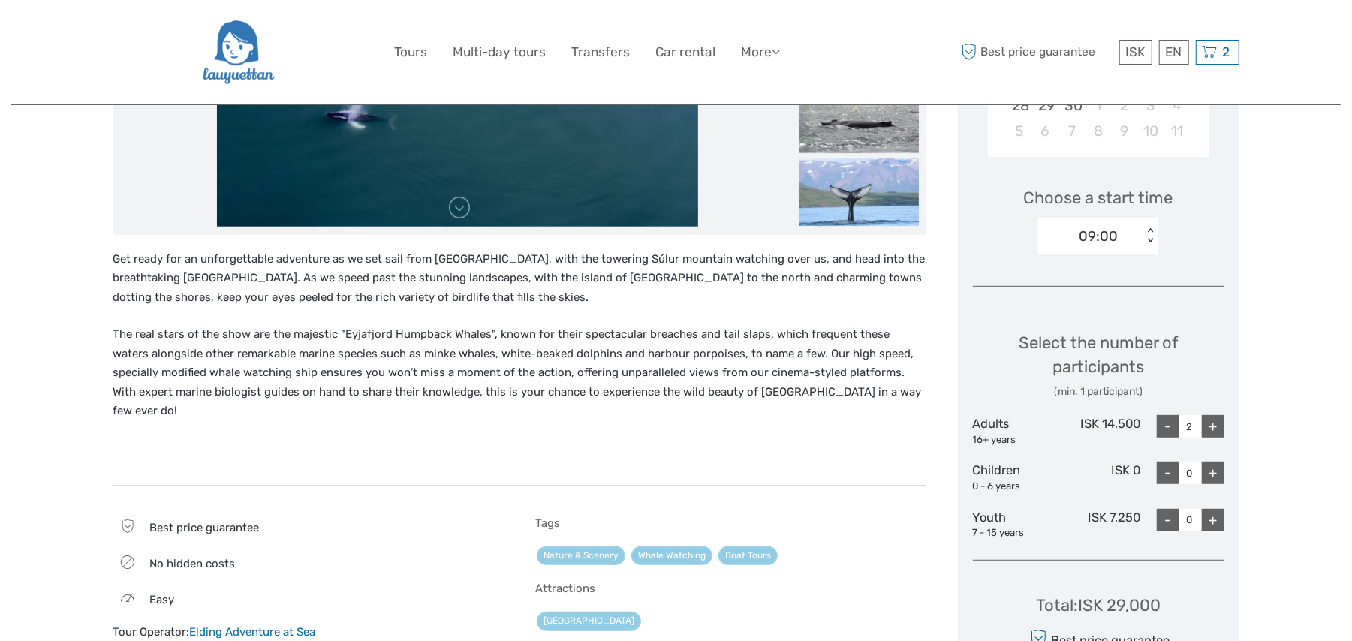
scroll to position [267, 0]
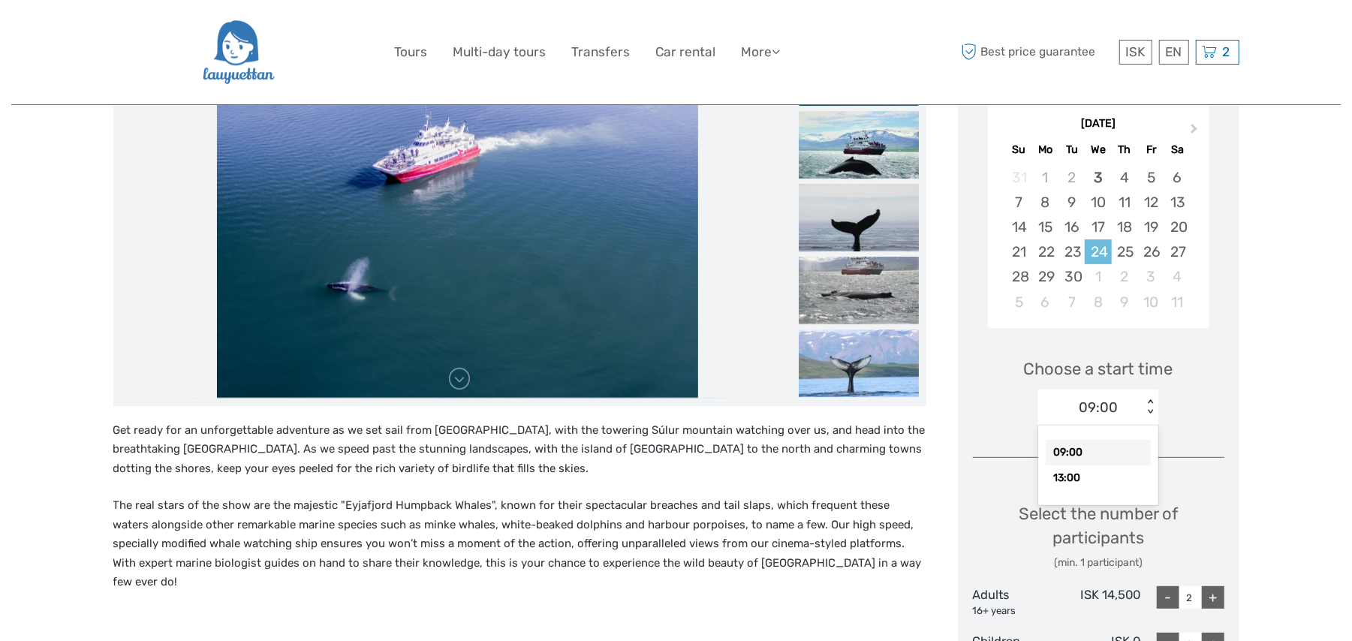
click at [1151, 408] on div "< >" at bounding box center [1150, 407] width 13 height 16
click at [1106, 453] on div "09:00" at bounding box center [1098, 453] width 105 height 26
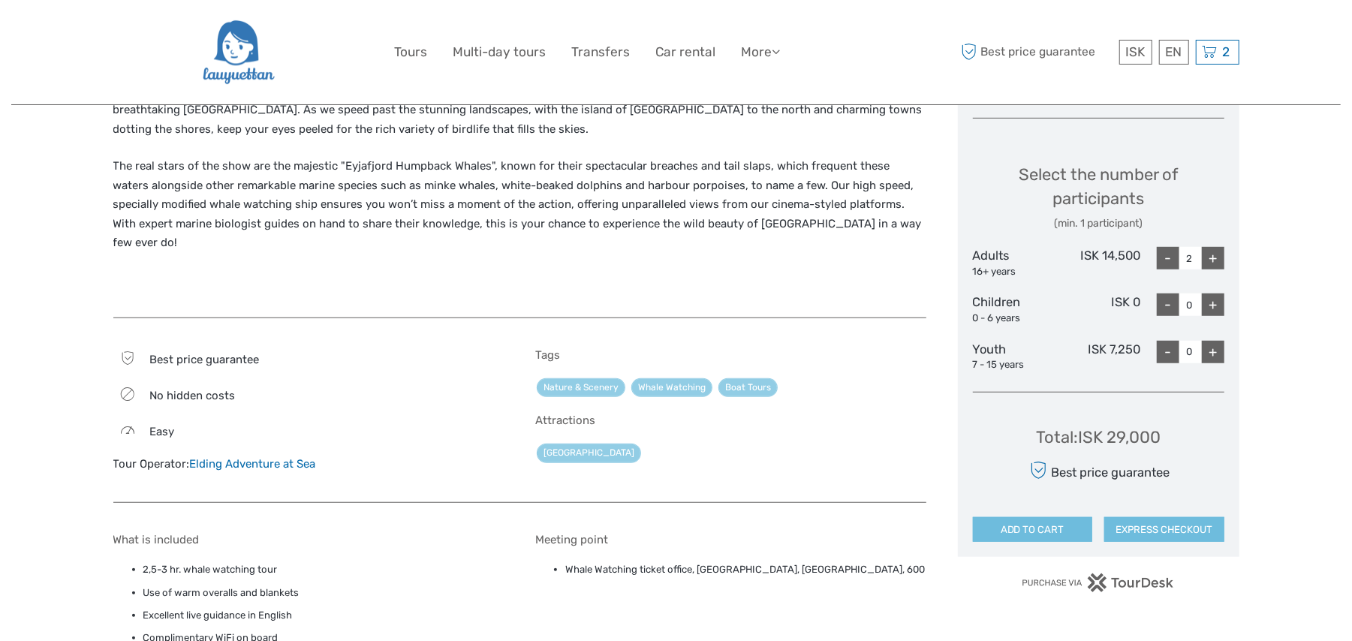
scroll to position [667, 0]
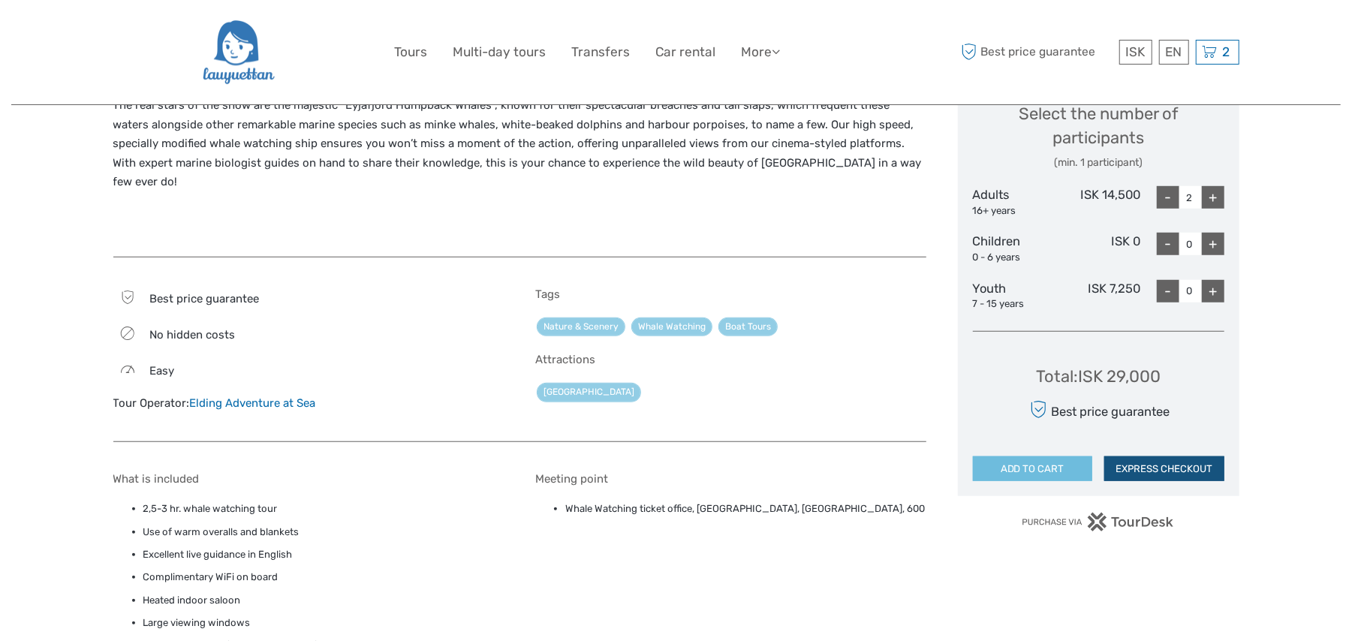
click at [1180, 474] on button "EXPRESS CHECKOUT" at bounding box center [1164, 469] width 120 height 26
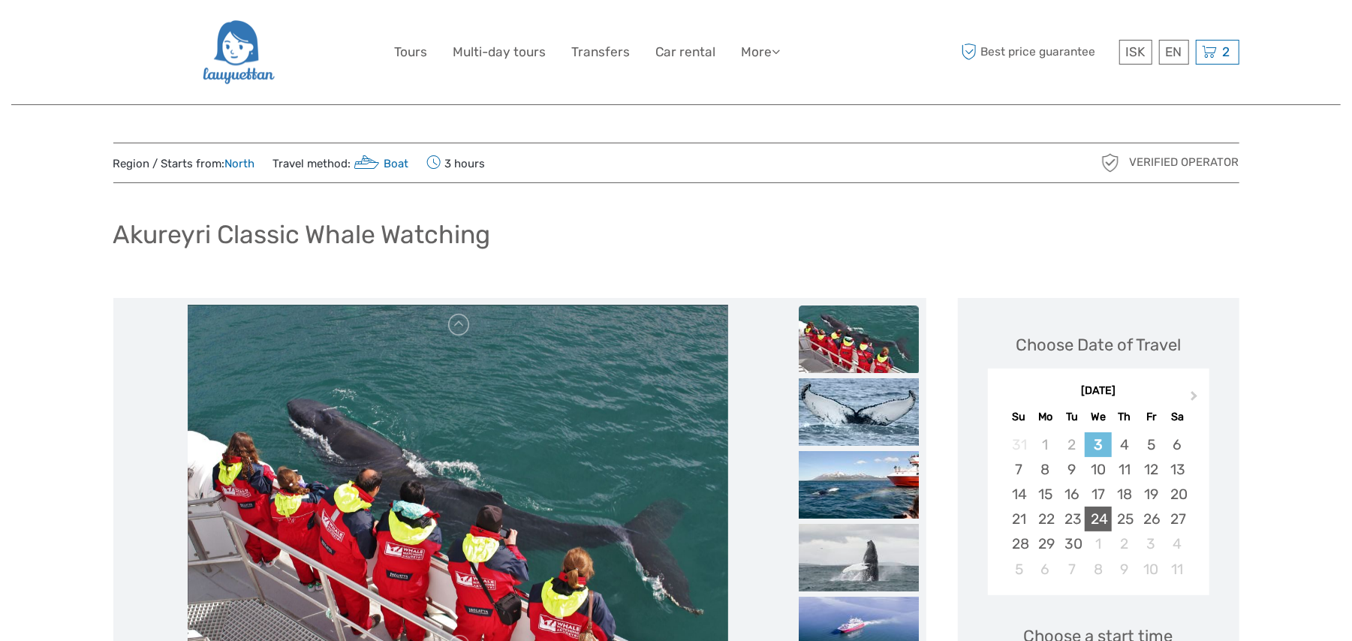
click at [1098, 514] on div "24" at bounding box center [1098, 519] width 26 height 25
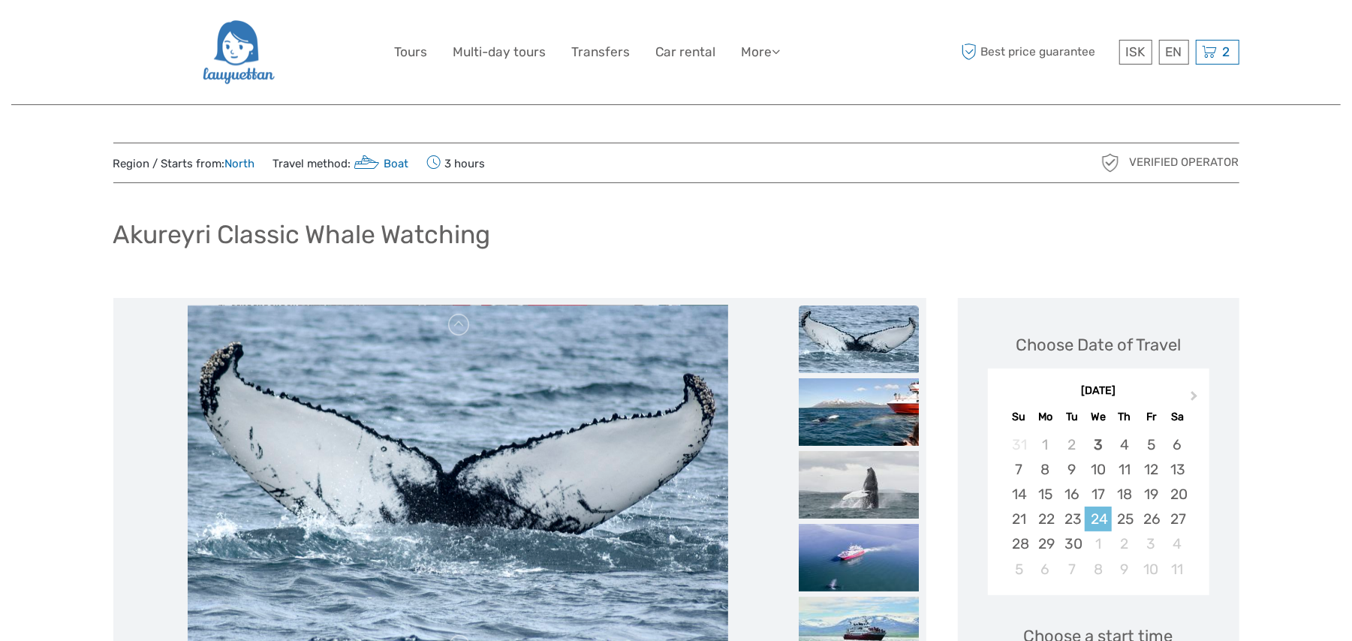
scroll to position [267, 0]
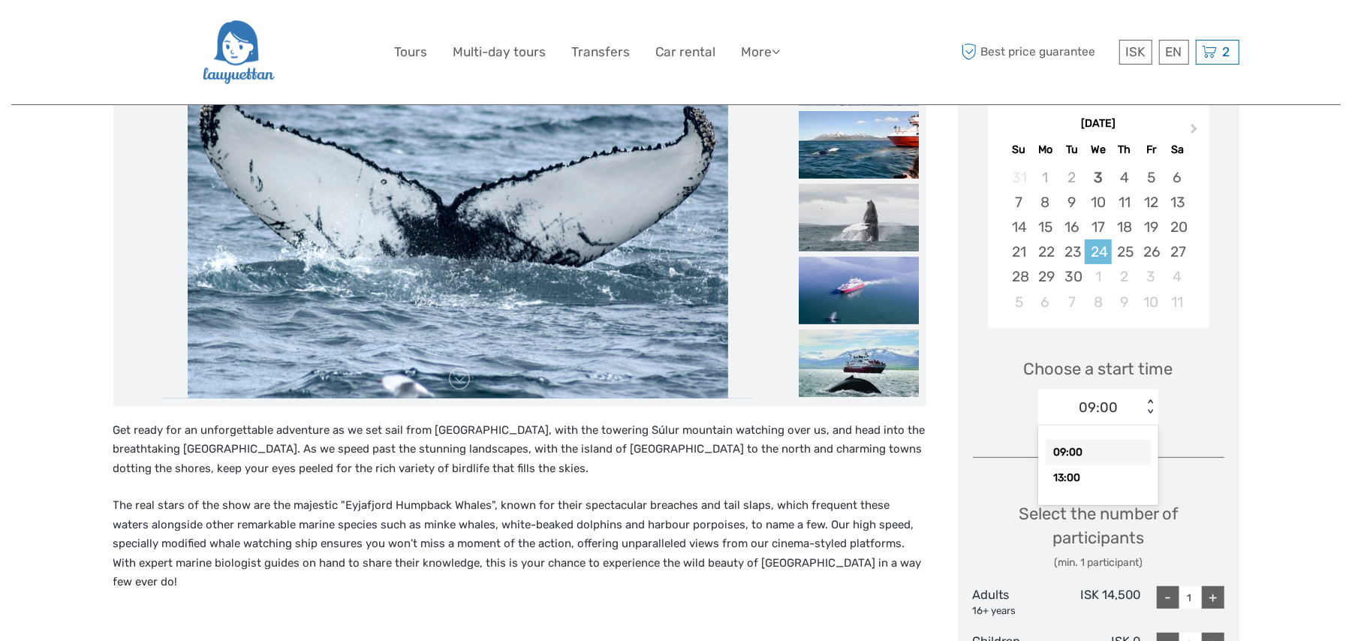
click at [1145, 411] on div "< >" at bounding box center [1150, 407] width 13 height 16
click at [1078, 449] on div "09:00" at bounding box center [1098, 453] width 105 height 26
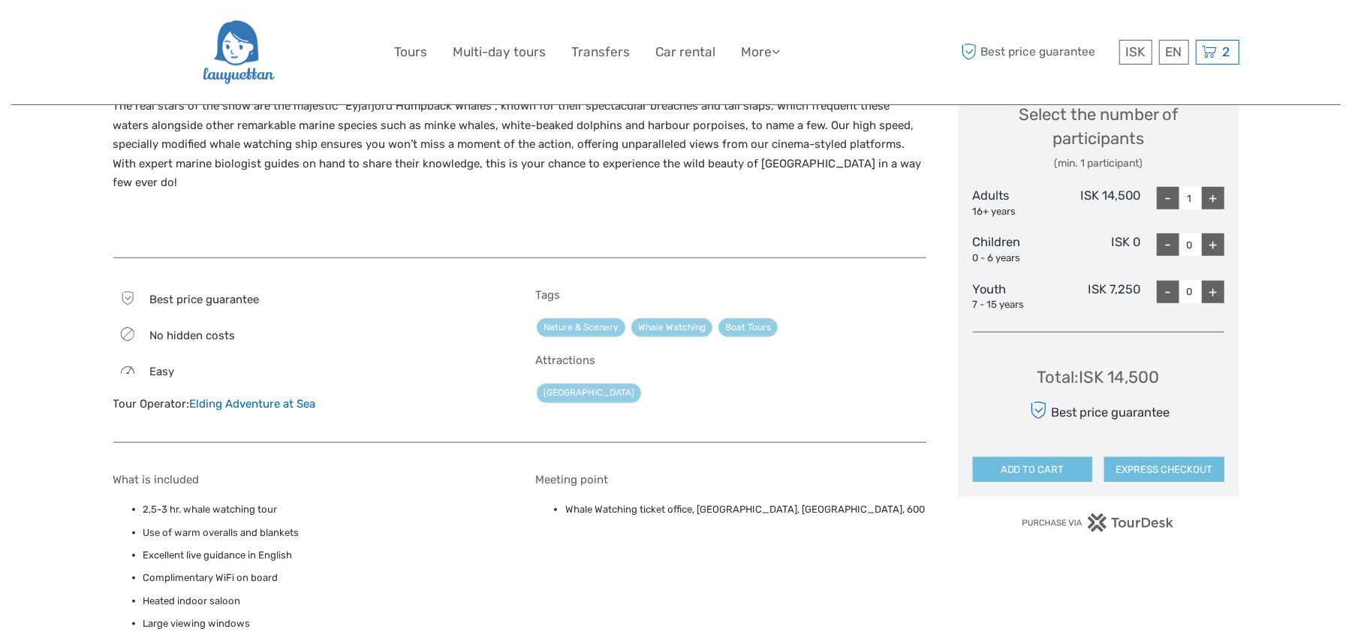
scroll to position [667, 0]
click at [1207, 201] on div "+" at bounding box center [1213, 197] width 23 height 23
type input "2"
click at [1182, 465] on button "EXPRESS CHECKOUT" at bounding box center [1164, 469] width 120 height 26
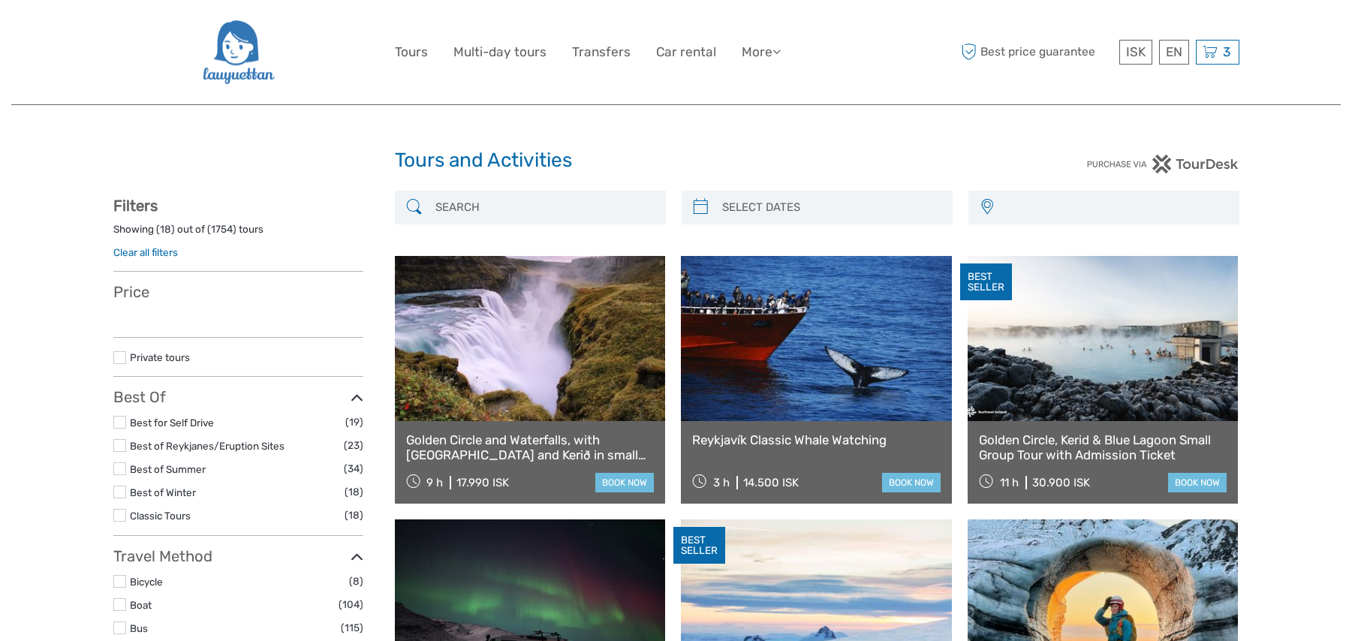
select select
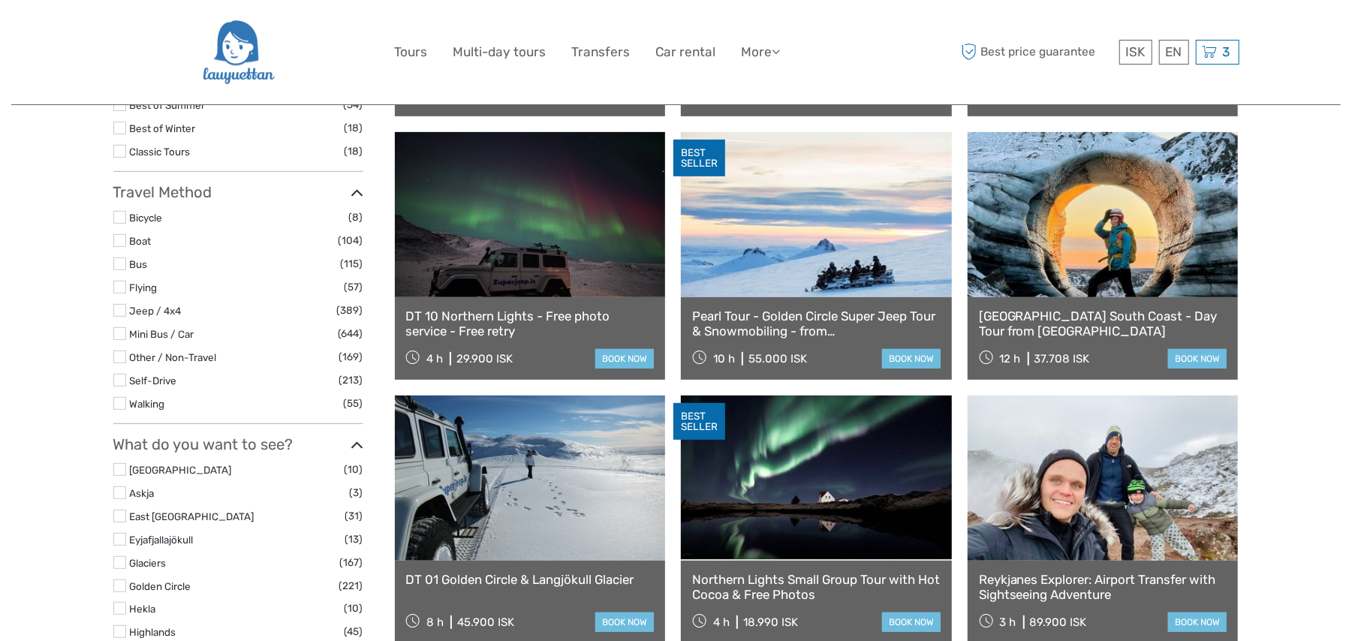
scroll to position [400, 0]
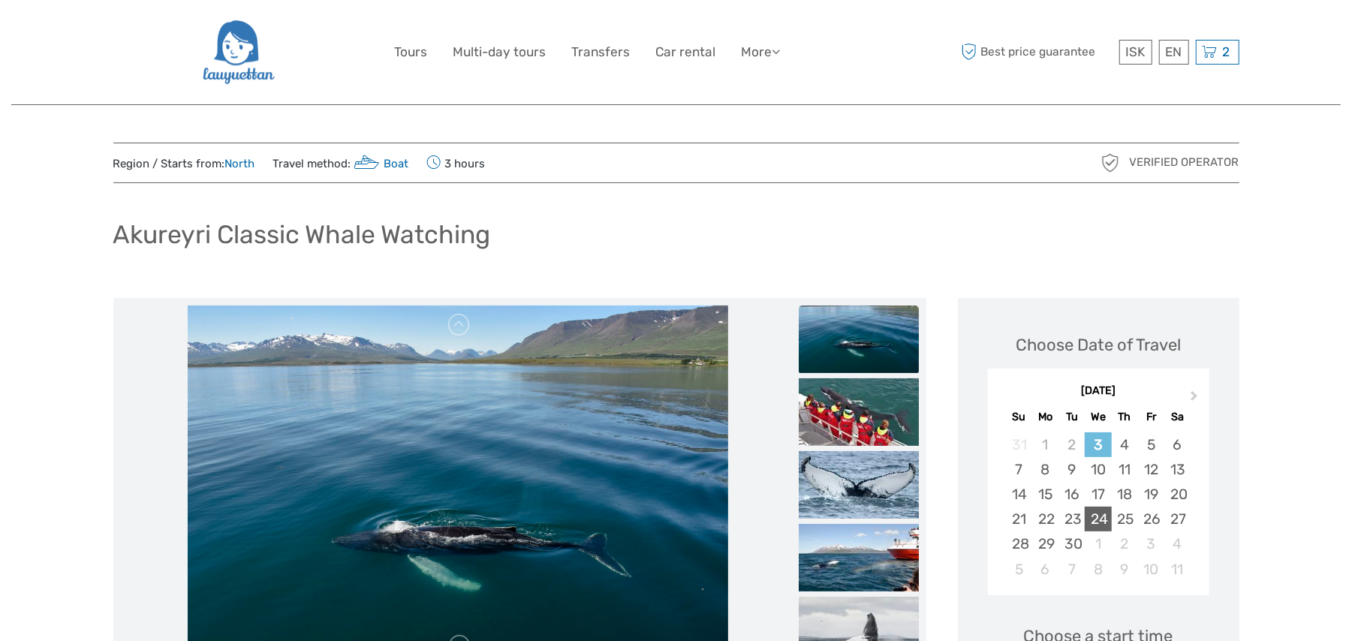
click at [1101, 514] on div "24" at bounding box center [1098, 519] width 26 height 25
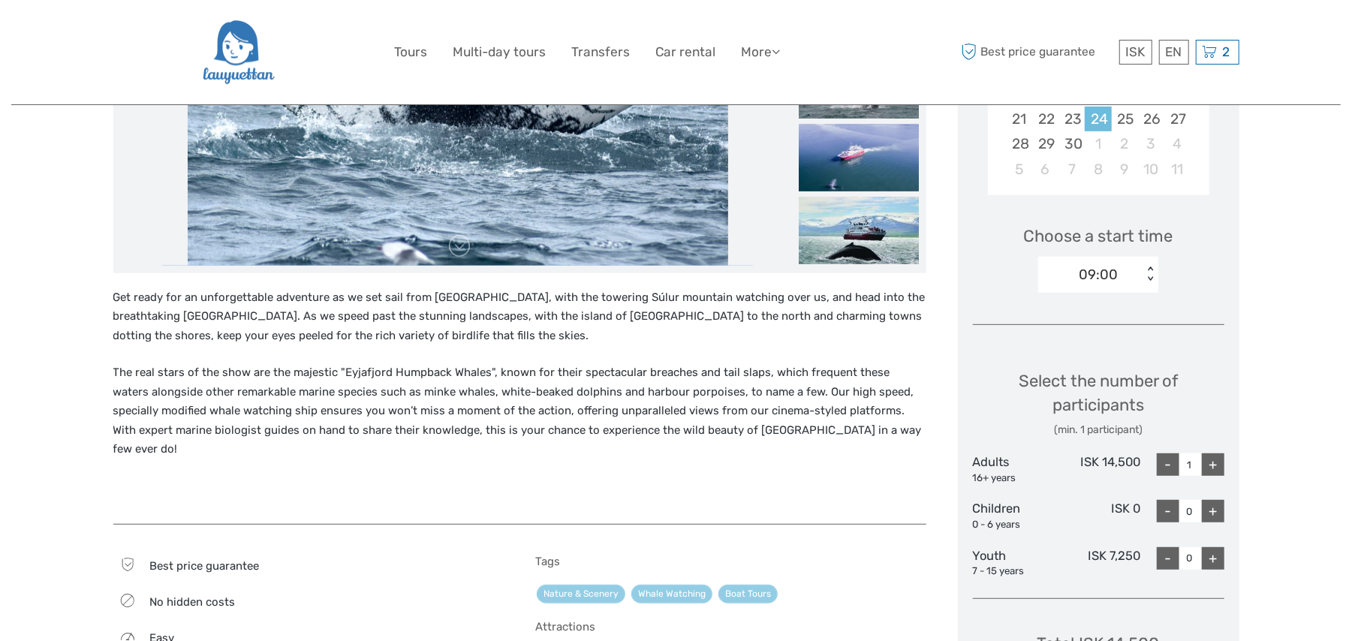
scroll to position [533, 0]
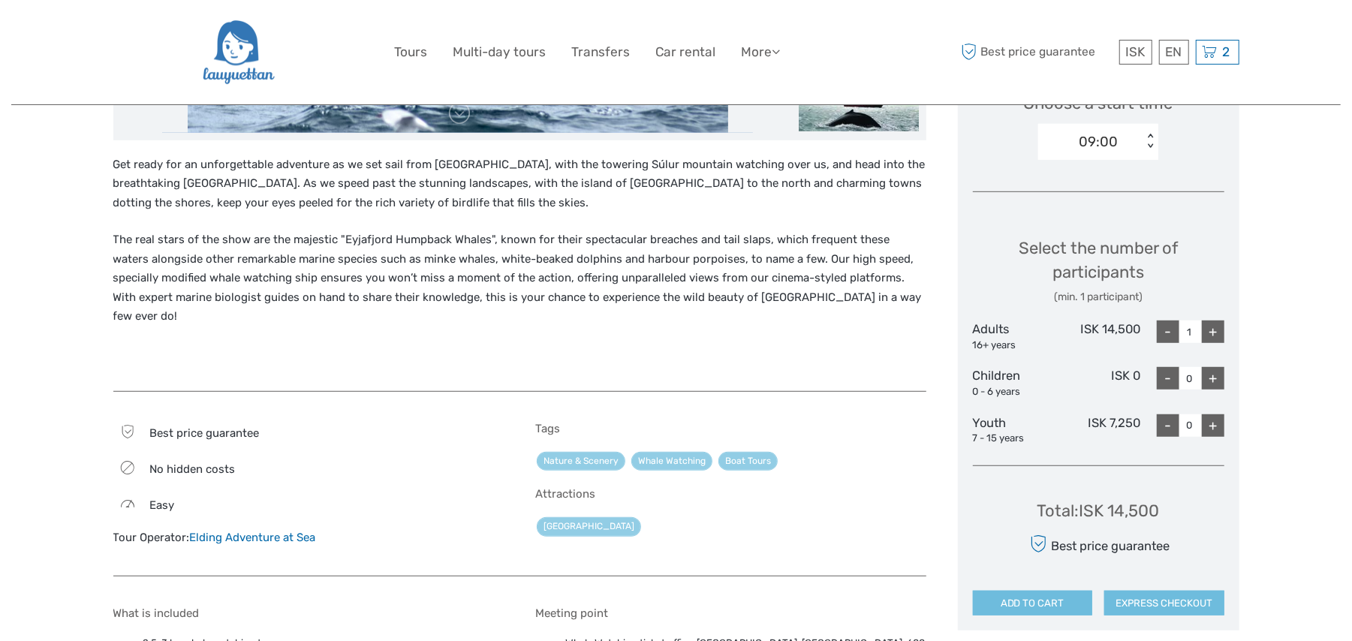
click at [1213, 331] on div "+" at bounding box center [1213, 332] width 23 height 23
type input "2"
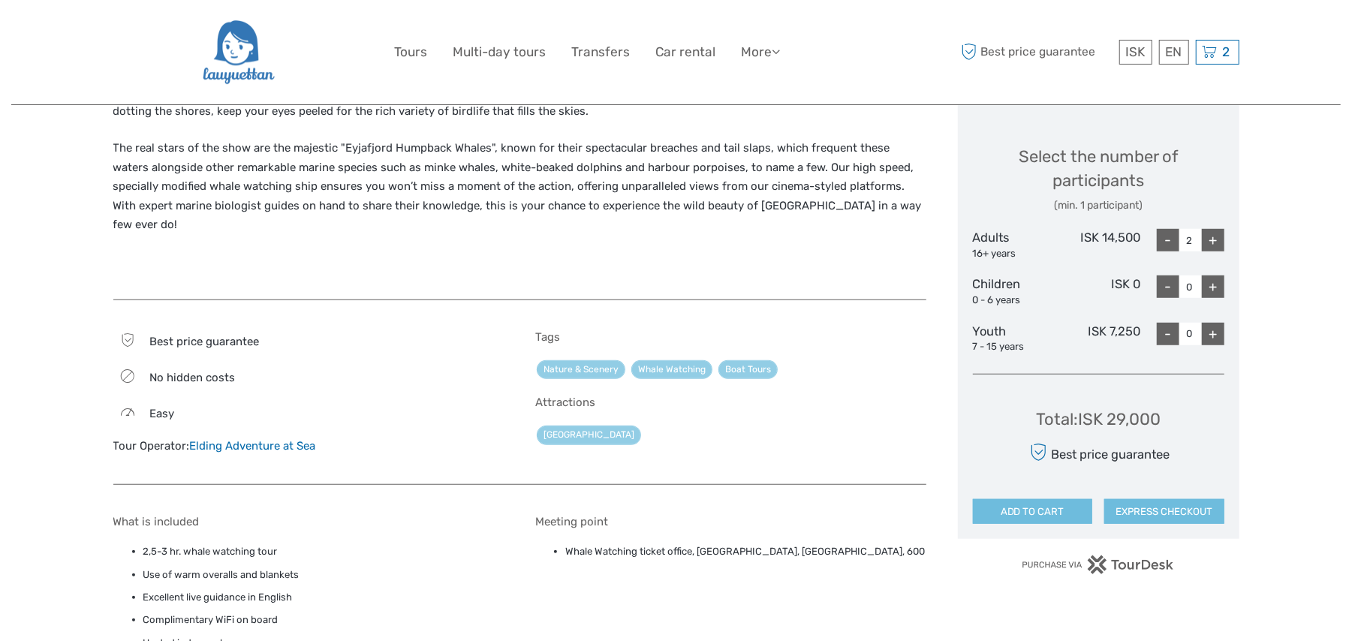
scroll to position [667, 0]
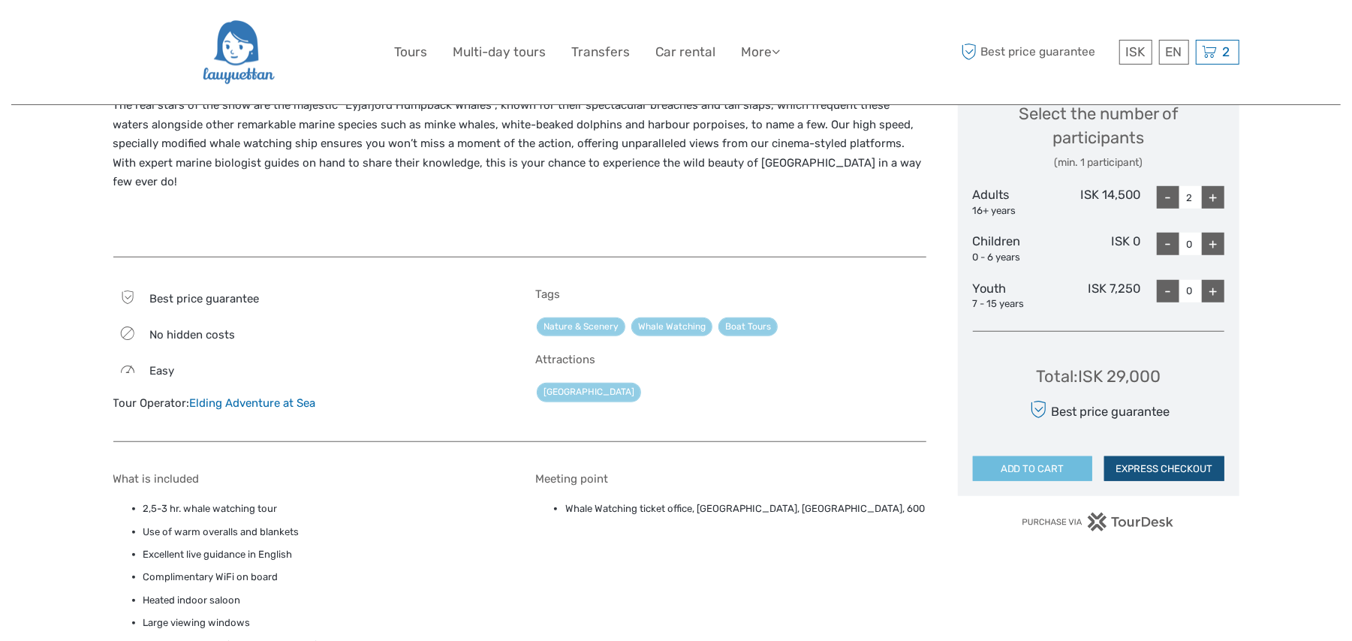
click at [1178, 462] on button "EXPRESS CHECKOUT" at bounding box center [1164, 469] width 120 height 26
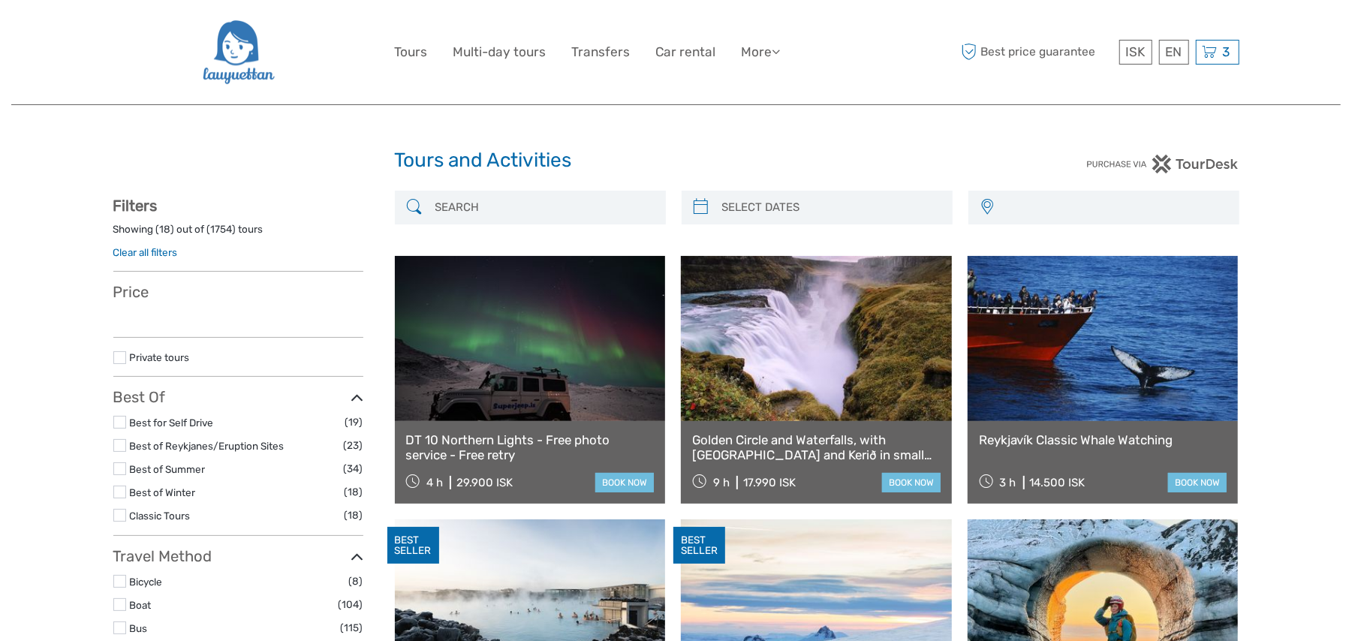
select select
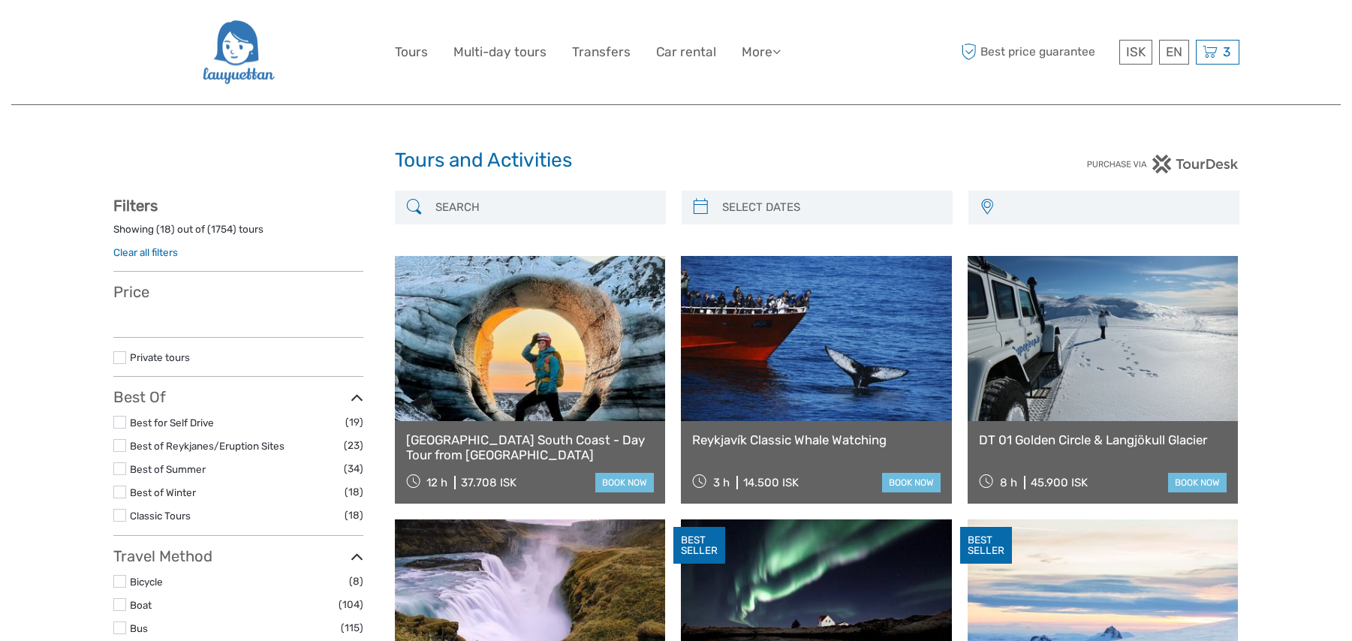
select select
click at [872, 208] on input "search" at bounding box center [830, 207] width 229 height 26
select select
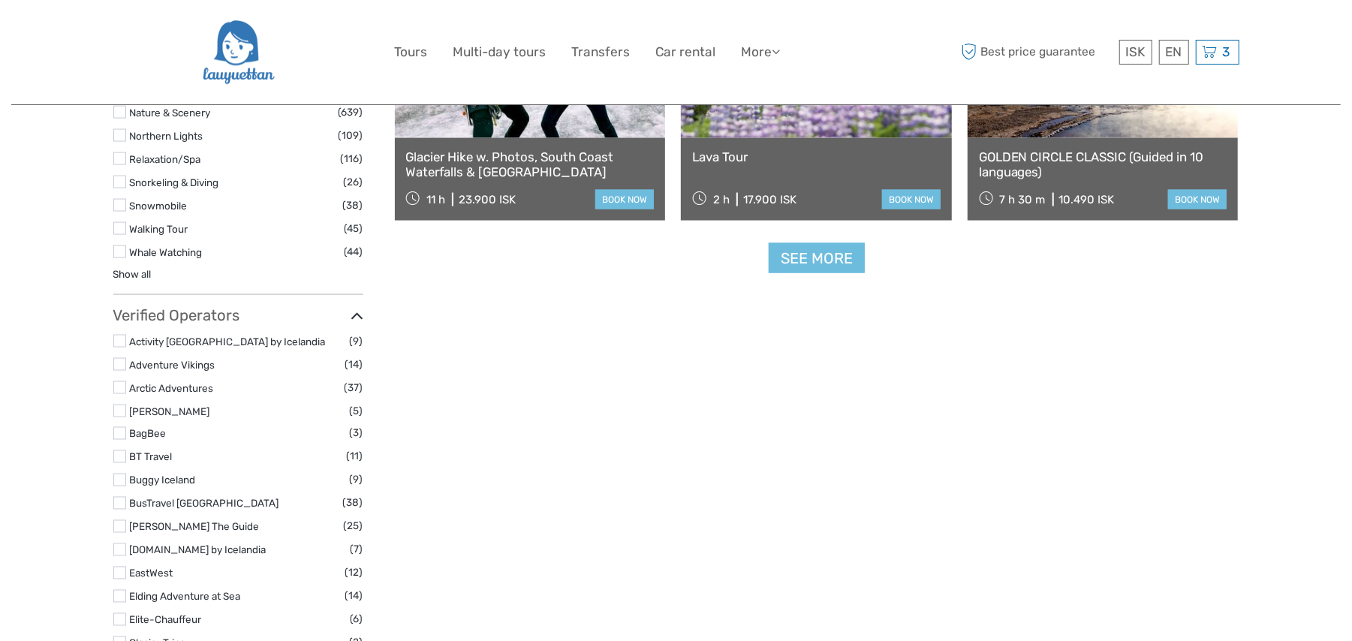
scroll to position [1601, 0]
click at [121, 255] on label at bounding box center [119, 251] width 13 height 13
click at [0, 0] on input "checkbox" at bounding box center [0, 0] width 0 height 0
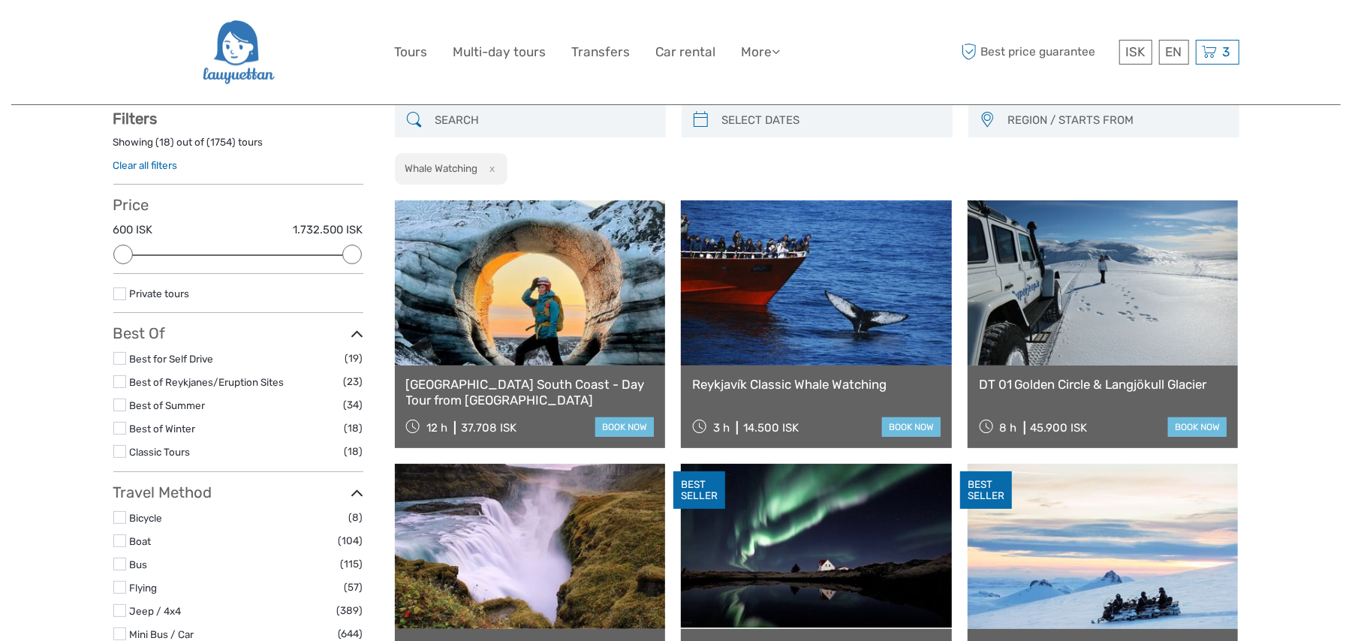
scroll to position [85, 0]
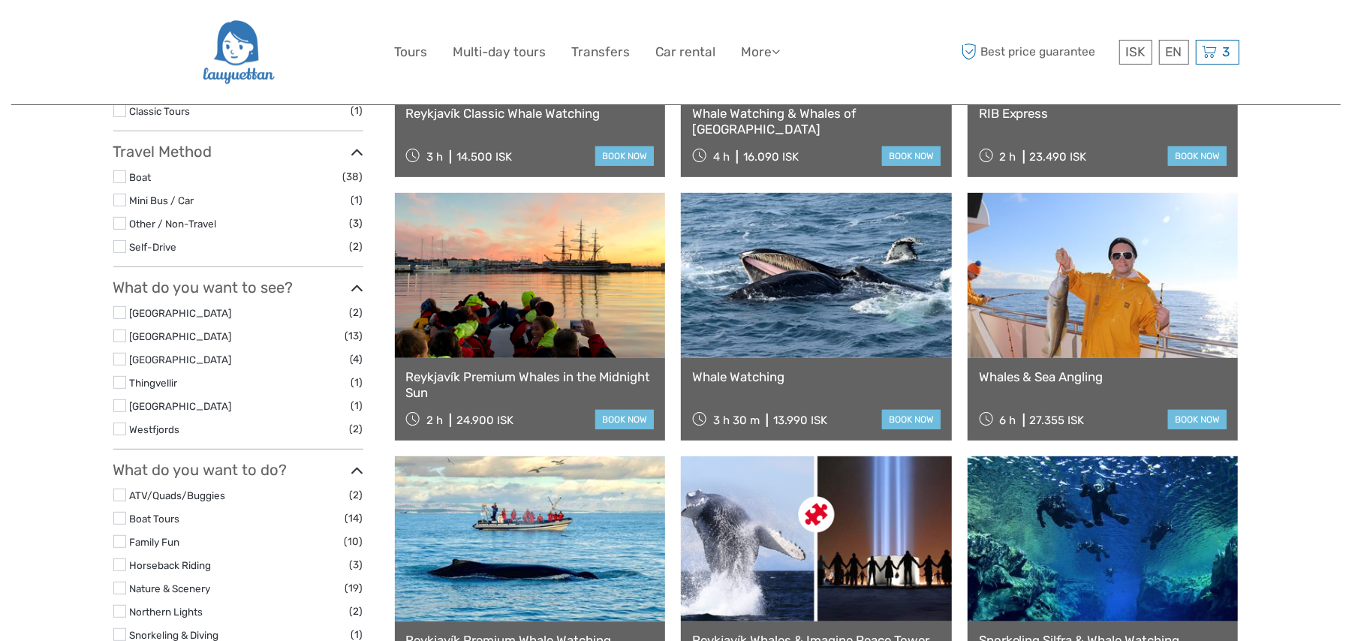
scroll to position [485, 0]
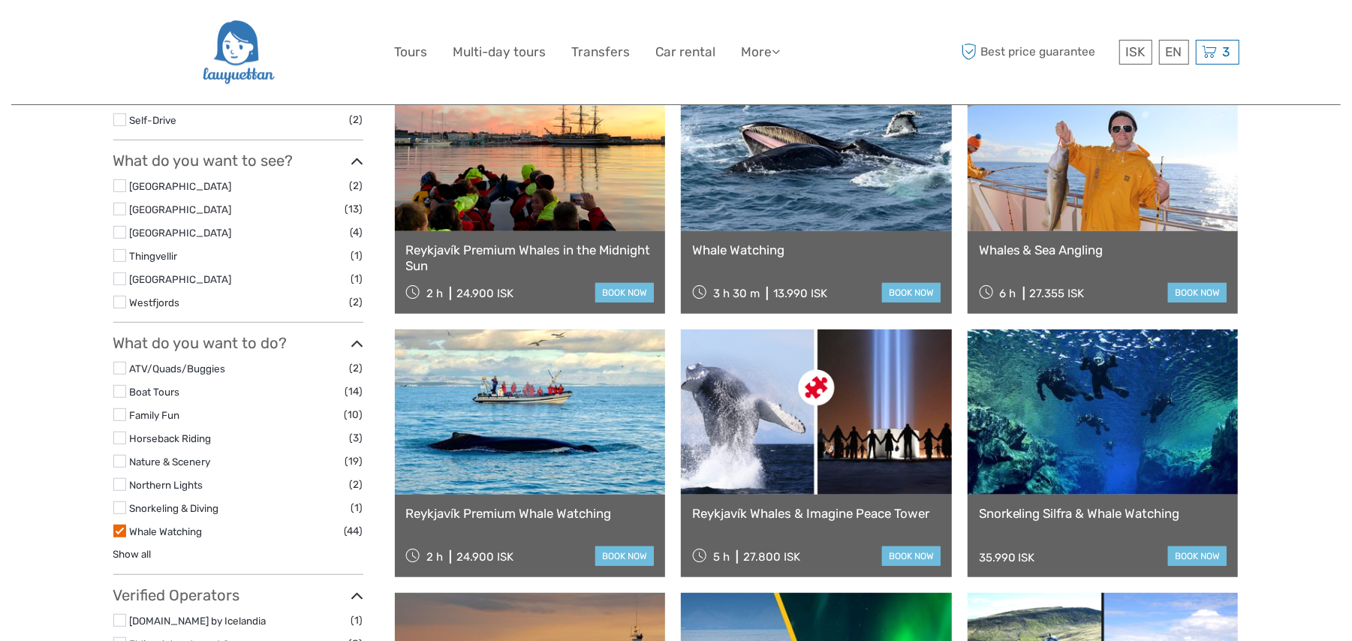
click at [119, 210] on label at bounding box center [119, 209] width 13 height 13
click at [0, 0] on input "checkbox" at bounding box center [0, 0] width 0 height 0
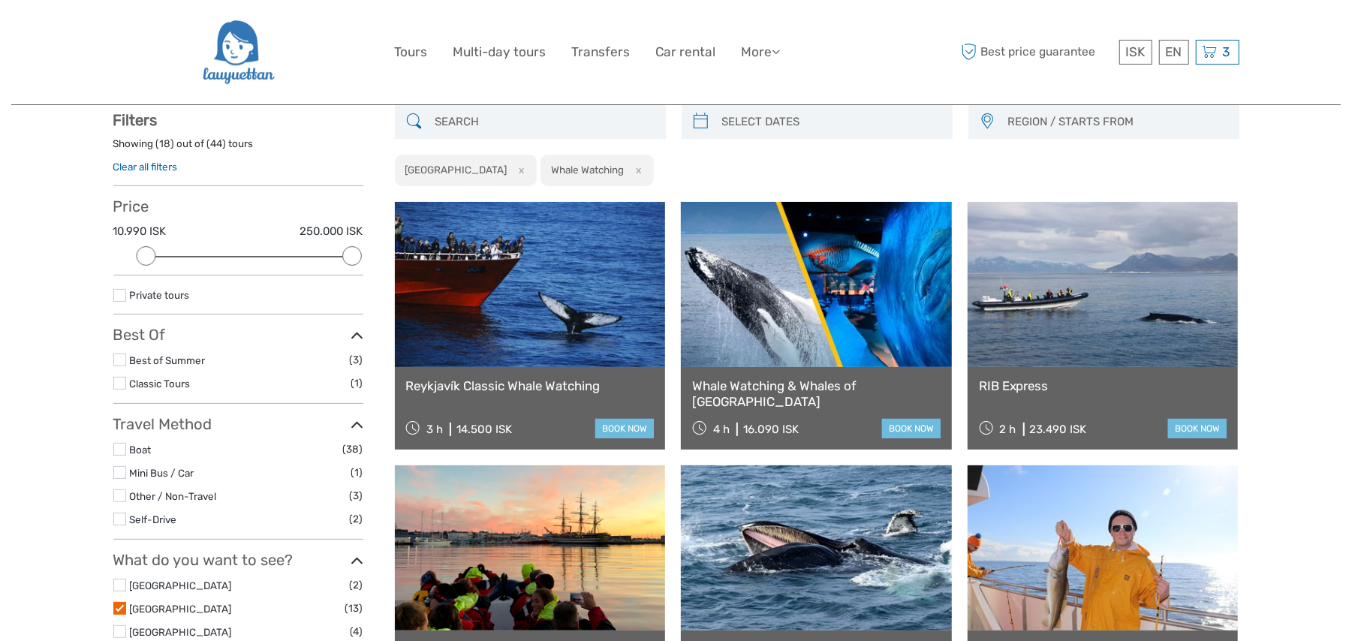
scroll to position [85, 0]
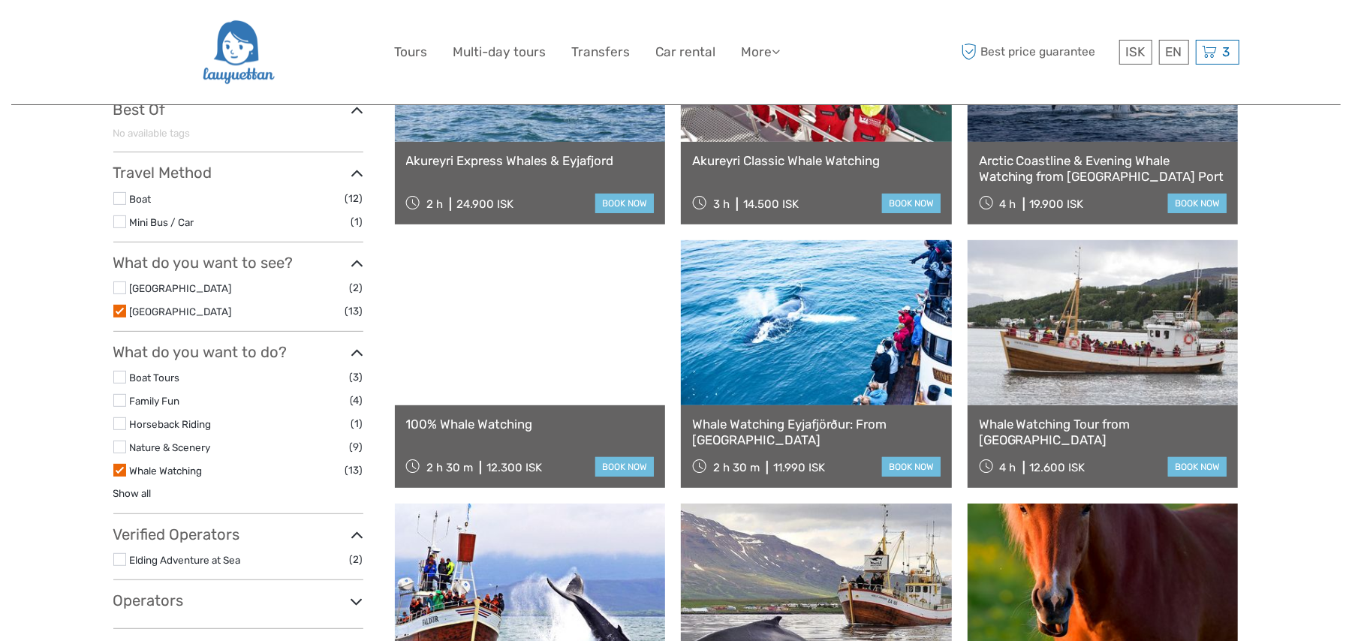
scroll to position [267, 0]
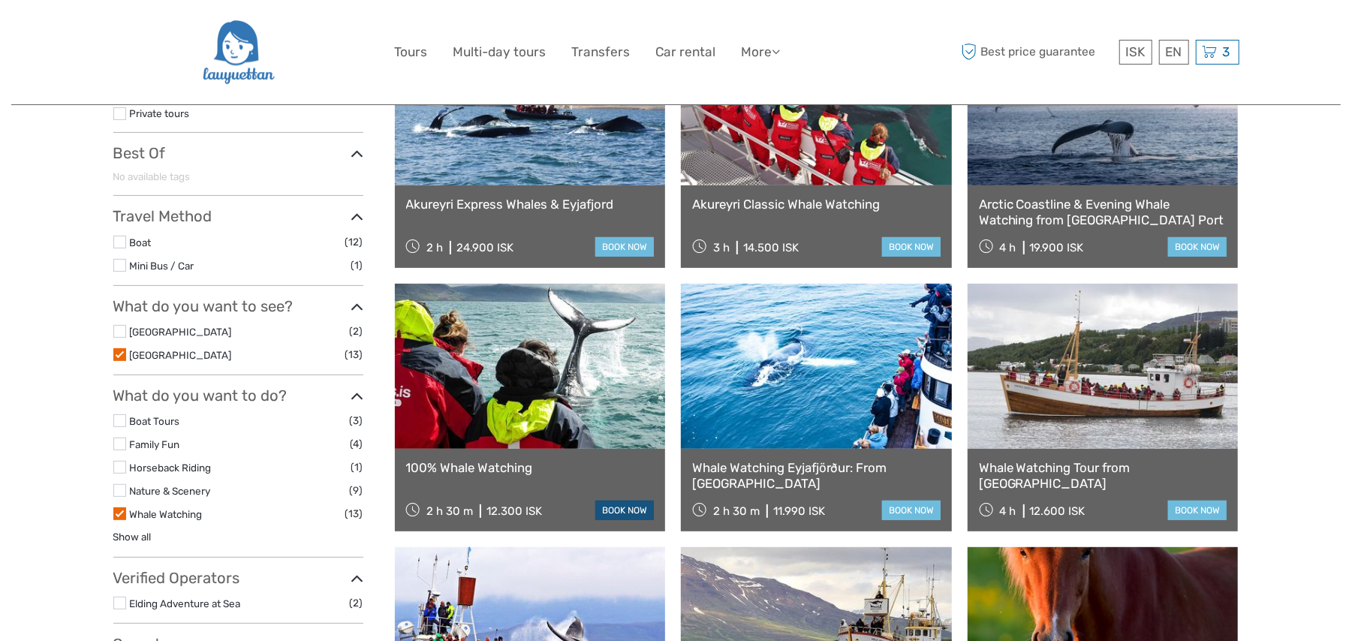
click at [629, 508] on link "book now" at bounding box center [624, 511] width 59 height 20
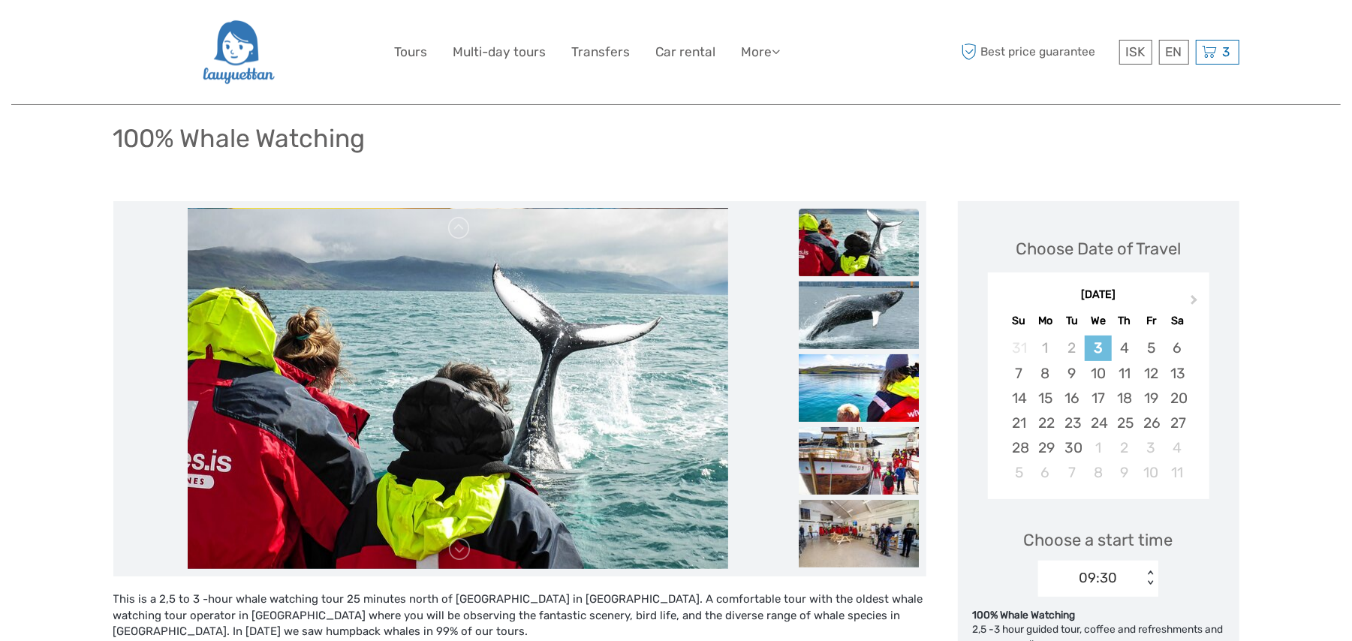
scroll to position [133, 0]
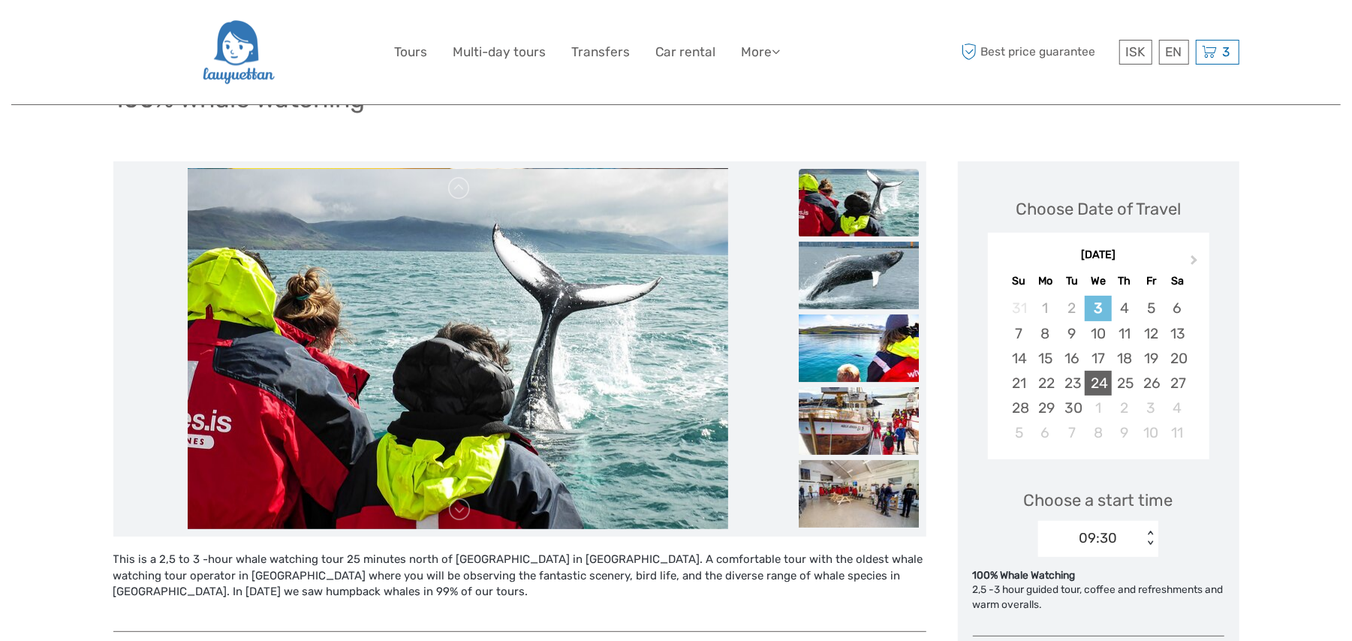
click at [1096, 383] on div "24" at bounding box center [1098, 383] width 26 height 25
click at [1135, 535] on div "09:30 < >" at bounding box center [1098, 539] width 120 height 36
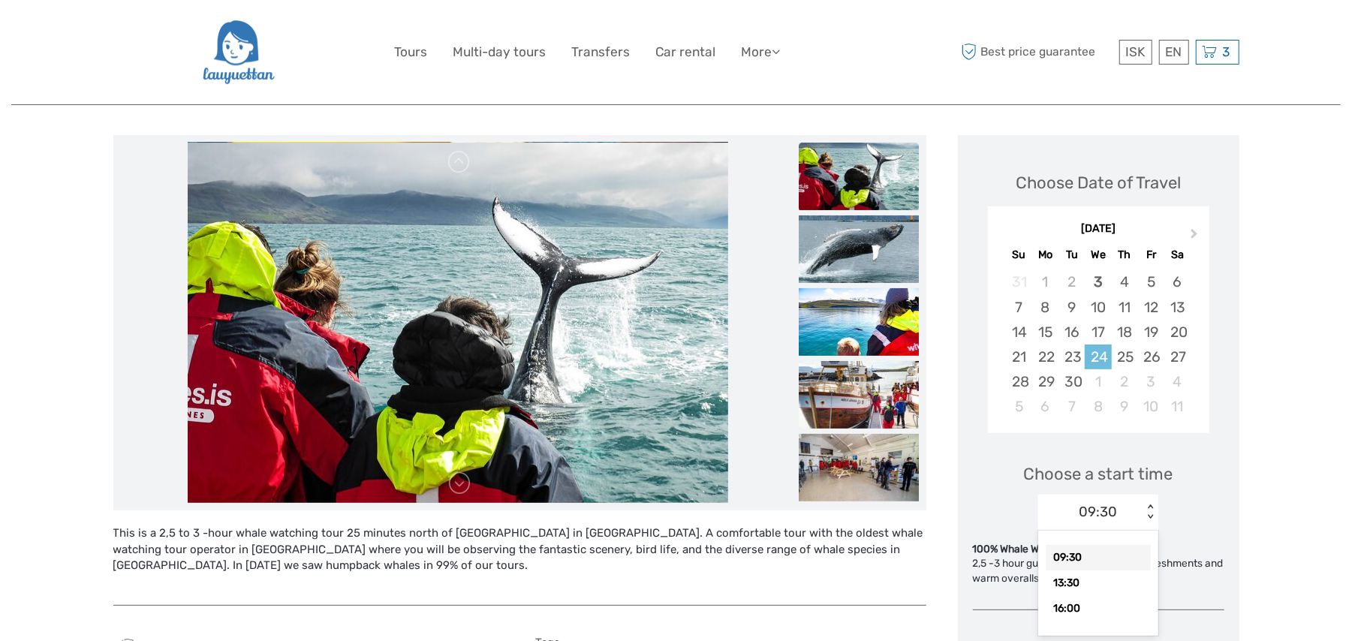
scroll to position [160, 0]
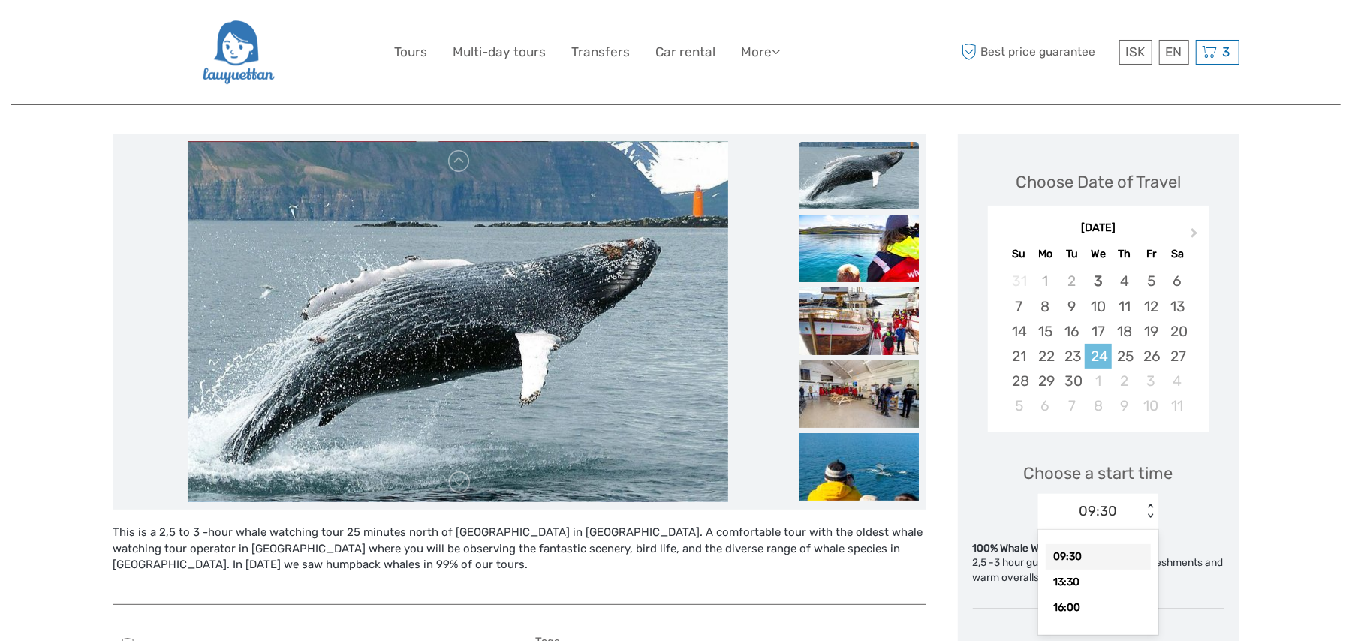
click at [1072, 554] on div "09:30" at bounding box center [1098, 557] width 105 height 26
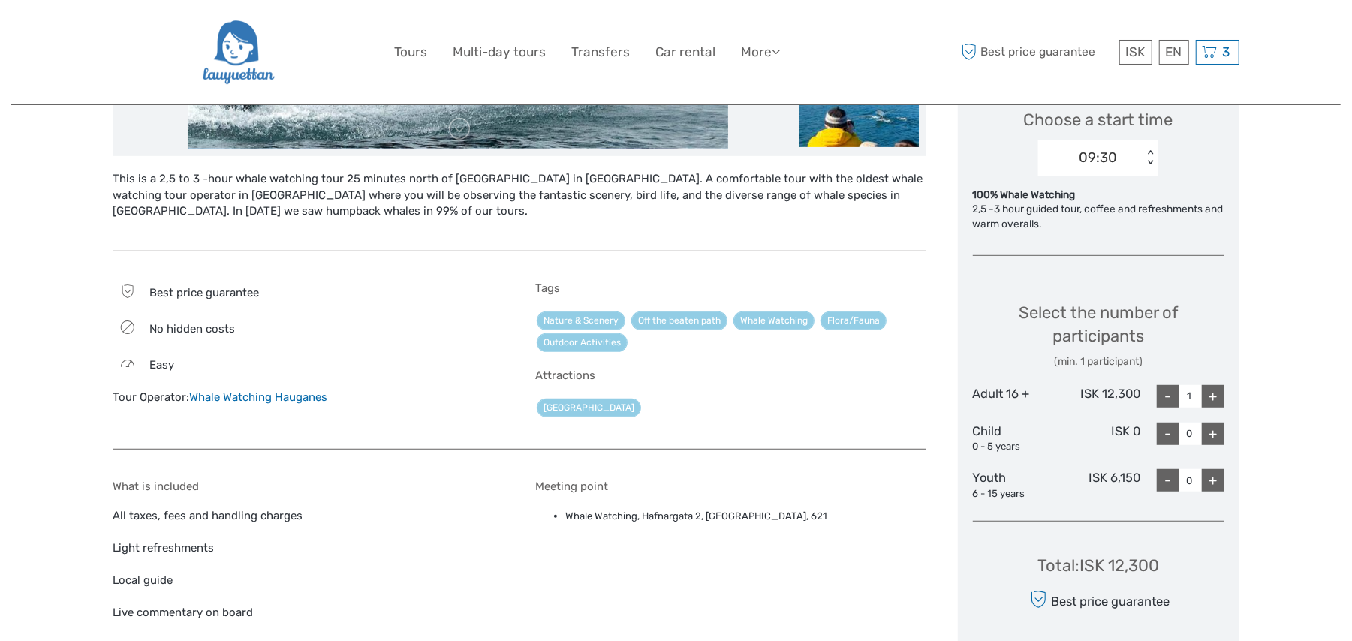
scroll to position [533, 0]
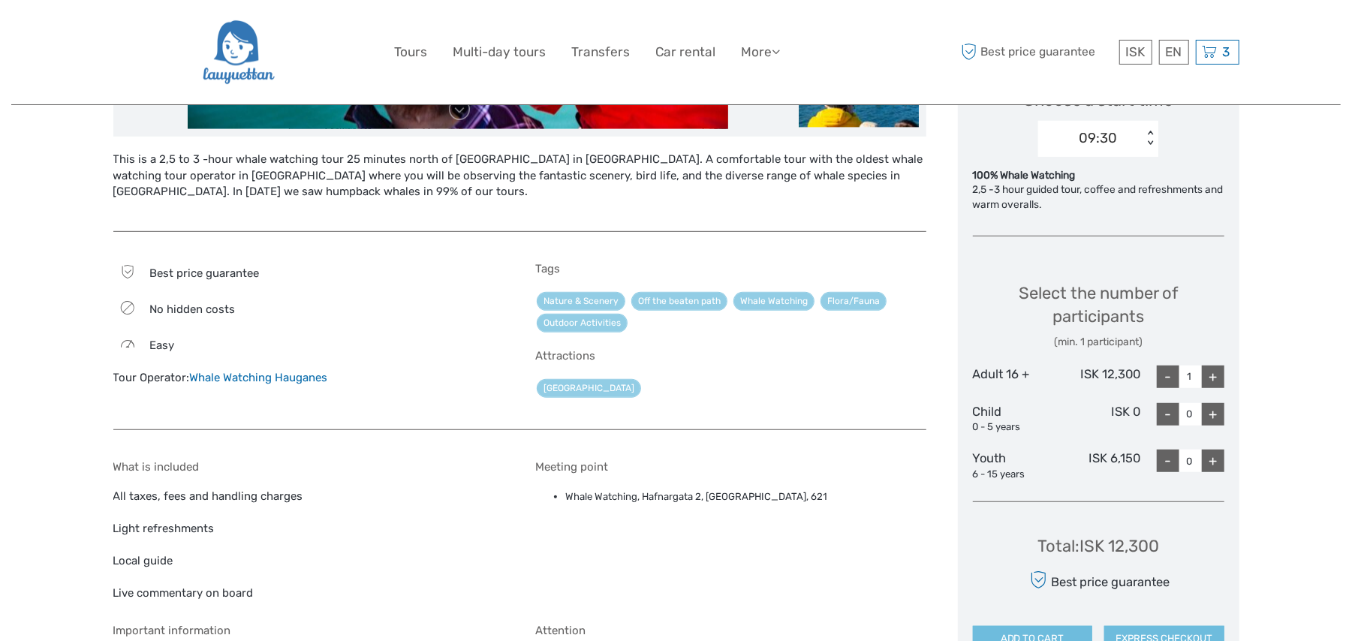
click at [1211, 370] on div "+" at bounding box center [1213, 377] width 23 height 23
type input "2"
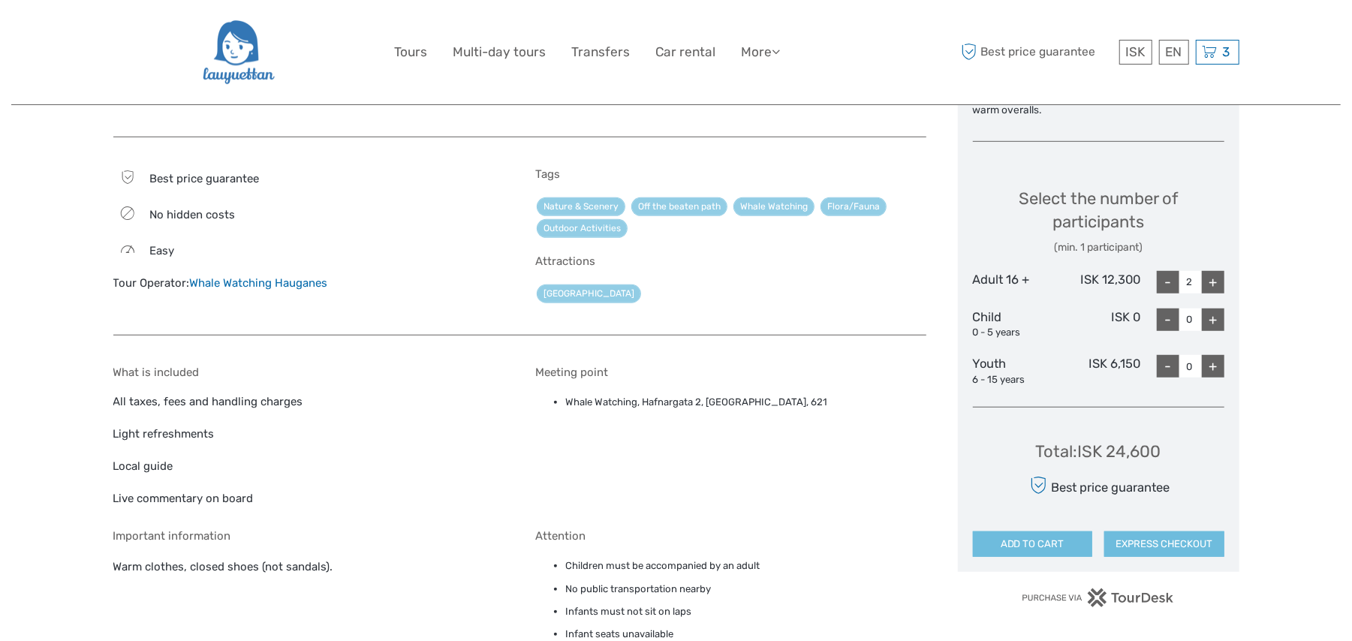
scroll to position [667, 0]
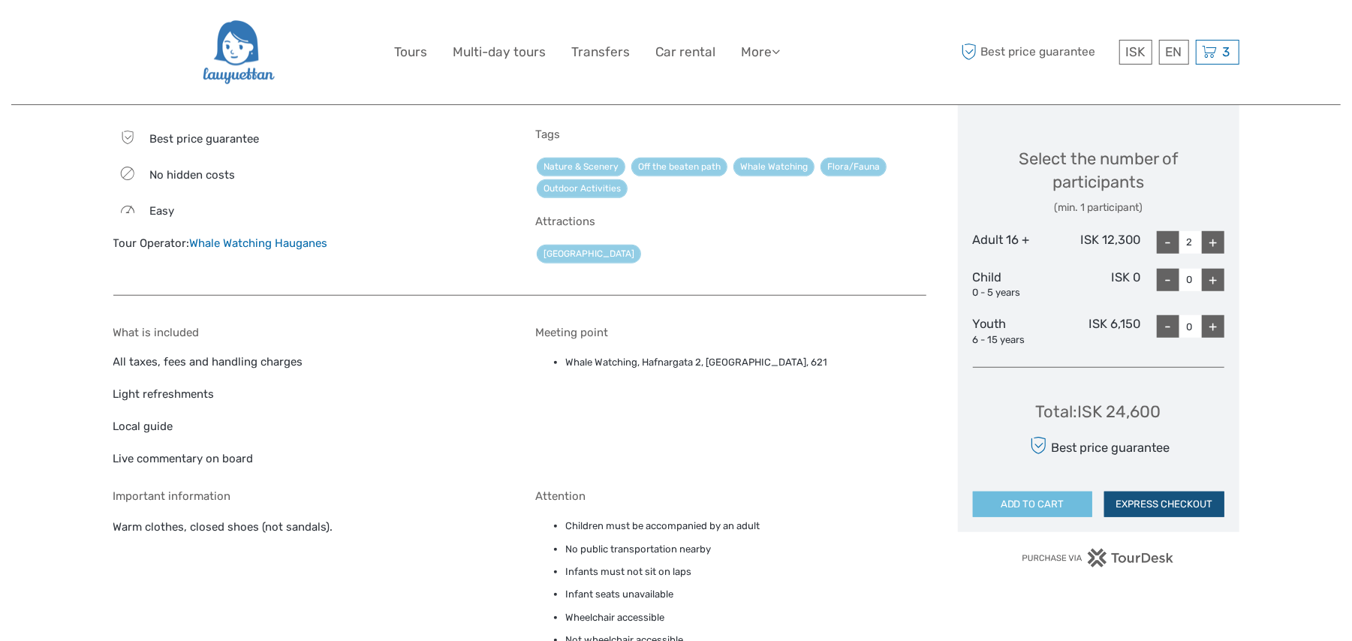
click at [1196, 508] on button "EXPRESS CHECKOUT" at bounding box center [1164, 505] width 120 height 26
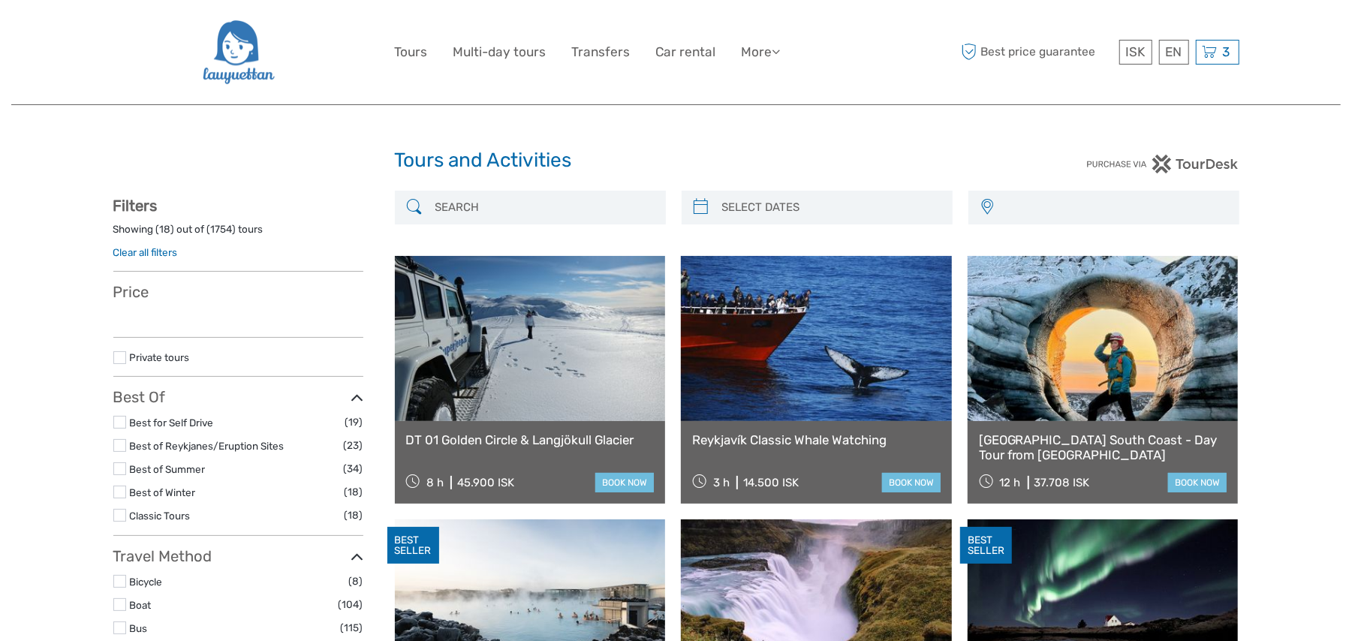
select select
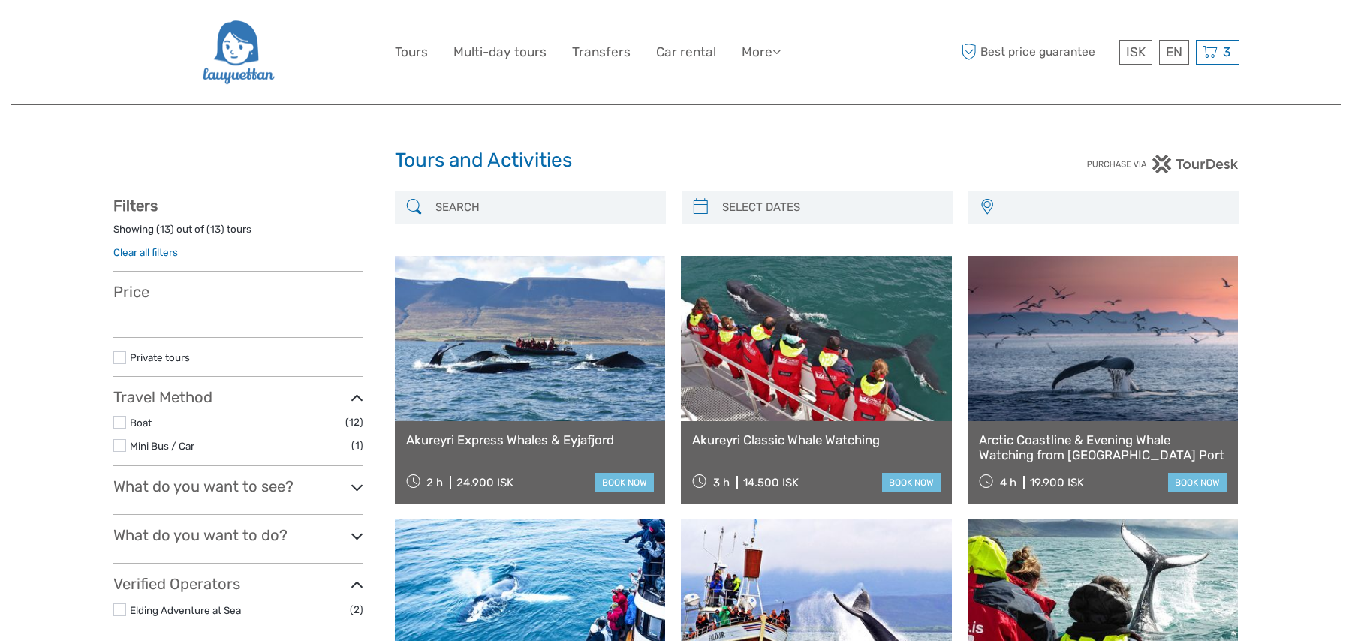
select select
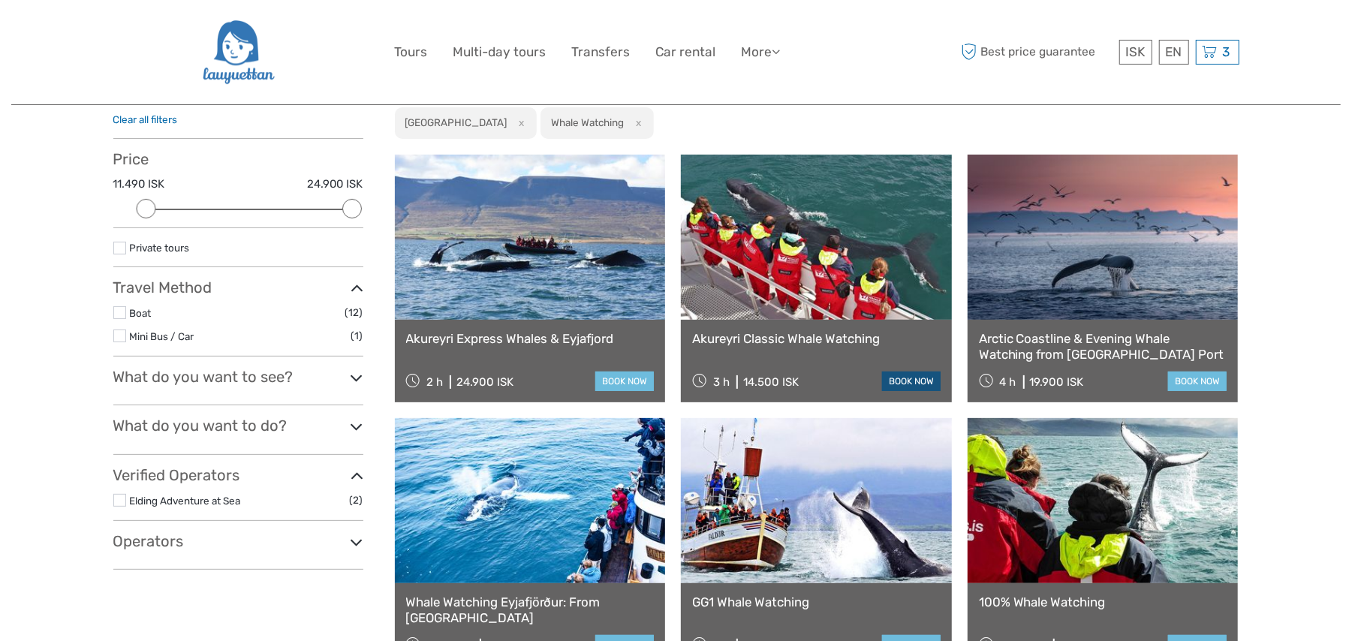
click at [919, 374] on link "book now" at bounding box center [911, 382] width 59 height 20
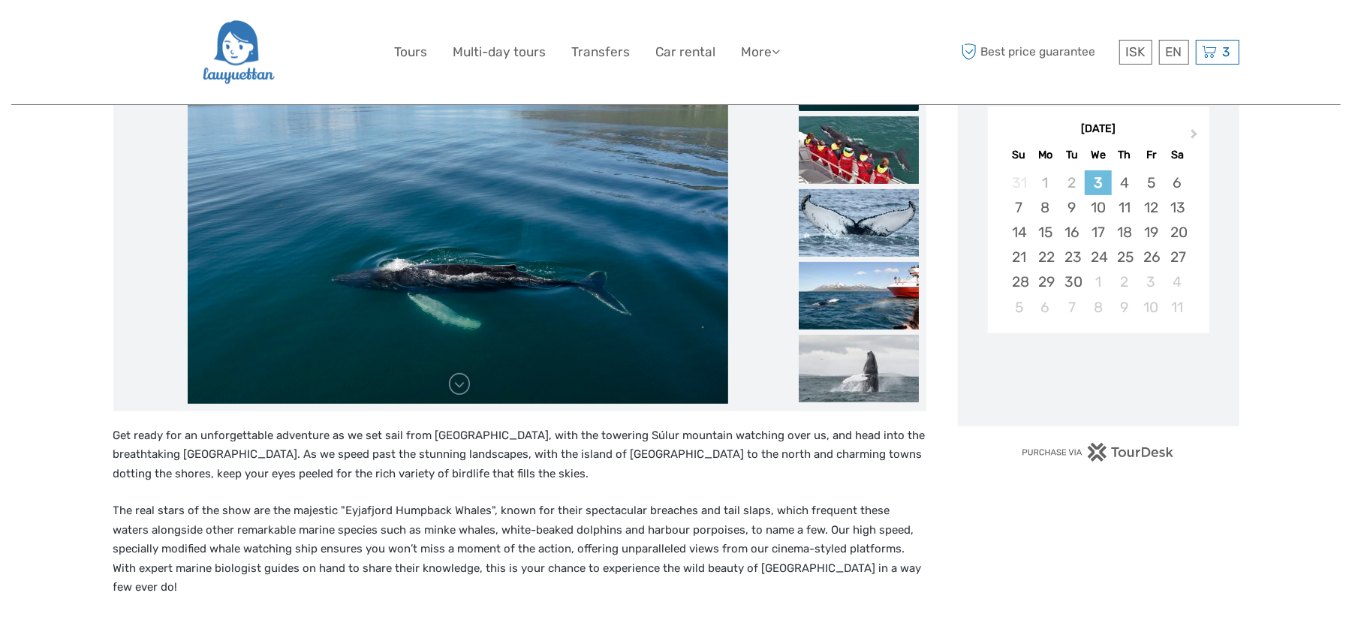
scroll to position [267, 0]
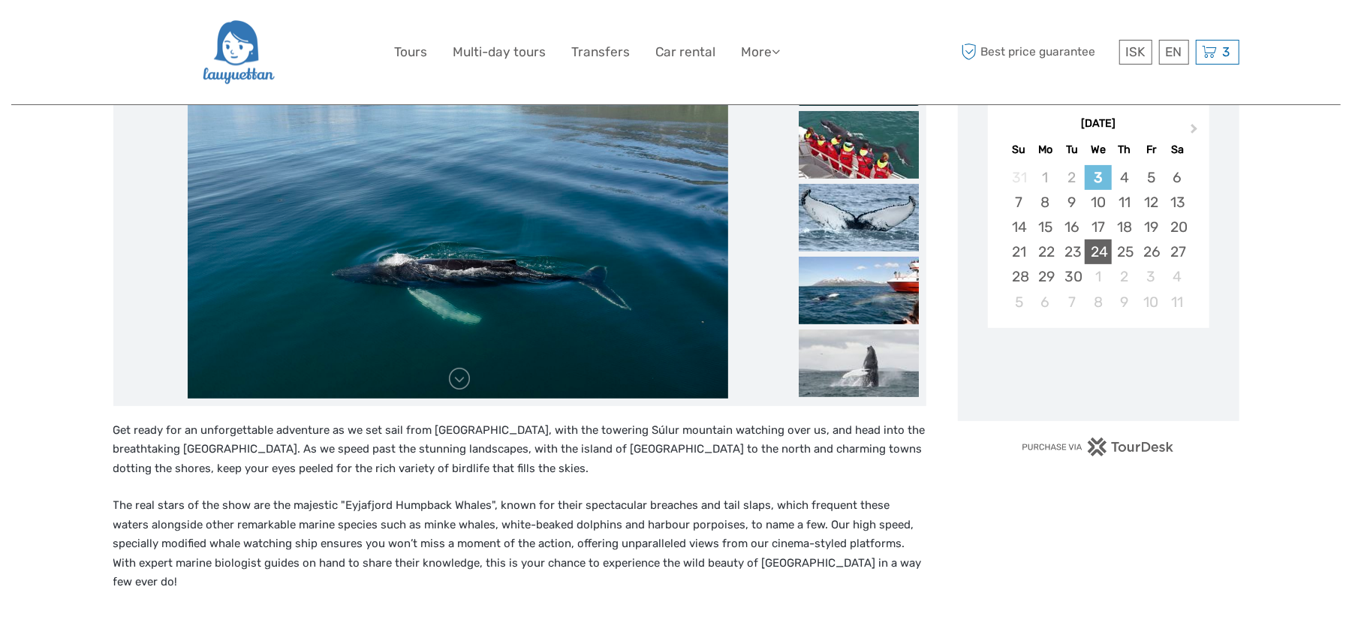
click at [1094, 255] on div "24" at bounding box center [1098, 252] width 26 height 25
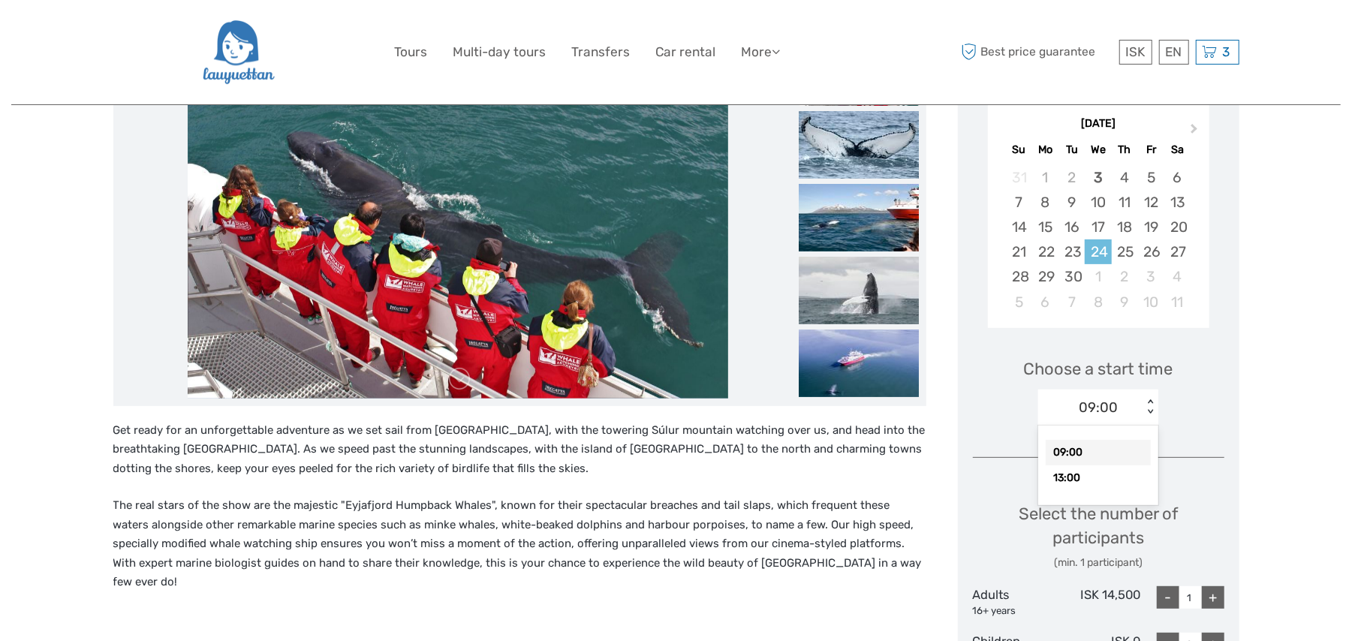
click at [1148, 408] on div "< >" at bounding box center [1150, 407] width 13 height 16
click at [1083, 453] on div "09:00" at bounding box center [1098, 453] width 105 height 26
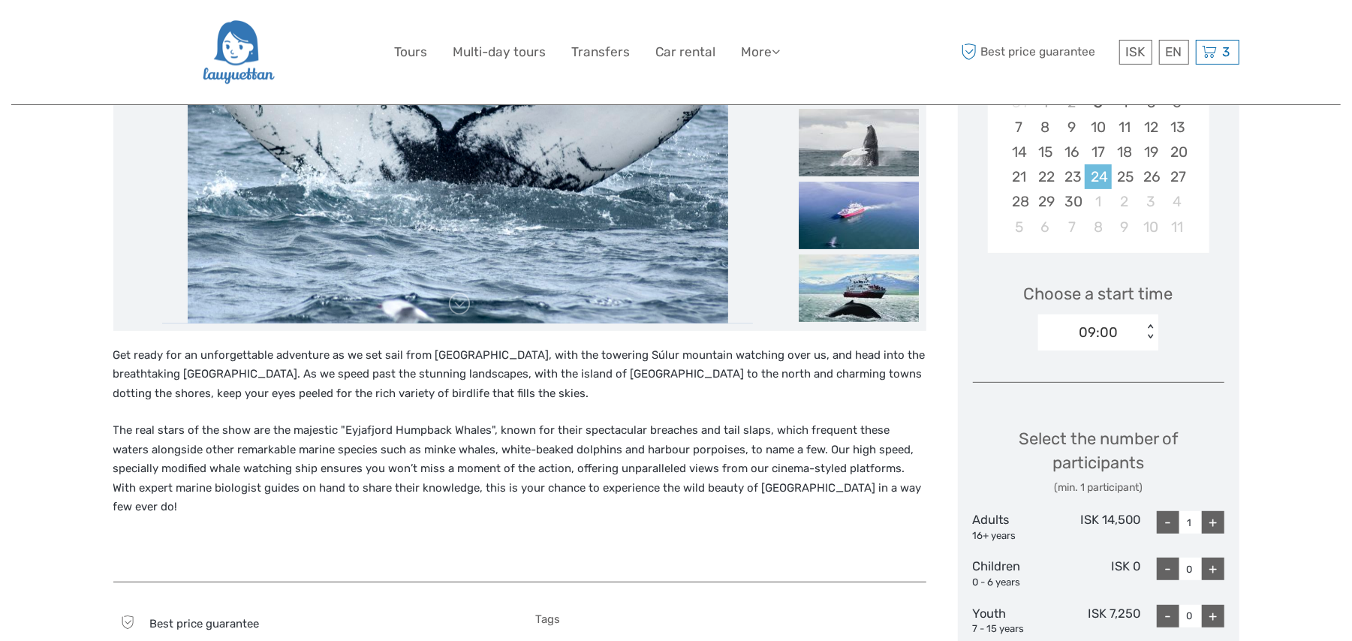
scroll to position [400, 0]
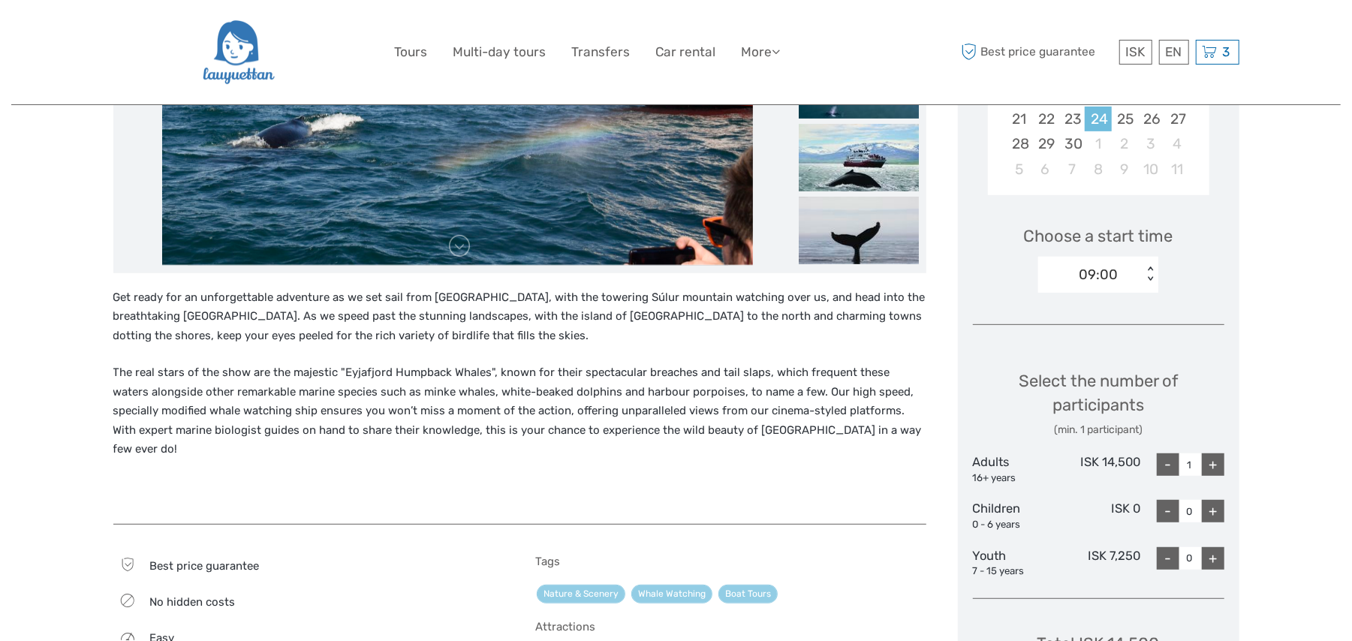
click at [1218, 467] on div "+" at bounding box center [1213, 464] width 23 height 23
type input "2"
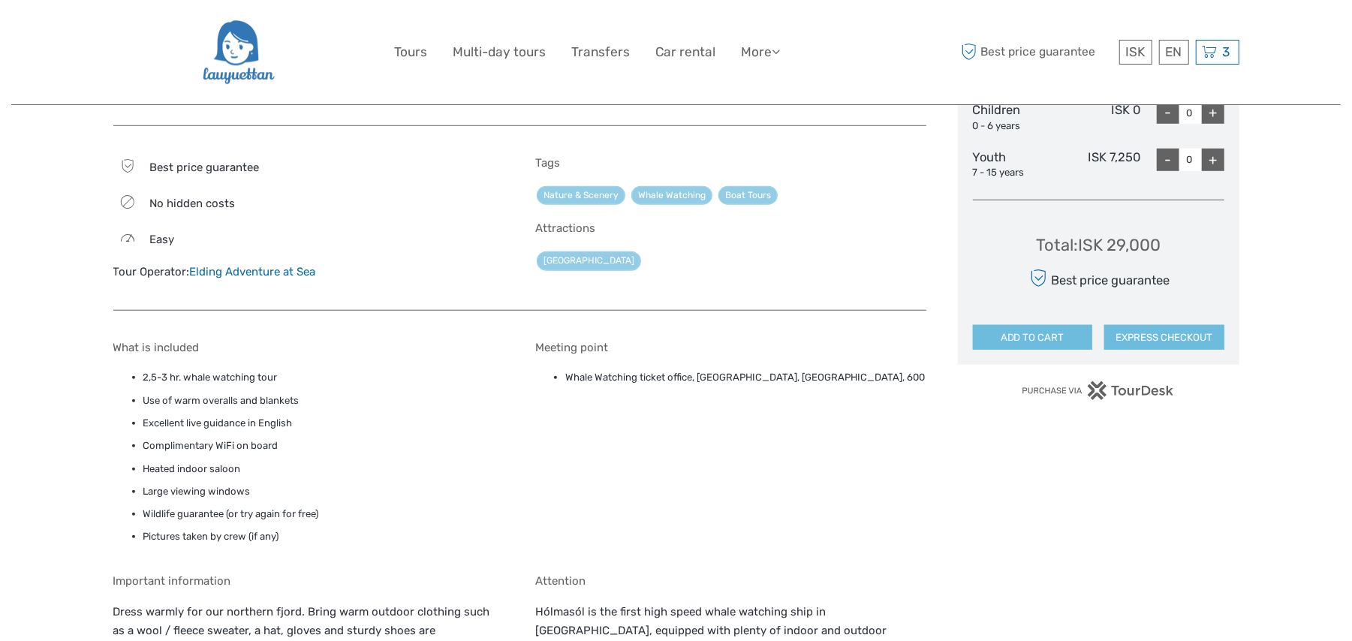
scroll to position [800, 0]
click at [1184, 334] on button "EXPRESS CHECKOUT" at bounding box center [1164, 337] width 120 height 26
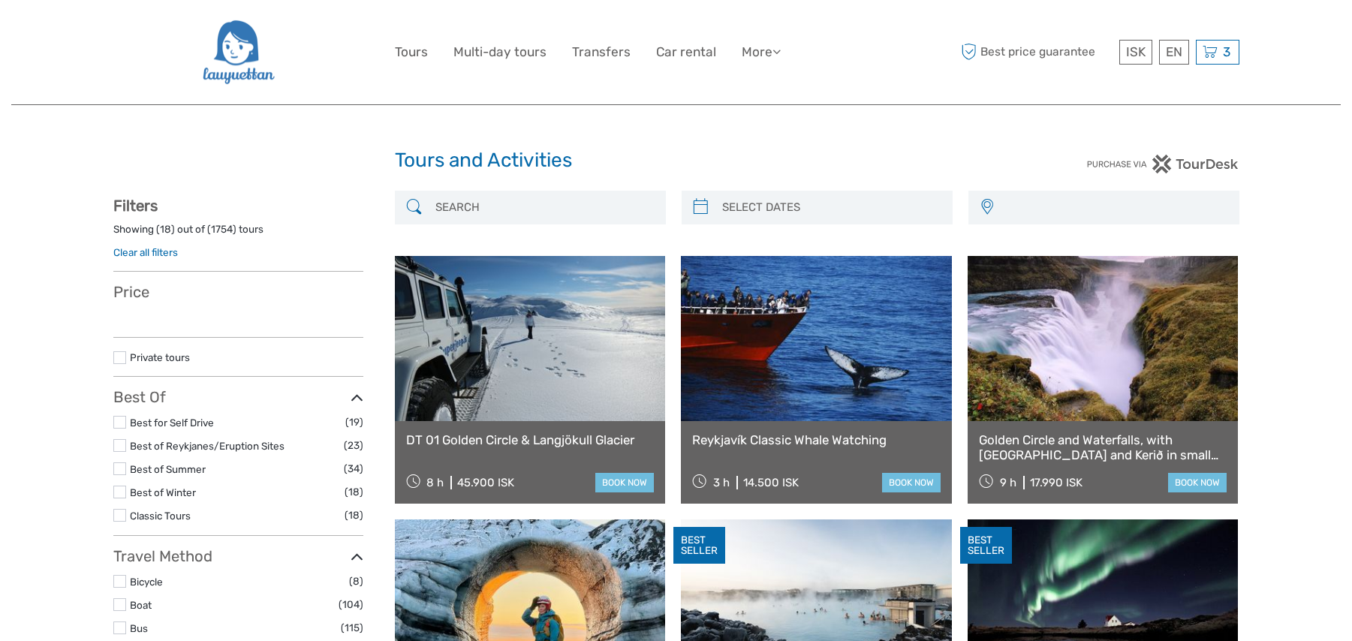
select select
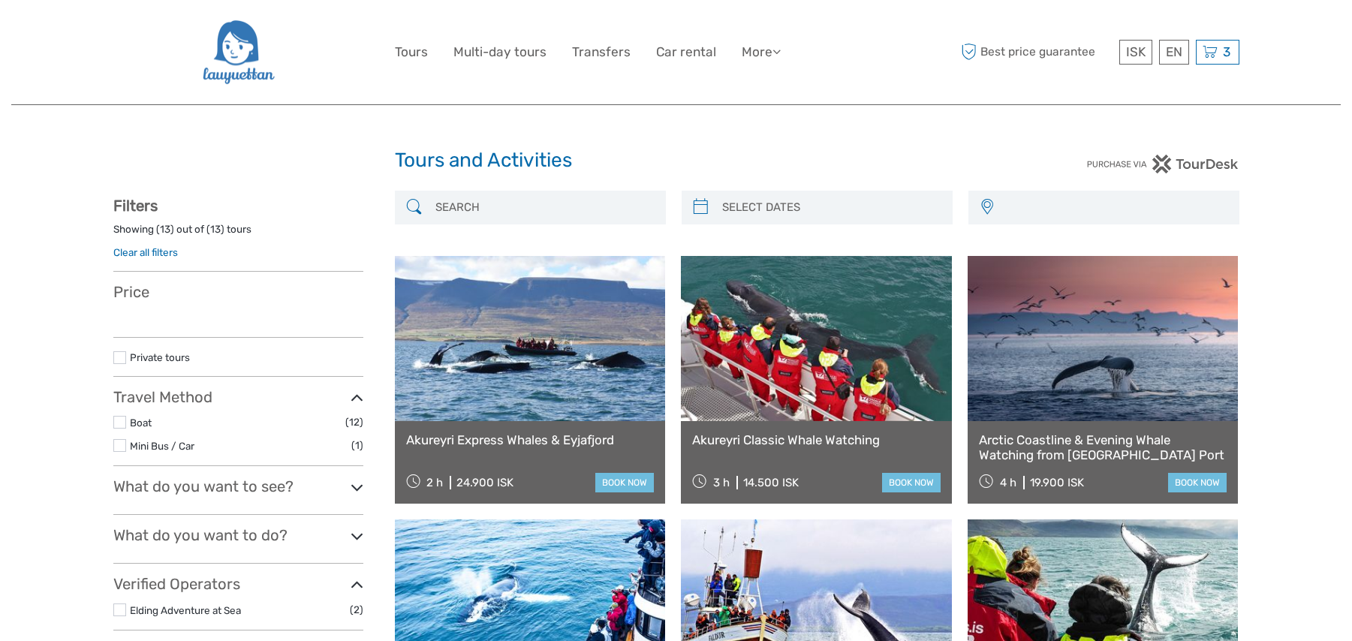
select select
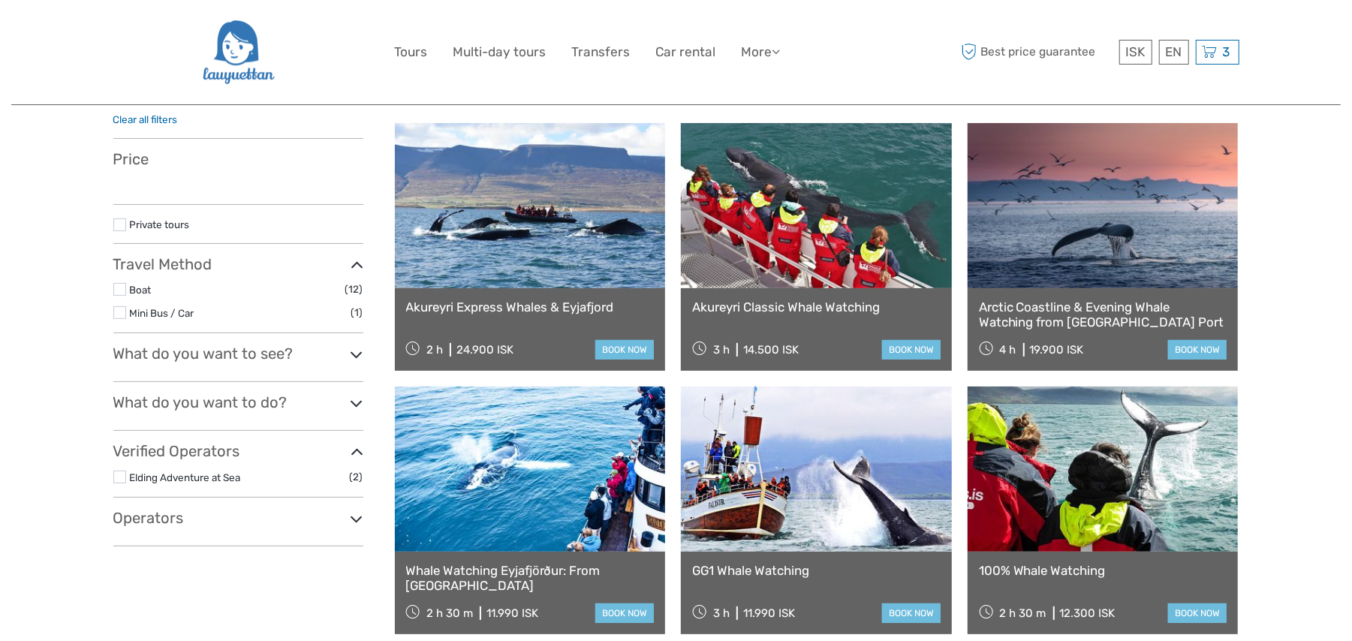
select select
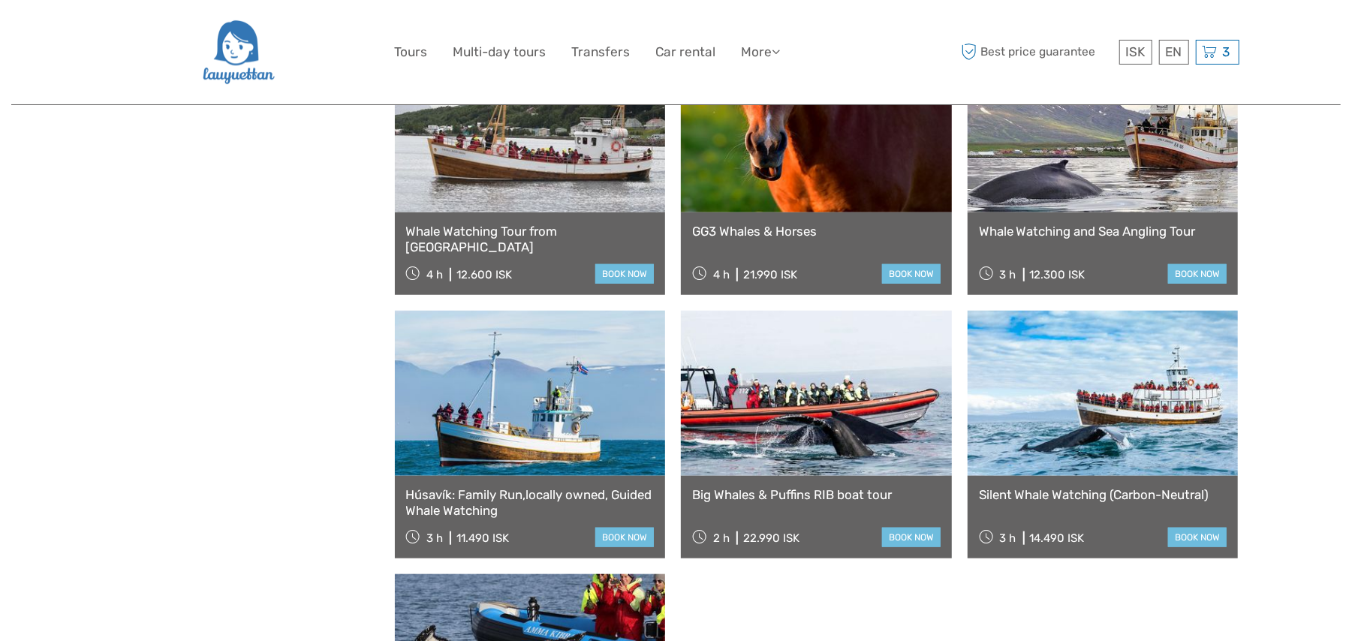
scroll to position [667, 0]
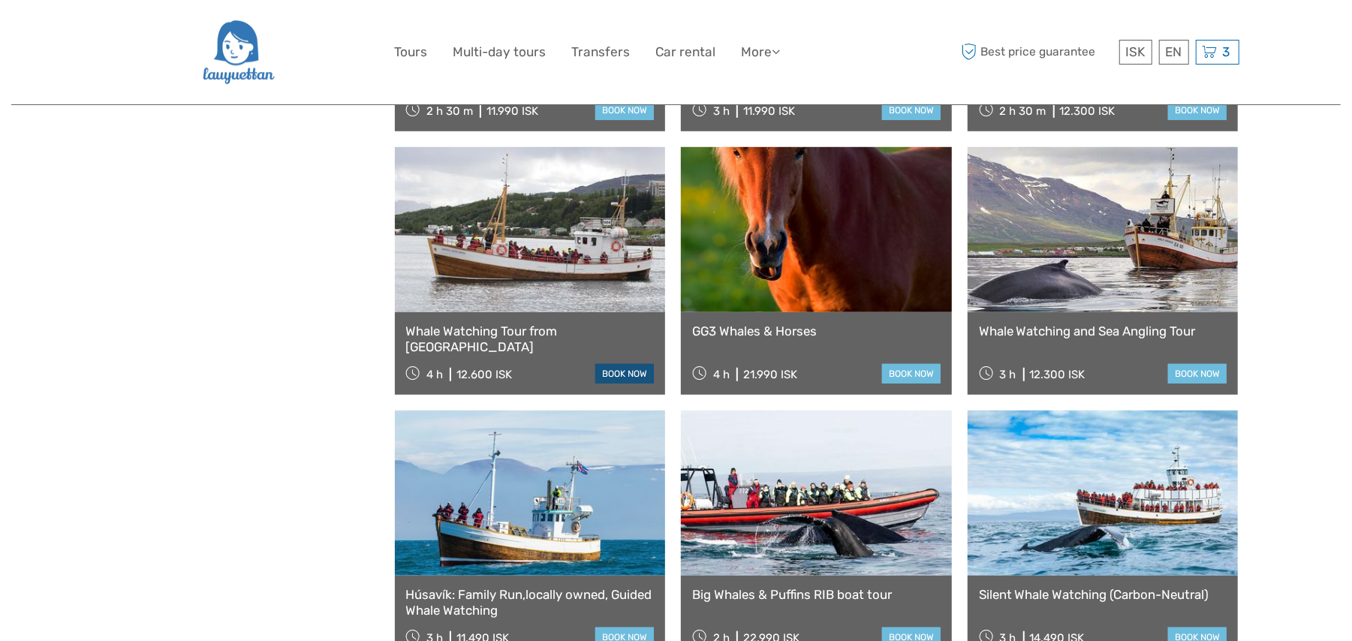
click at [607, 375] on link "book now" at bounding box center [624, 374] width 59 height 20
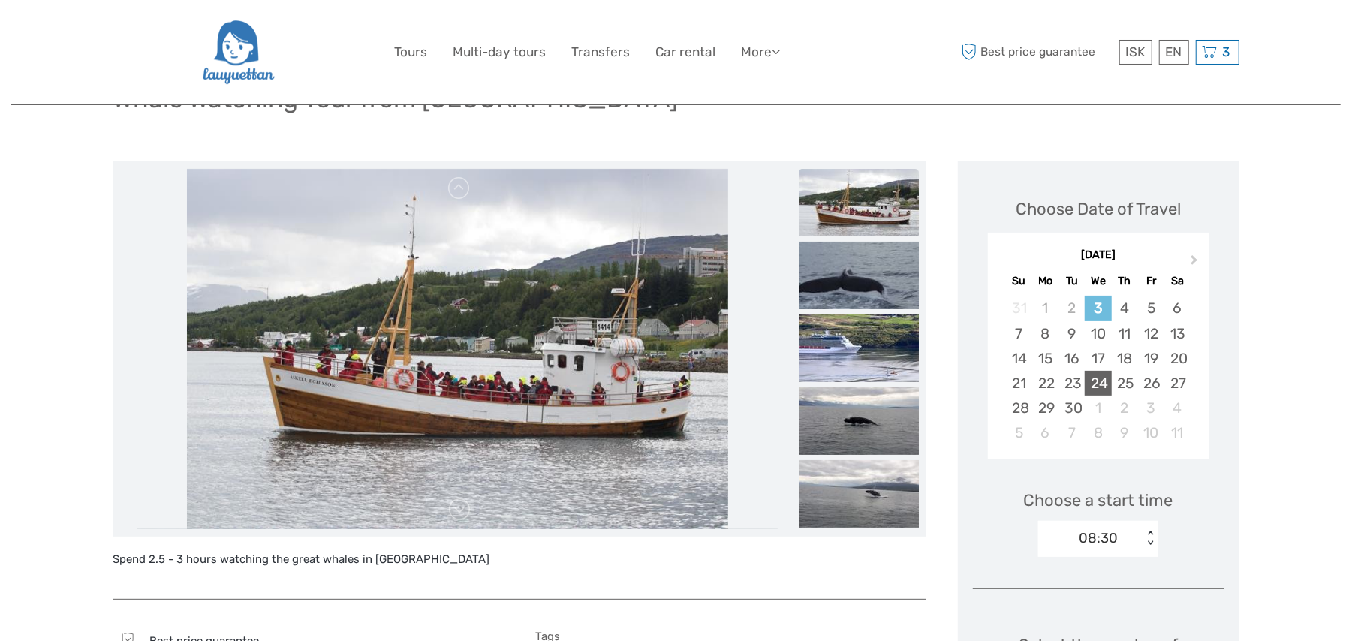
click at [1093, 388] on div "24" at bounding box center [1098, 383] width 26 height 25
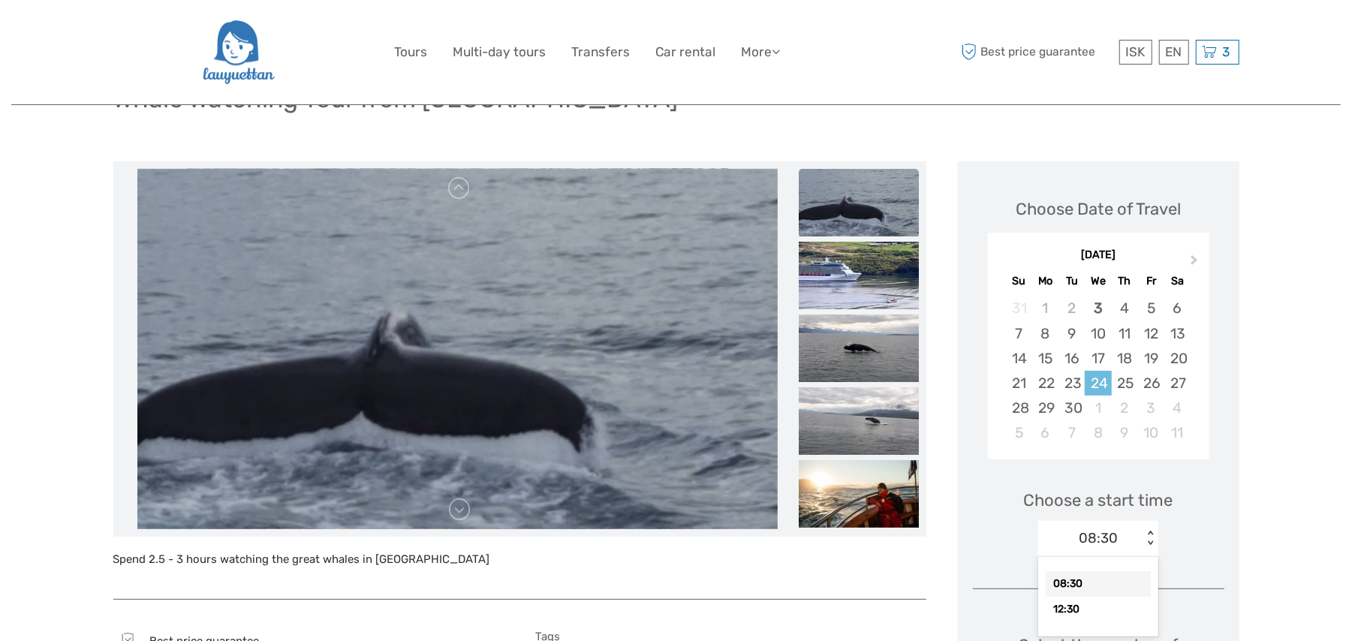
click at [1147, 536] on div "< >" at bounding box center [1150, 539] width 13 height 16
click at [1078, 581] on div "08:30" at bounding box center [1098, 584] width 105 height 26
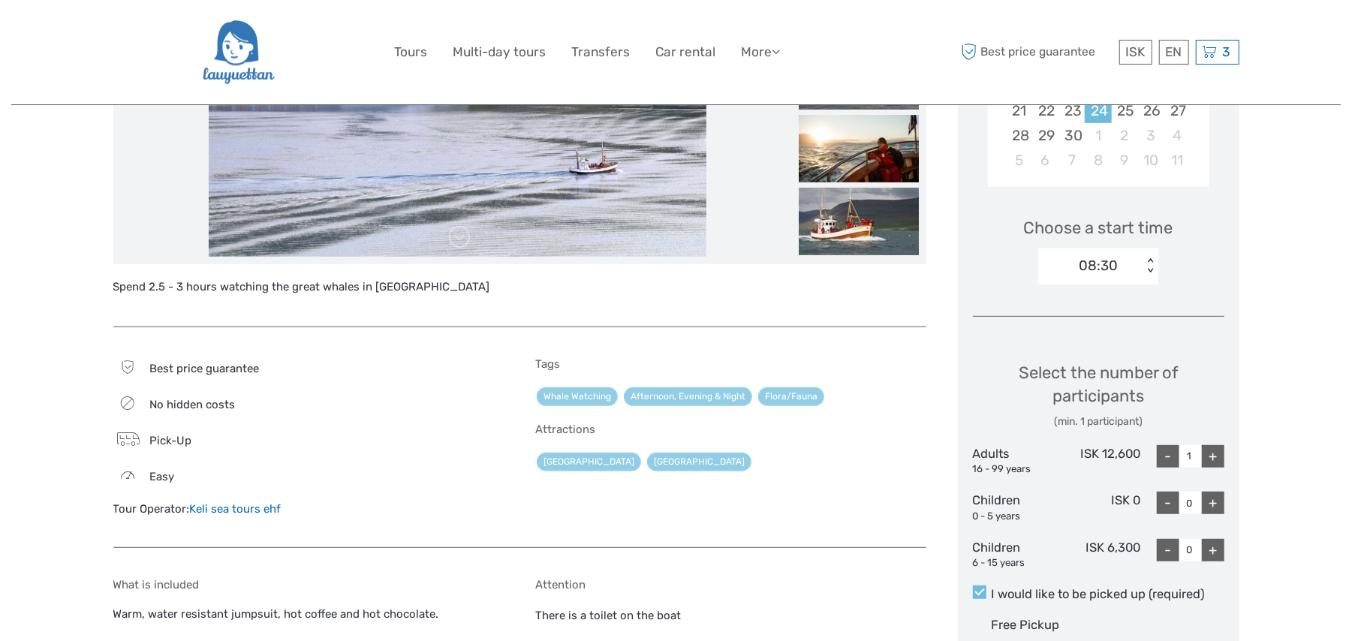
scroll to position [401, 0]
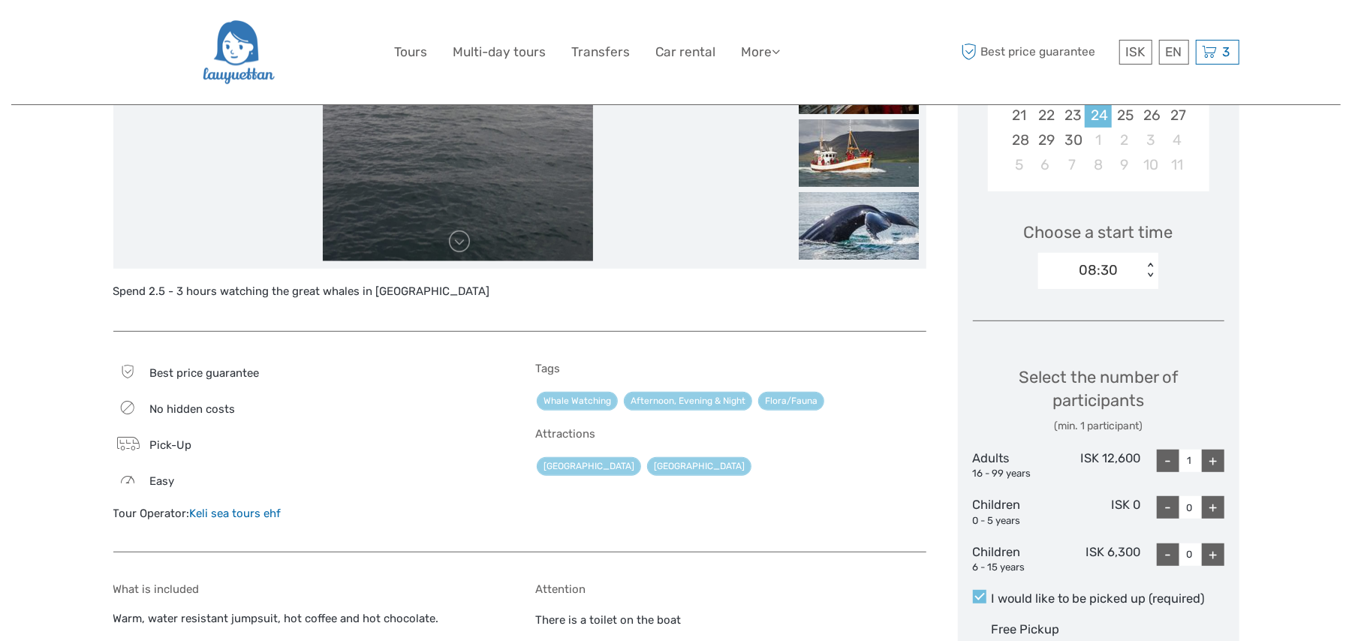
click at [1219, 459] on div "+" at bounding box center [1213, 461] width 23 height 23
type input "2"
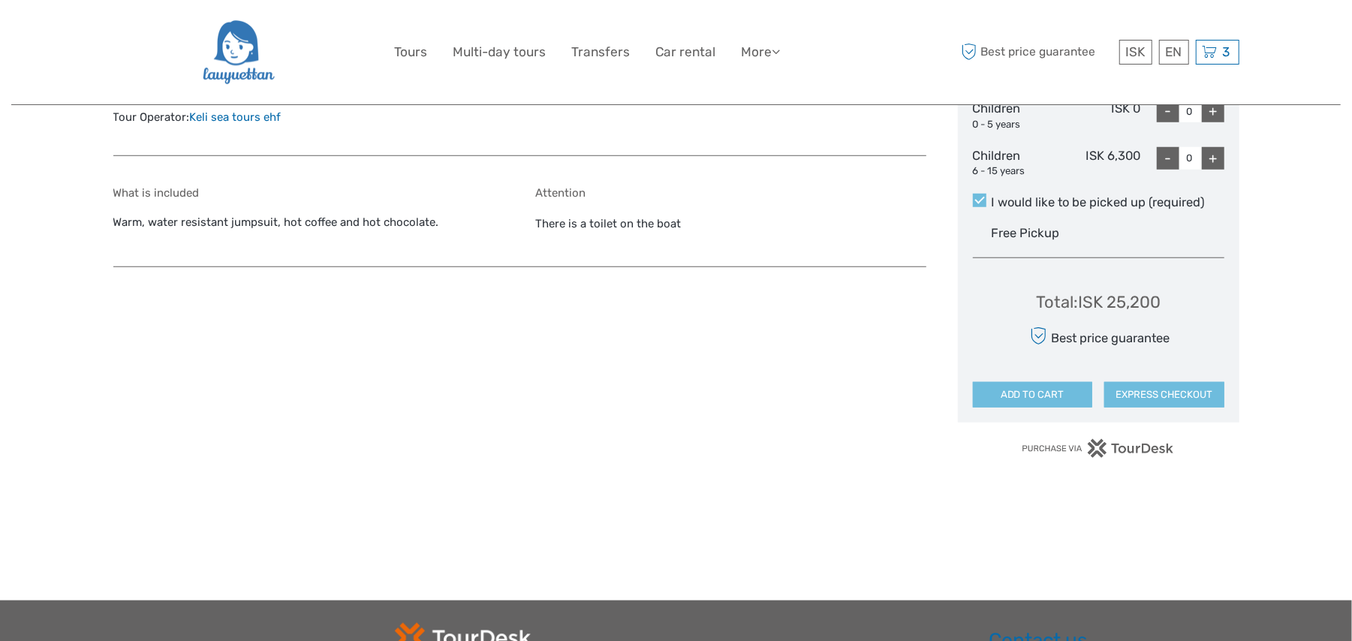
scroll to position [800, 0]
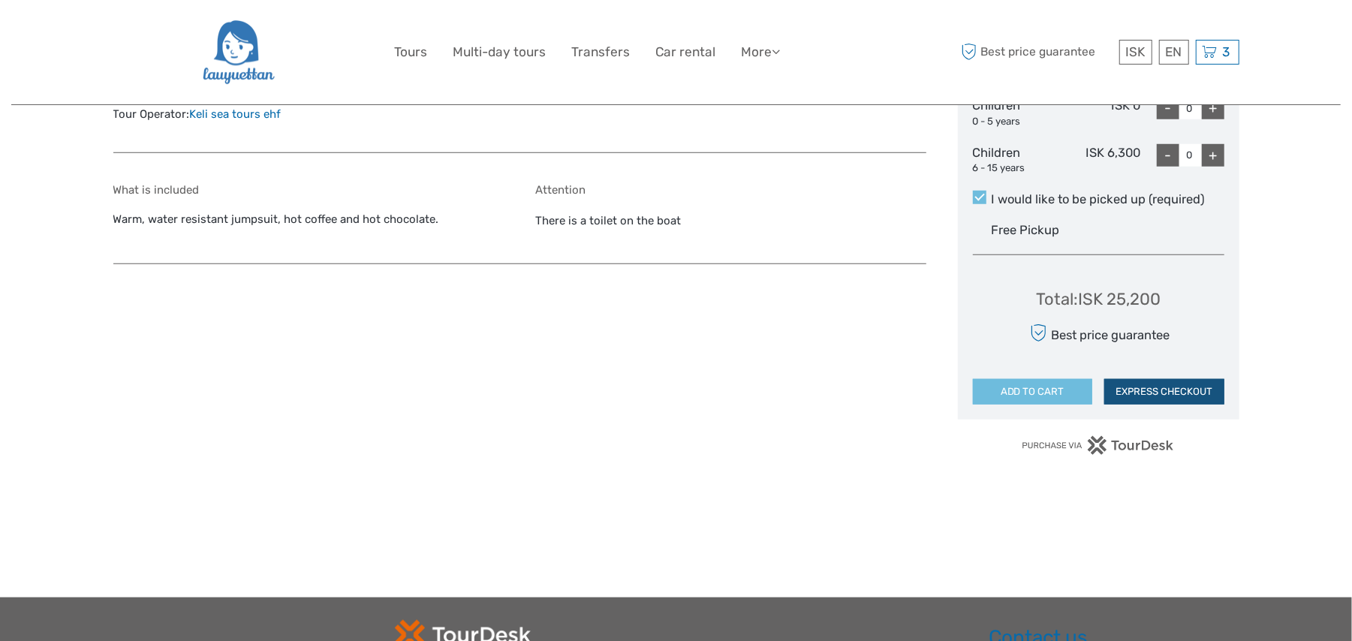
click at [1207, 399] on button "EXPRESS CHECKOUT" at bounding box center [1164, 392] width 120 height 26
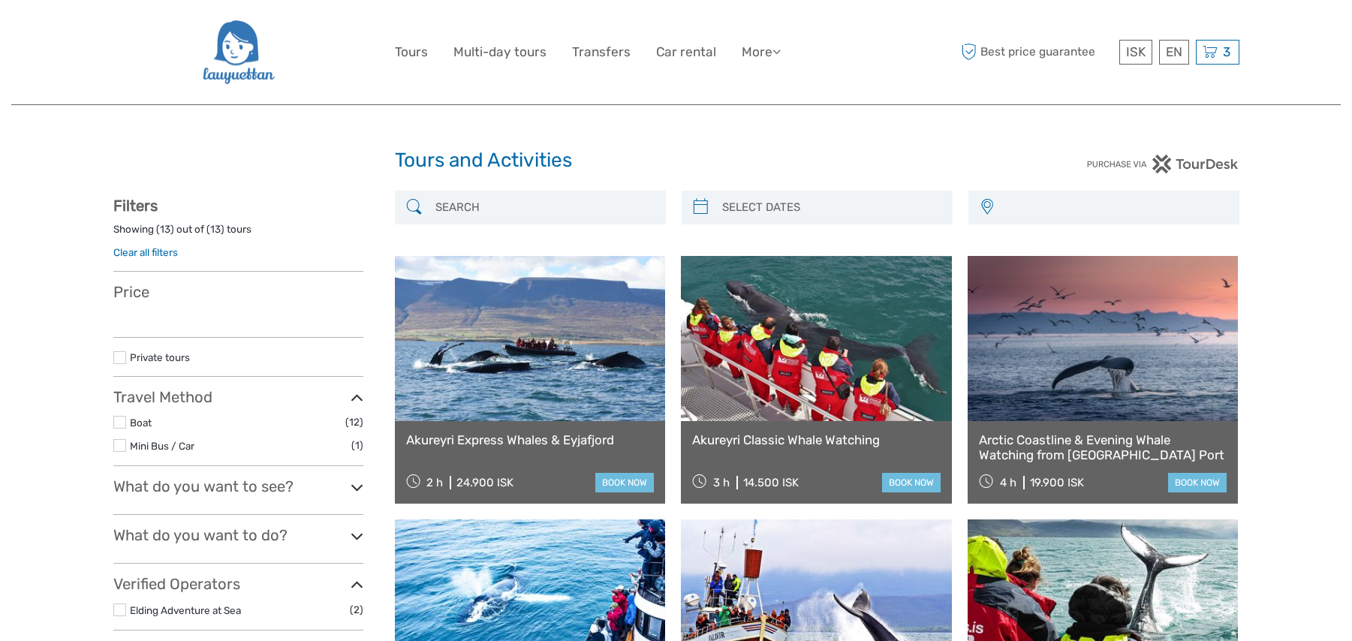
select select
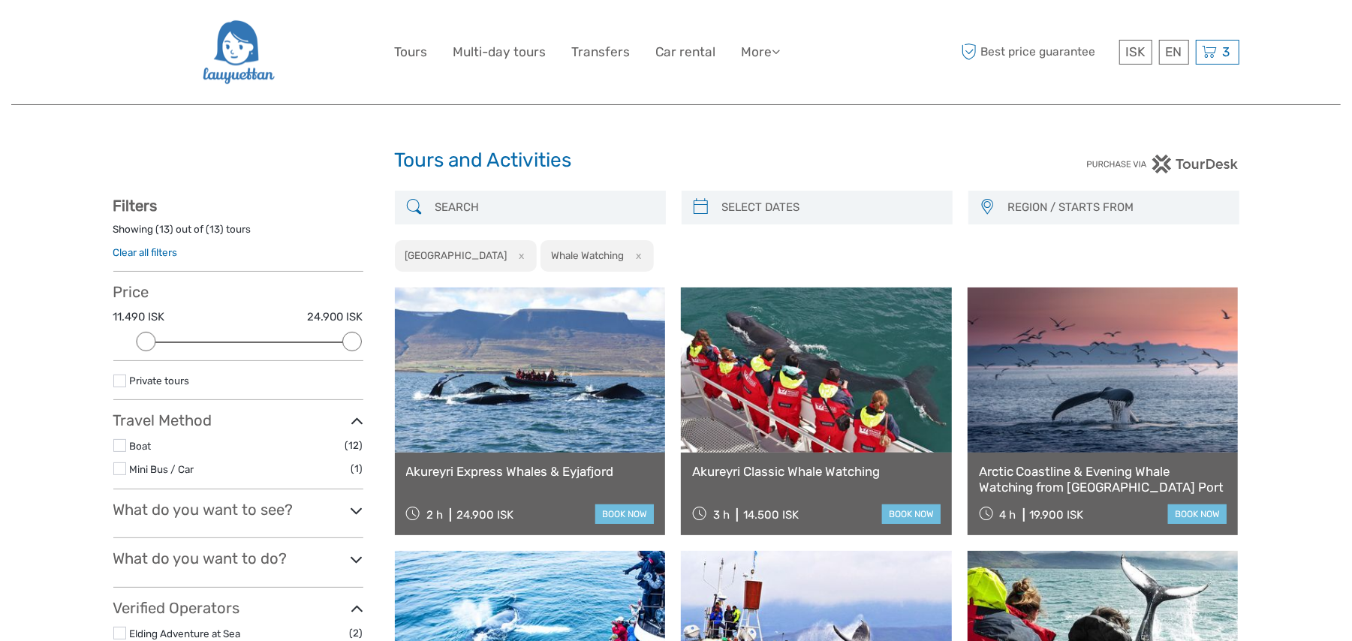
click at [667, 153] on h1 "Tours and Activities" at bounding box center [676, 161] width 563 height 24
click at [764, 206] on input "search" at bounding box center [830, 207] width 229 height 26
type input "03/09/2025"
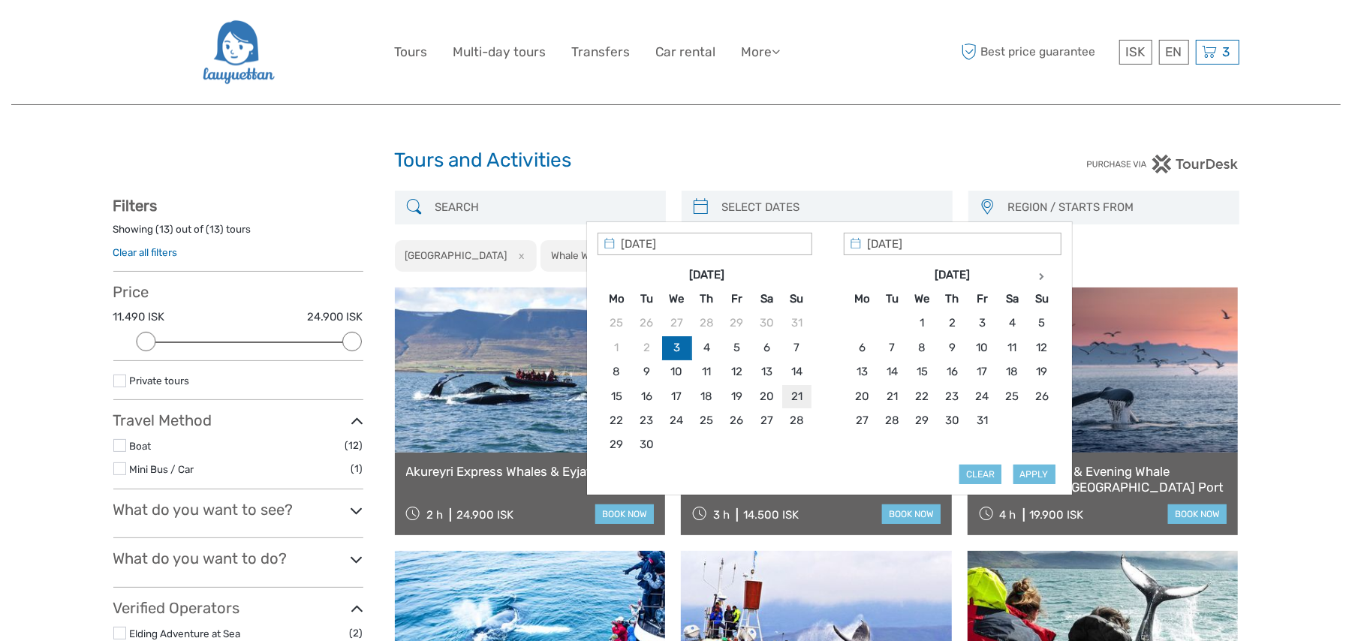
type input "21/09/2025"
click at [1033, 476] on button "Apply" at bounding box center [1035, 475] width 42 height 20
type input "21/09/2025 - 21/09/2025"
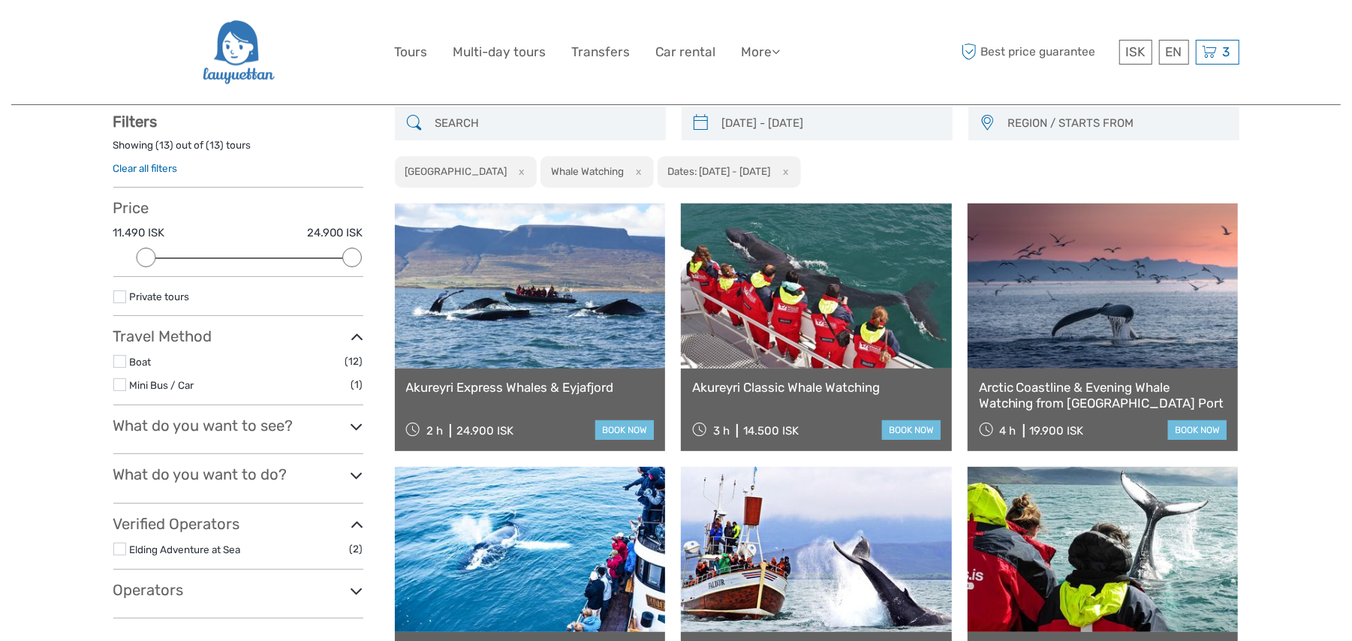
scroll to position [85, 0]
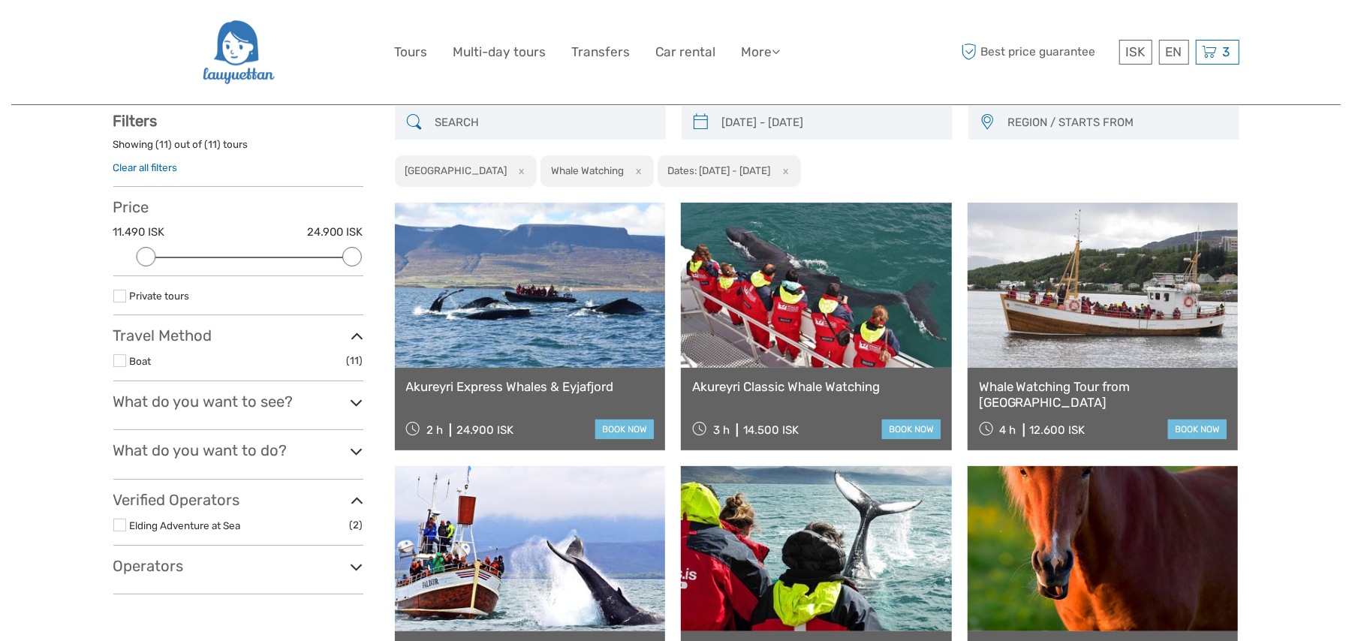
click at [117, 359] on label at bounding box center [119, 360] width 13 height 13
click at [0, 0] on input "checkbox" at bounding box center [0, 0] width 0 height 0
click at [357, 399] on icon at bounding box center [357, 403] width 13 height 20
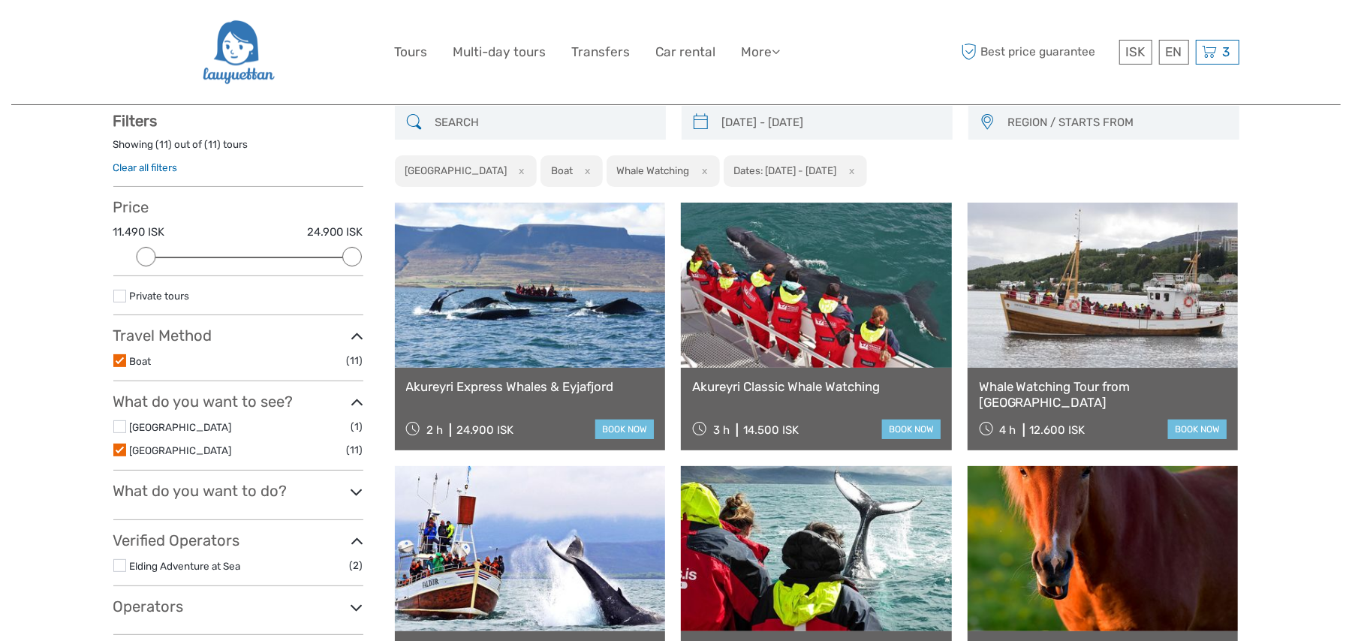
click at [692, 172] on button "x" at bounding box center [702, 171] width 20 height 16
click at [509, 170] on button "x" at bounding box center [519, 171] width 20 height 16
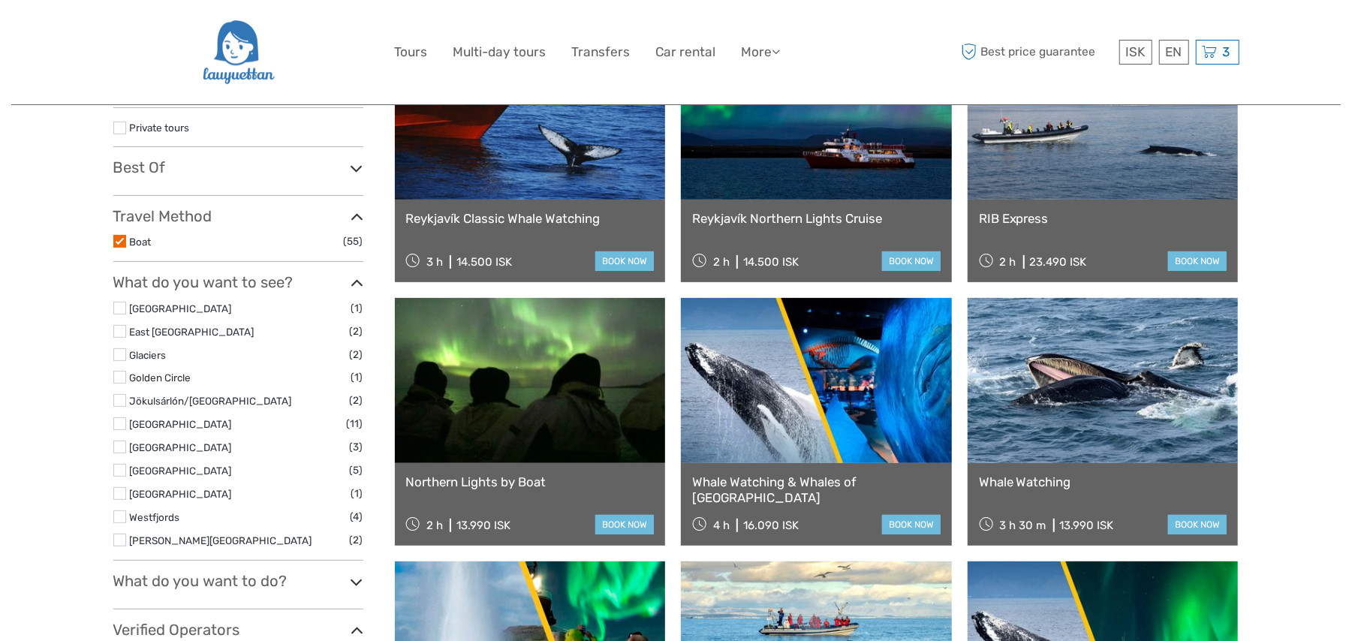
scroll to position [351, 0]
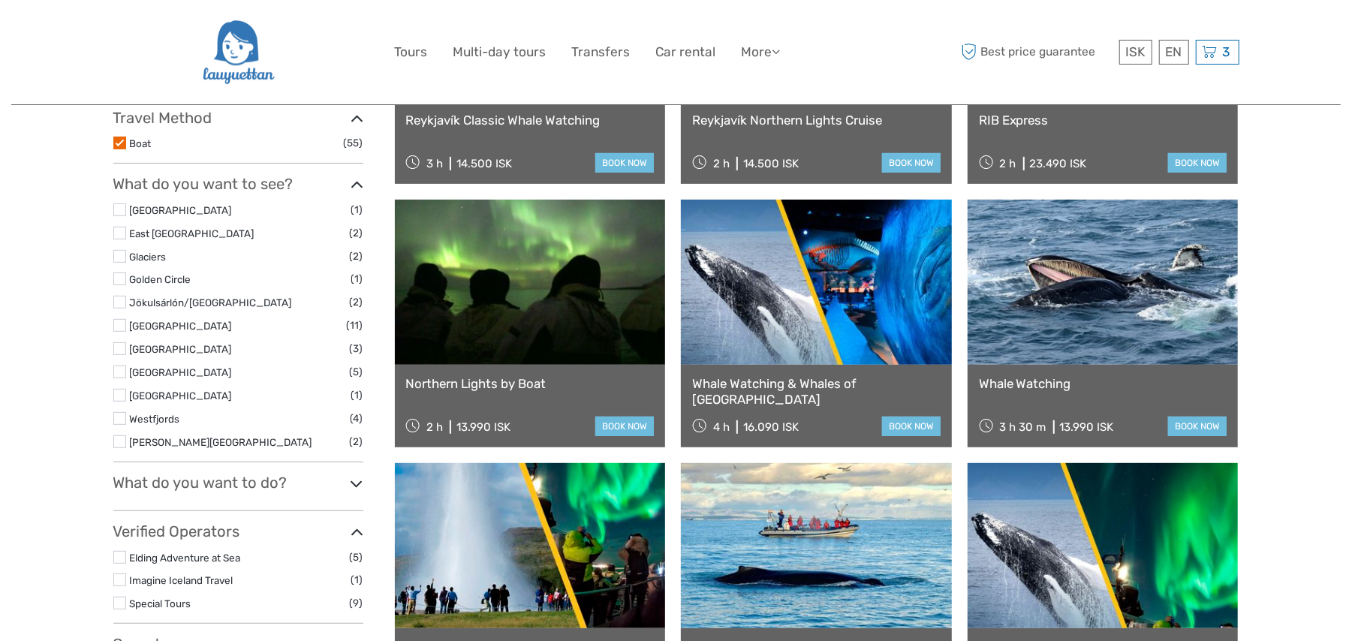
click at [119, 254] on label at bounding box center [119, 256] width 13 height 13
click at [0, 0] on input "checkbox" at bounding box center [0, 0] width 0 height 0
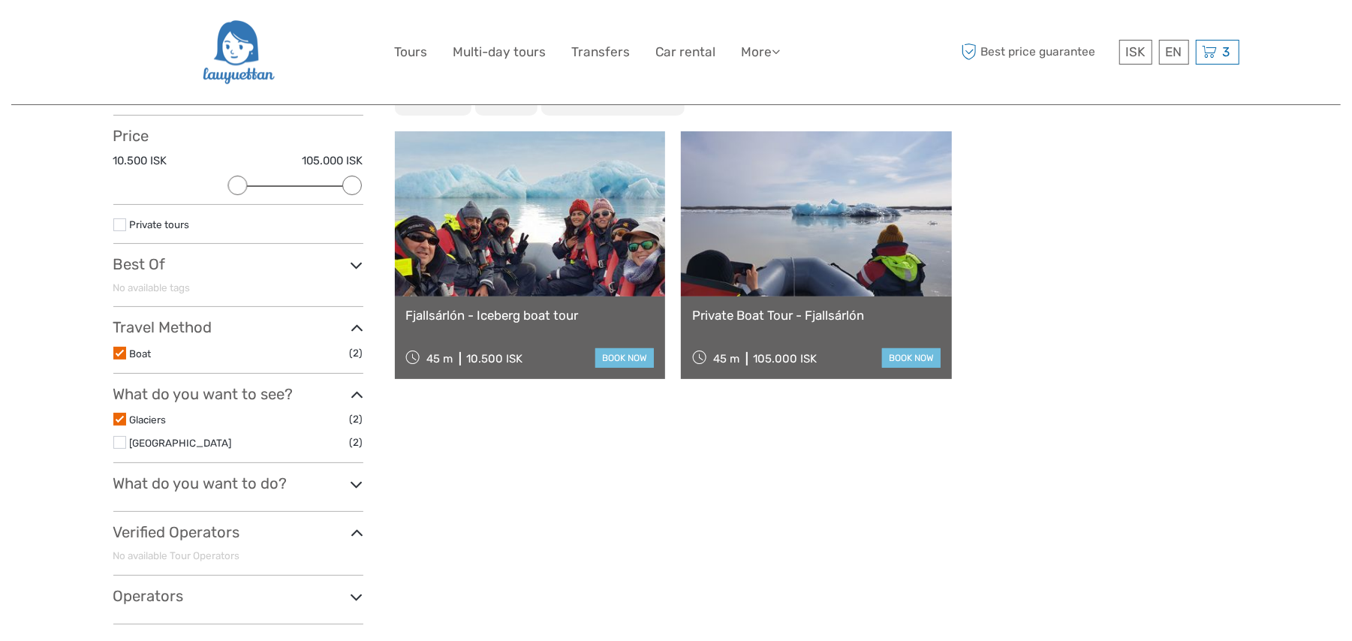
scroll to position [219, 0]
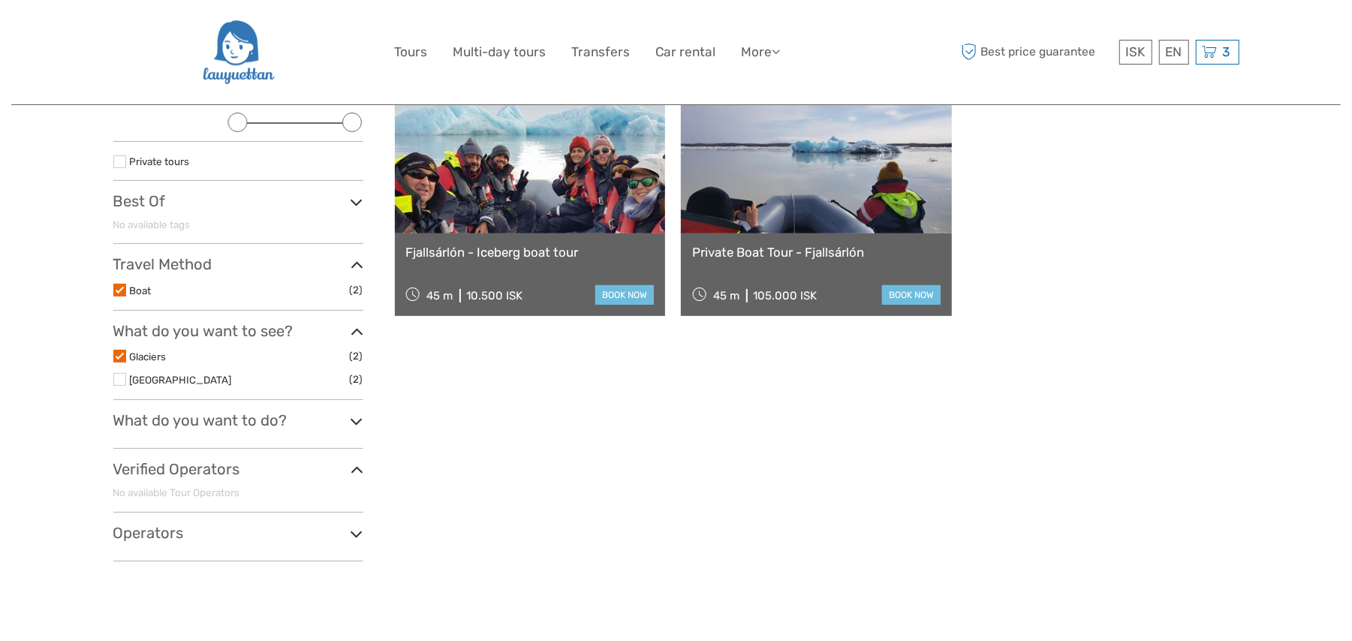
click at [357, 419] on icon at bounding box center [357, 421] width 13 height 20
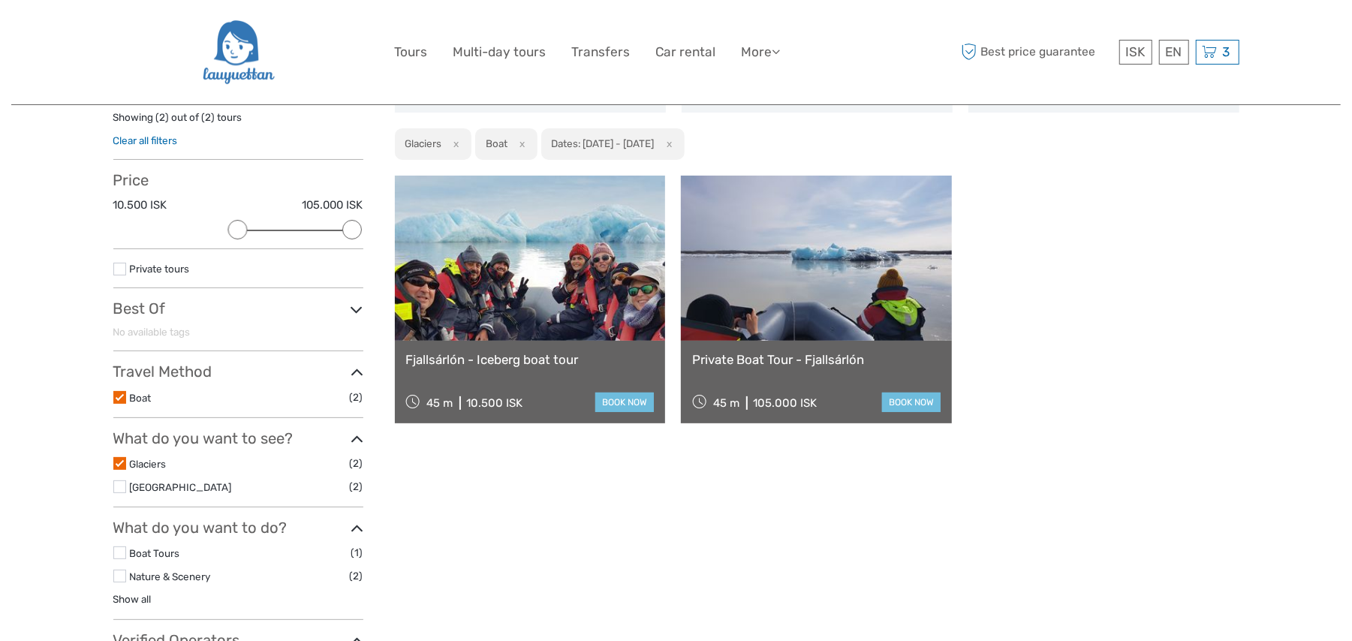
scroll to position [85, 0]
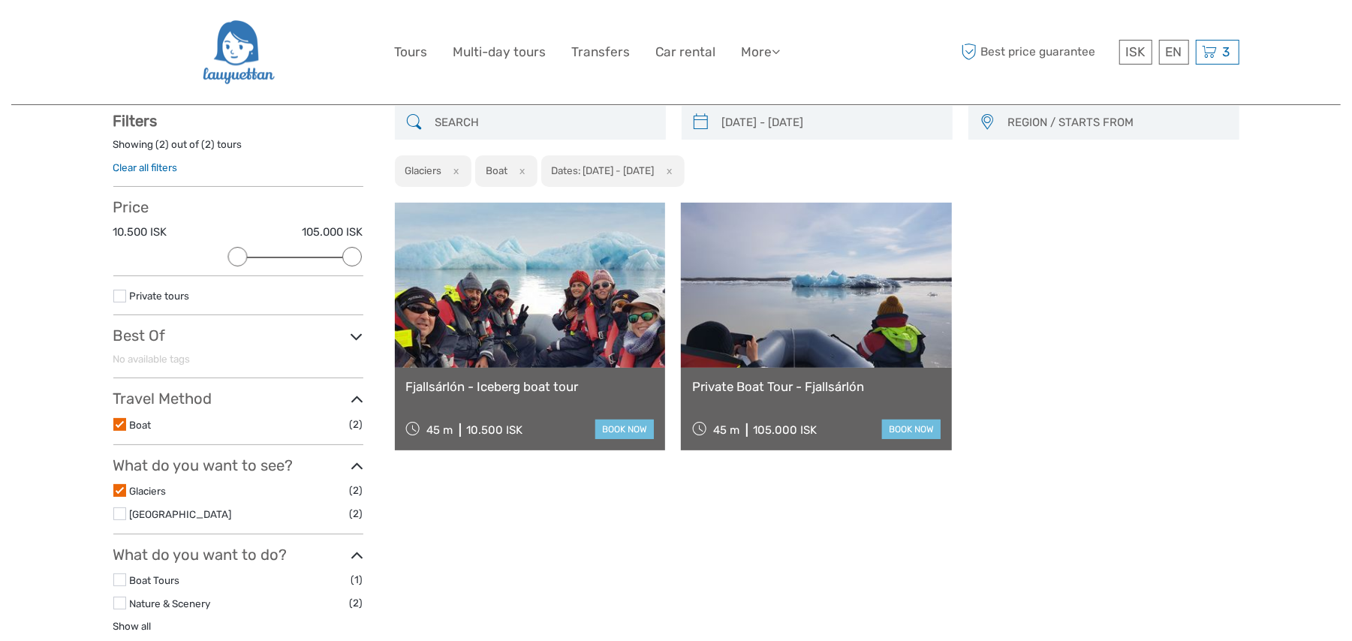
click at [121, 493] on label at bounding box center [119, 490] width 13 height 13
click at [0, 0] on input "checkbox" at bounding box center [0, 0] width 0 height 0
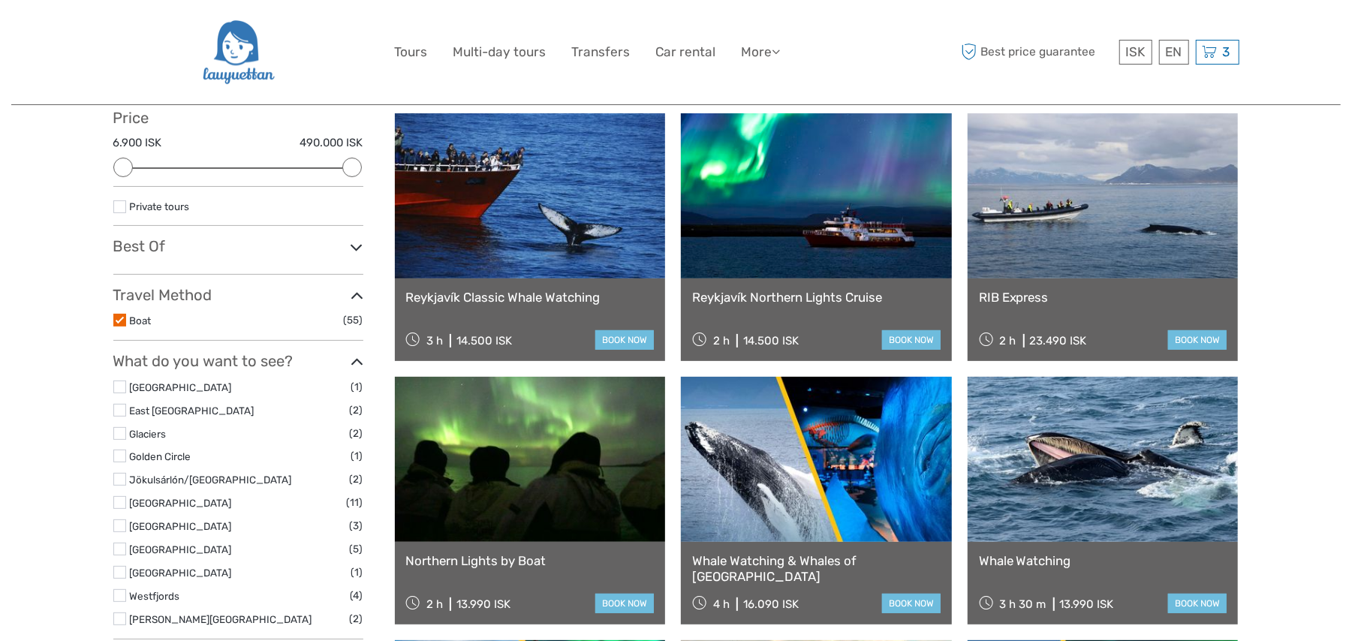
scroll to position [219, 0]
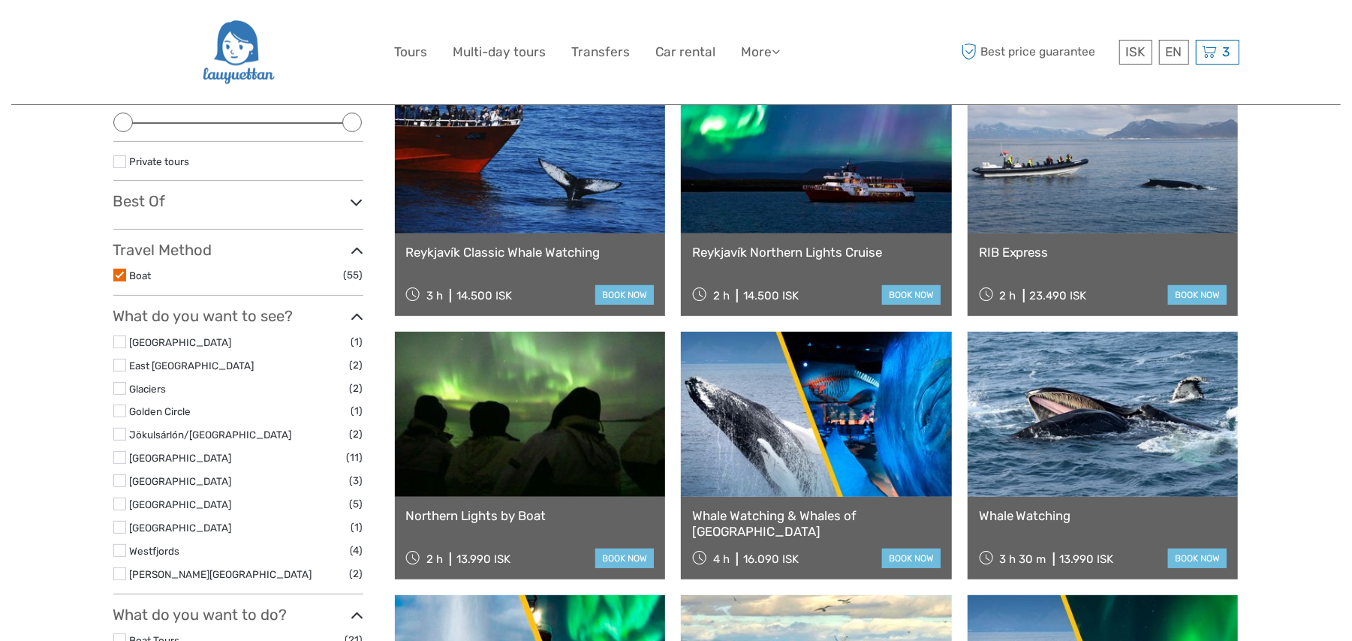
click at [118, 431] on label at bounding box center [119, 434] width 13 height 13
click at [0, 0] on input "checkbox" at bounding box center [0, 0] width 0 height 0
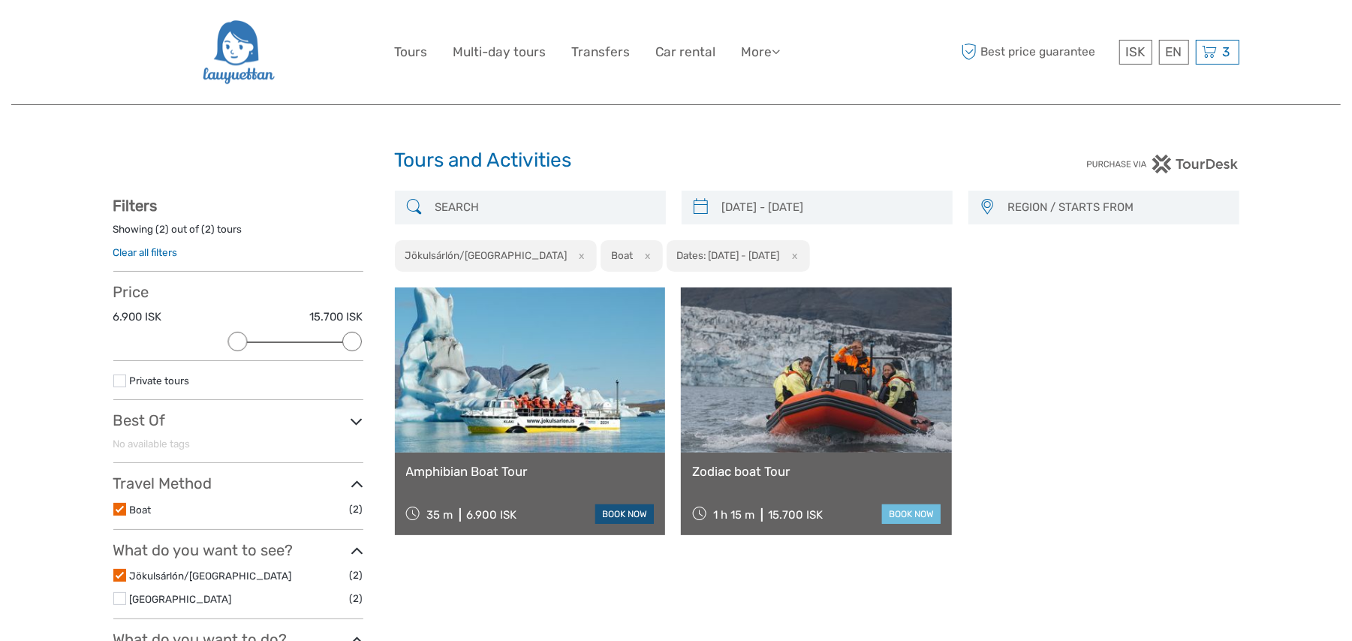
click at [623, 509] on link "book now" at bounding box center [624, 515] width 59 height 20
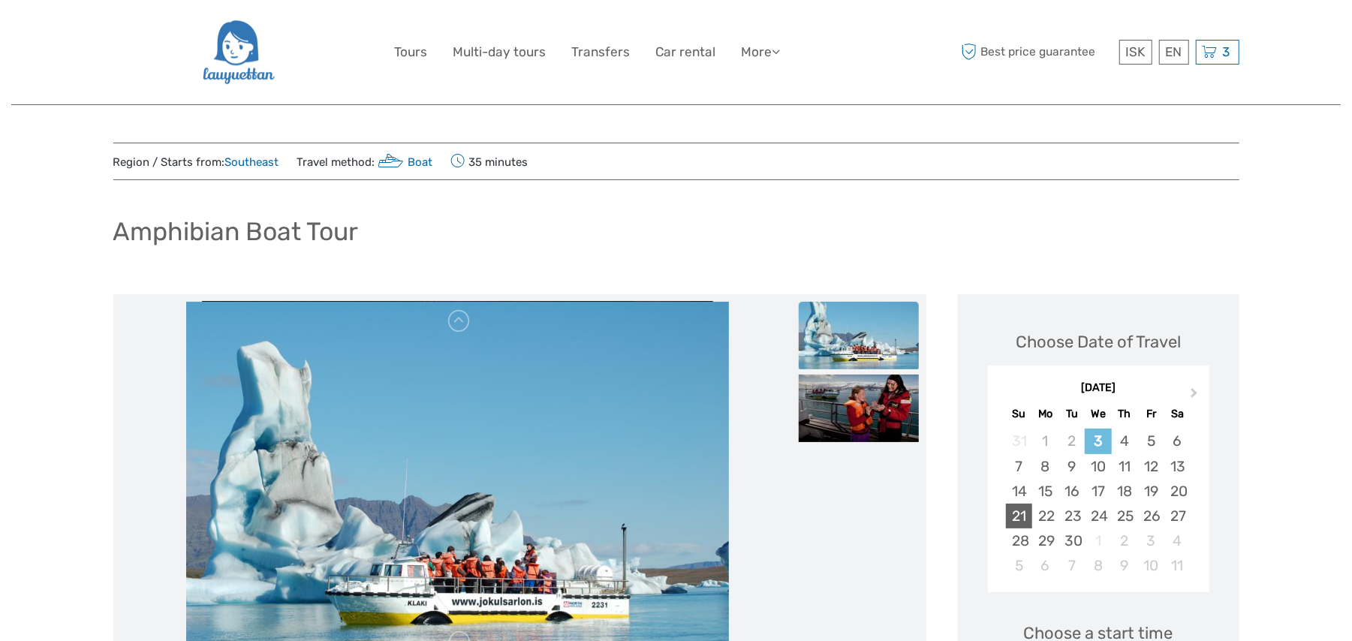
click at [1020, 517] on div "21" at bounding box center [1019, 516] width 26 height 25
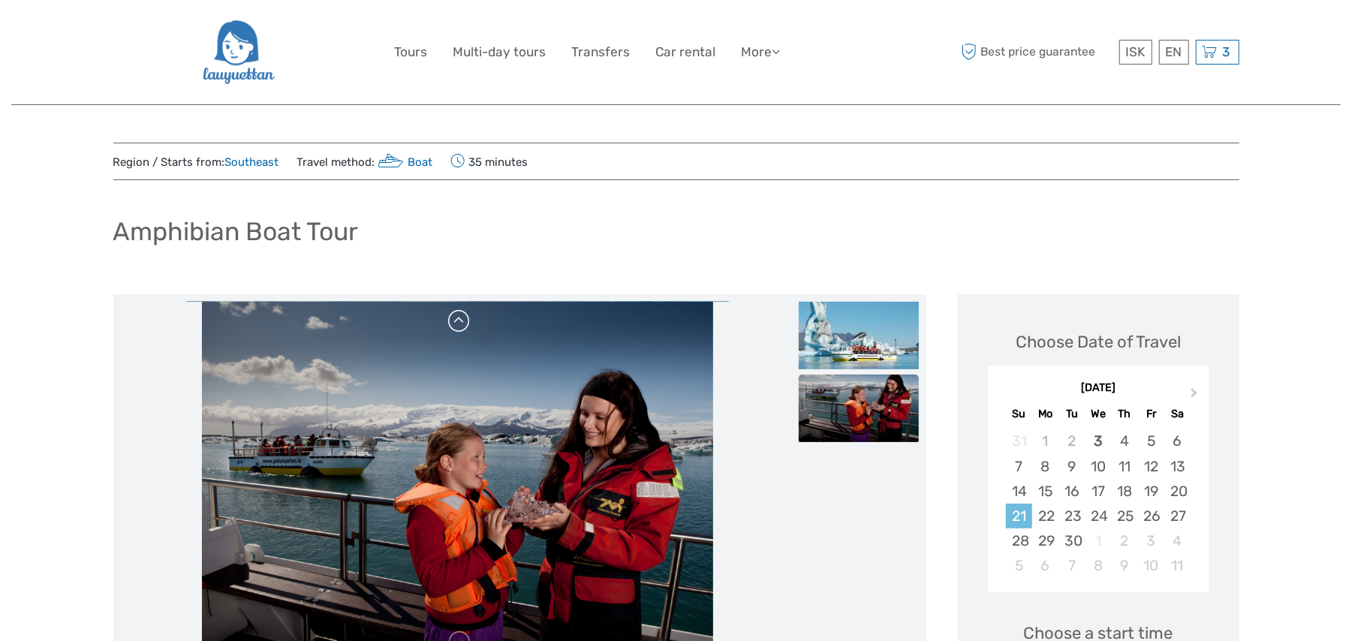
click at [454, 325] on link at bounding box center [459, 321] width 24 height 24
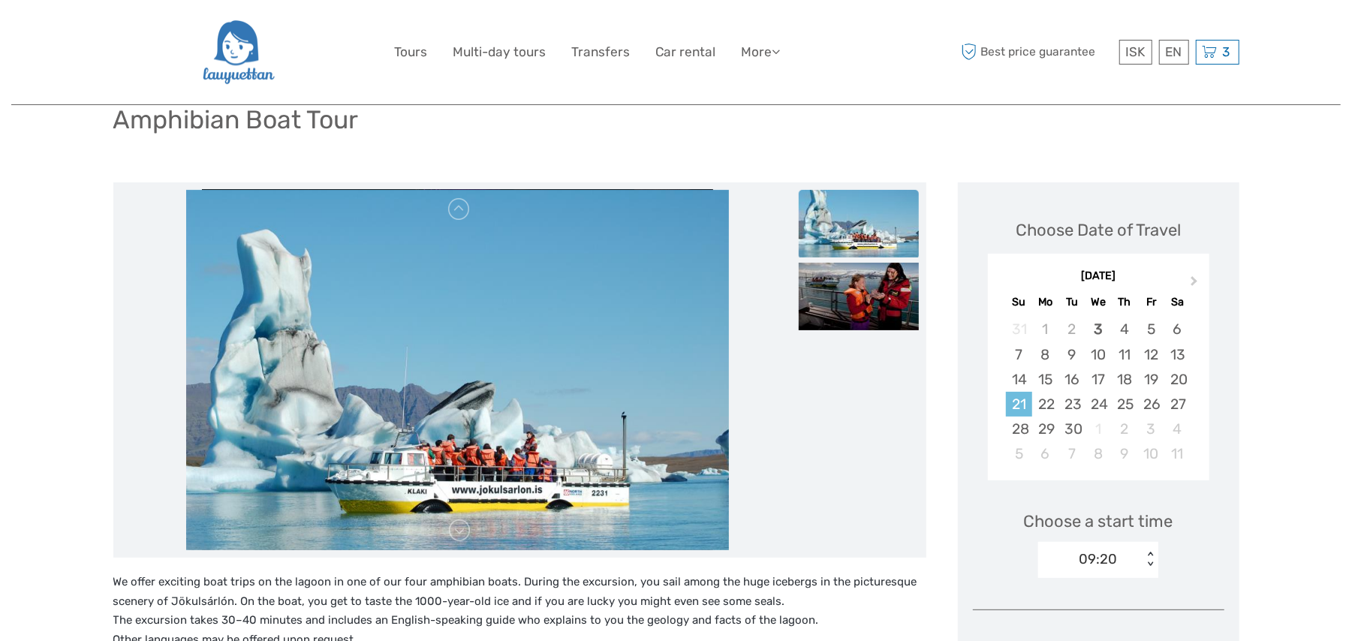
scroll to position [267, 0]
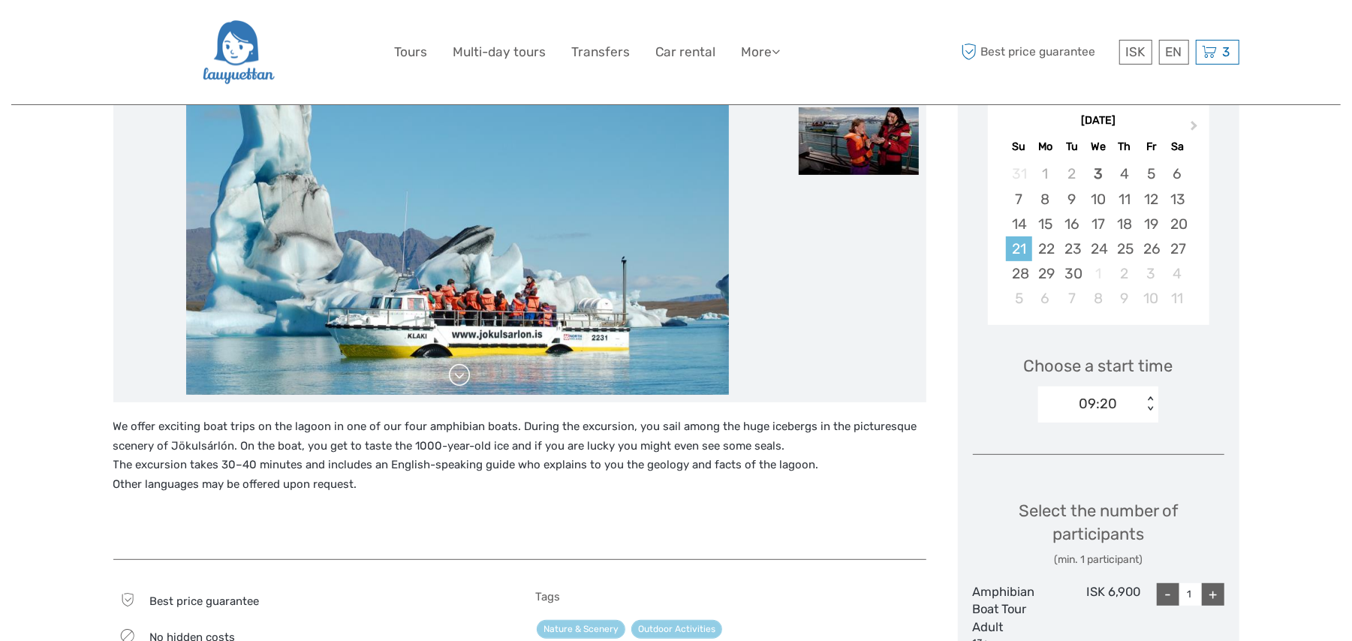
click at [459, 374] on link at bounding box center [459, 375] width 24 height 24
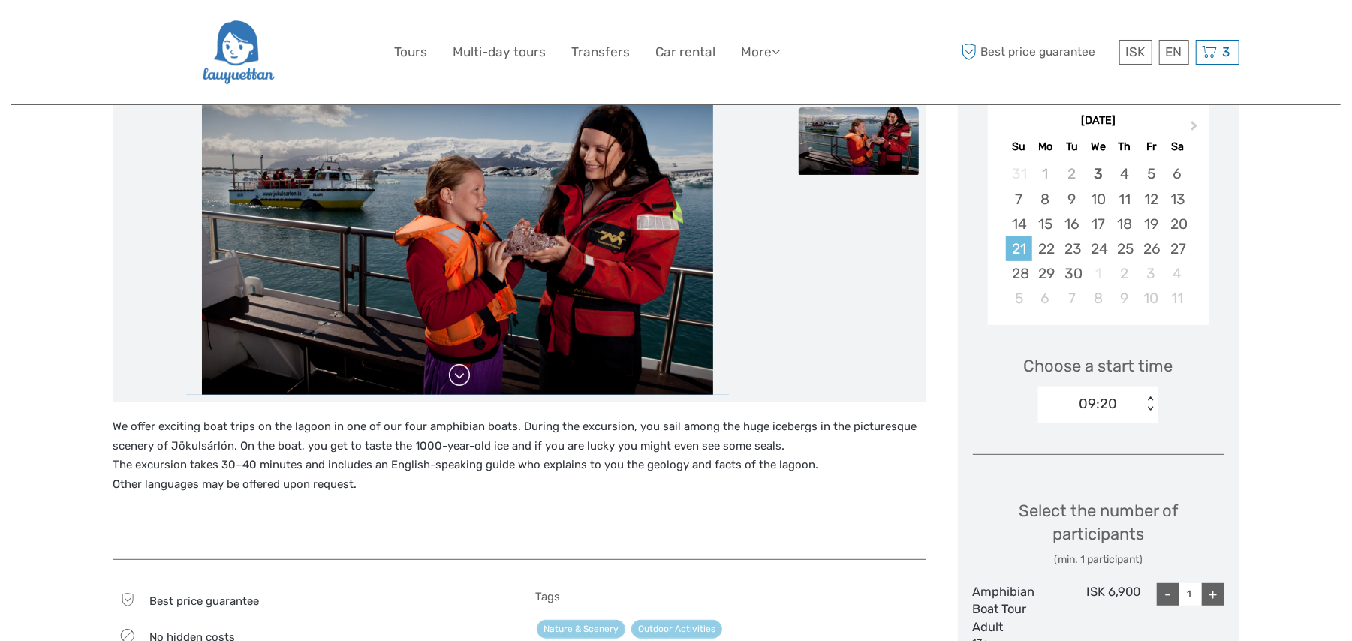
click at [459, 374] on link at bounding box center [459, 375] width 24 height 24
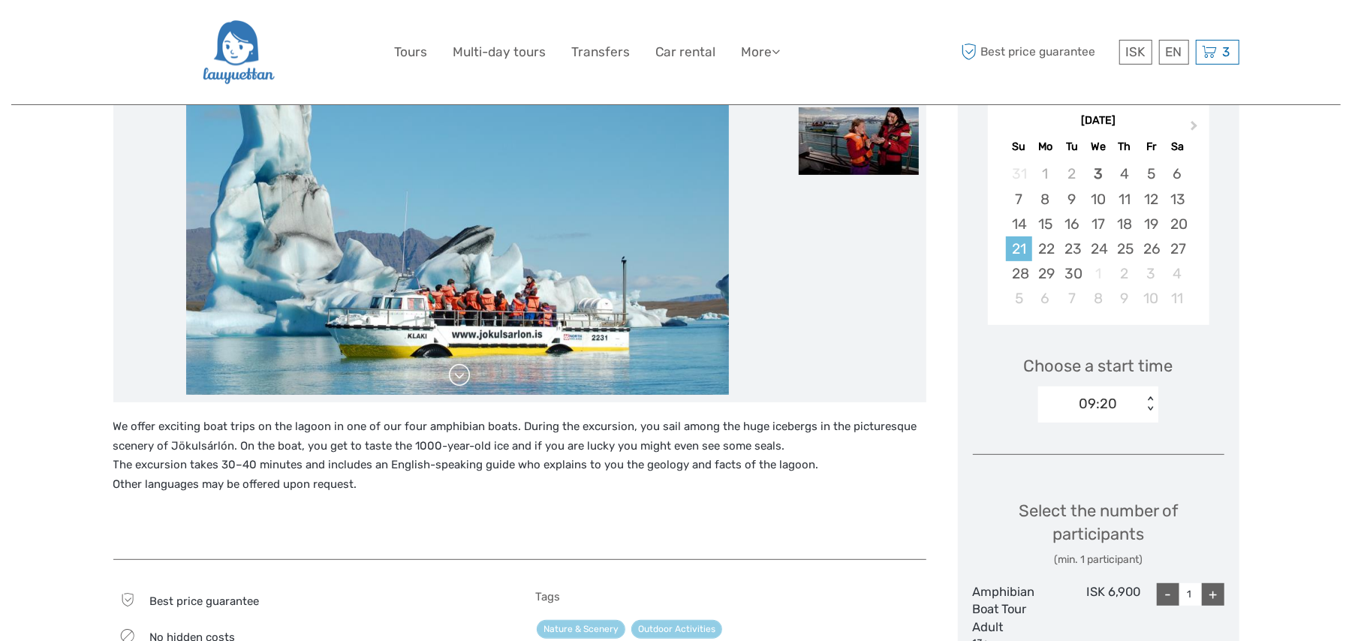
click at [459, 374] on link at bounding box center [459, 375] width 24 height 24
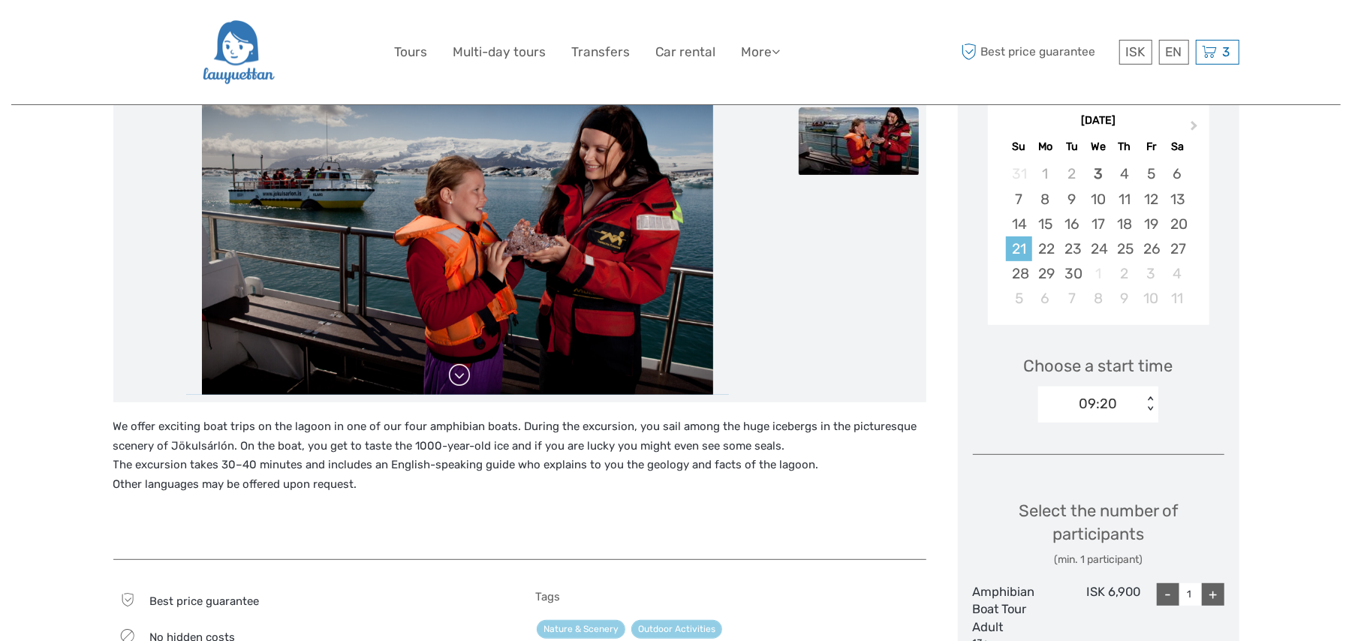
click at [459, 374] on link at bounding box center [459, 375] width 24 height 24
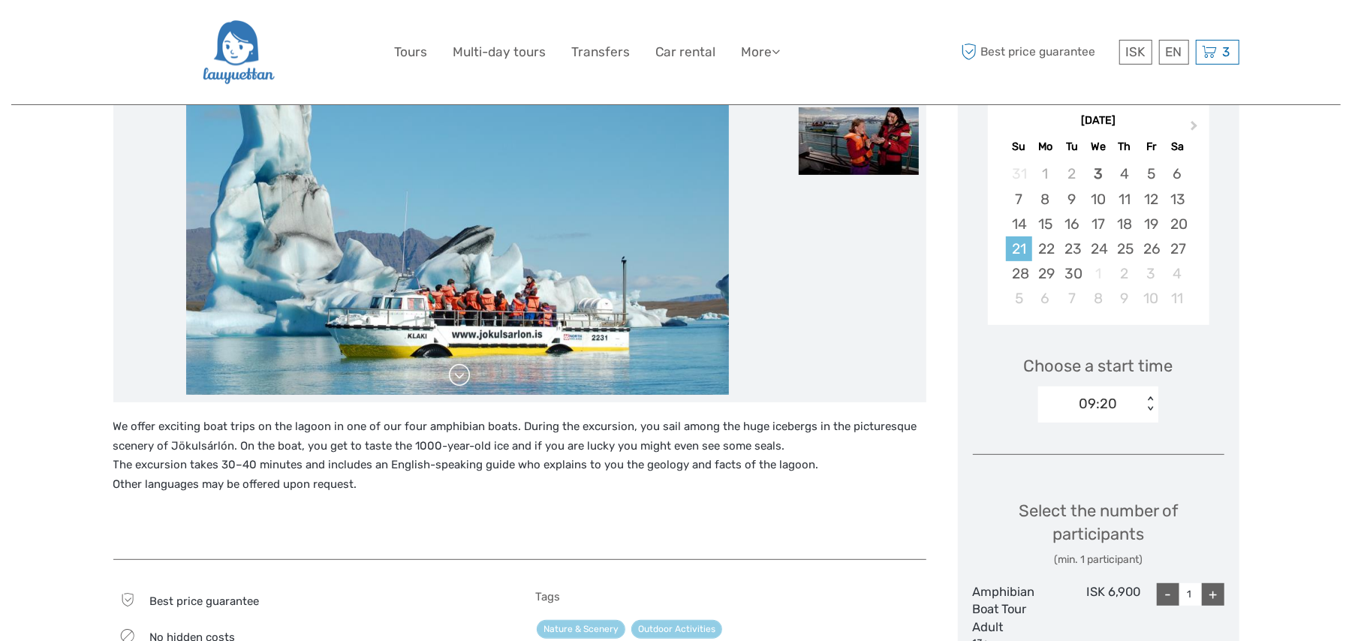
click at [459, 374] on link at bounding box center [459, 375] width 24 height 24
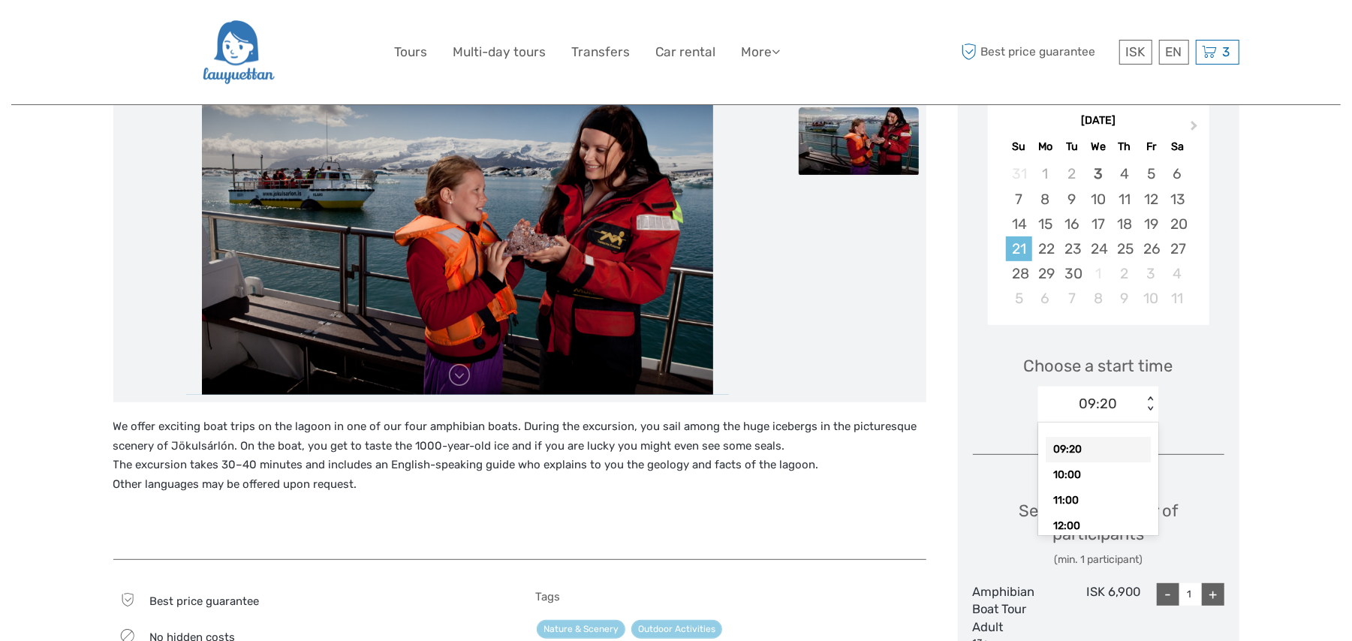
click at [1145, 404] on div "< >" at bounding box center [1150, 404] width 13 height 16
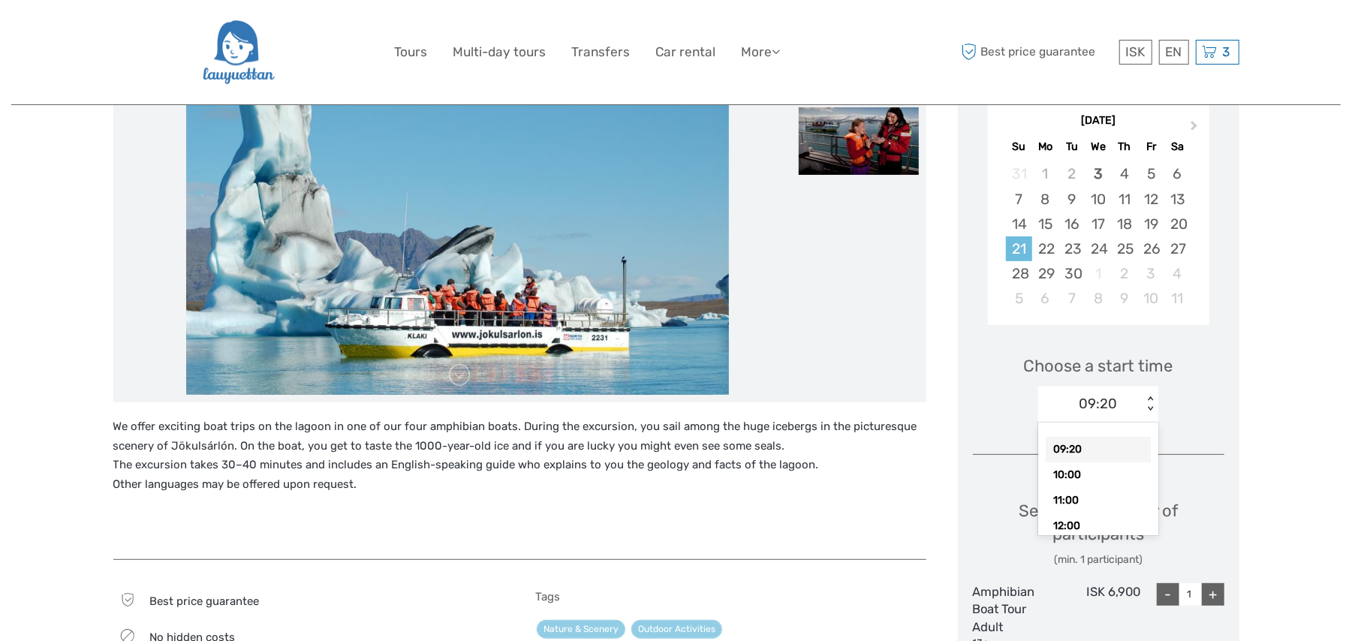
click at [1146, 406] on div "< >" at bounding box center [1150, 404] width 13 height 16
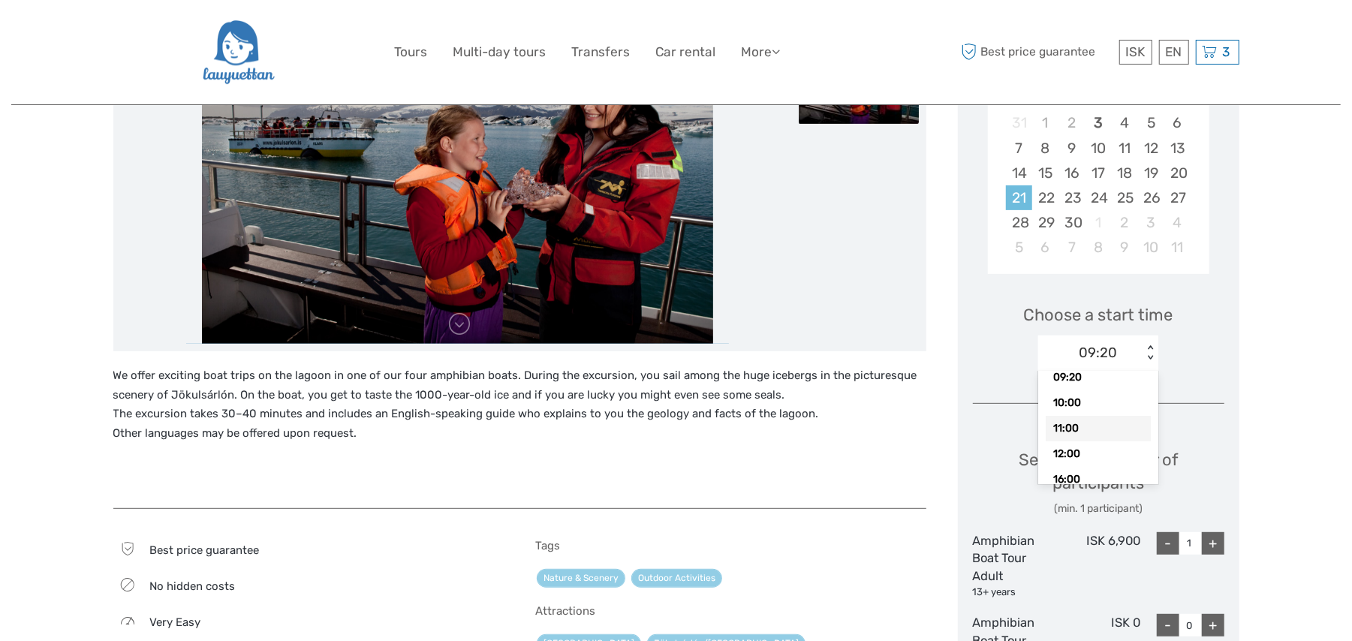
scroll to position [40, 0]
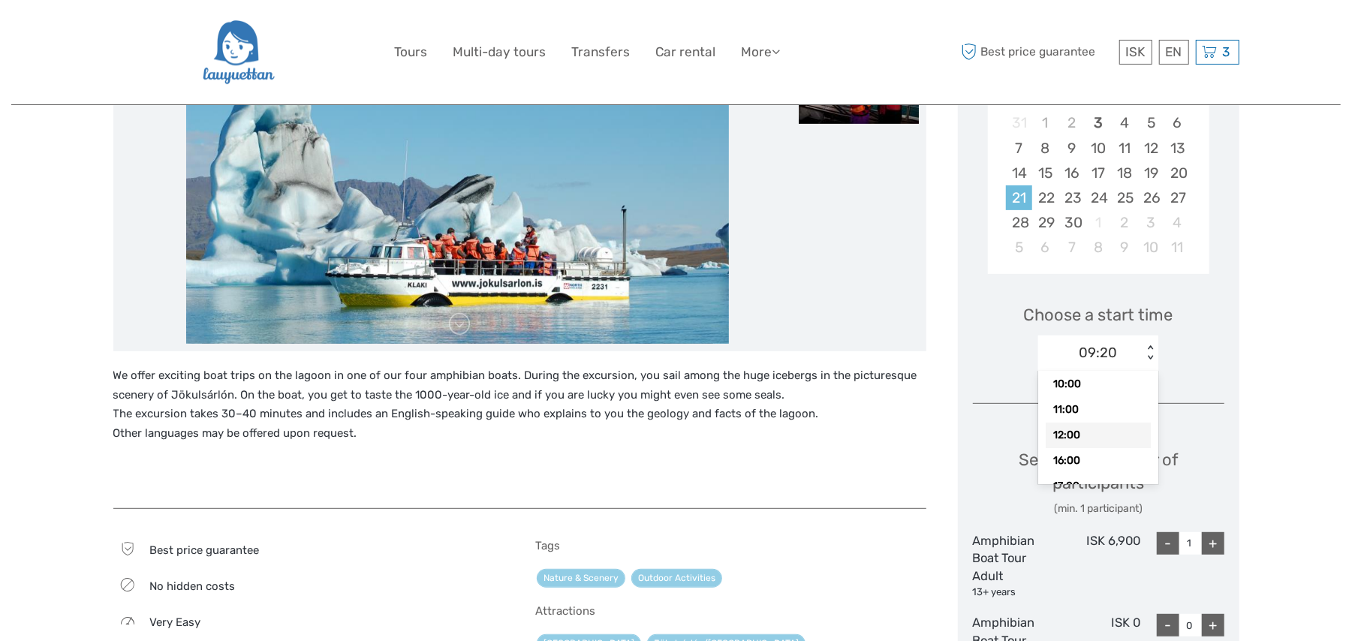
click at [1075, 435] on div "12:00" at bounding box center [1098, 436] width 105 height 26
click at [1207, 541] on div "+" at bounding box center [1213, 543] width 23 height 23
type input "2"
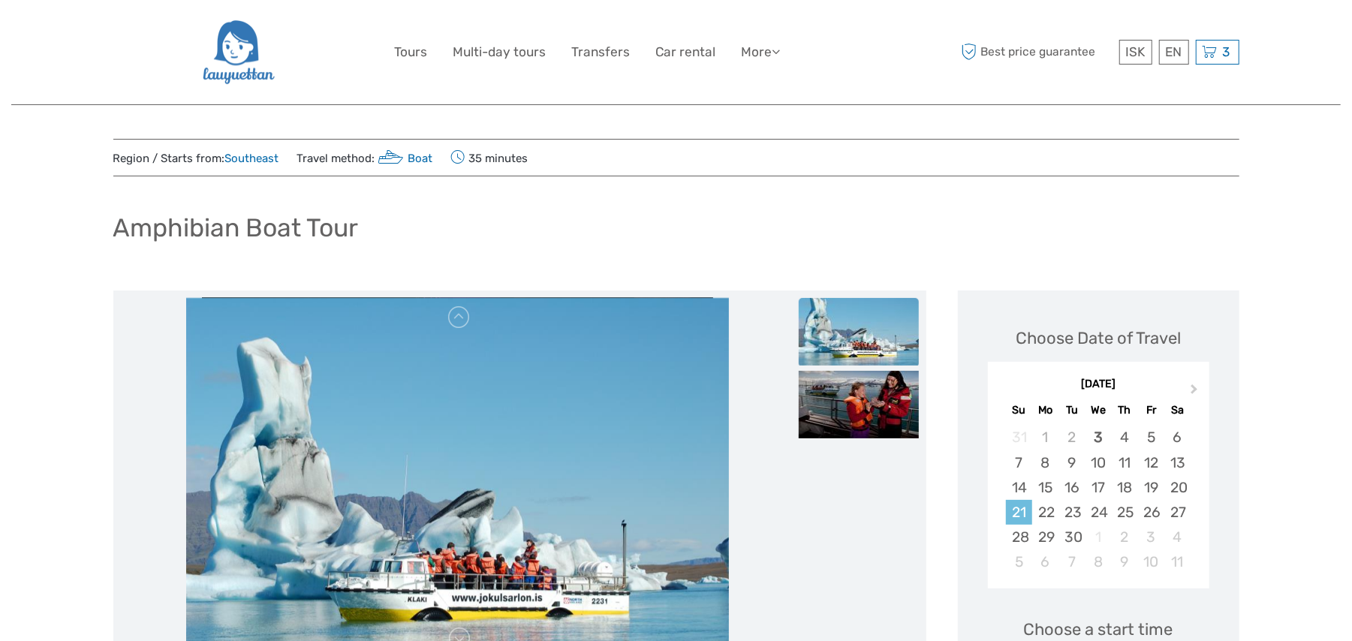
scroll to position [0, 0]
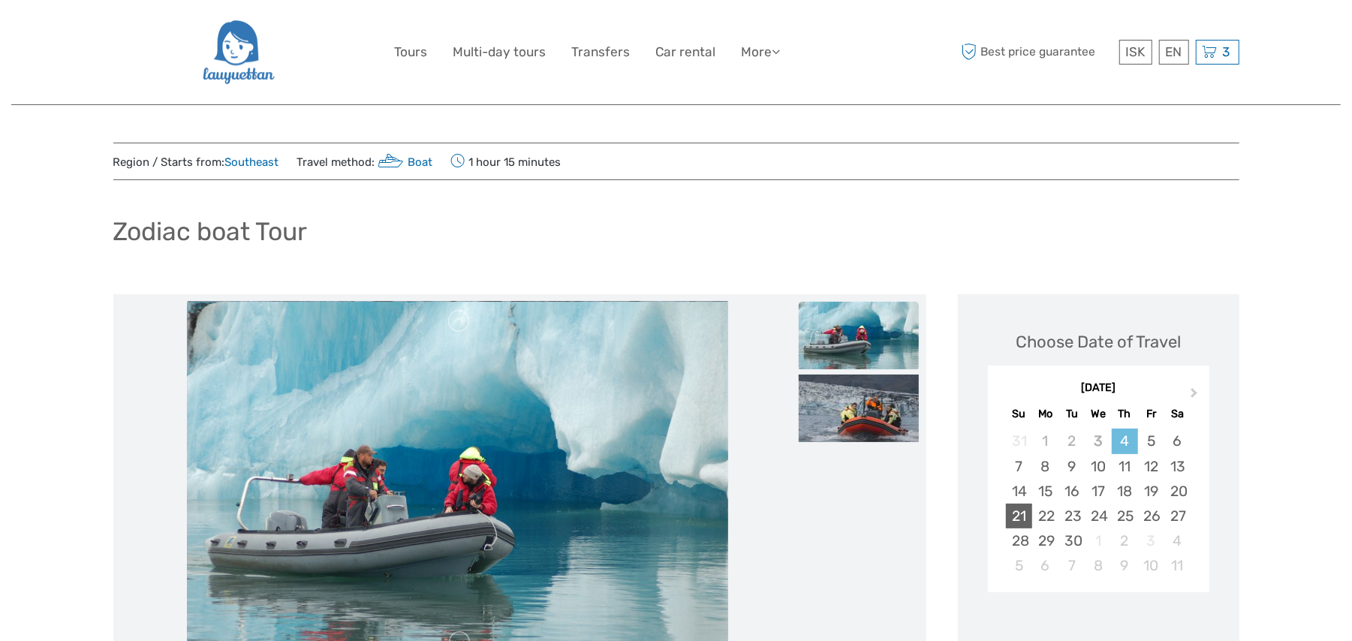
click at [1025, 517] on div "21" at bounding box center [1019, 516] width 26 height 25
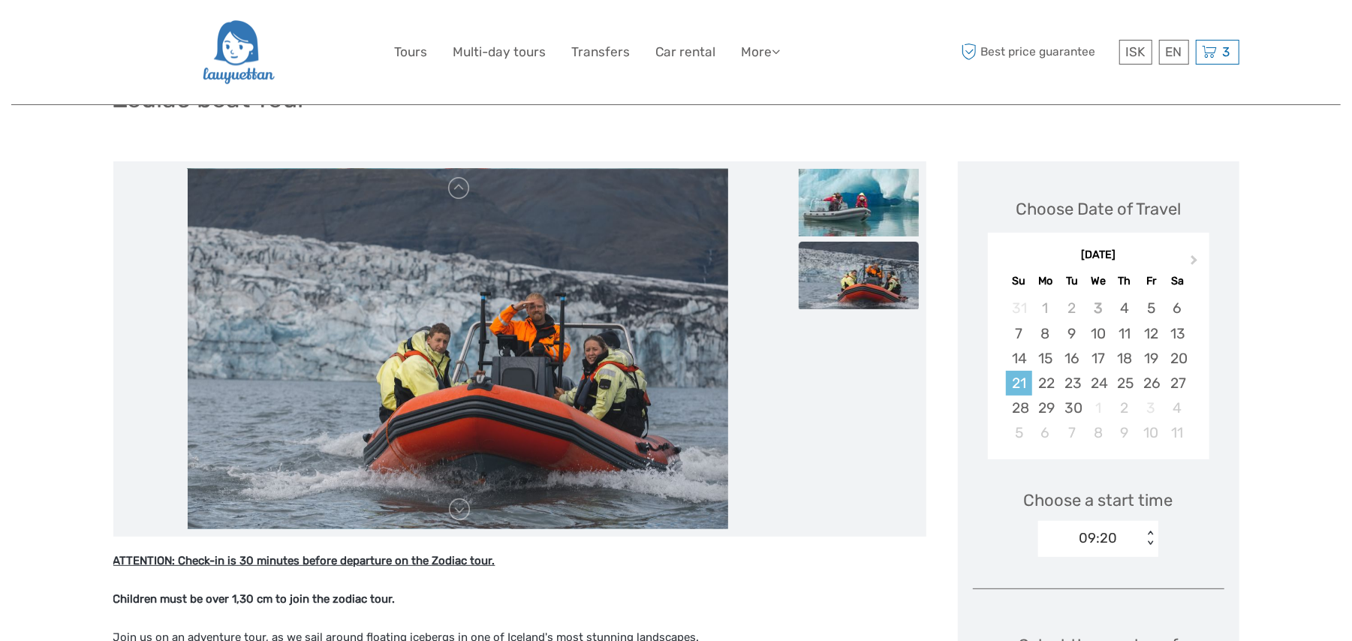
scroll to position [267, 0]
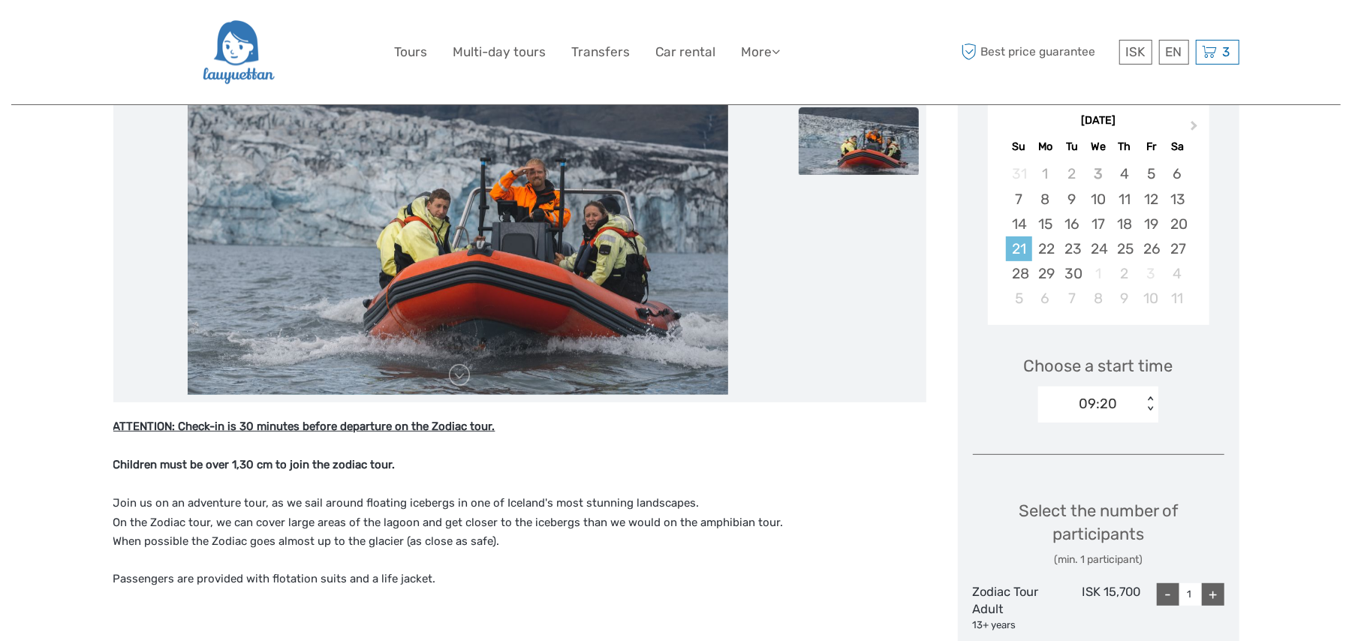
click at [1144, 401] on div "< >" at bounding box center [1150, 404] width 13 height 16
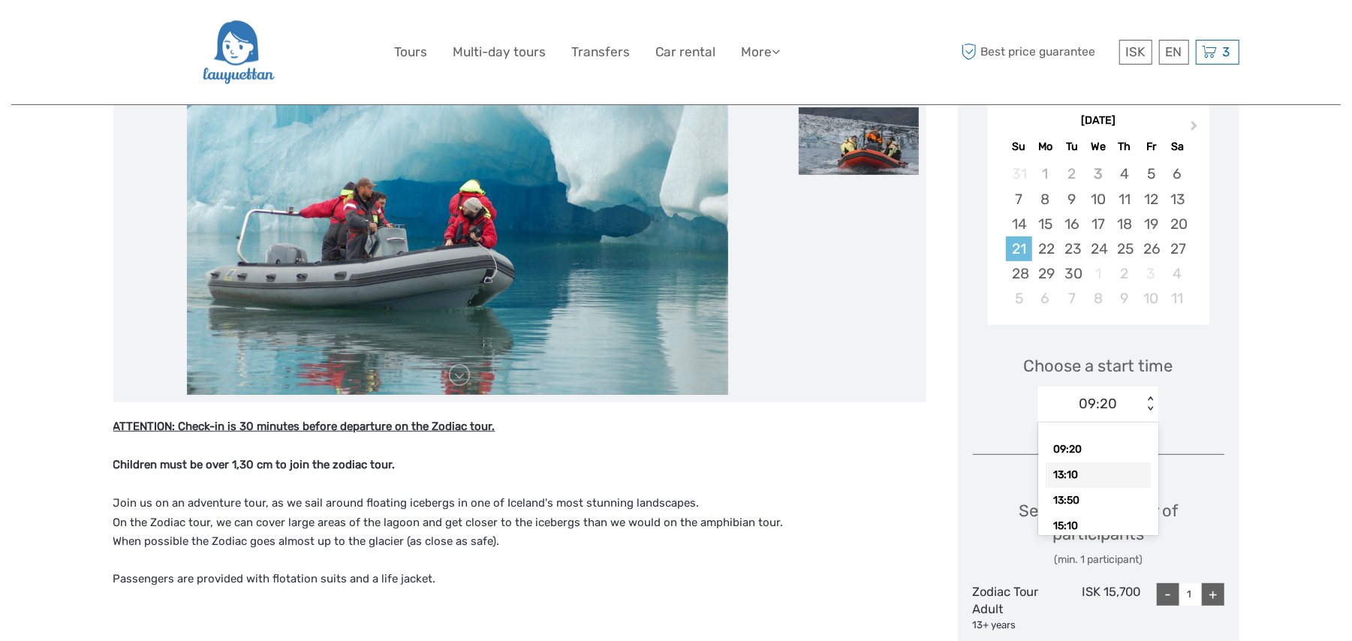
click at [1088, 475] on div "13:10" at bounding box center [1098, 475] width 105 height 26
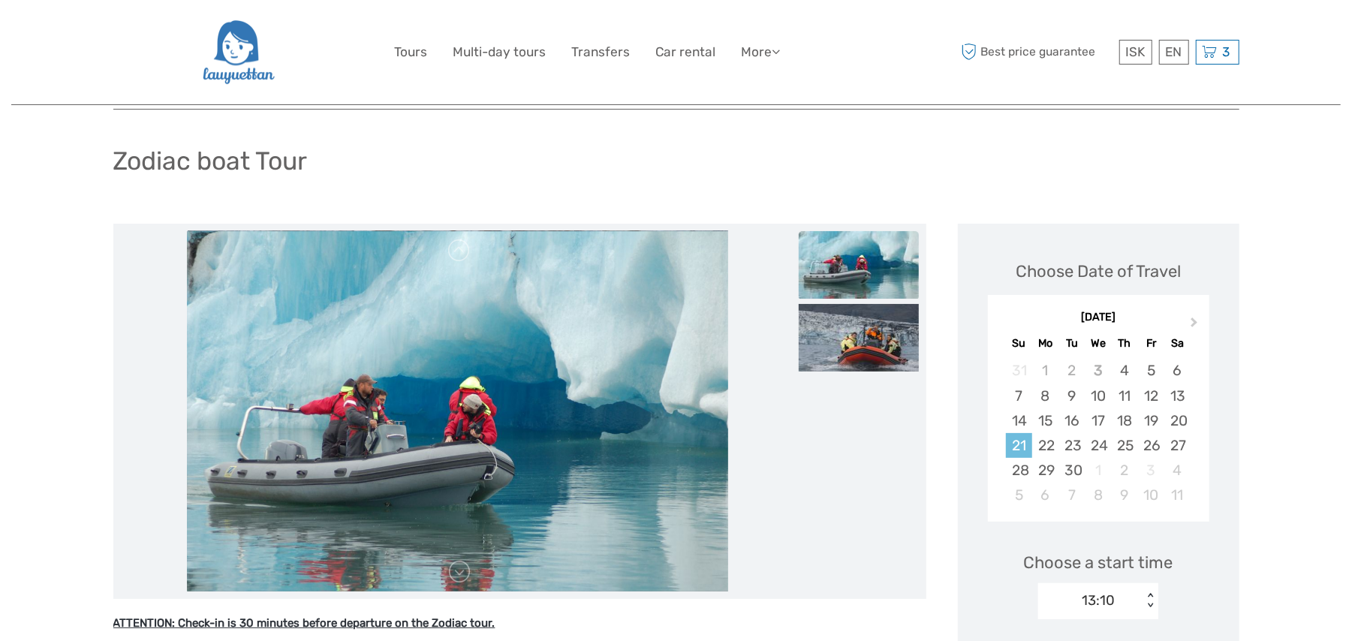
scroll to position [133, 0]
